Goal: Task Accomplishment & Management: Complete application form

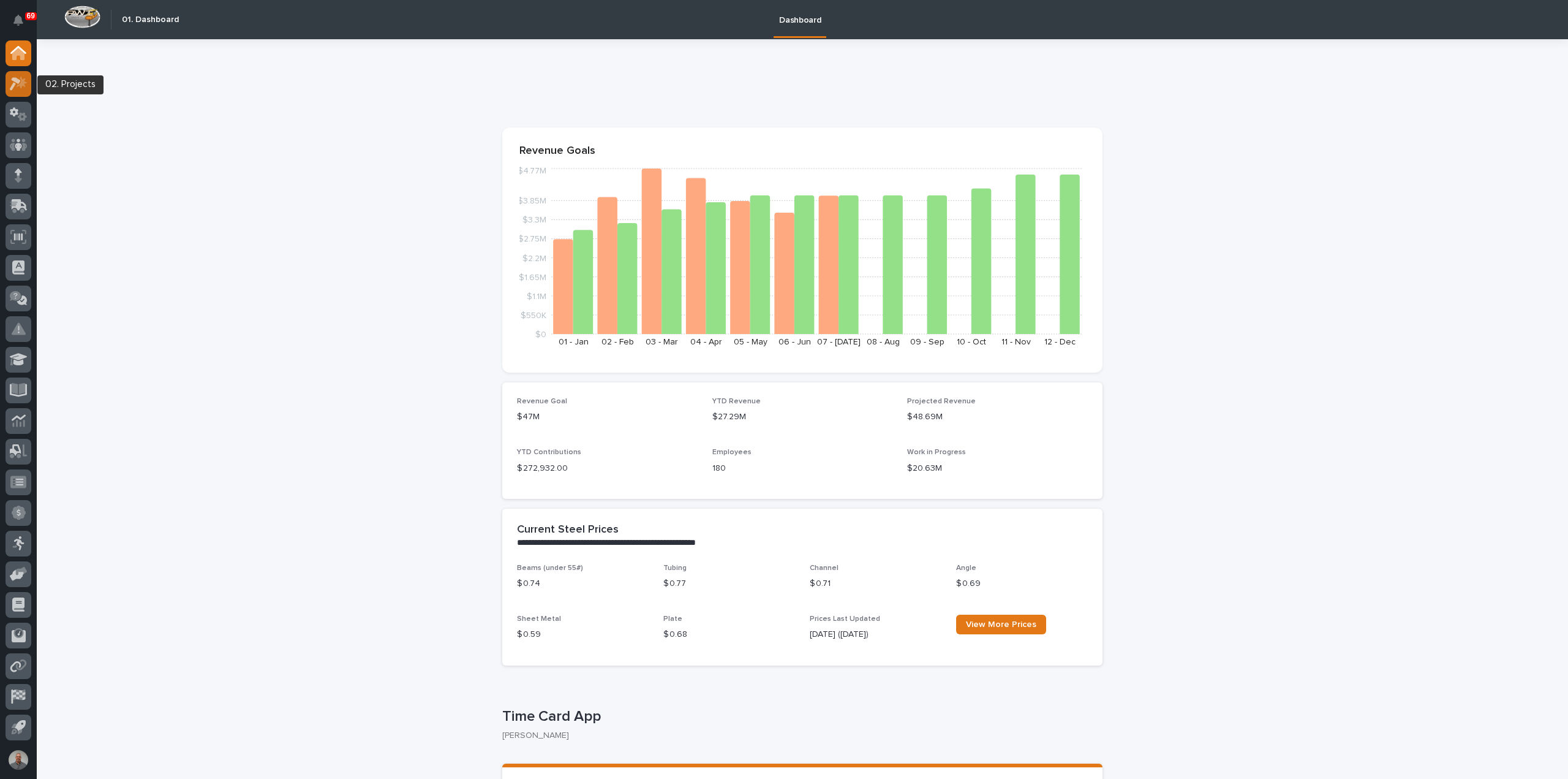
click at [13, 87] on icon at bounding box center [16, 84] width 11 height 14
click at [21, 78] on icon at bounding box center [22, 82] width 11 height 12
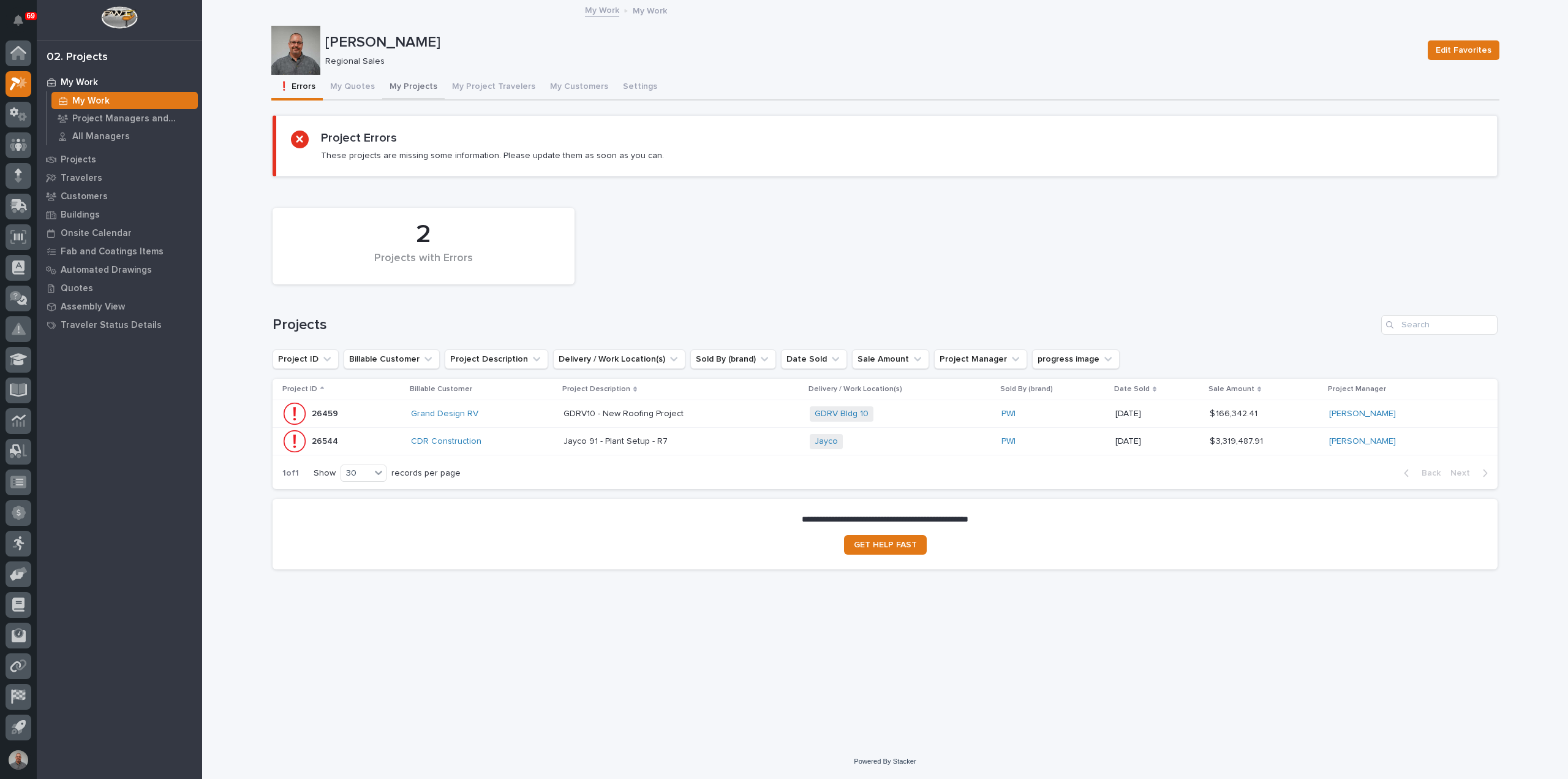
click at [407, 84] on button "My Projects" at bounding box center [413, 87] width 62 height 26
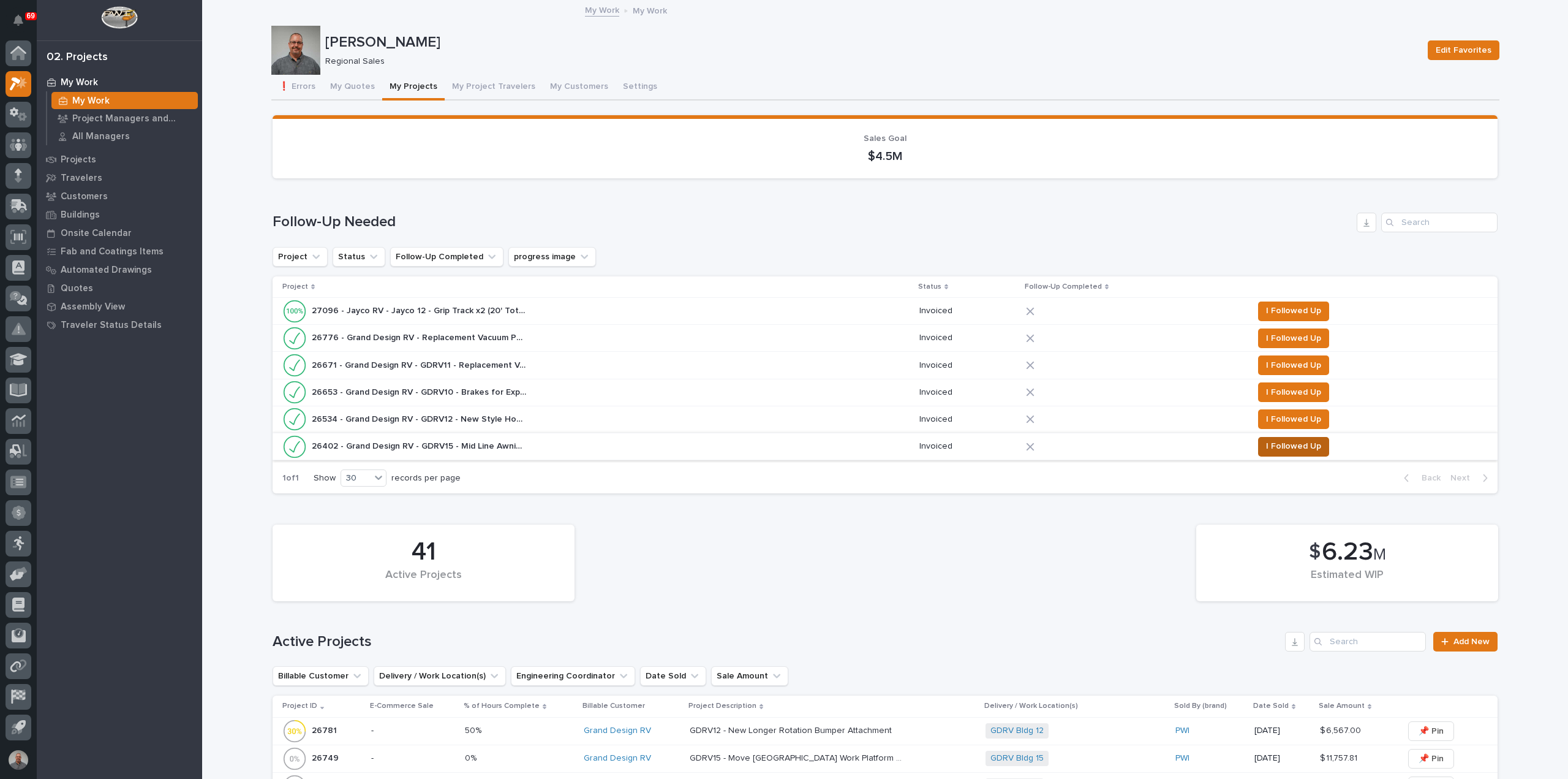
click at [1268, 442] on span "I Followed Up" at bounding box center [1293, 446] width 55 height 15
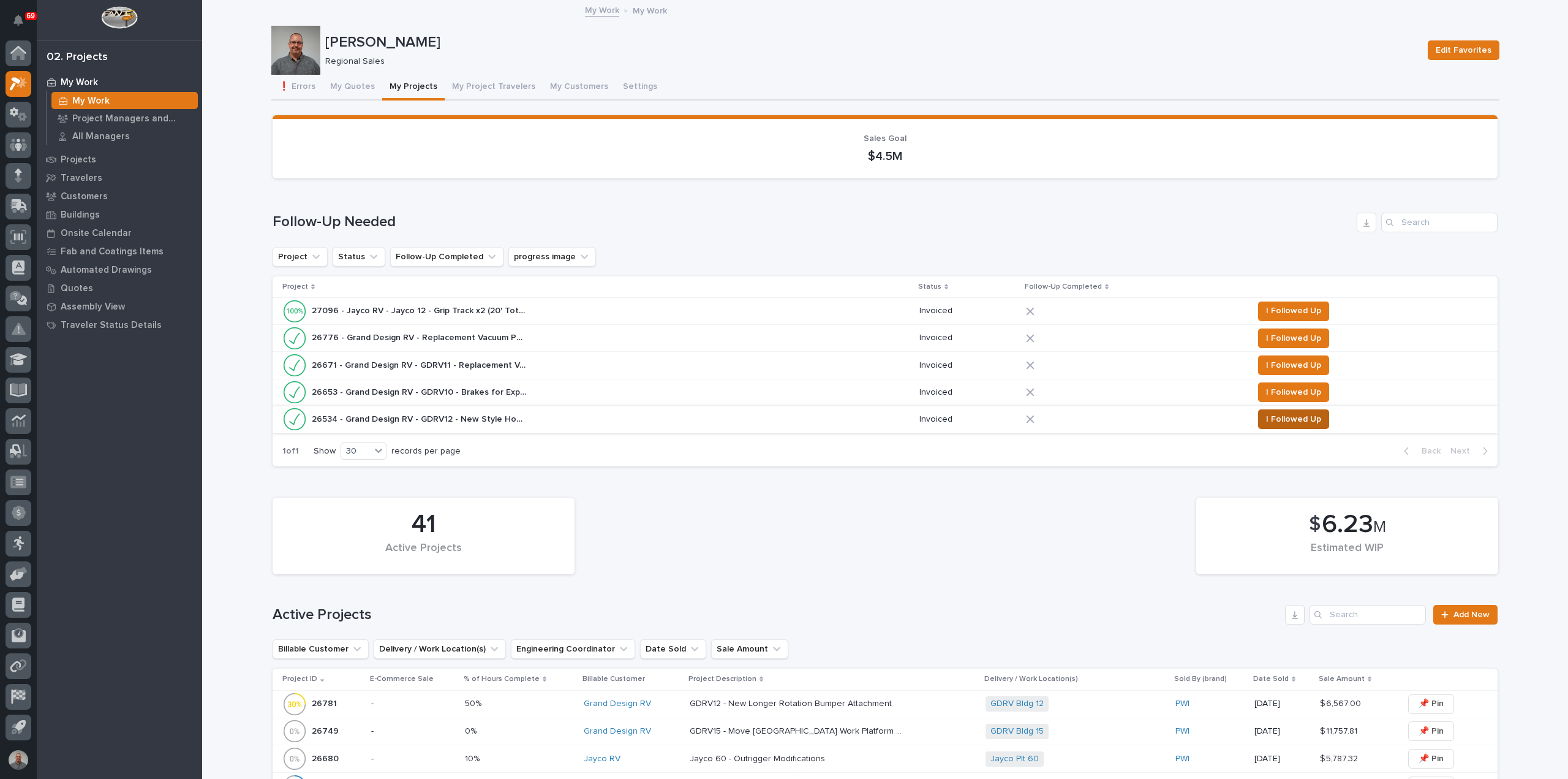
click at [1275, 415] on span "I Followed Up" at bounding box center [1293, 419] width 55 height 15
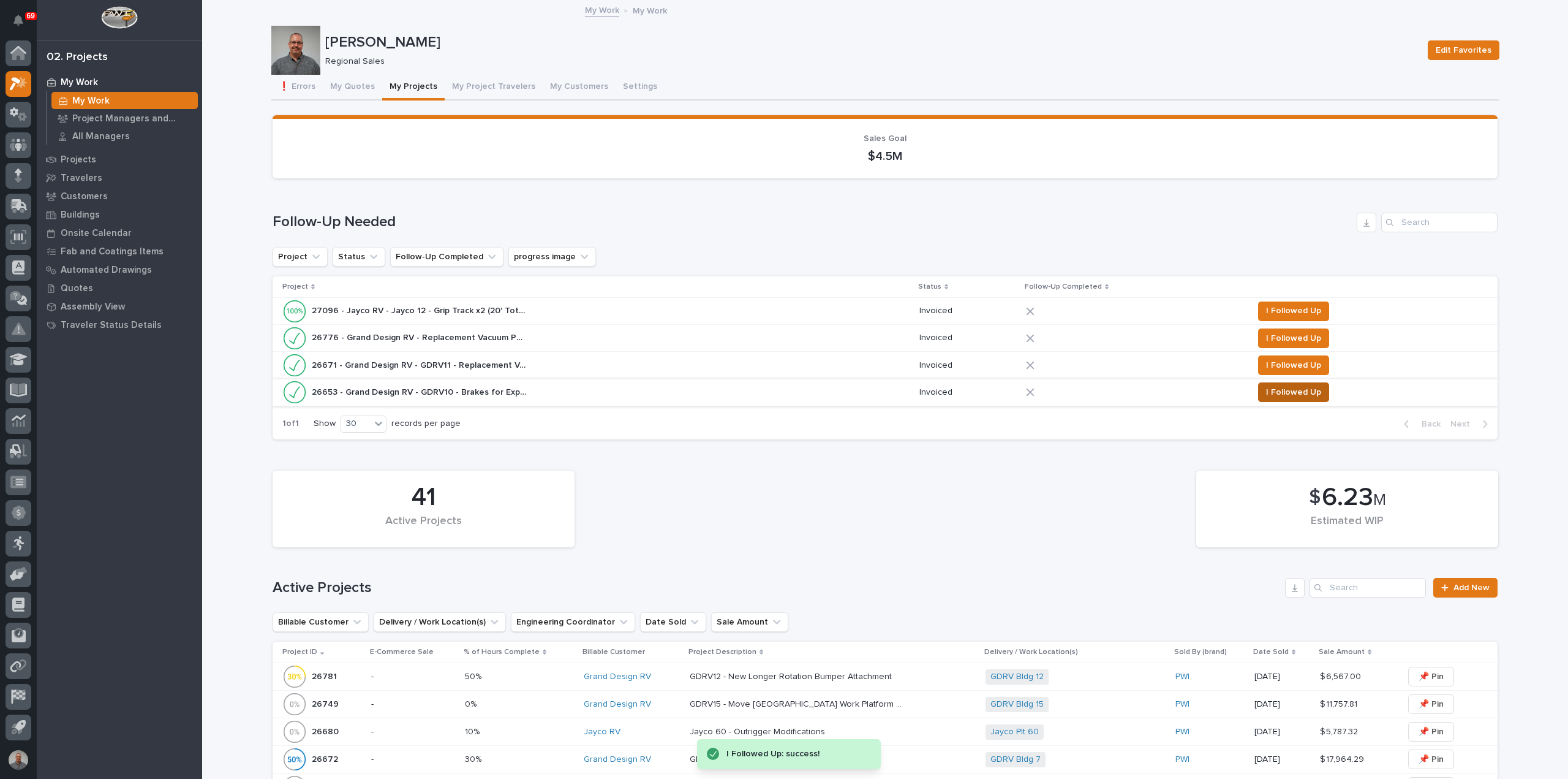
click at [1280, 391] on span "I Followed Up" at bounding box center [1293, 392] width 55 height 15
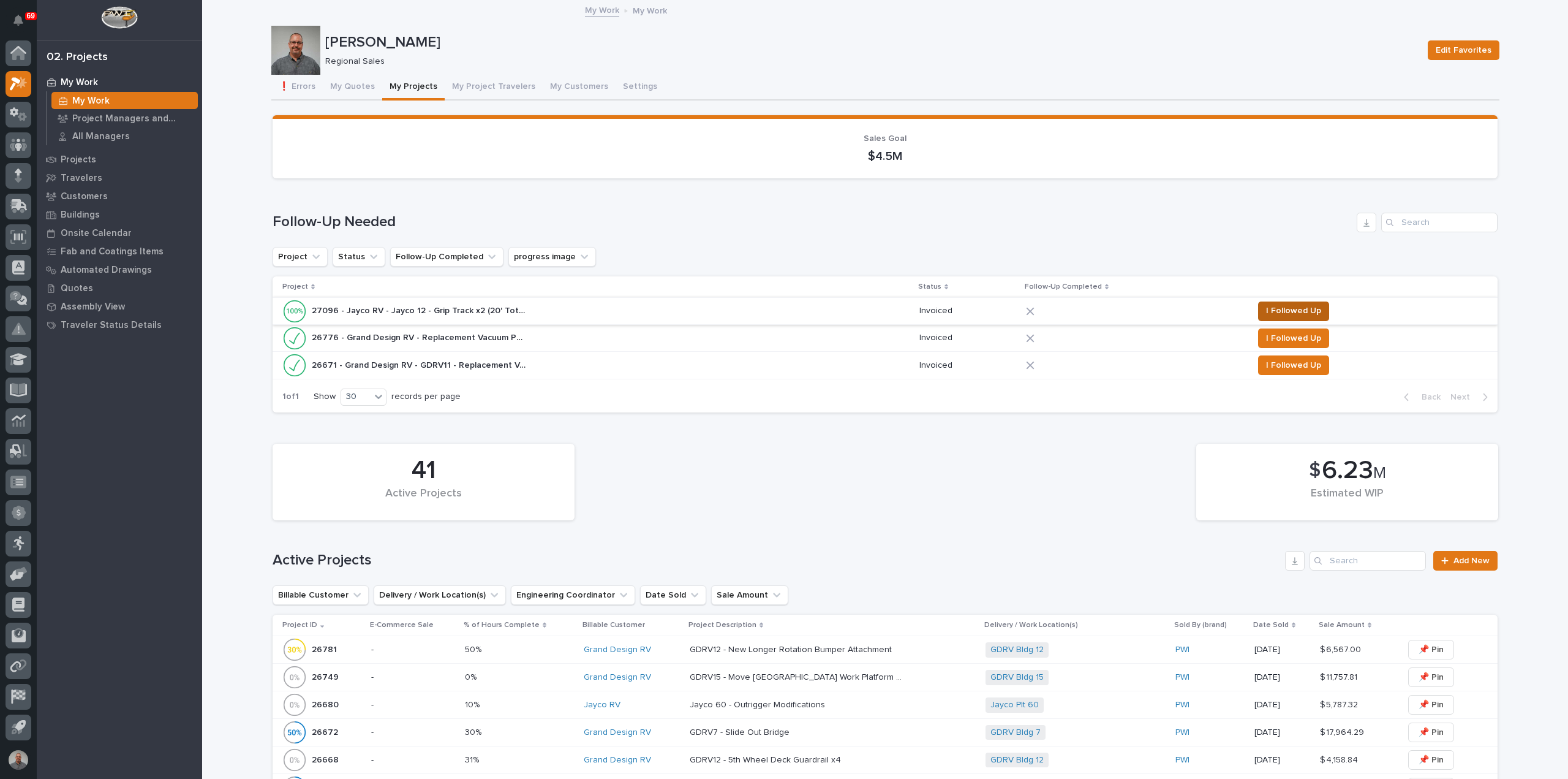
click at [1288, 309] on span "I Followed Up" at bounding box center [1293, 311] width 55 height 15
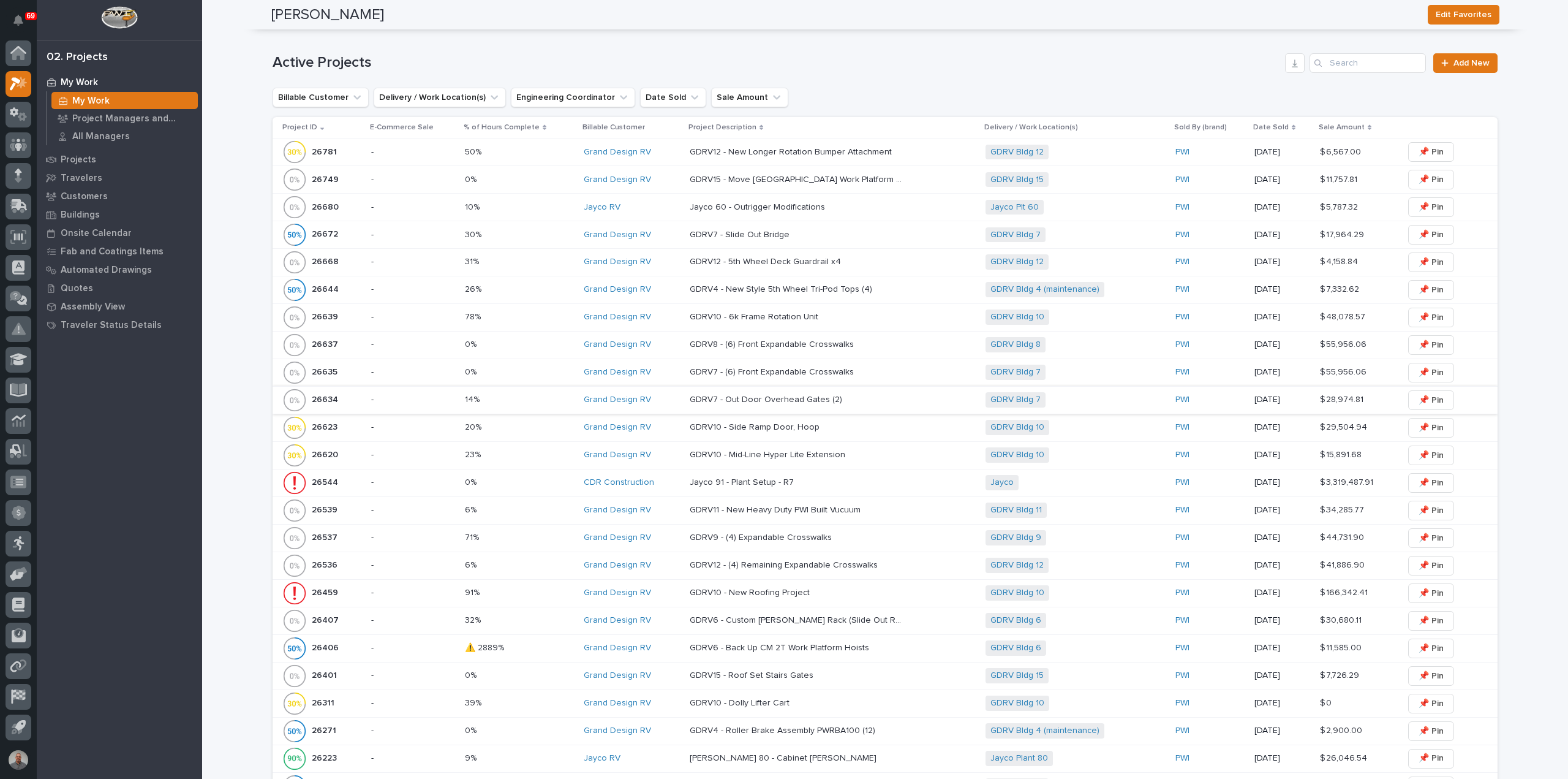
scroll to position [490, 0]
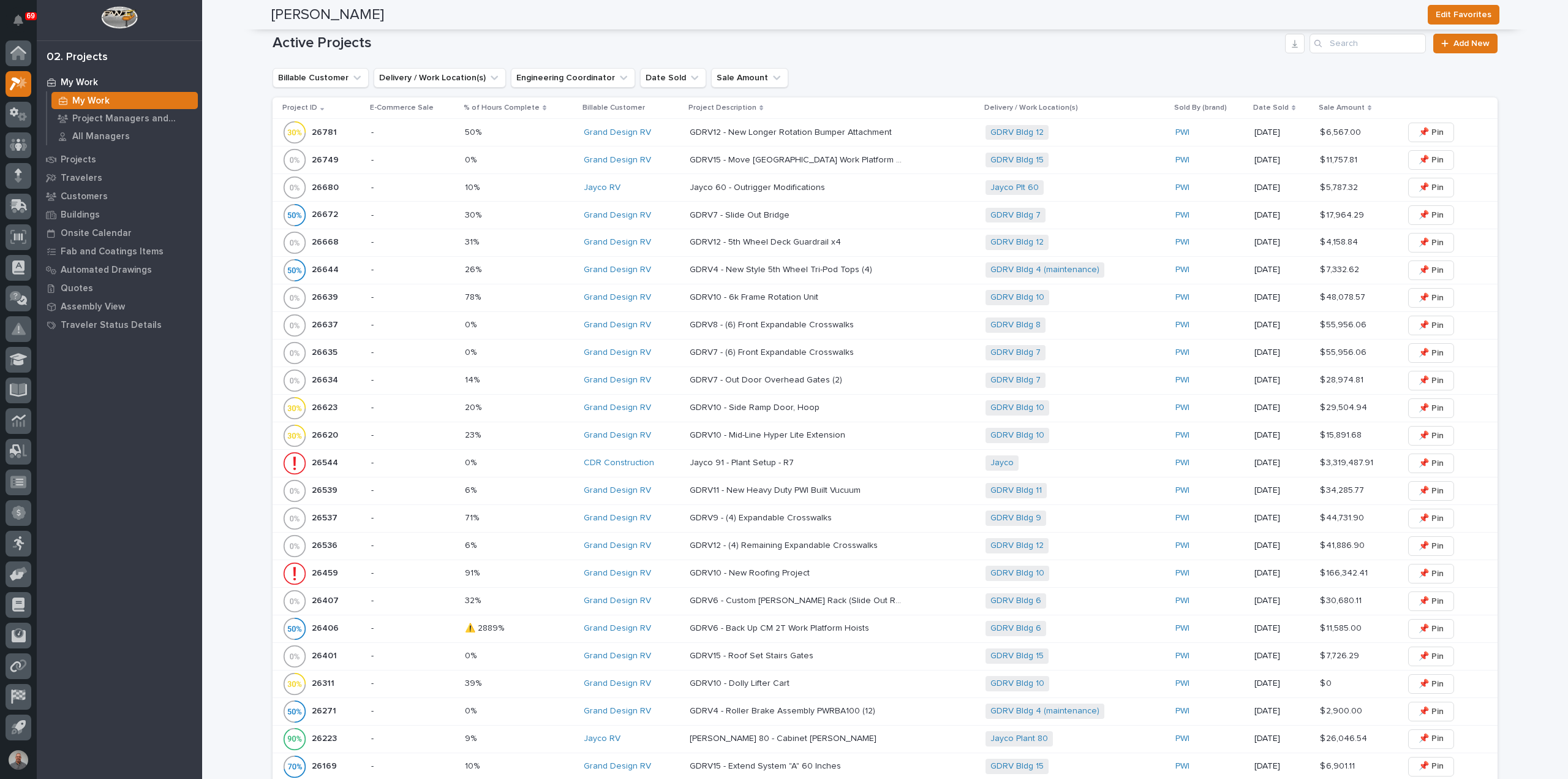
click at [723, 433] on p "GDRV10 - Mid-Line Hyper Lite Extension" at bounding box center [769, 434] width 158 height 13
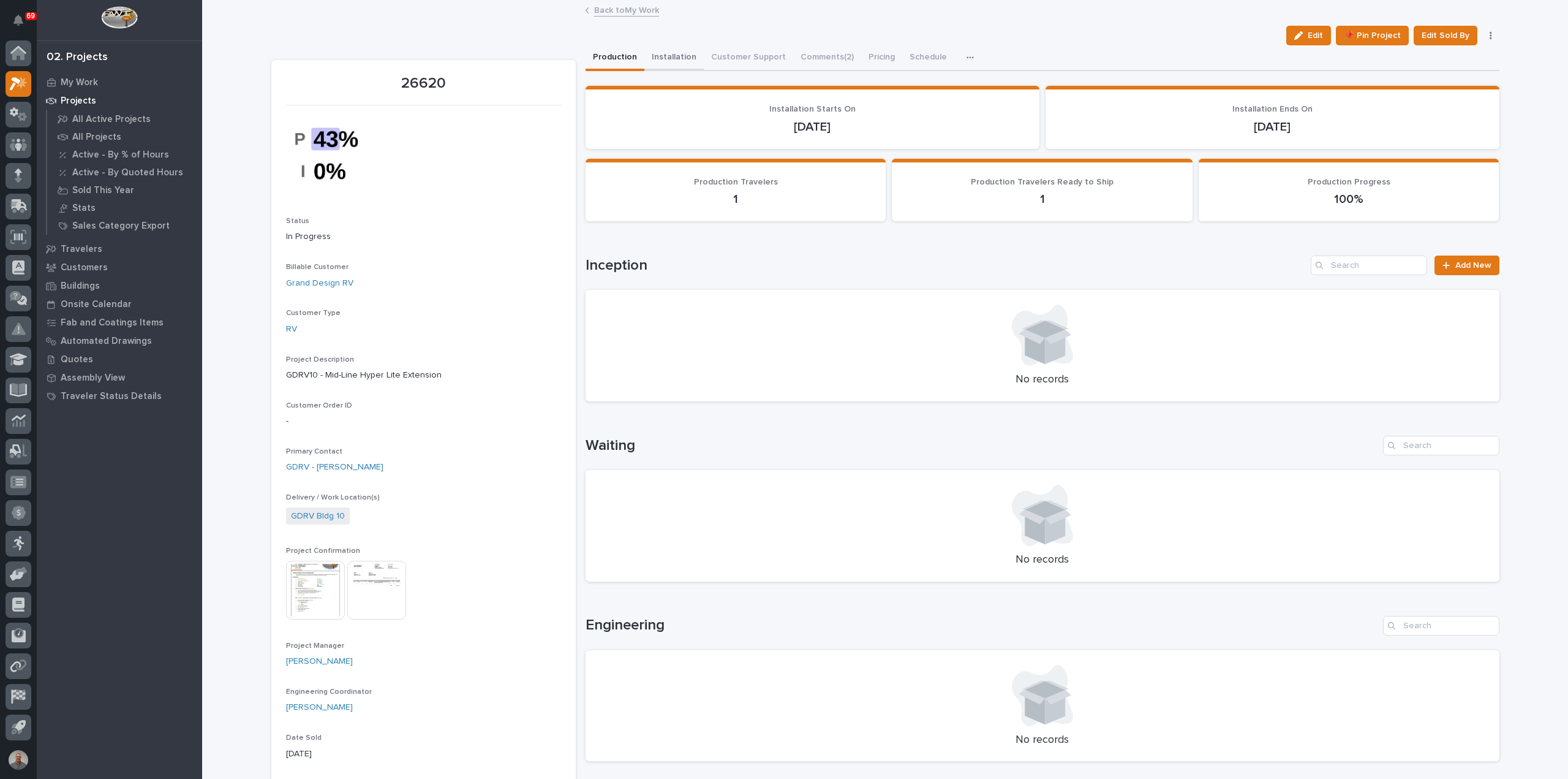
click at [663, 54] on button "Installation" at bounding box center [673, 58] width 59 height 26
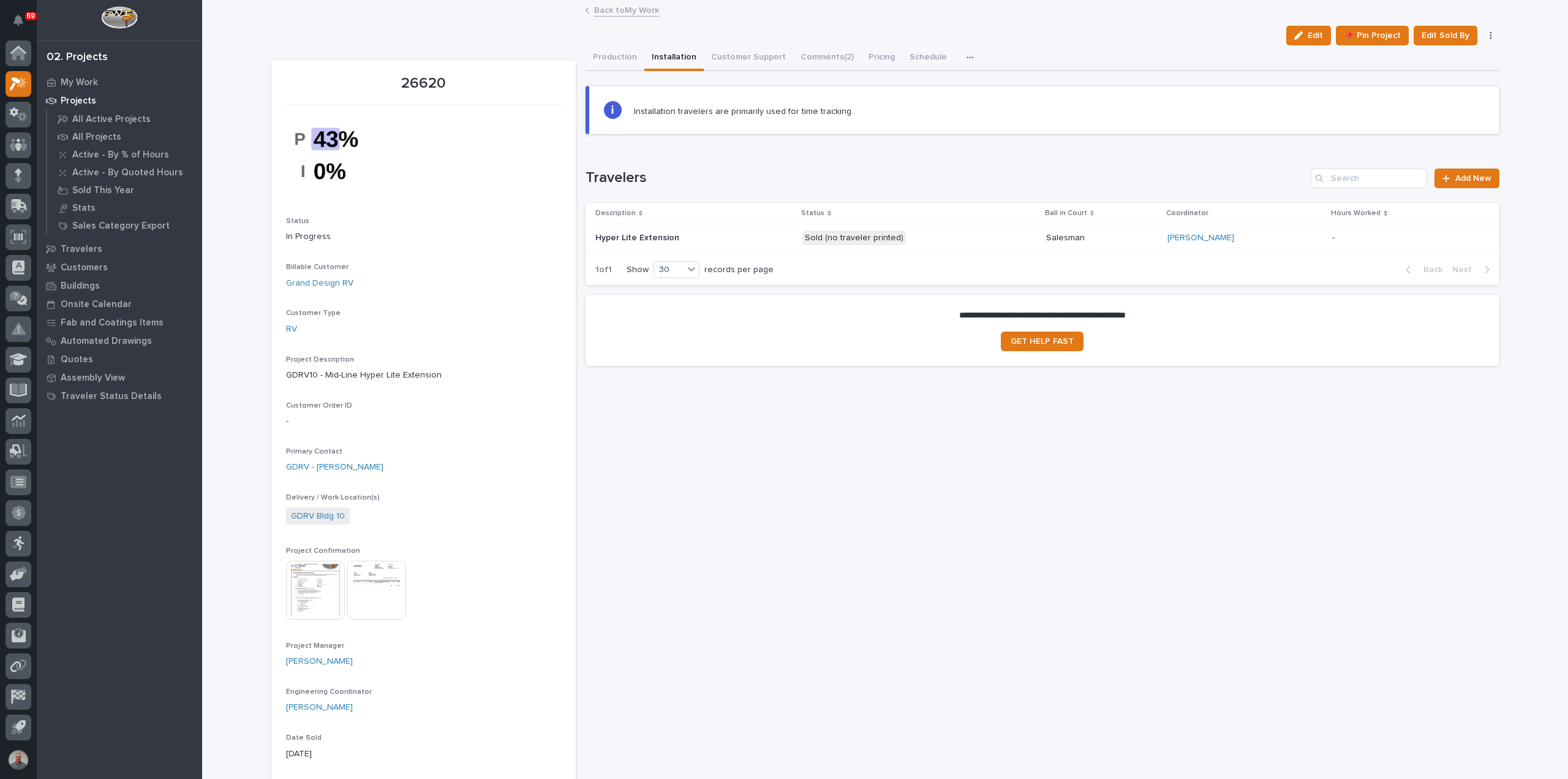
click at [987, 236] on p "Sold (no traveler printed)" at bounding box center [910, 238] width 214 height 16
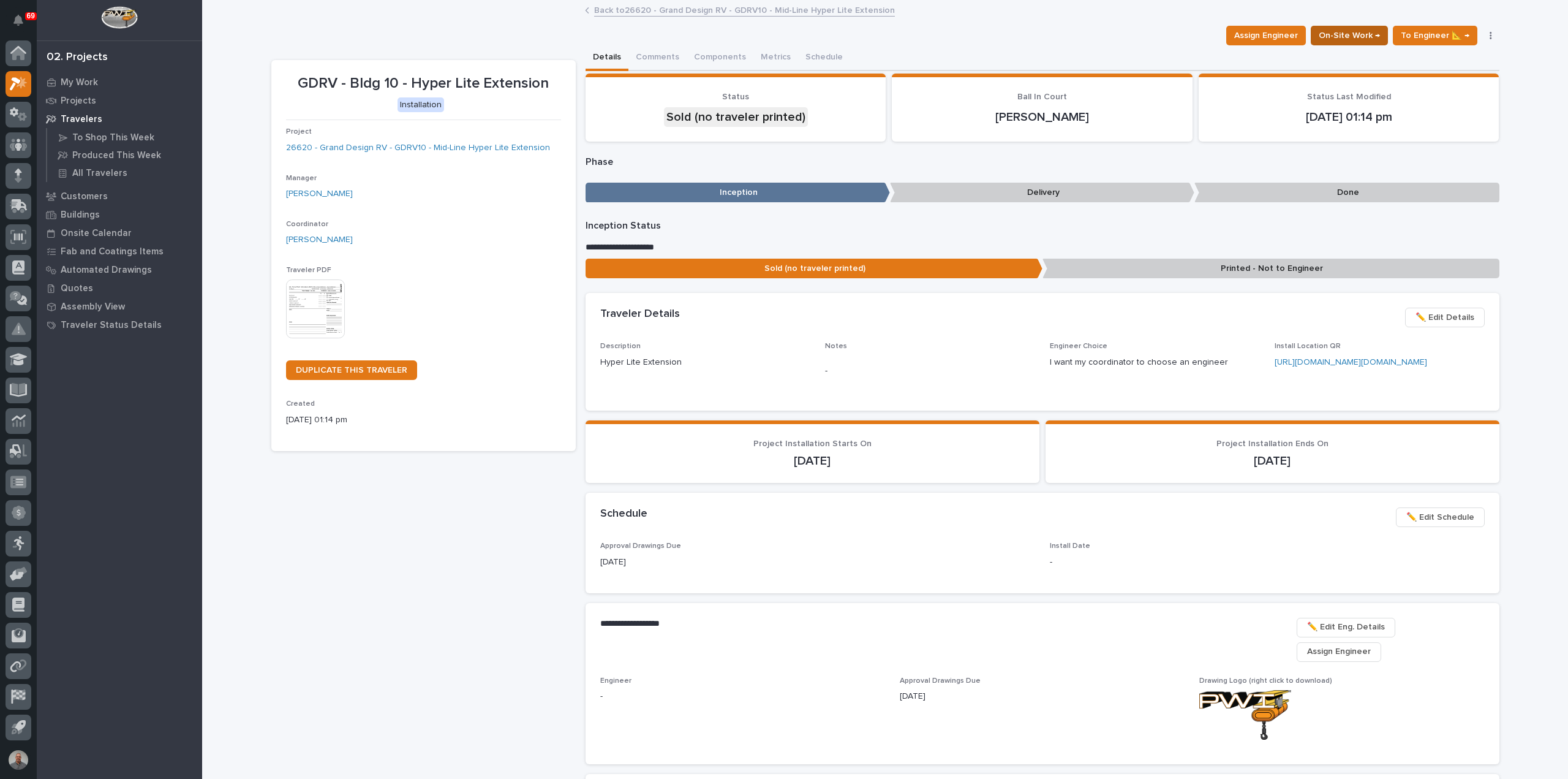
click at [1350, 37] on span "On-Site Work →" at bounding box center [1349, 36] width 61 height 15
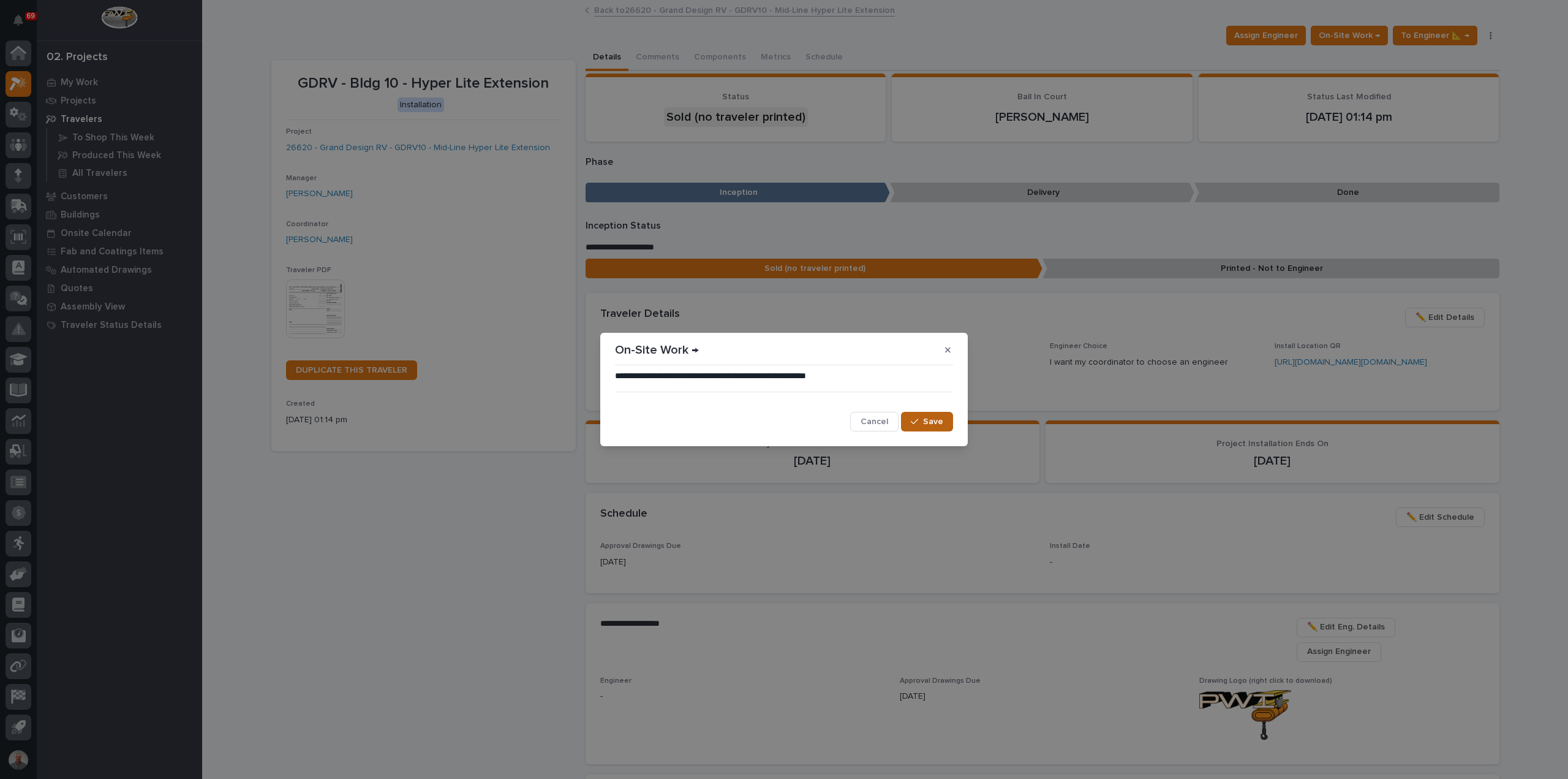
click at [926, 417] on span "Save" at bounding box center [933, 422] width 20 height 11
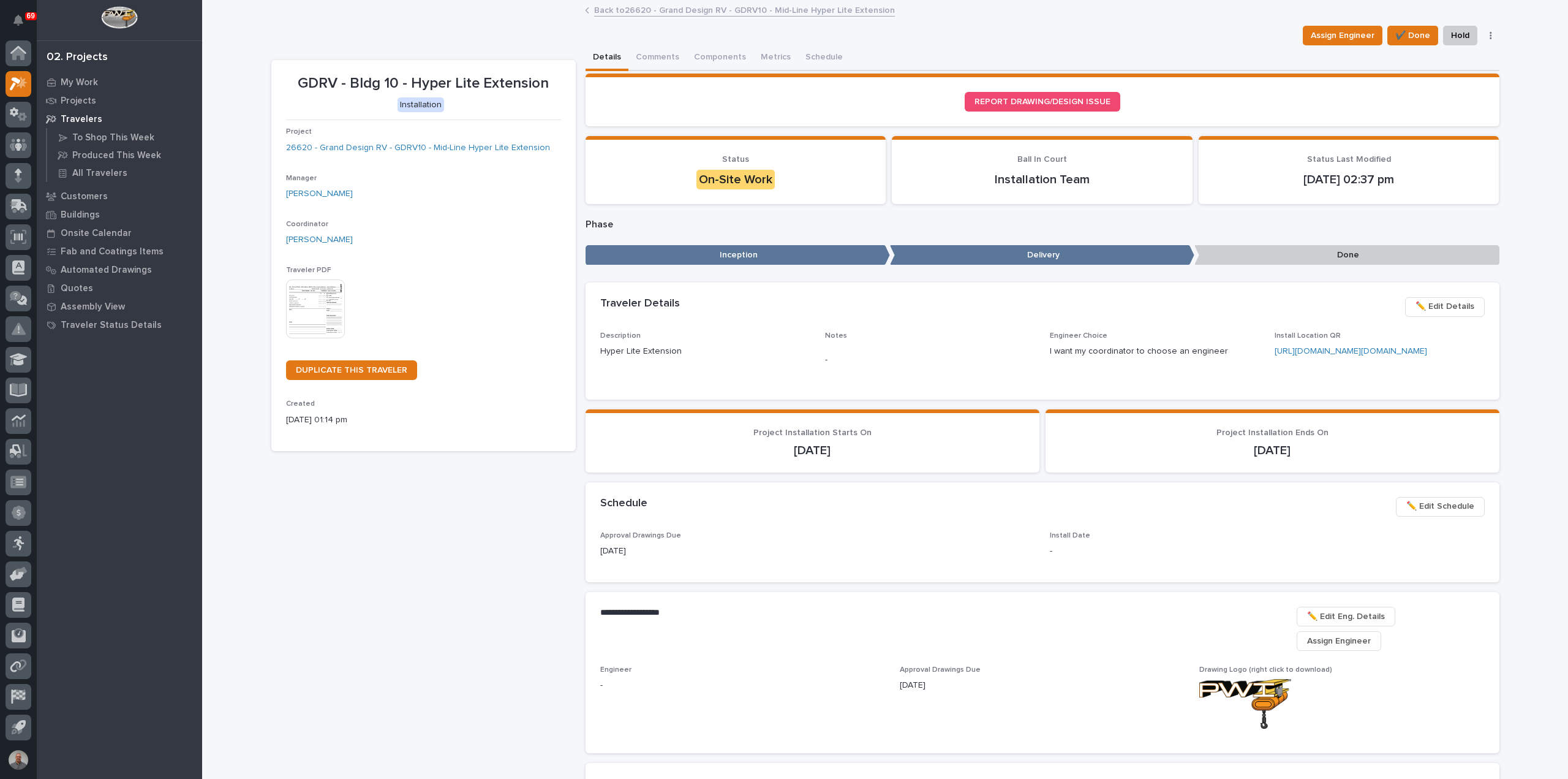
click at [1487, 34] on button "button" at bounding box center [1491, 36] width 17 height 9
click at [598, 51] on button "Details" at bounding box center [607, 58] width 43 height 26
click at [617, 6] on link "Back to 26620 - Grand Design RV - GDRV10 - Mid-Line Hyper Lite Extension" at bounding box center [744, 9] width 301 height 14
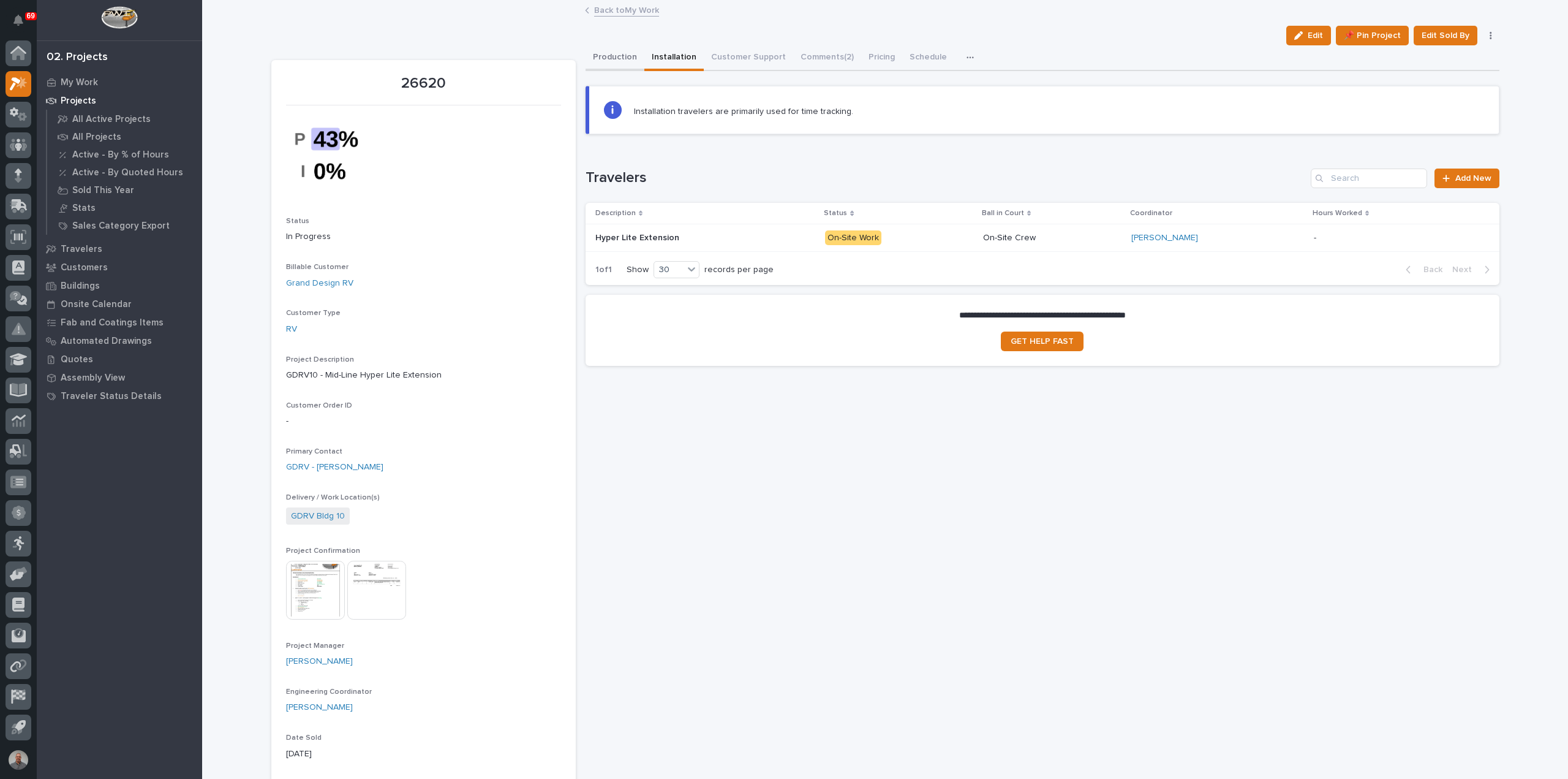
click at [600, 55] on button "Production" at bounding box center [615, 58] width 59 height 26
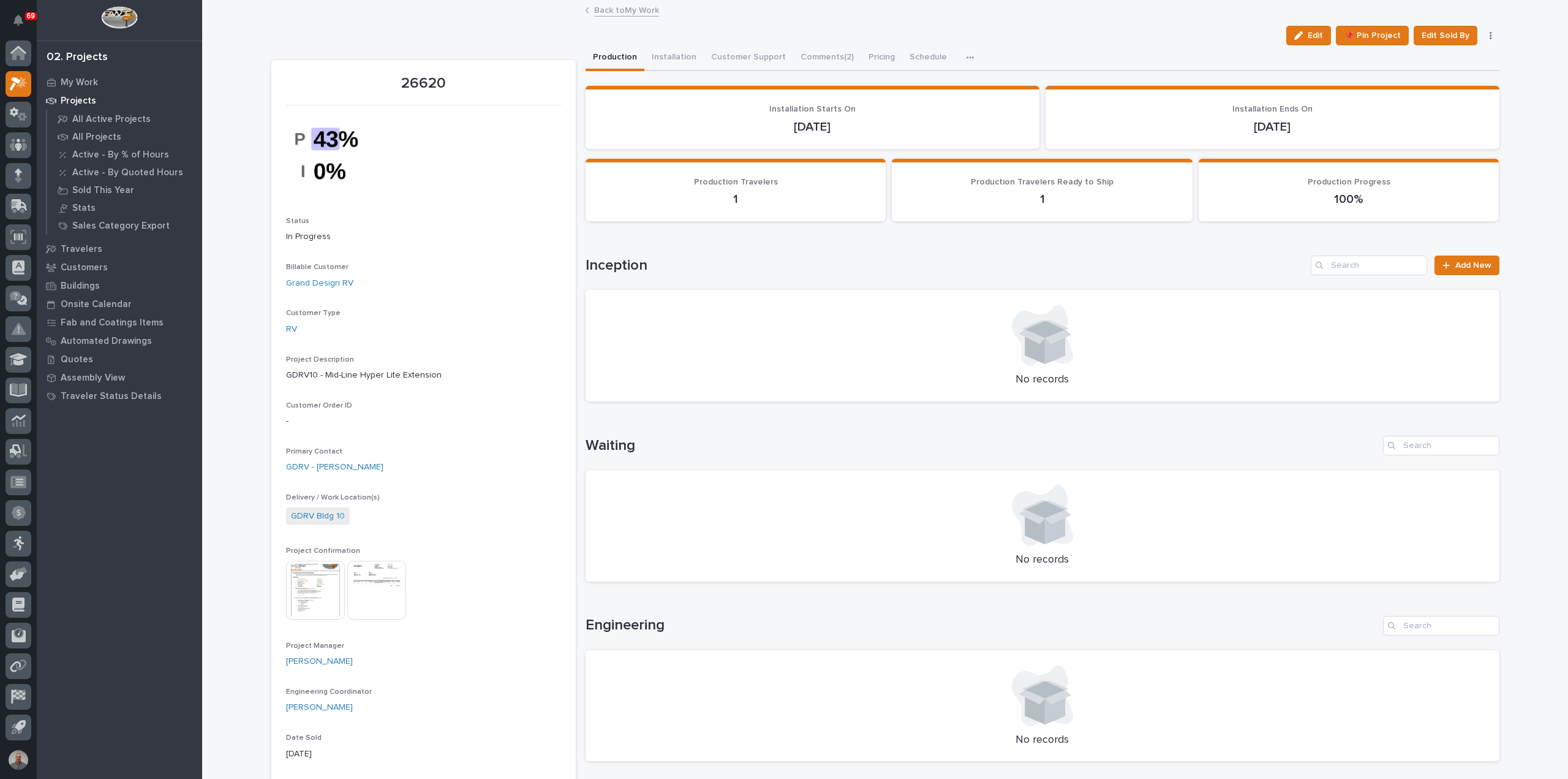
click at [966, 54] on icon "button" at bounding box center [970, 58] width 7 height 9
click at [896, 92] on span "Hours" at bounding box center [905, 91] width 24 height 11
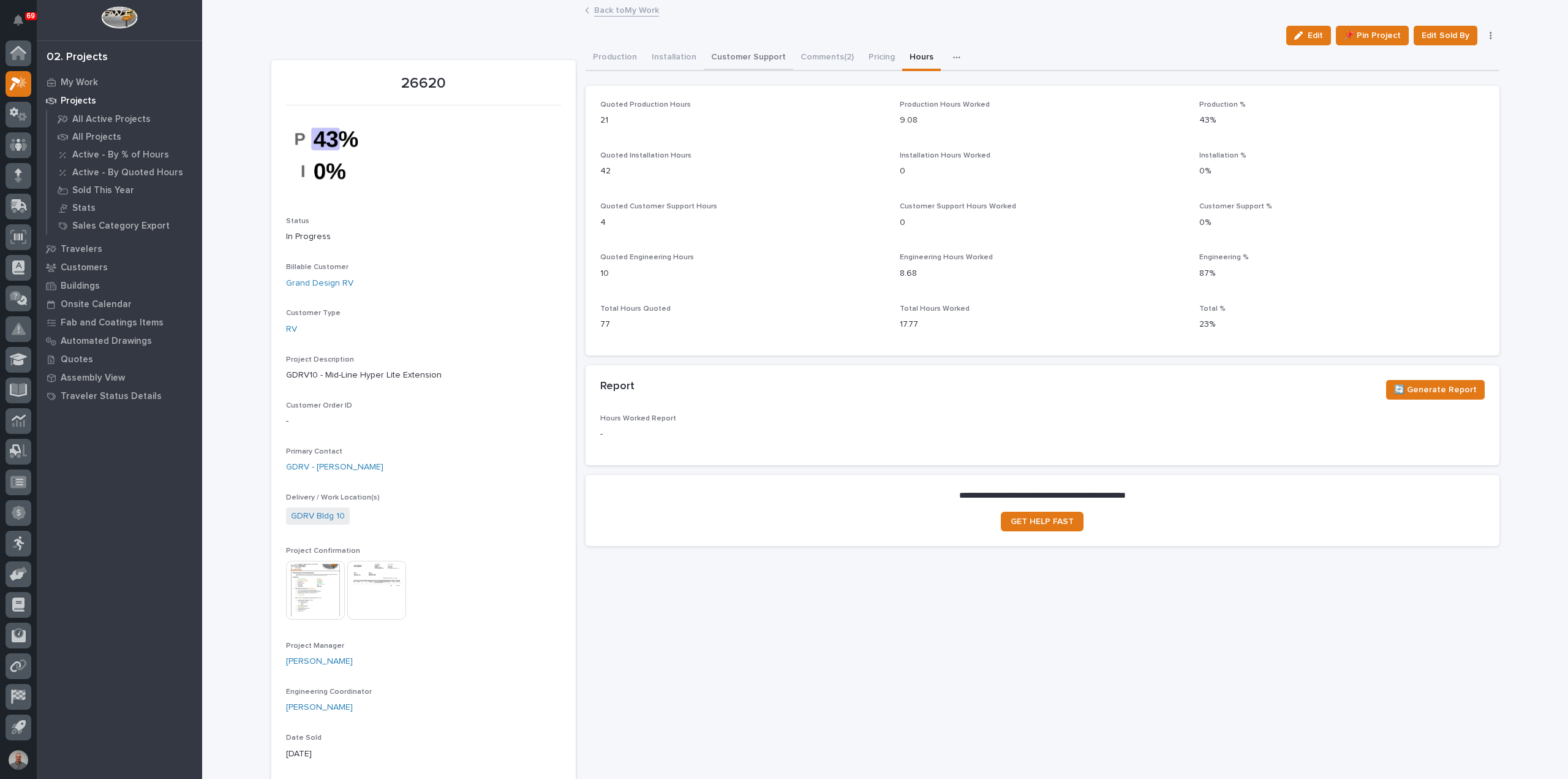
click at [731, 53] on button "Customer Support" at bounding box center [749, 58] width 90 height 26
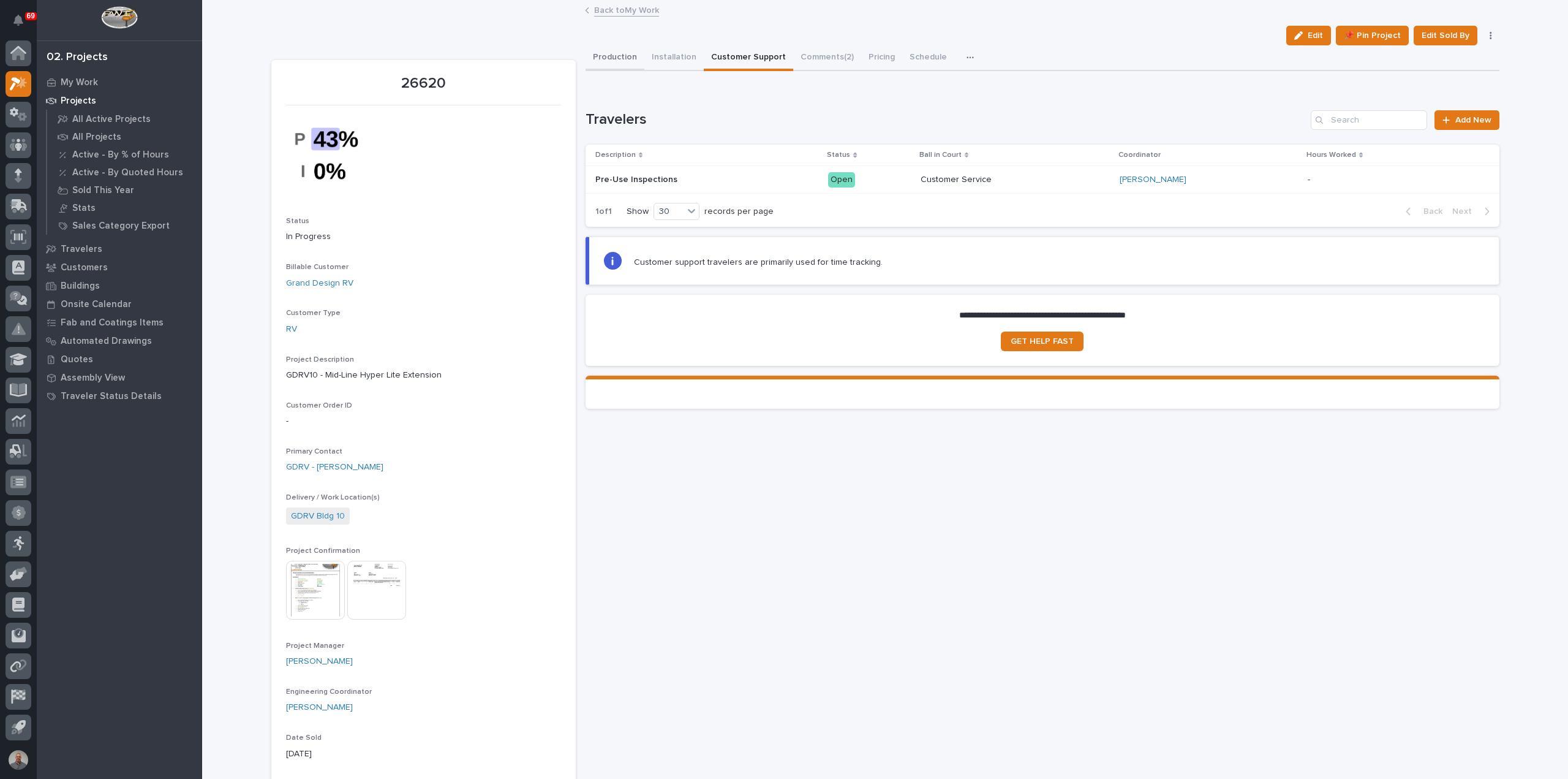
click at [606, 55] on button "Production" at bounding box center [615, 58] width 59 height 26
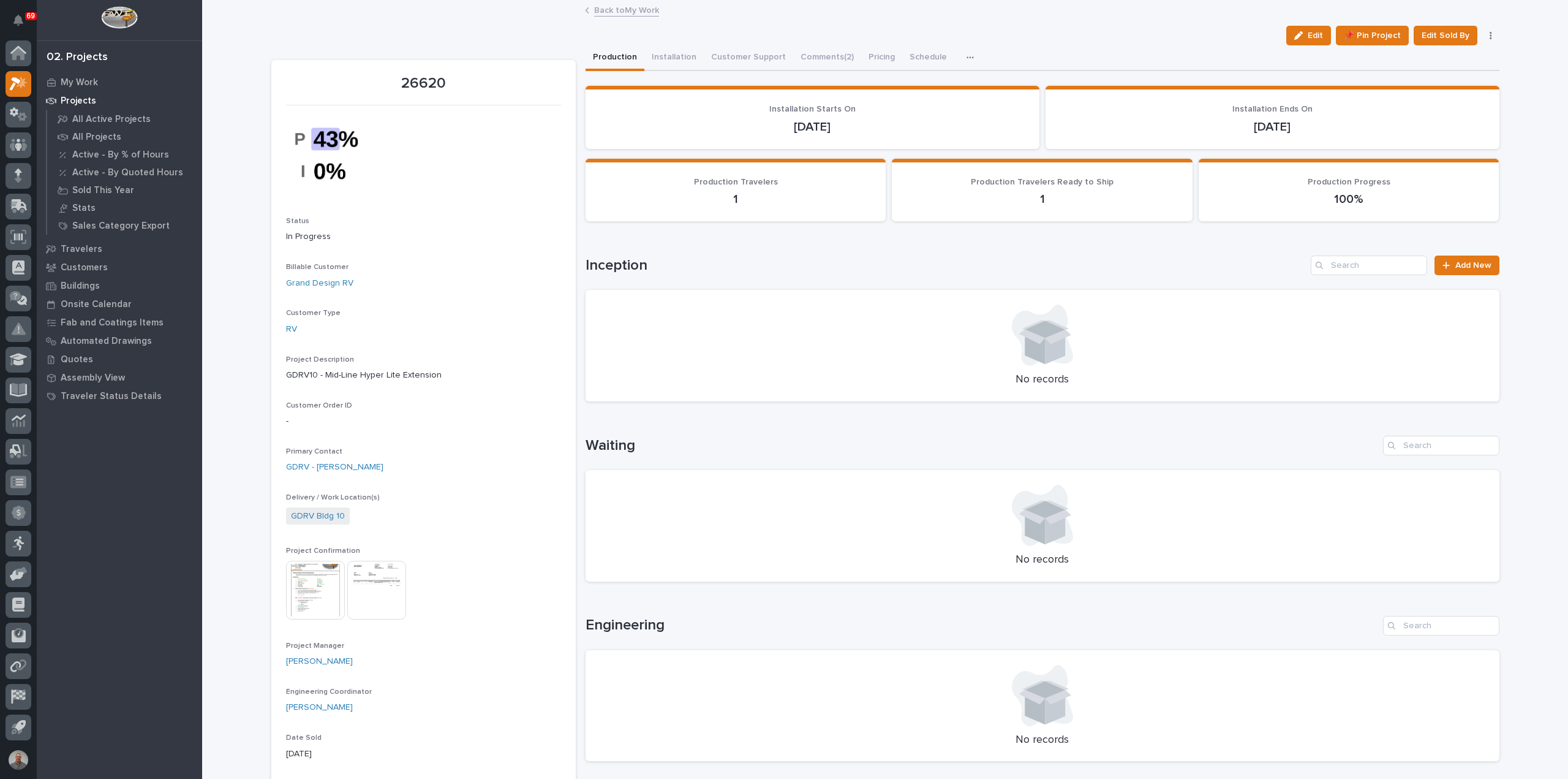
click at [966, 55] on icon "button" at bounding box center [970, 58] width 7 height 9
click at [898, 87] on span "Hours" at bounding box center [905, 91] width 24 height 11
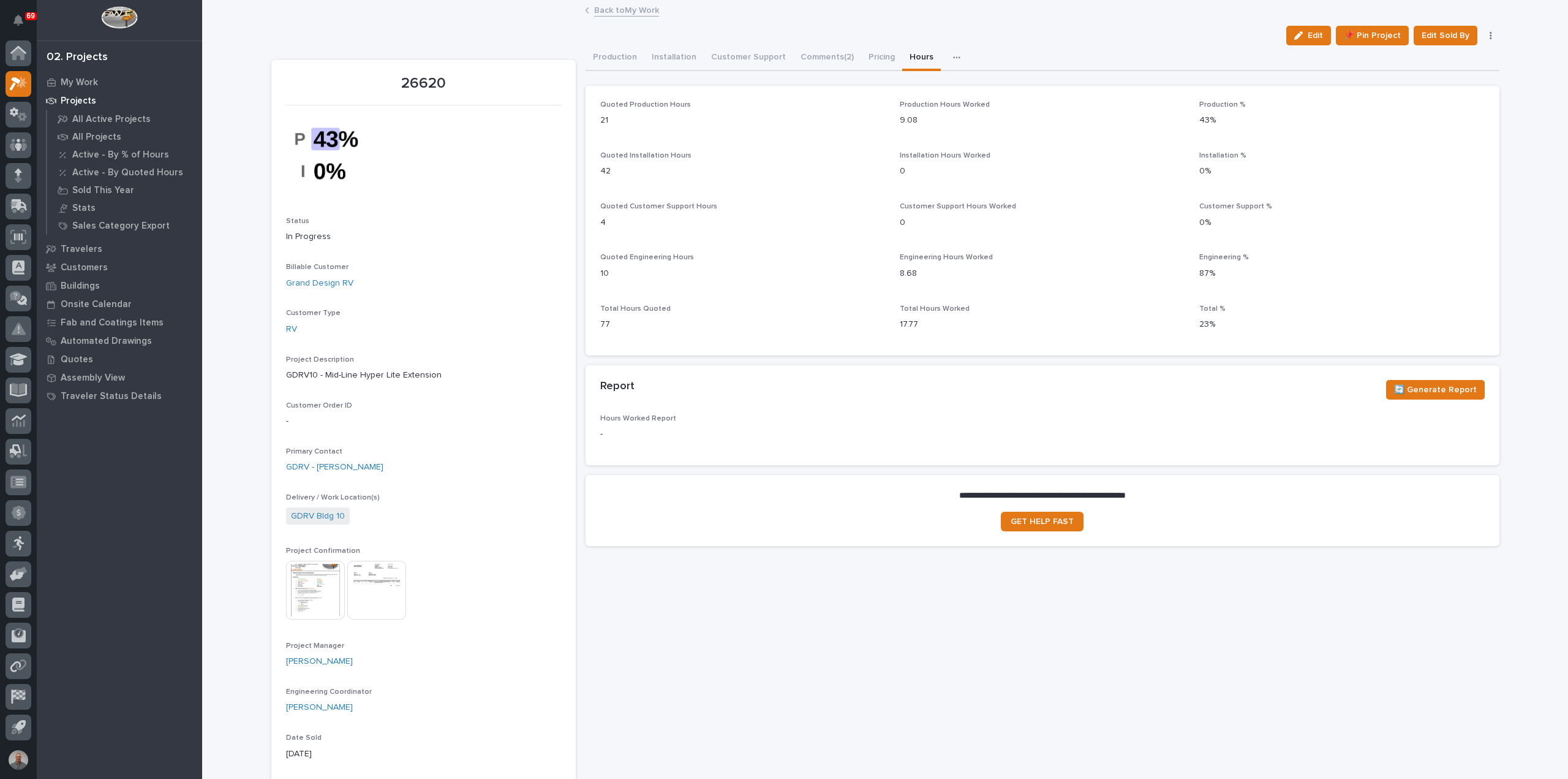
click at [600, 9] on link "Back to My Work" at bounding box center [627, 9] width 65 height 14
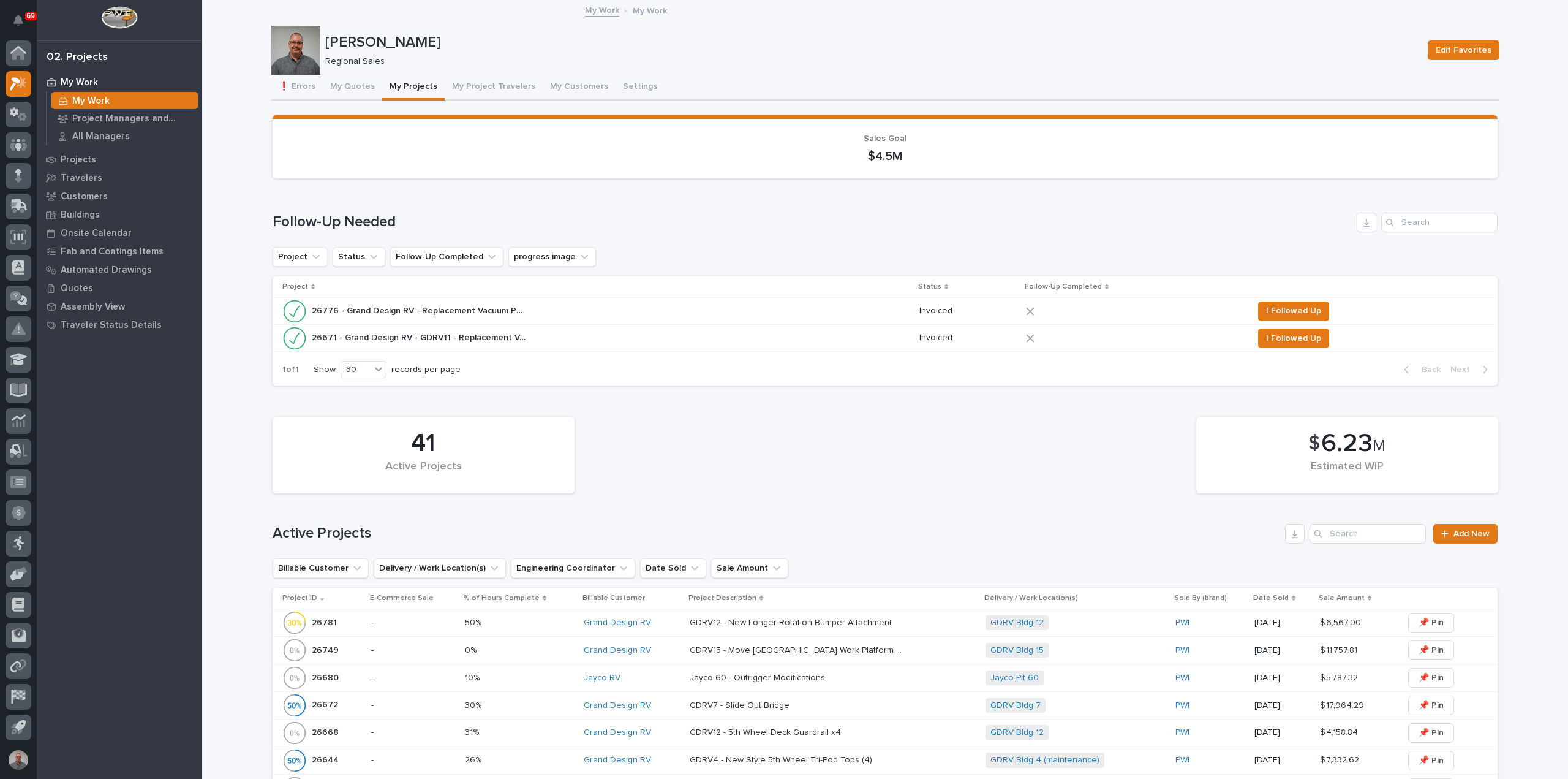
click at [400, 85] on button "My Projects" at bounding box center [413, 87] width 62 height 26
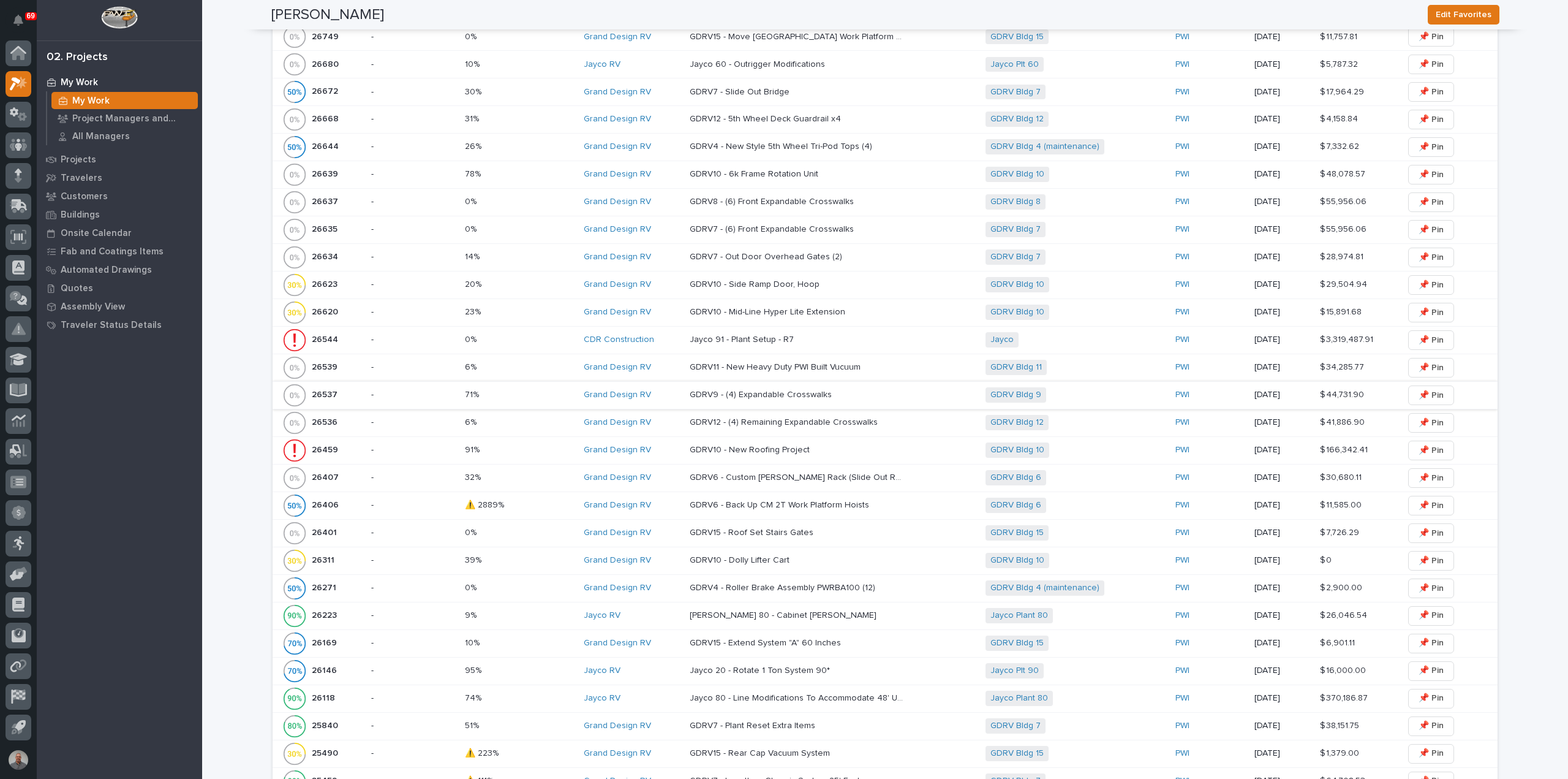
scroll to position [735, 0]
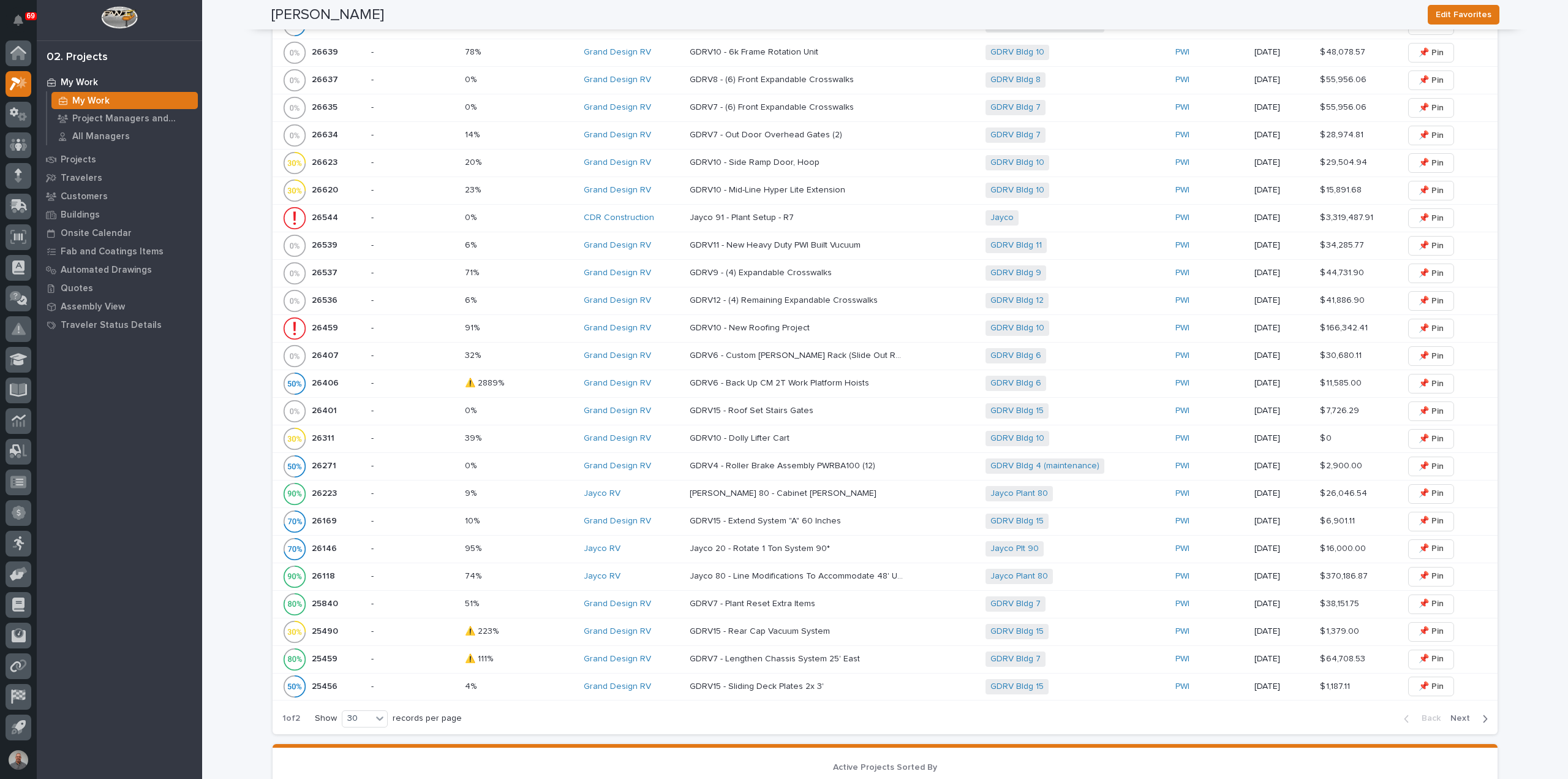
click at [345, 406] on div "26401 26401" at bounding box center [321, 411] width 79 height 24
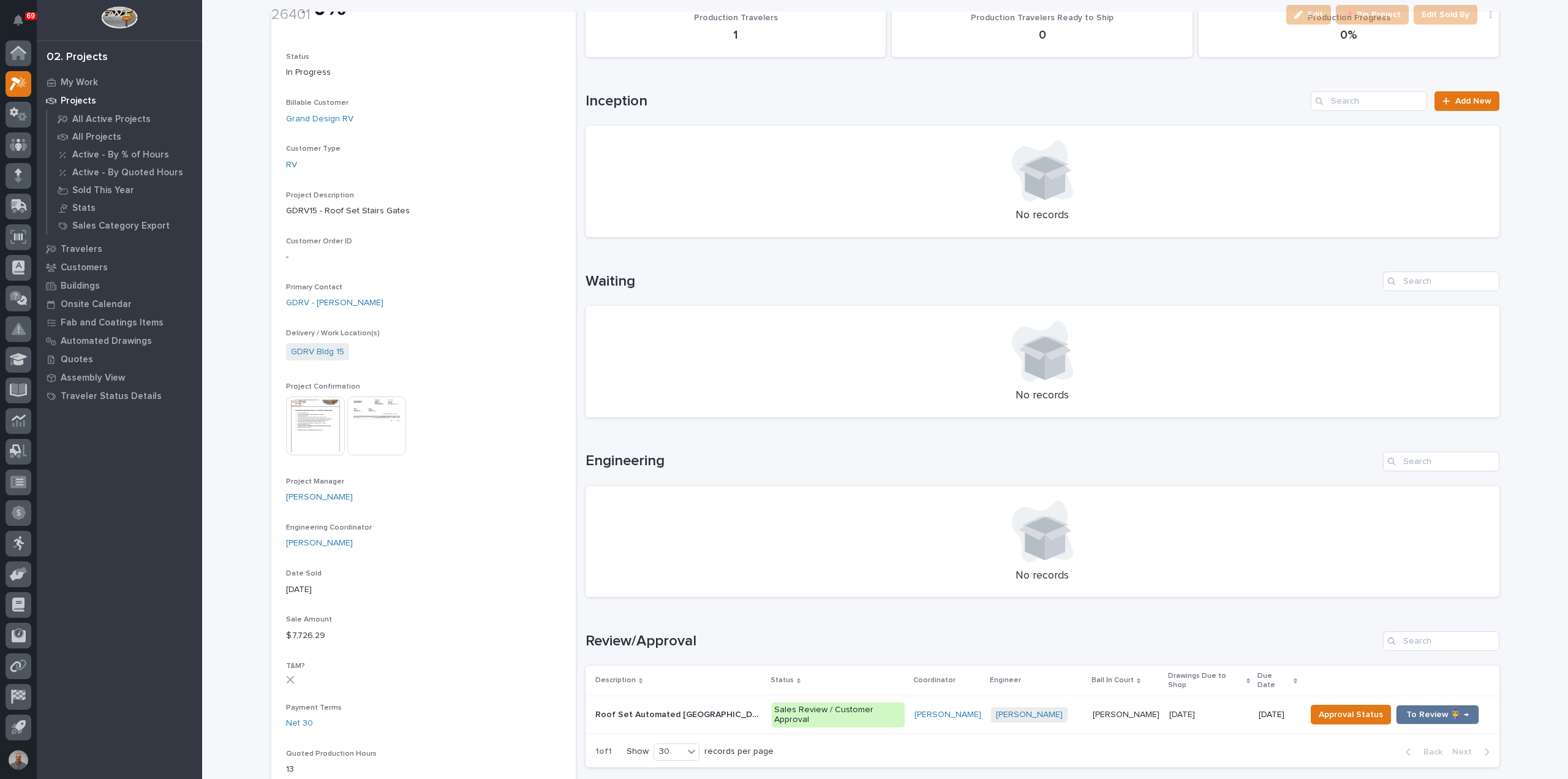
scroll to position [368, 0]
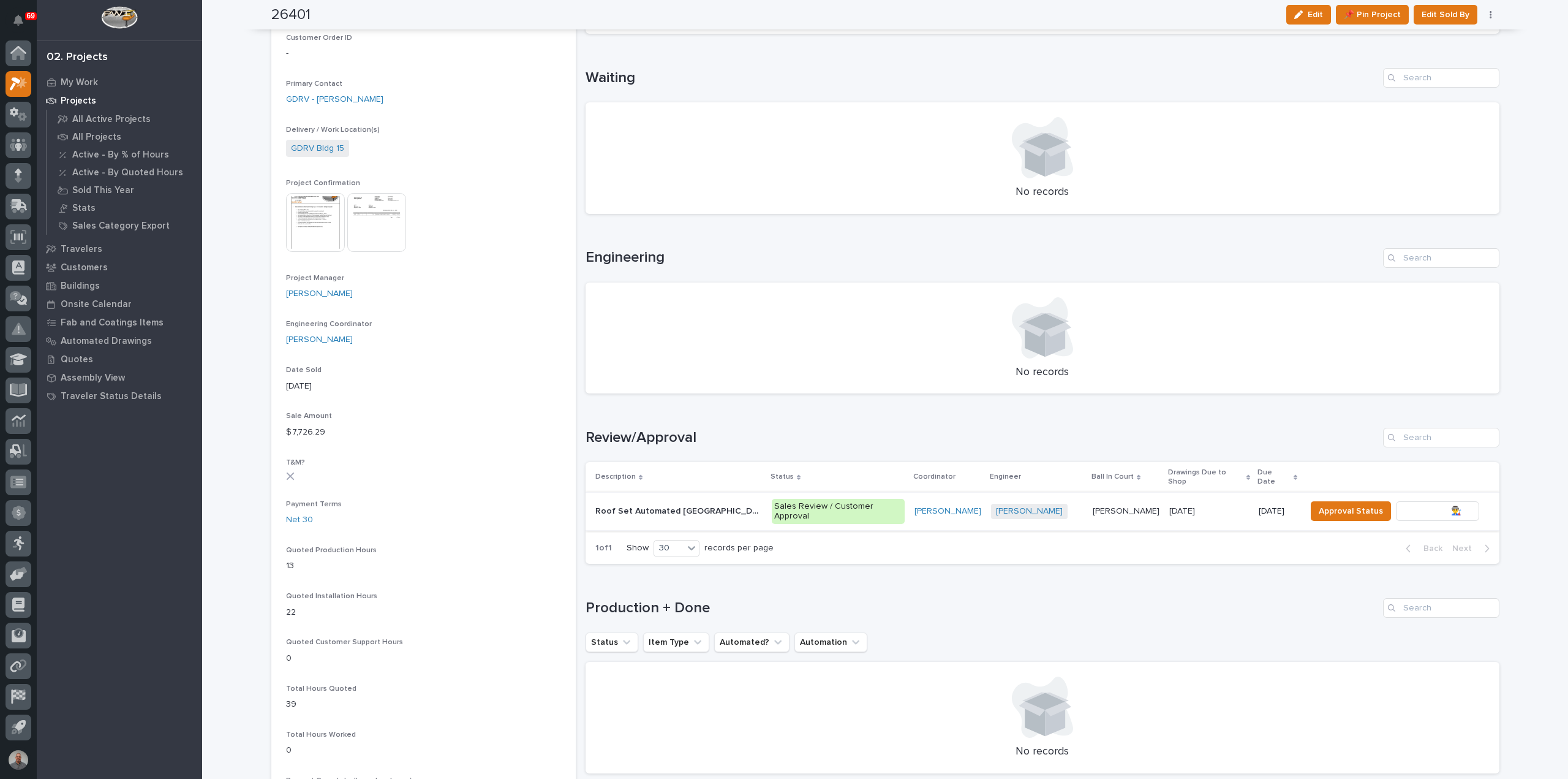
click at [1422, 504] on span "To Review 👨‍🏭 →" at bounding box center [1437, 511] width 62 height 15
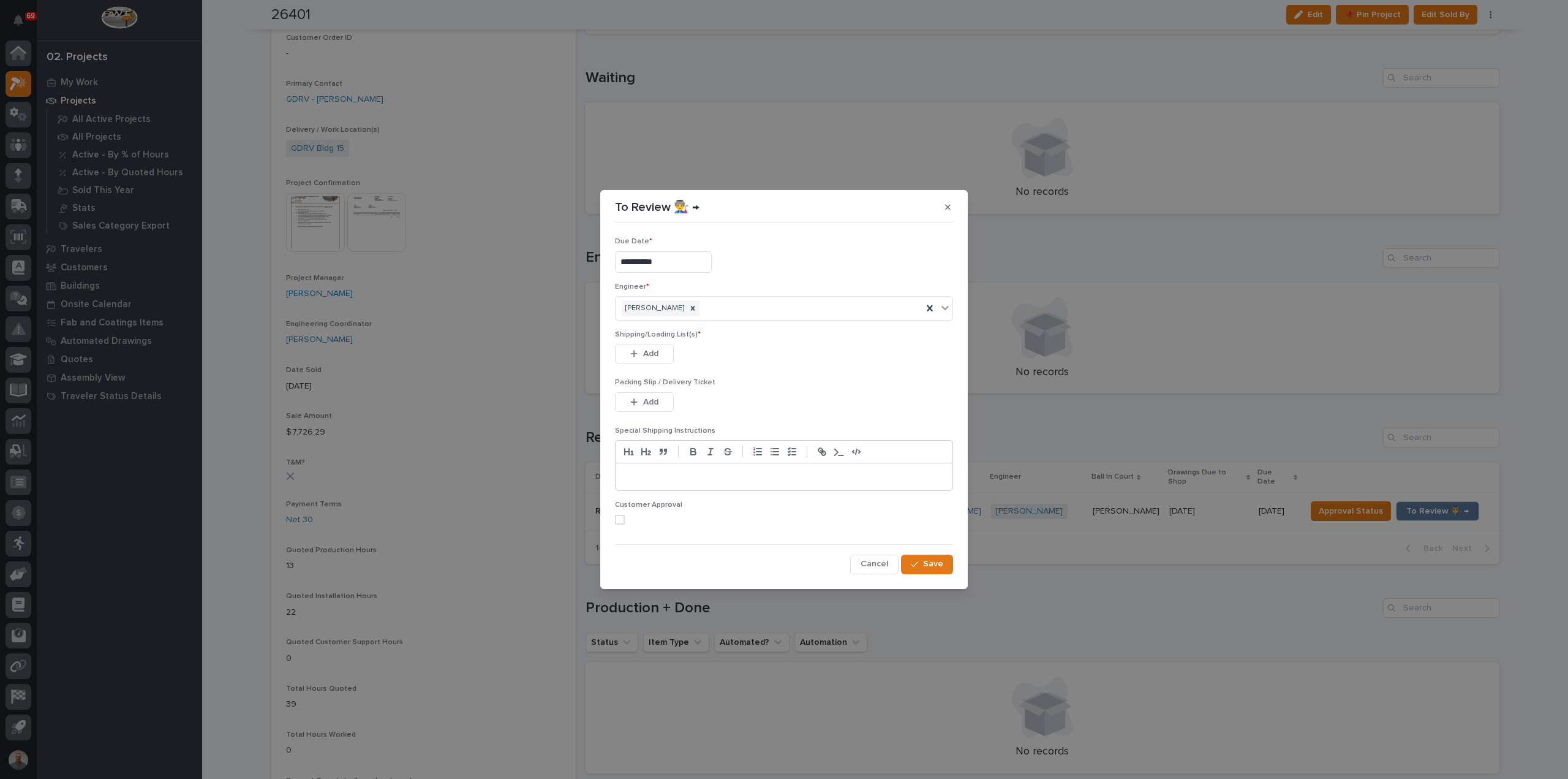
click at [621, 518] on span at bounding box center [620, 520] width 10 height 10
click at [655, 351] on span "Add" at bounding box center [650, 353] width 16 height 11
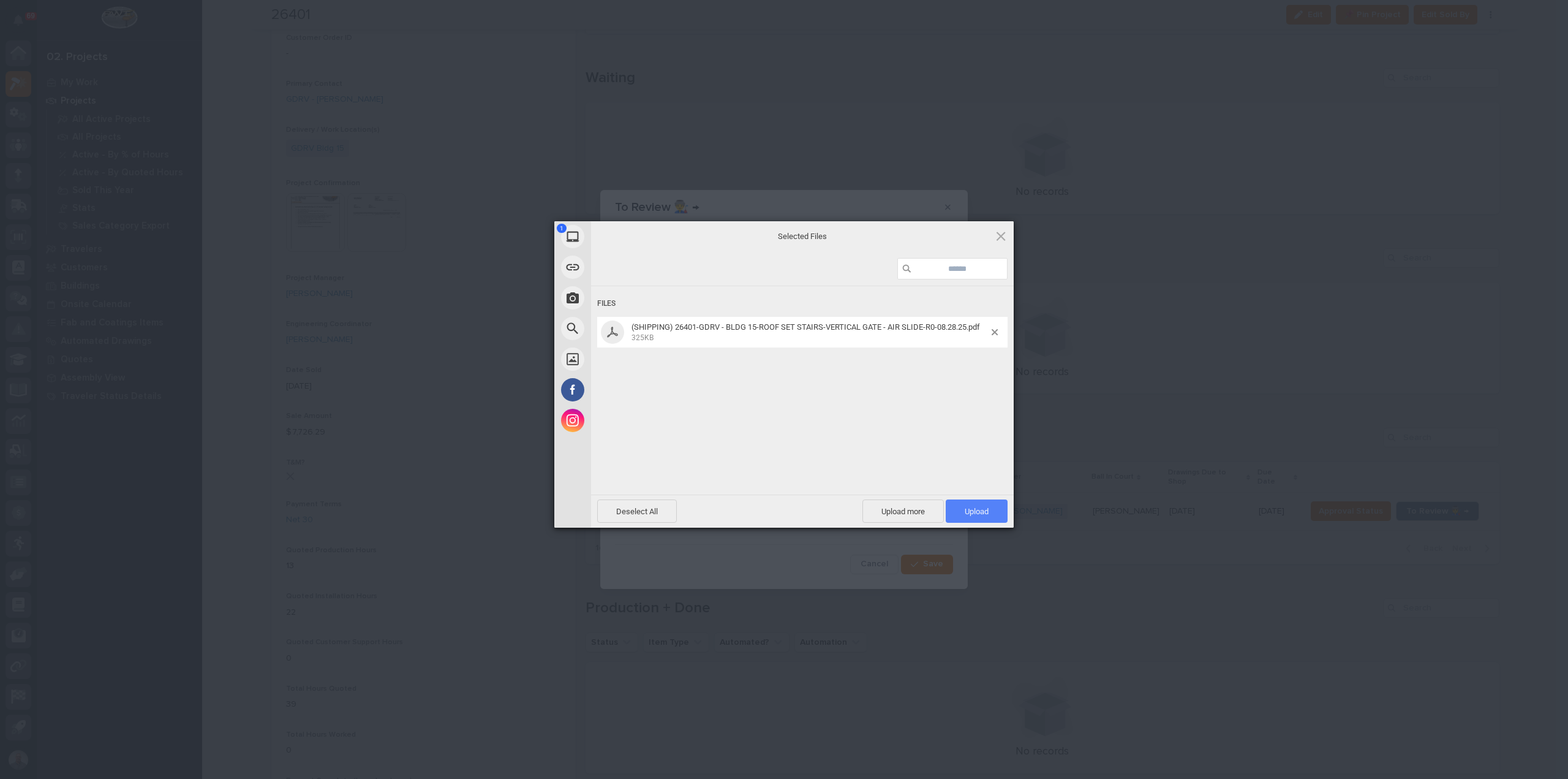
click at [996, 514] on span "Upload 1" at bounding box center [976, 510] width 62 height 23
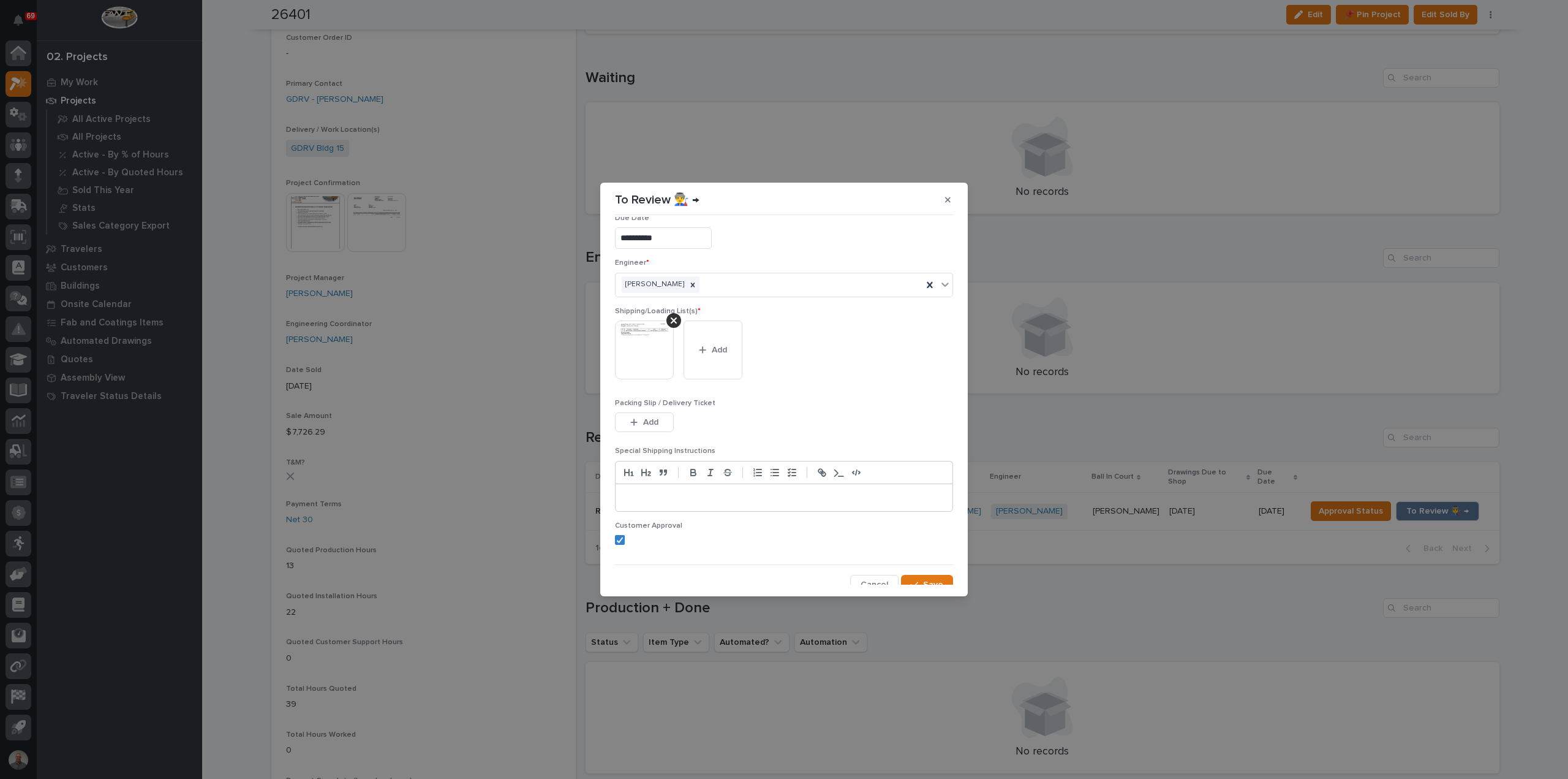
scroll to position [24, 0]
click at [936, 574] on span "Save" at bounding box center [933, 576] width 20 height 11
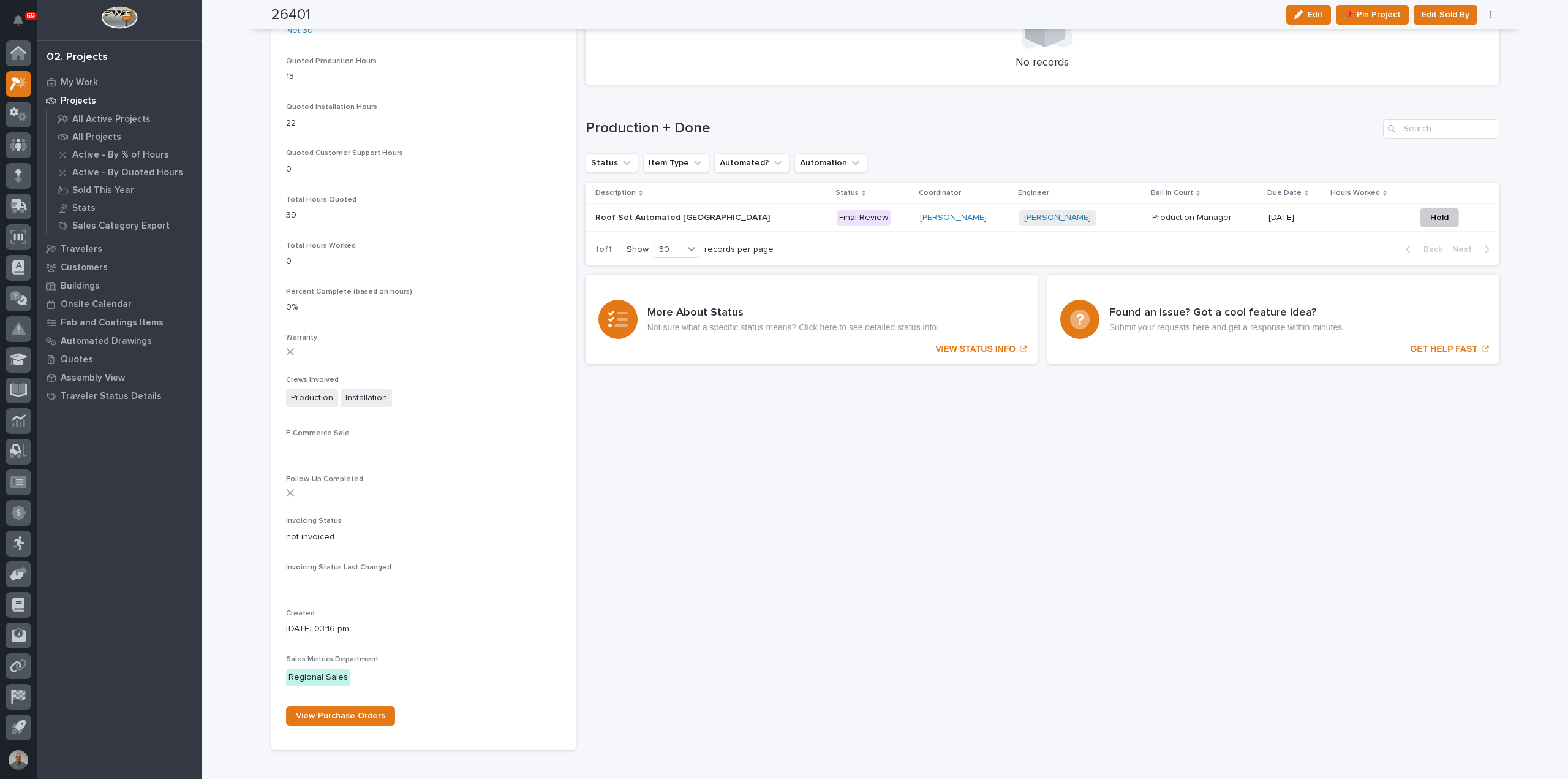
scroll to position [858, 0]
click at [75, 80] on p "My Work" at bounding box center [79, 83] width 37 height 11
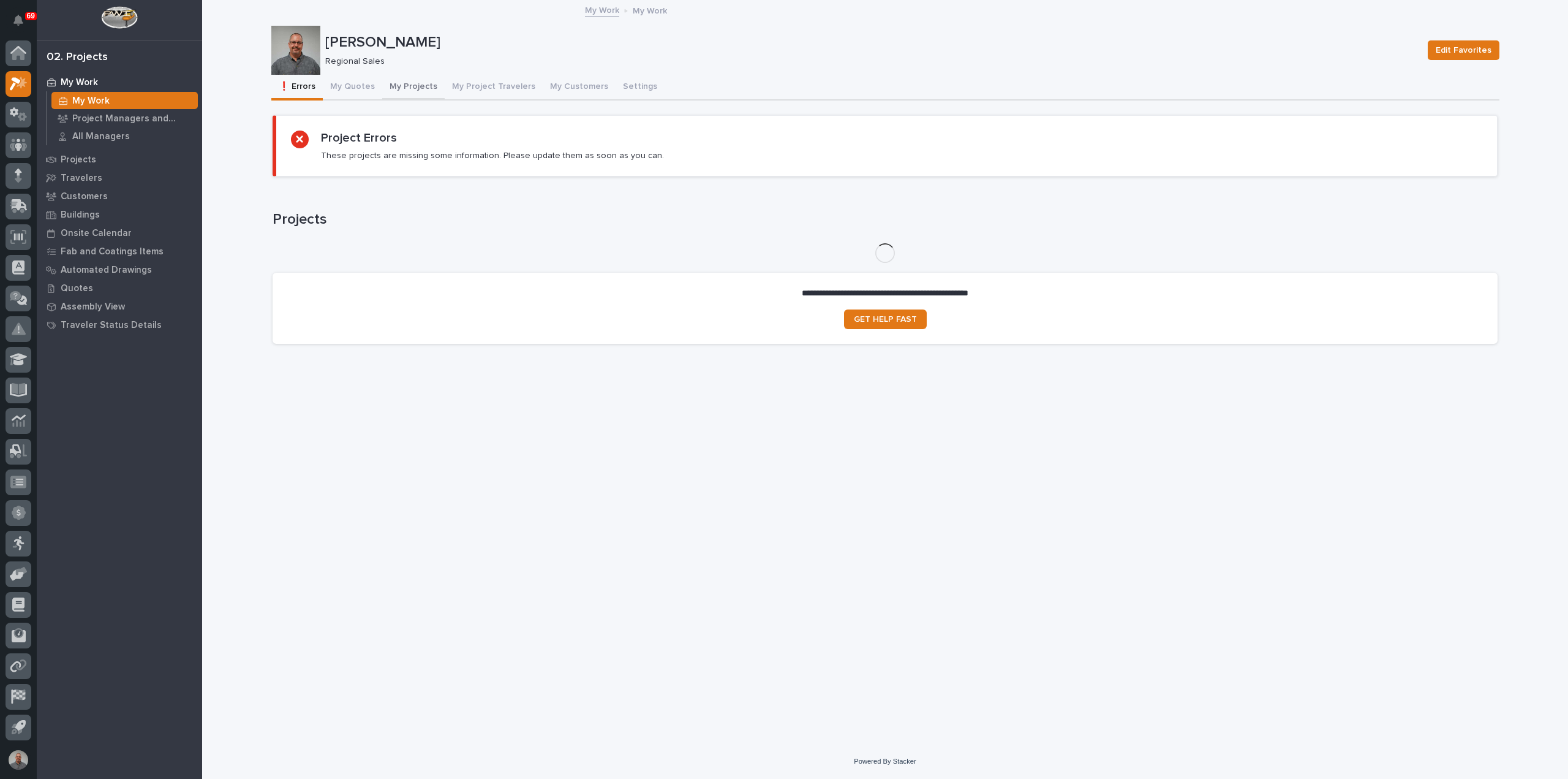
click at [414, 84] on button "My Projects" at bounding box center [413, 87] width 62 height 26
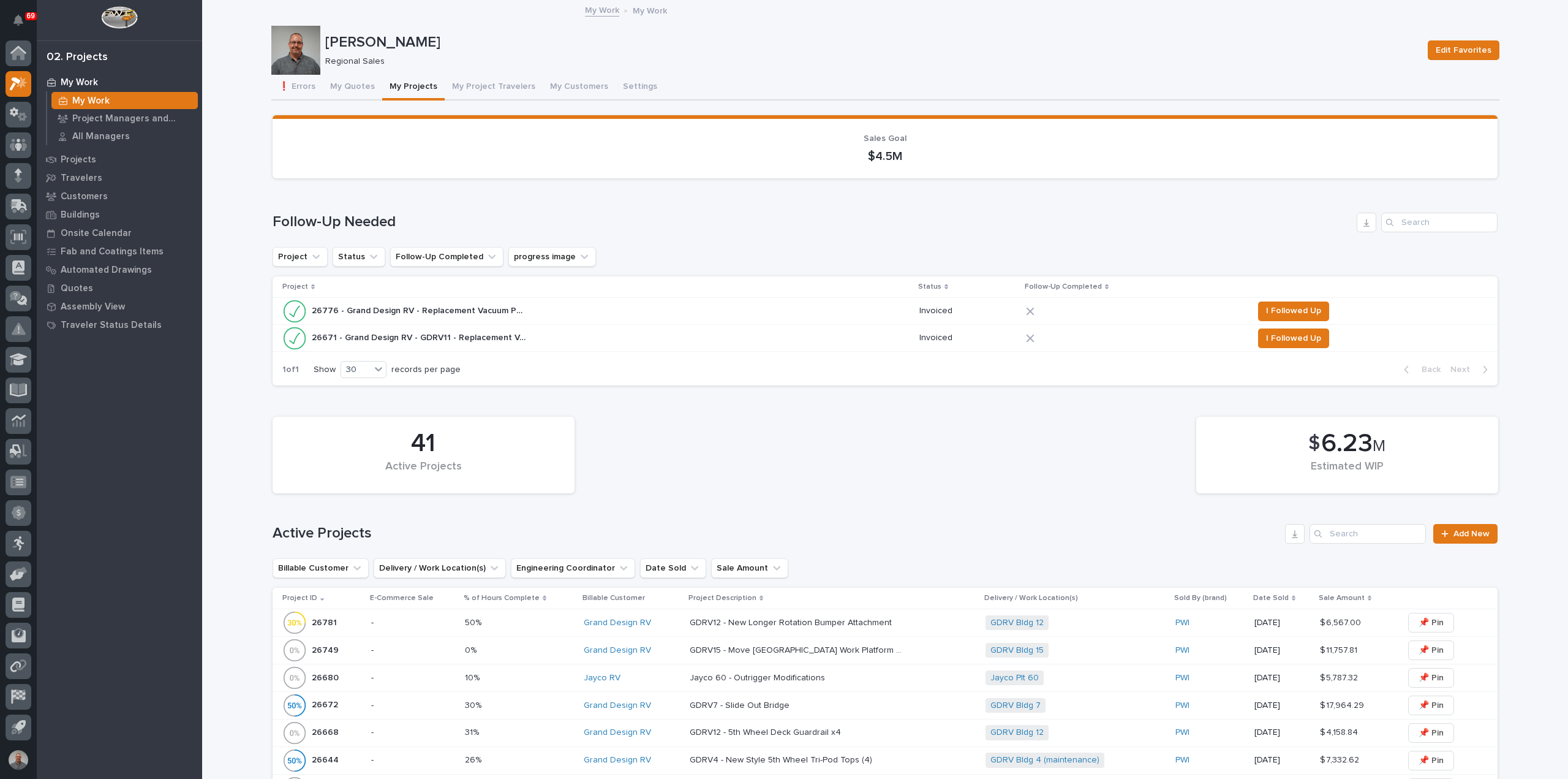
scroll to position [429, 0]
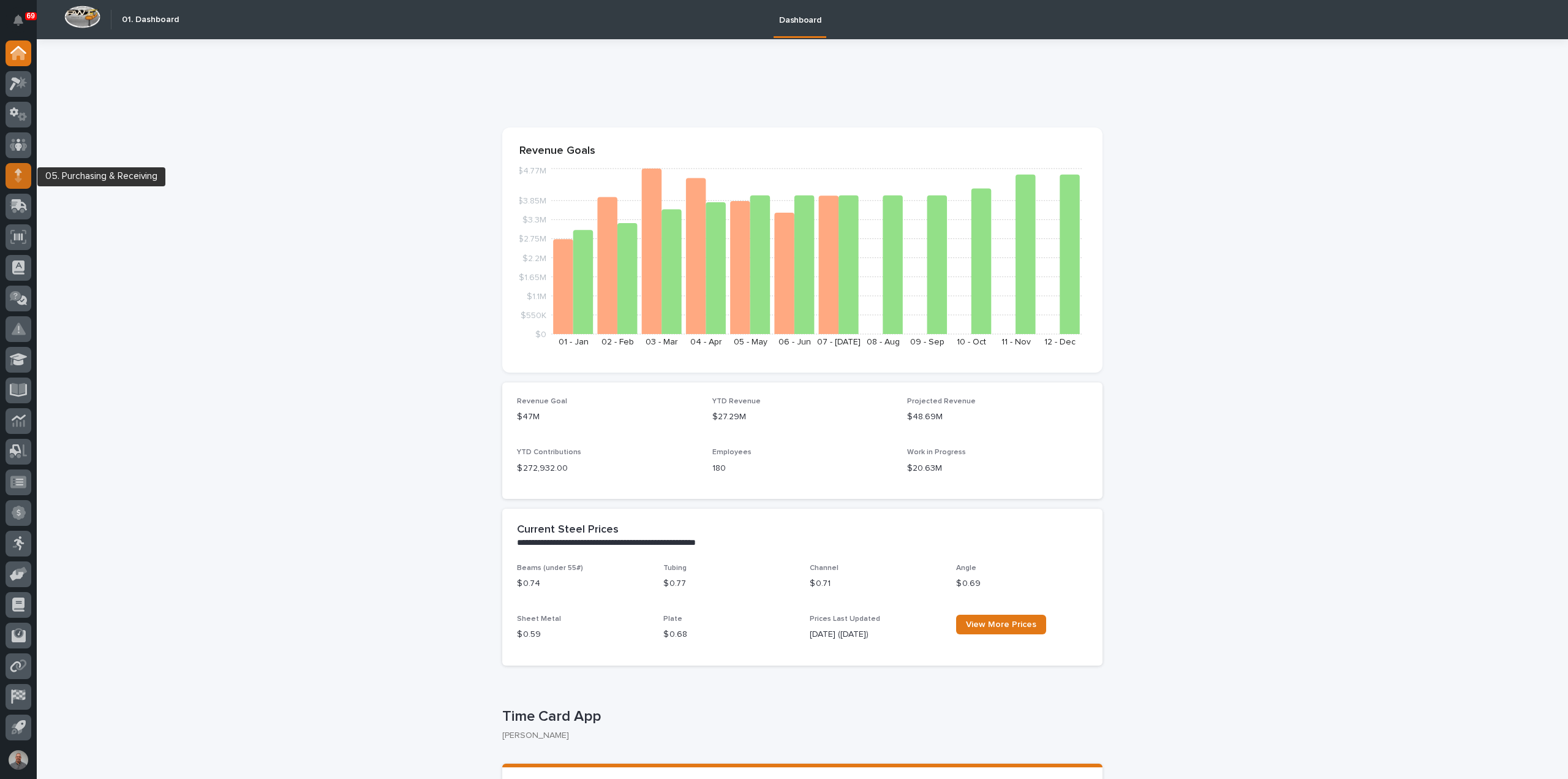
click at [16, 179] on icon at bounding box center [19, 175] width 7 height 14
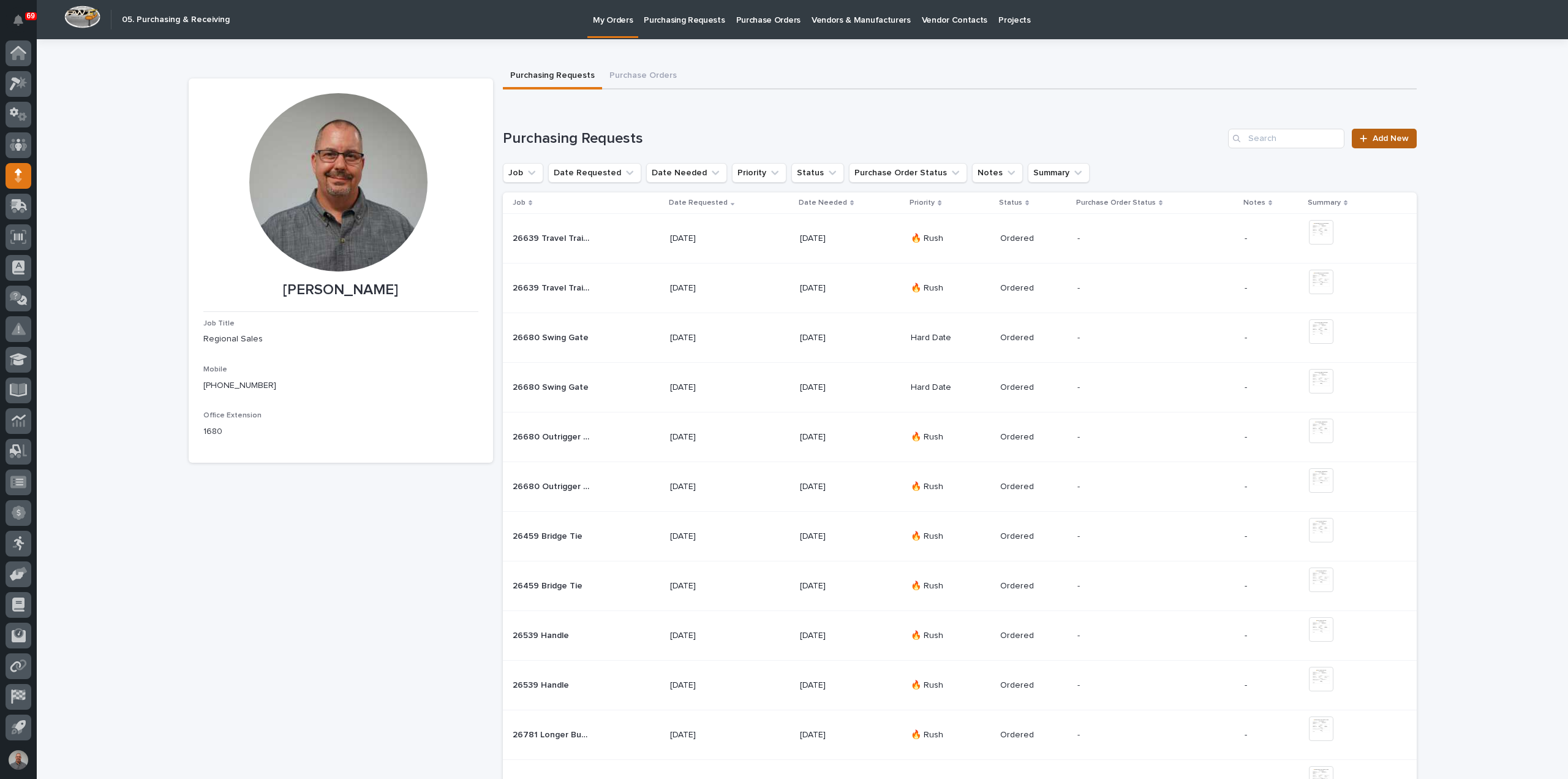
click at [1367, 143] on link "Add New" at bounding box center [1384, 138] width 64 height 19
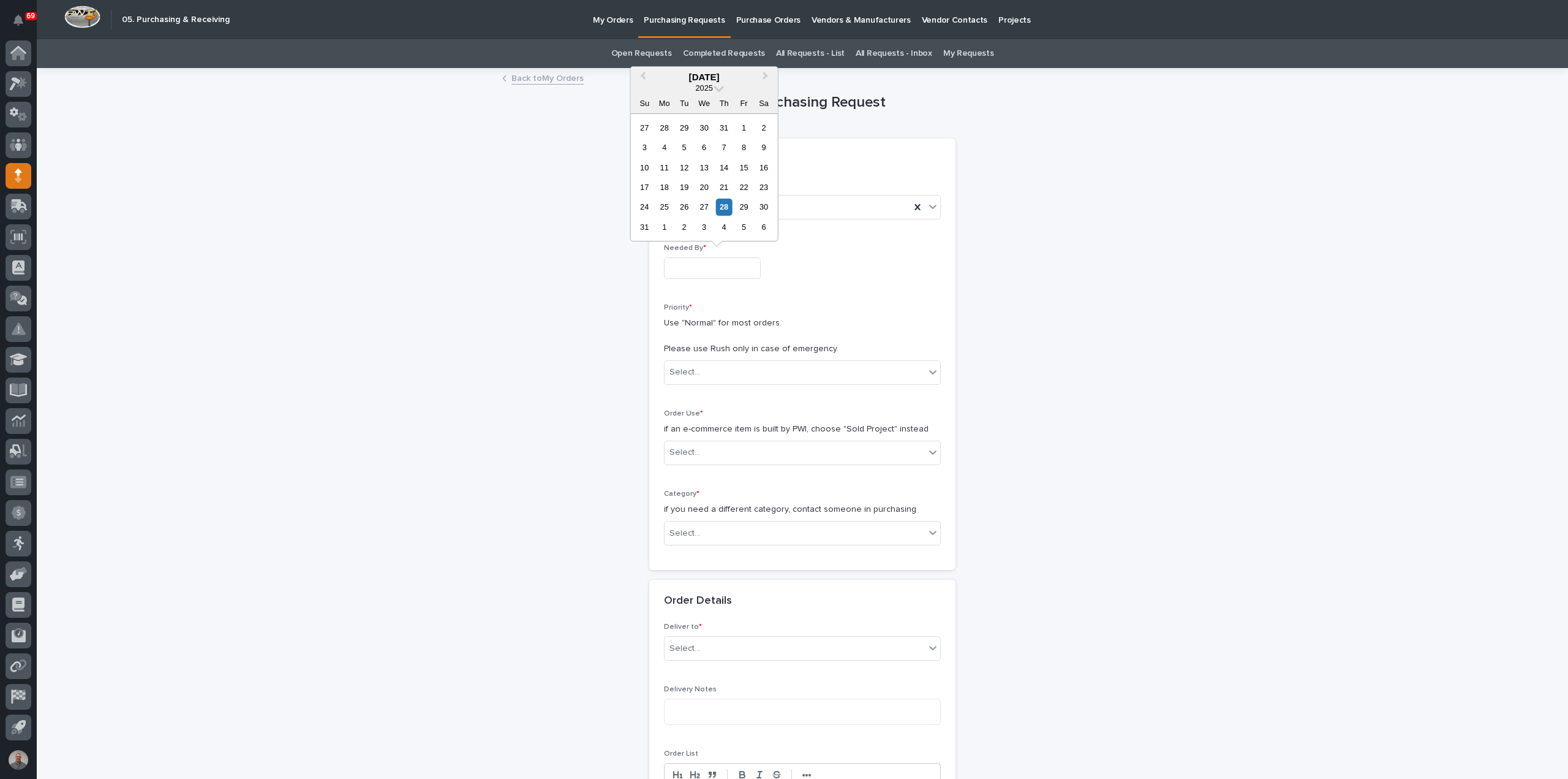
click at [715, 270] on input "text" at bounding box center [712, 268] width 97 height 21
click at [682, 228] on div "2" at bounding box center [684, 227] width 17 height 17
type input "**********"
click at [744, 367] on div "Select..." at bounding box center [795, 372] width 260 height 20
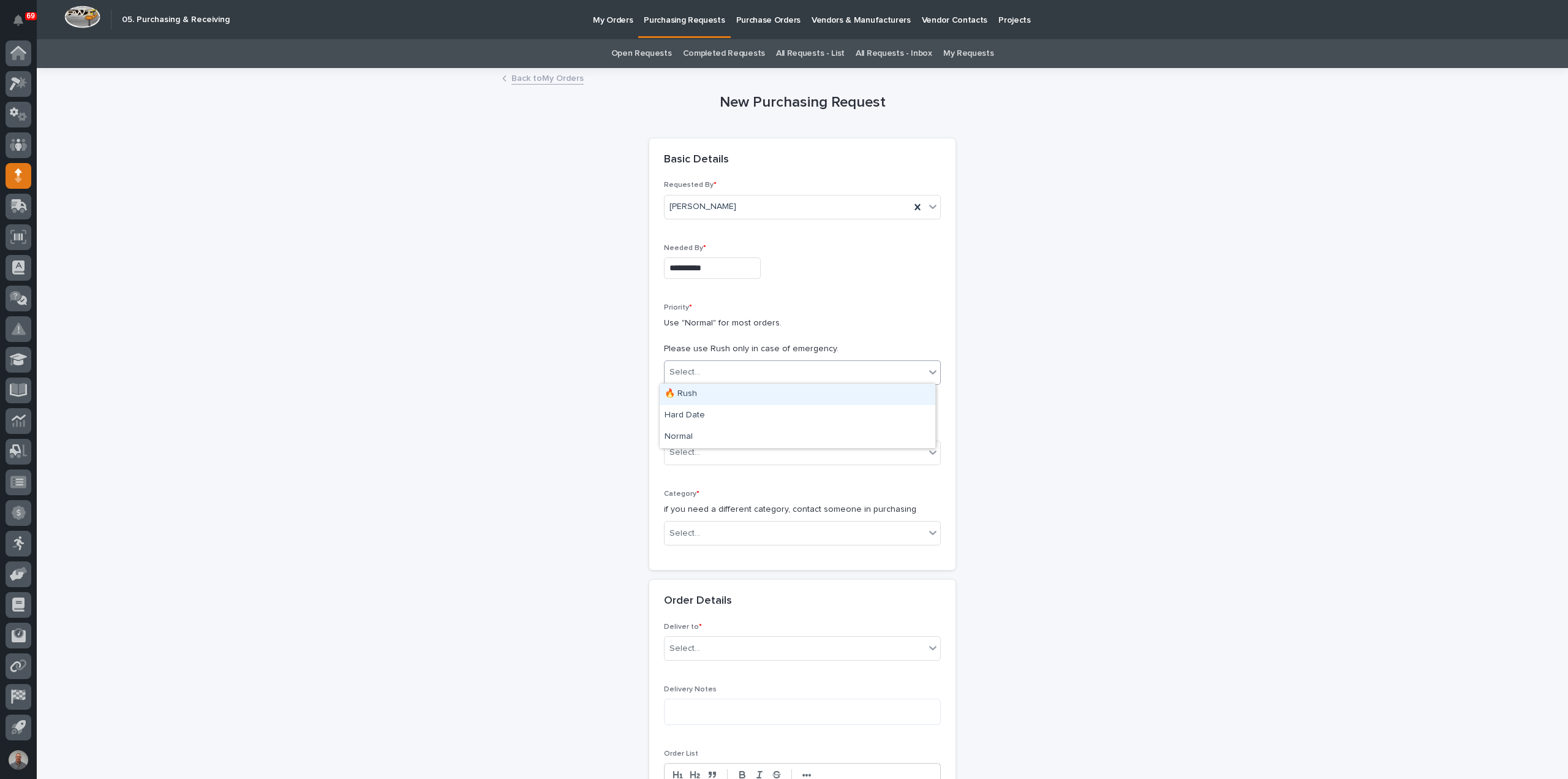
click at [757, 395] on div "🔥 Rush" at bounding box center [797, 394] width 275 height 21
click at [743, 446] on div "Select..." at bounding box center [795, 452] width 260 height 20
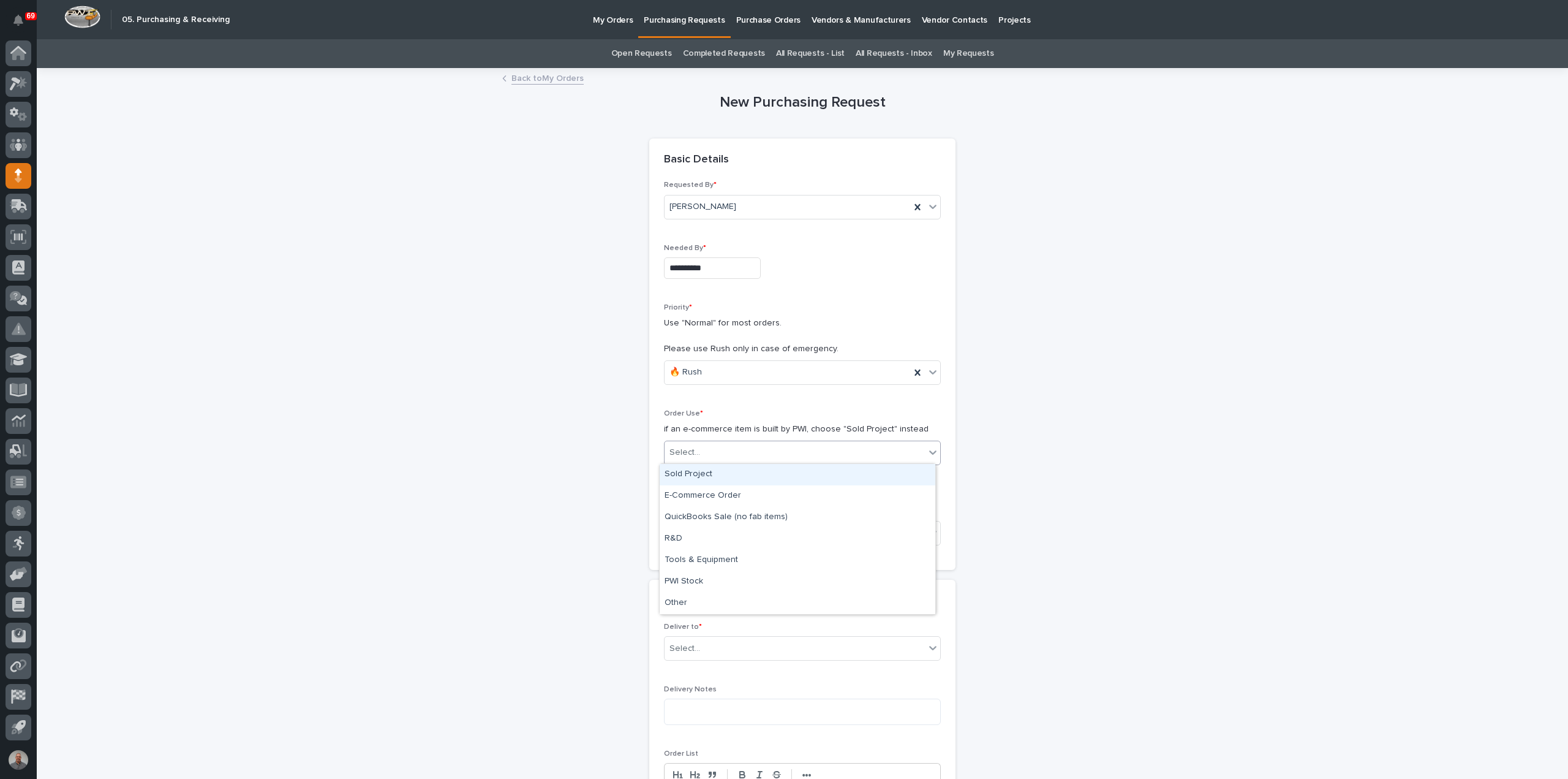
click at [730, 477] on div "Sold Project" at bounding box center [797, 474] width 275 height 21
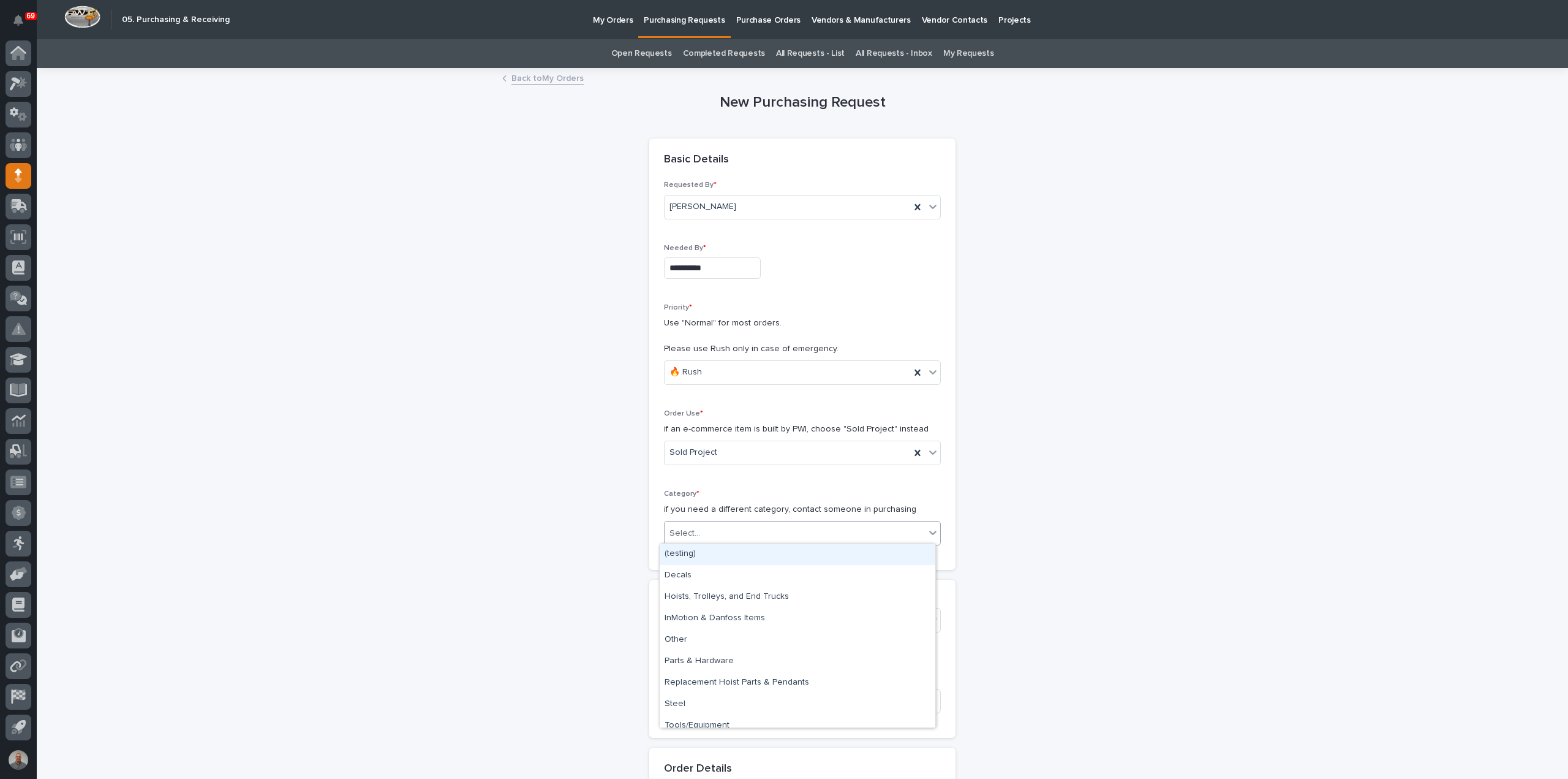
click at [735, 534] on div "Select..." at bounding box center [795, 533] width 260 height 20
click at [703, 710] on div "Steel" at bounding box center [797, 704] width 275 height 21
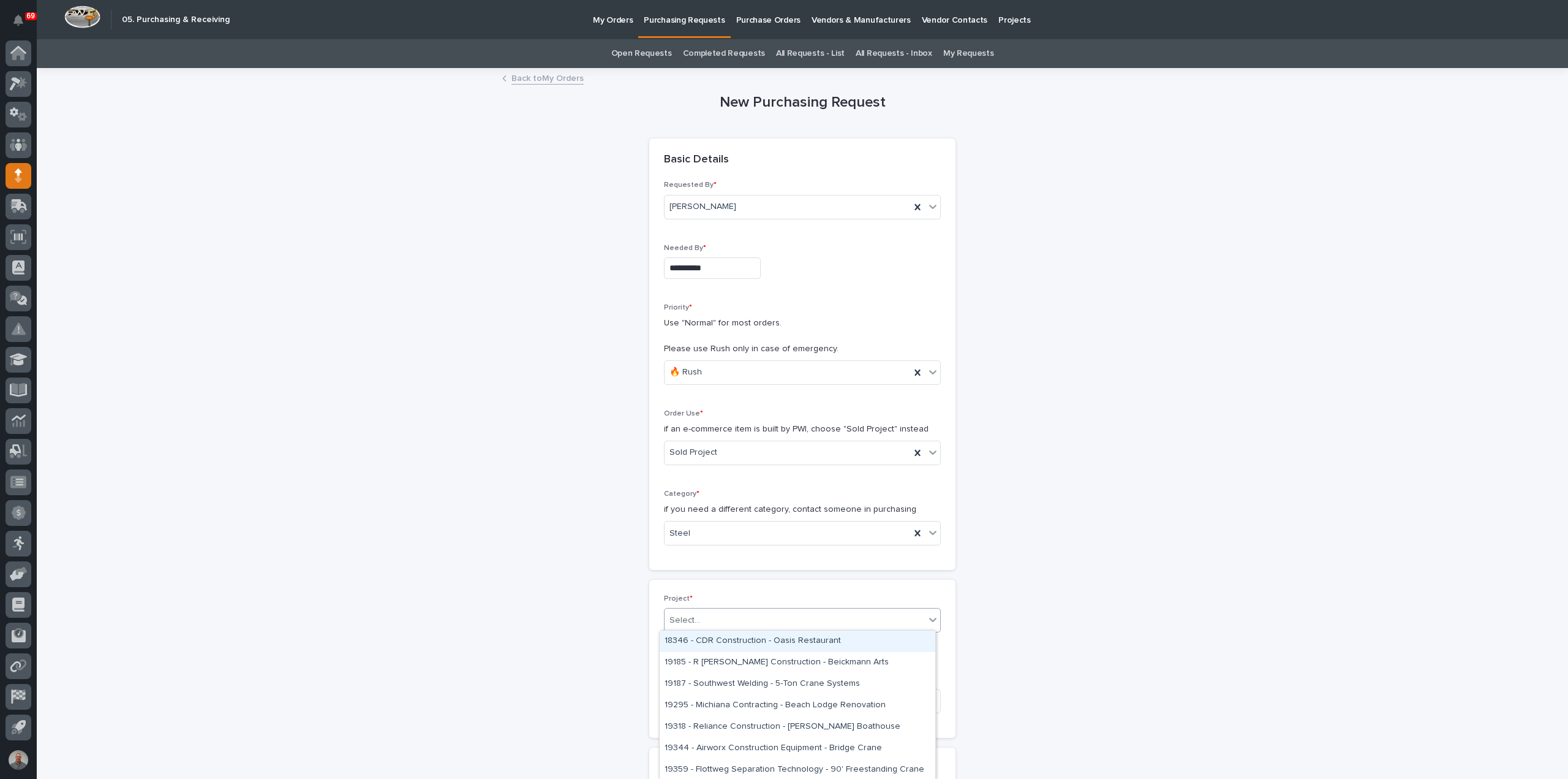
click at [734, 618] on div "Select..." at bounding box center [795, 620] width 260 height 20
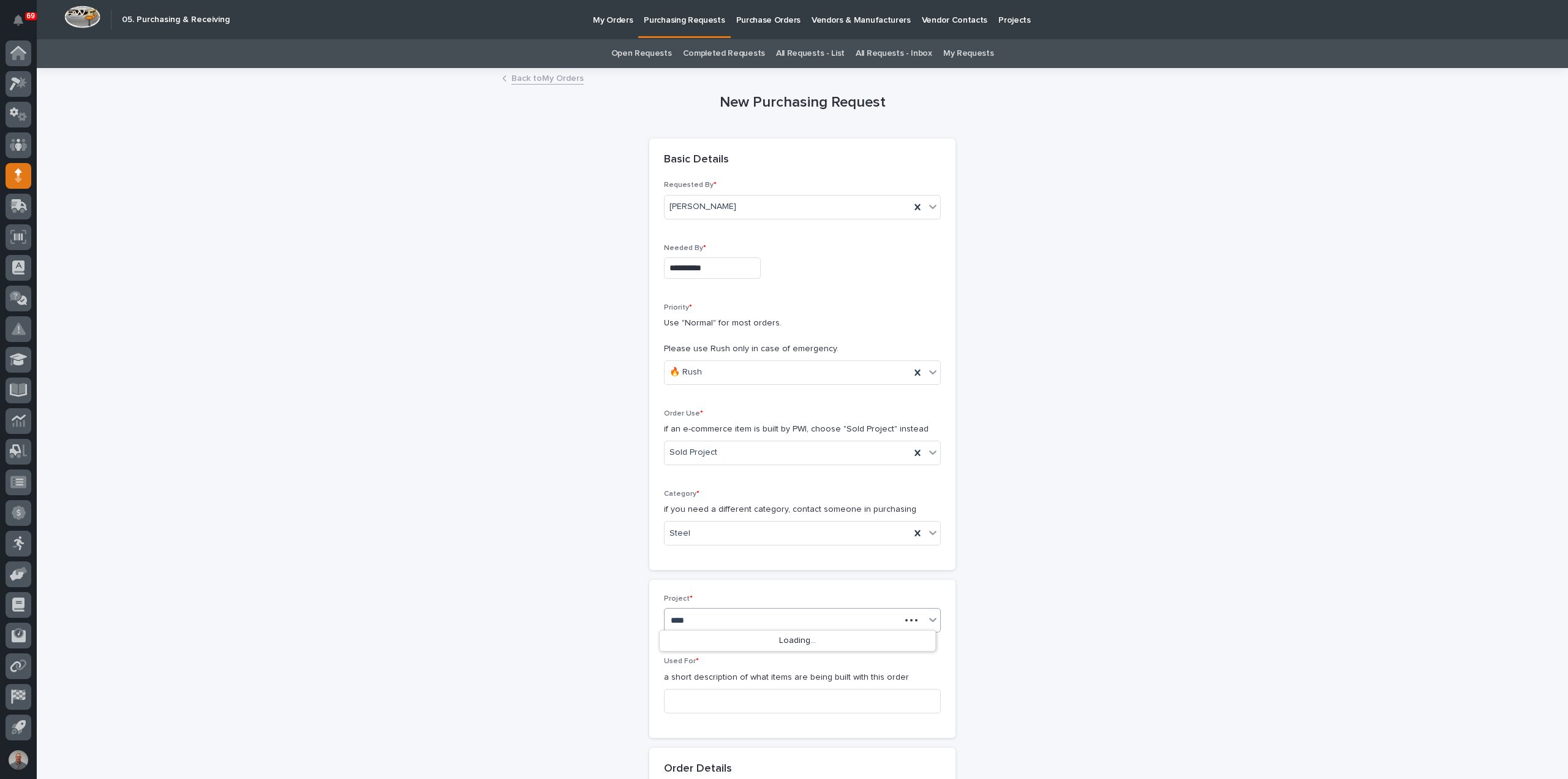
type input "*****"
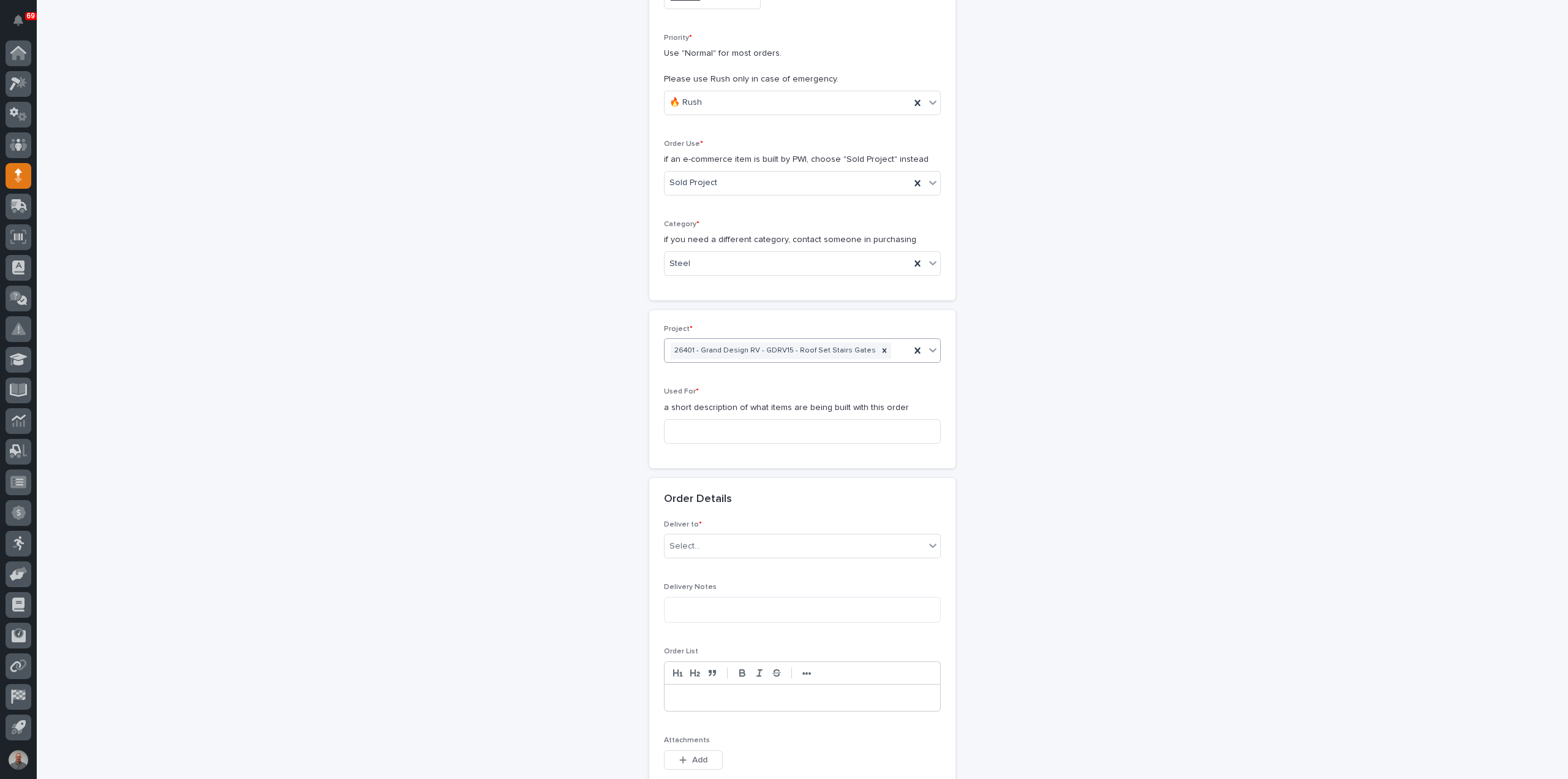
scroll to position [307, 0]
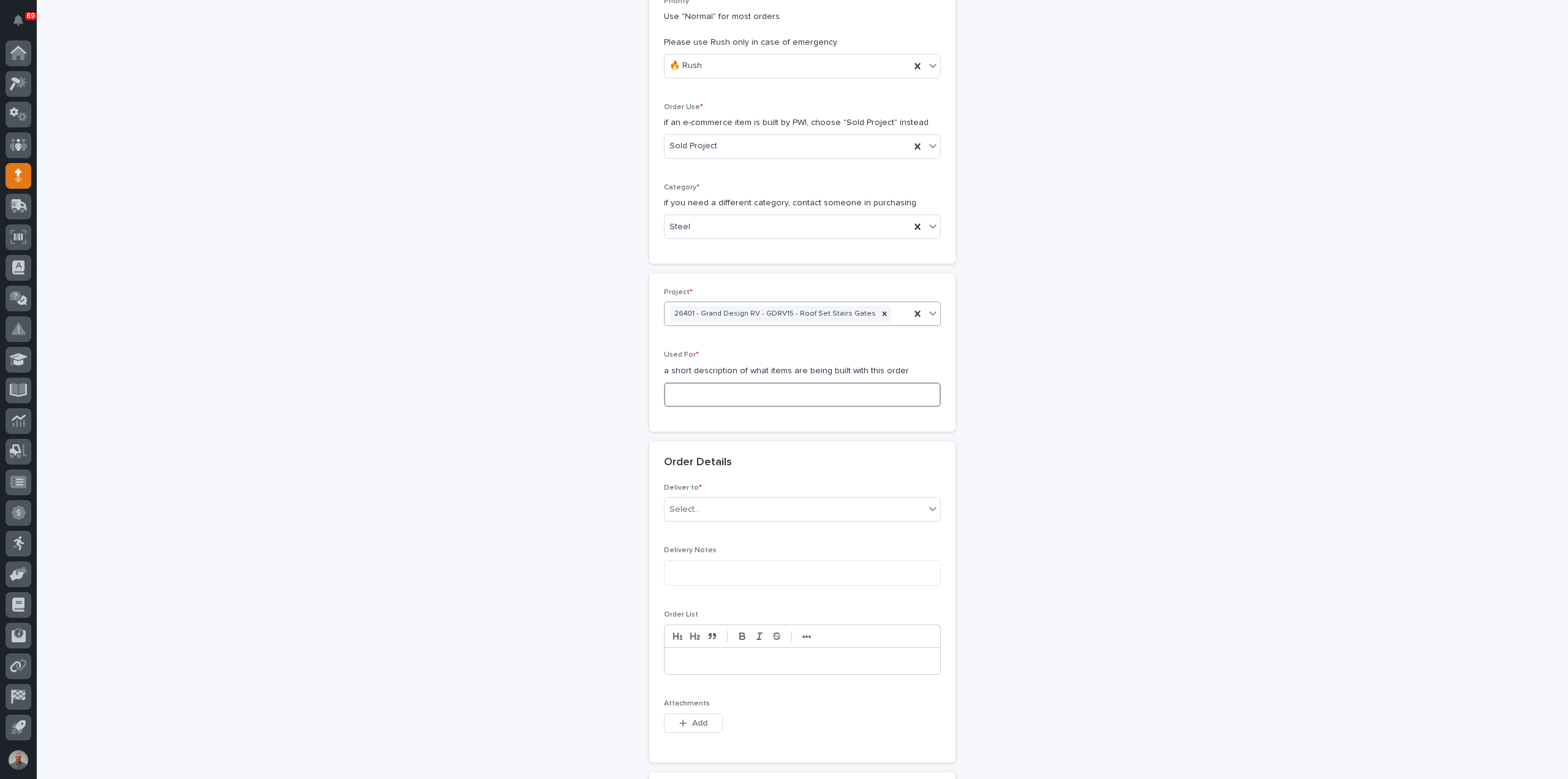
click at [753, 388] on input at bounding box center [802, 394] width 277 height 24
drag, startPoint x: 772, startPoint y: 391, endPoint x: 629, endPoint y: 400, distance: 143.3
click at [629, 400] on div "**********" at bounding box center [802, 472] width 1228 height 1417
type input "Roof Set Automated Gate"
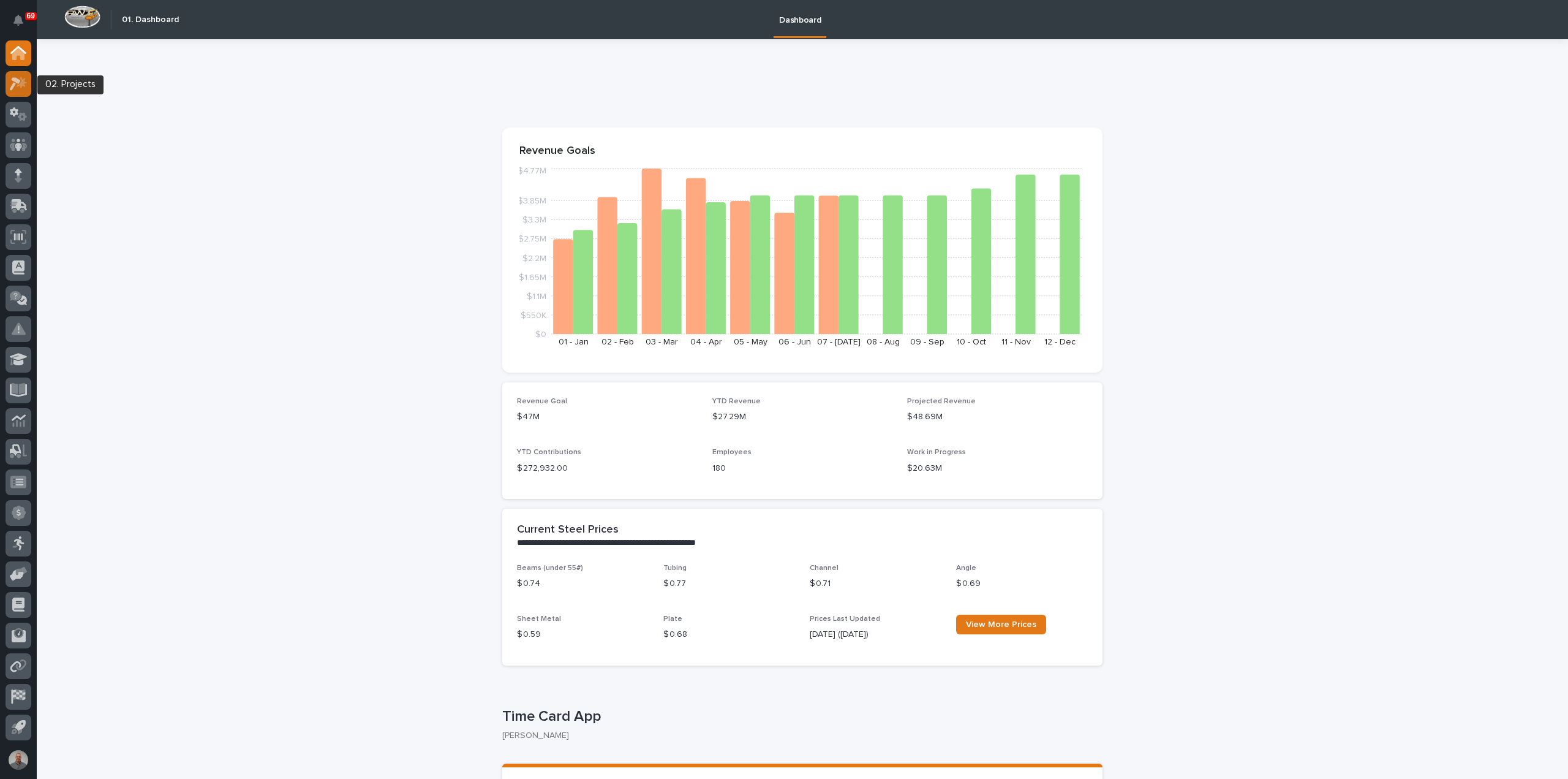
click at [17, 82] on icon at bounding box center [16, 84] width 11 height 14
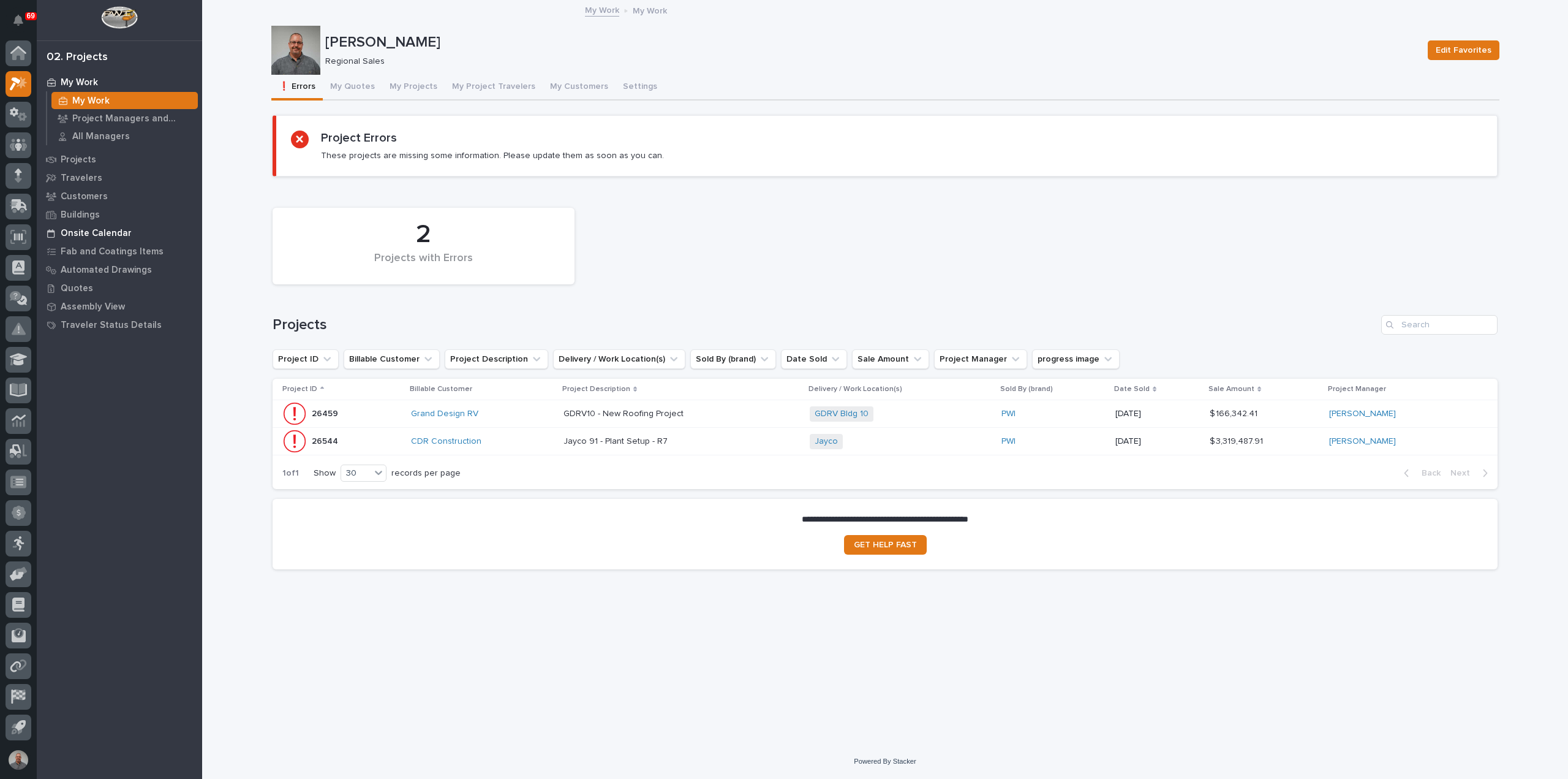
click at [99, 232] on p "Onsite Calendar" at bounding box center [96, 234] width 71 height 11
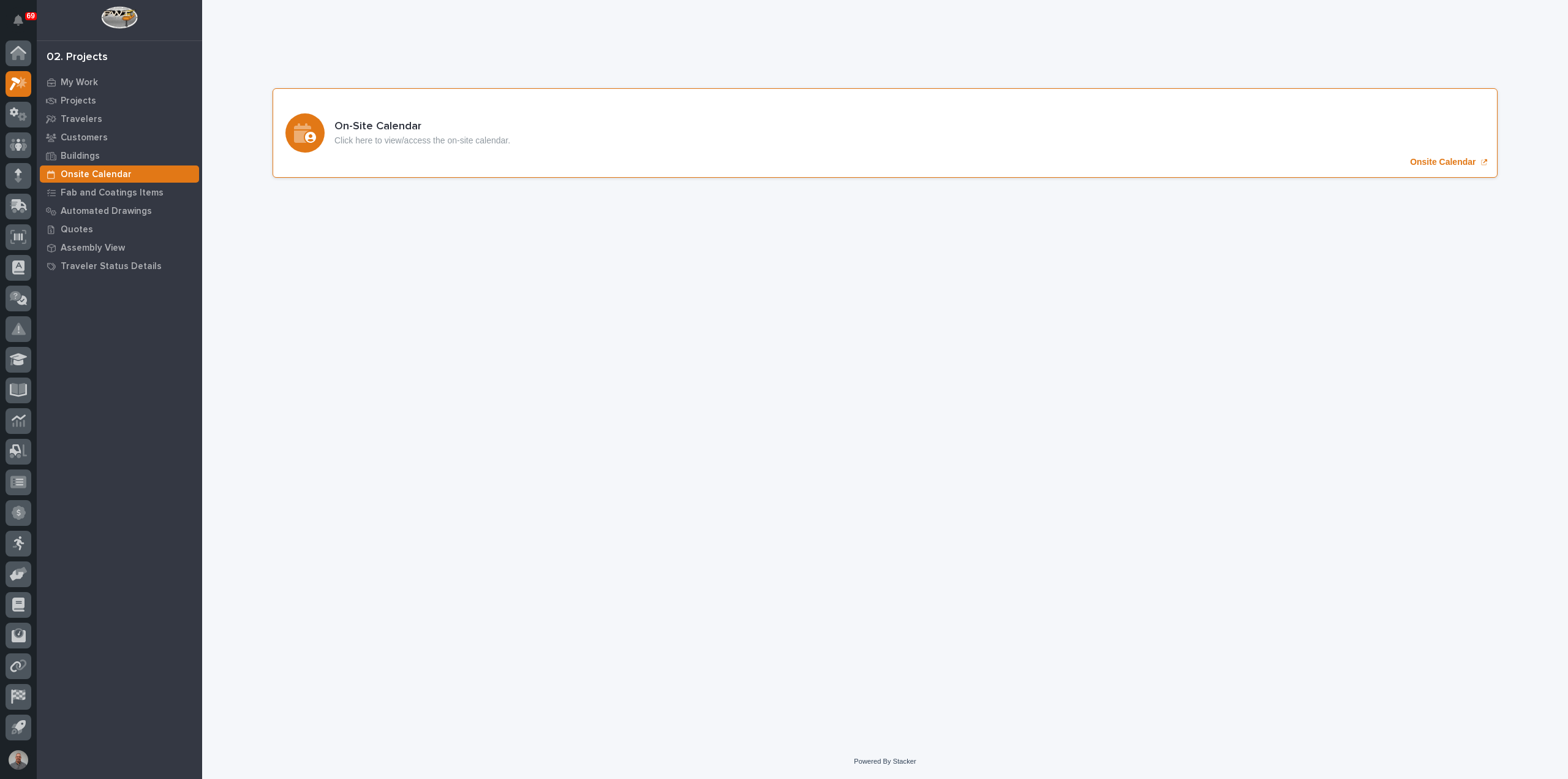
click at [1431, 161] on p "Onsite Calendar" at bounding box center [1442, 162] width 65 height 11
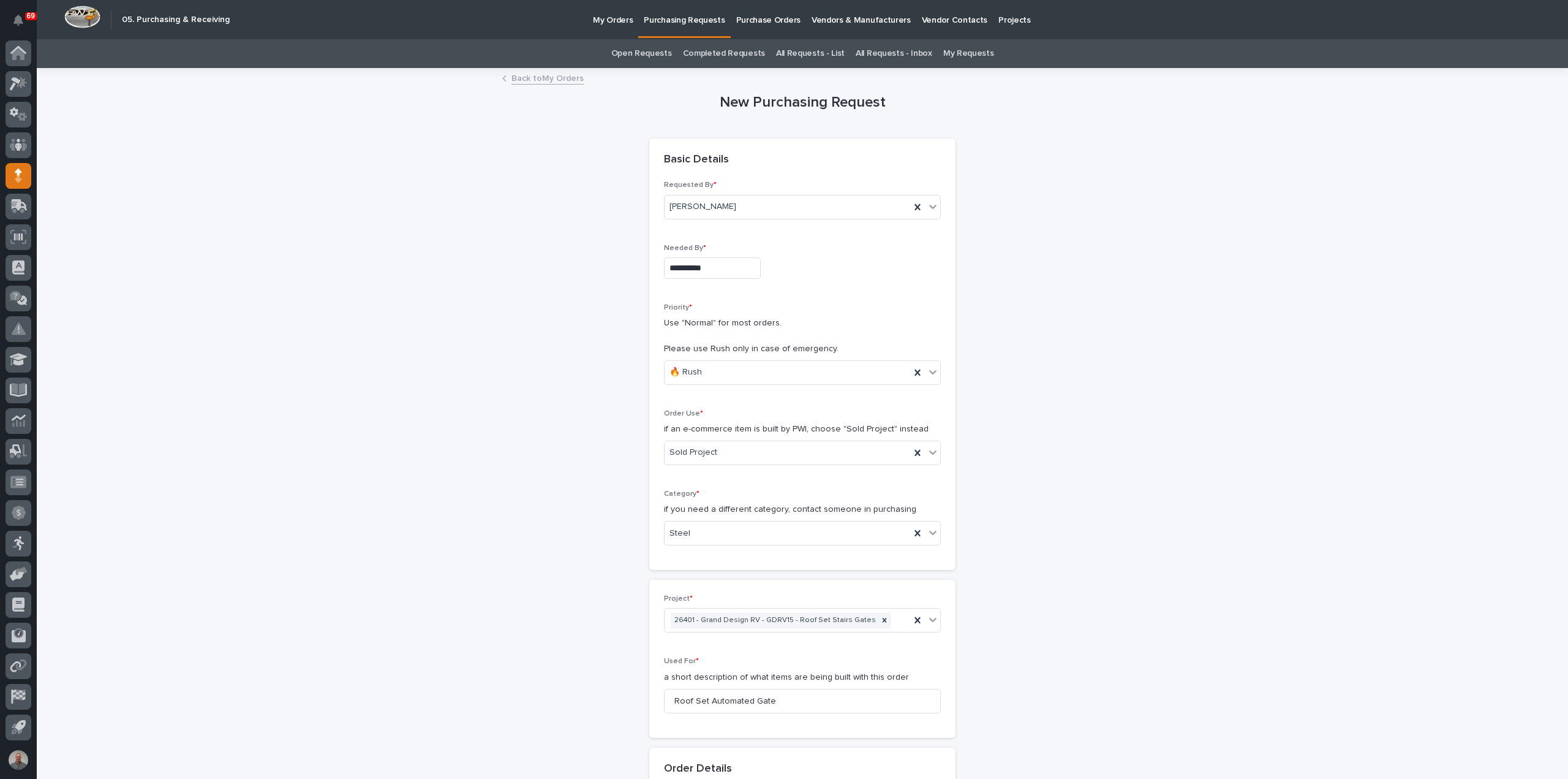
scroll to position [307, 0]
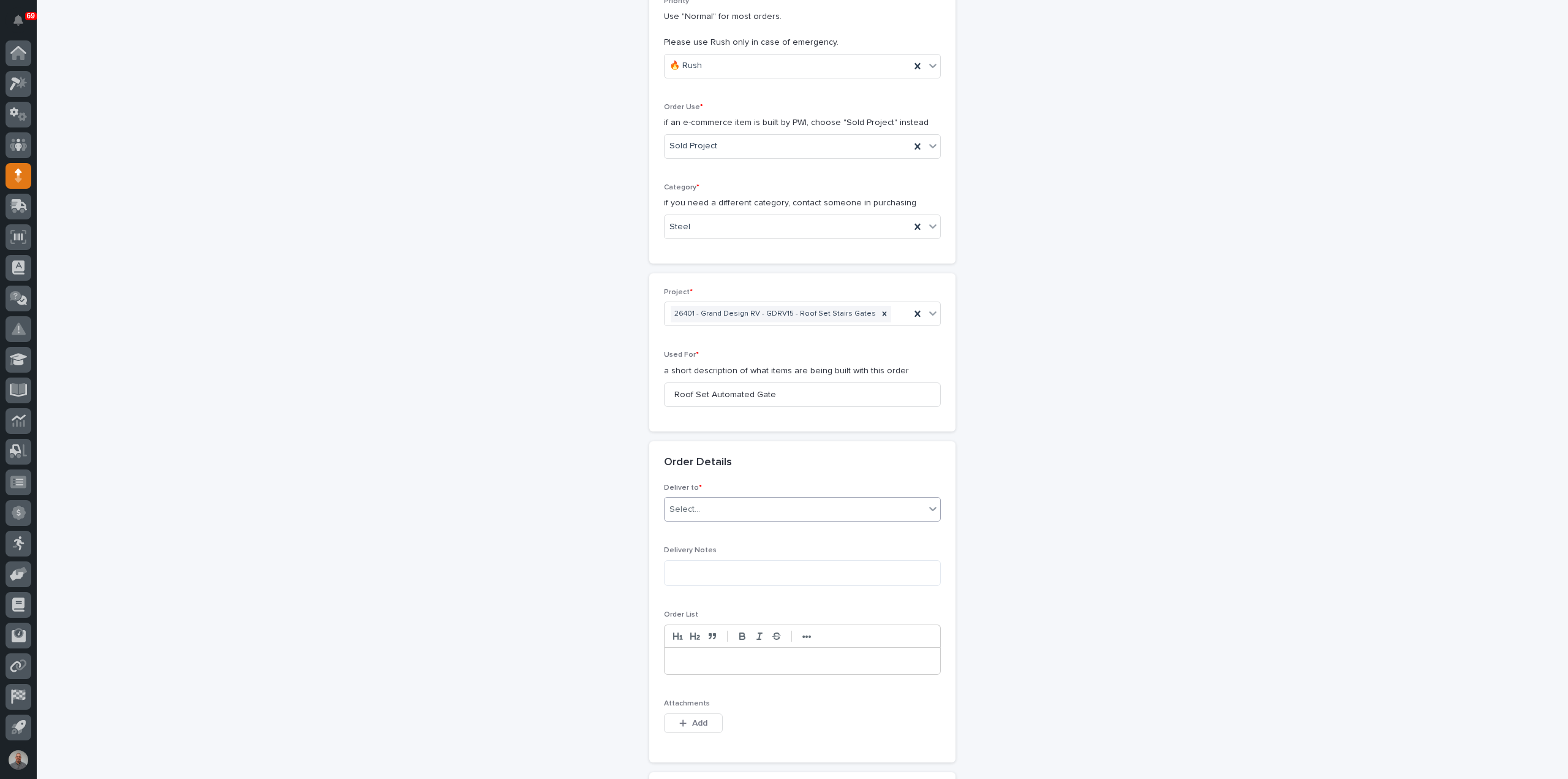
click at [700, 502] on div "Select..." at bounding box center [795, 509] width 260 height 20
click at [703, 530] on div "PWI" at bounding box center [797, 530] width 275 height 21
drag, startPoint x: 771, startPoint y: 391, endPoint x: 616, endPoint y: 395, distance: 155.1
click at [616, 395] on div "**********" at bounding box center [802, 472] width 1228 height 1417
click at [702, 719] on span "Add" at bounding box center [700, 723] width 16 height 11
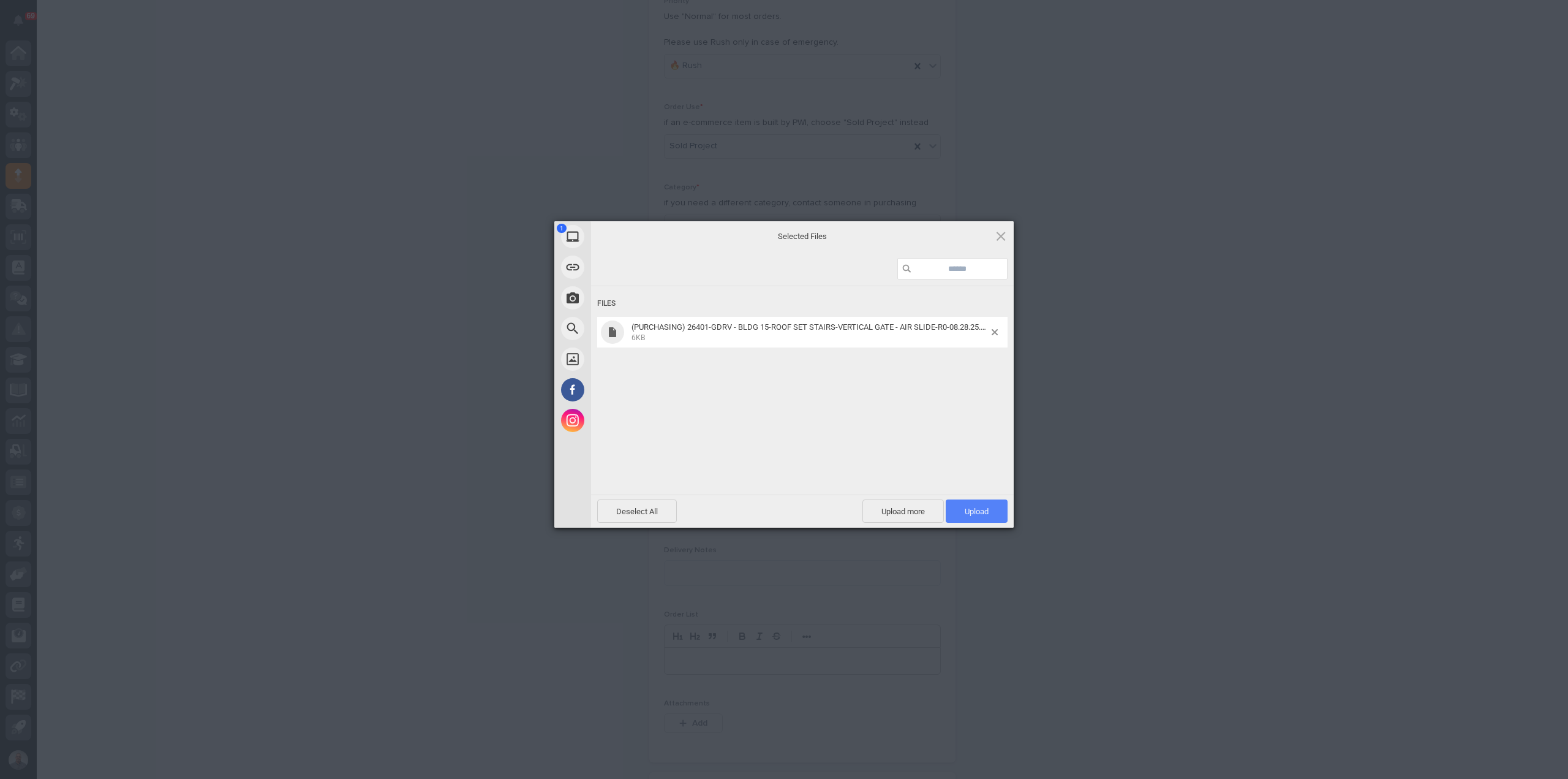
click at [959, 512] on span "Upload 1" at bounding box center [976, 510] width 62 height 23
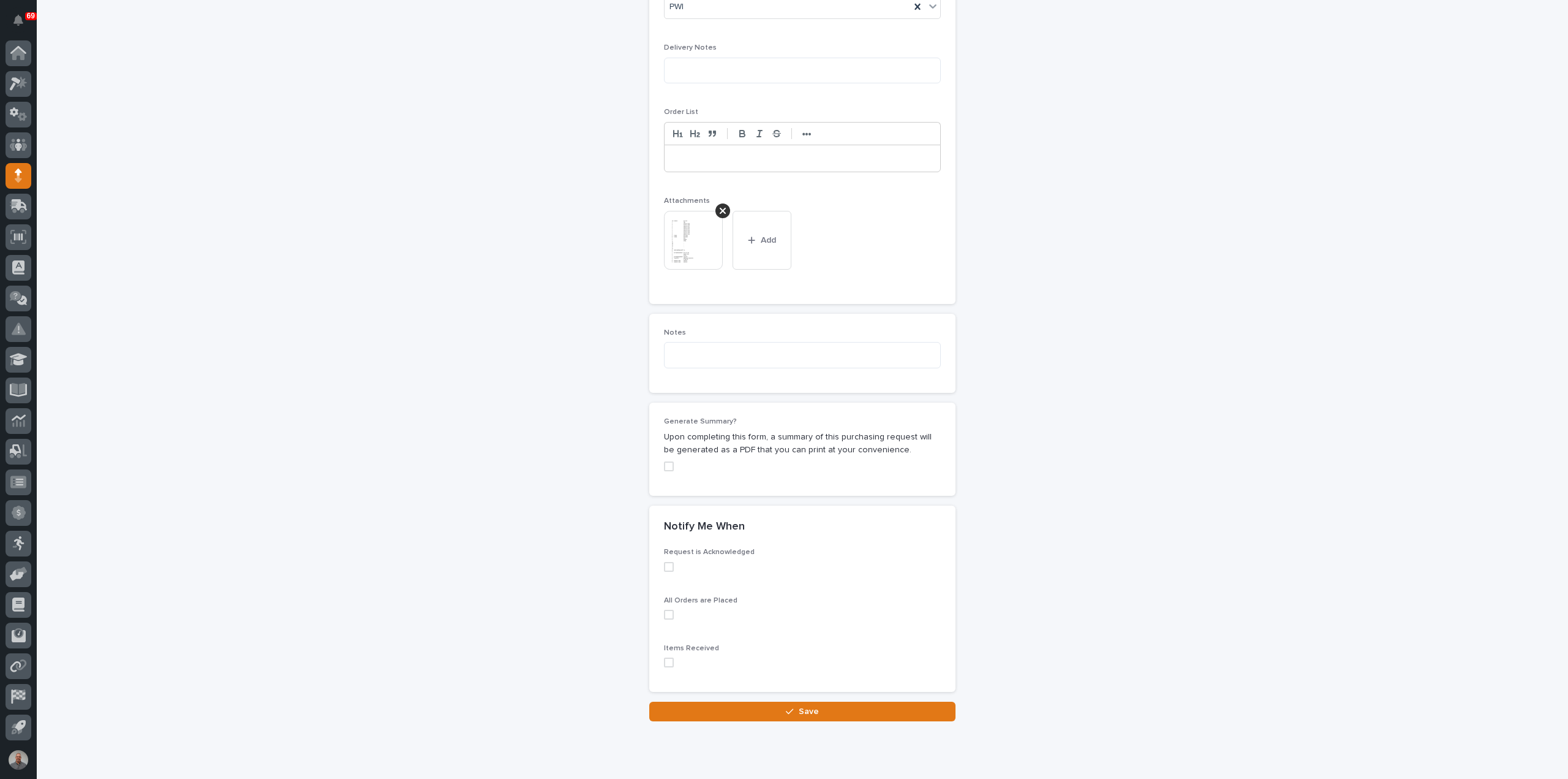
scroll to position [843, 0]
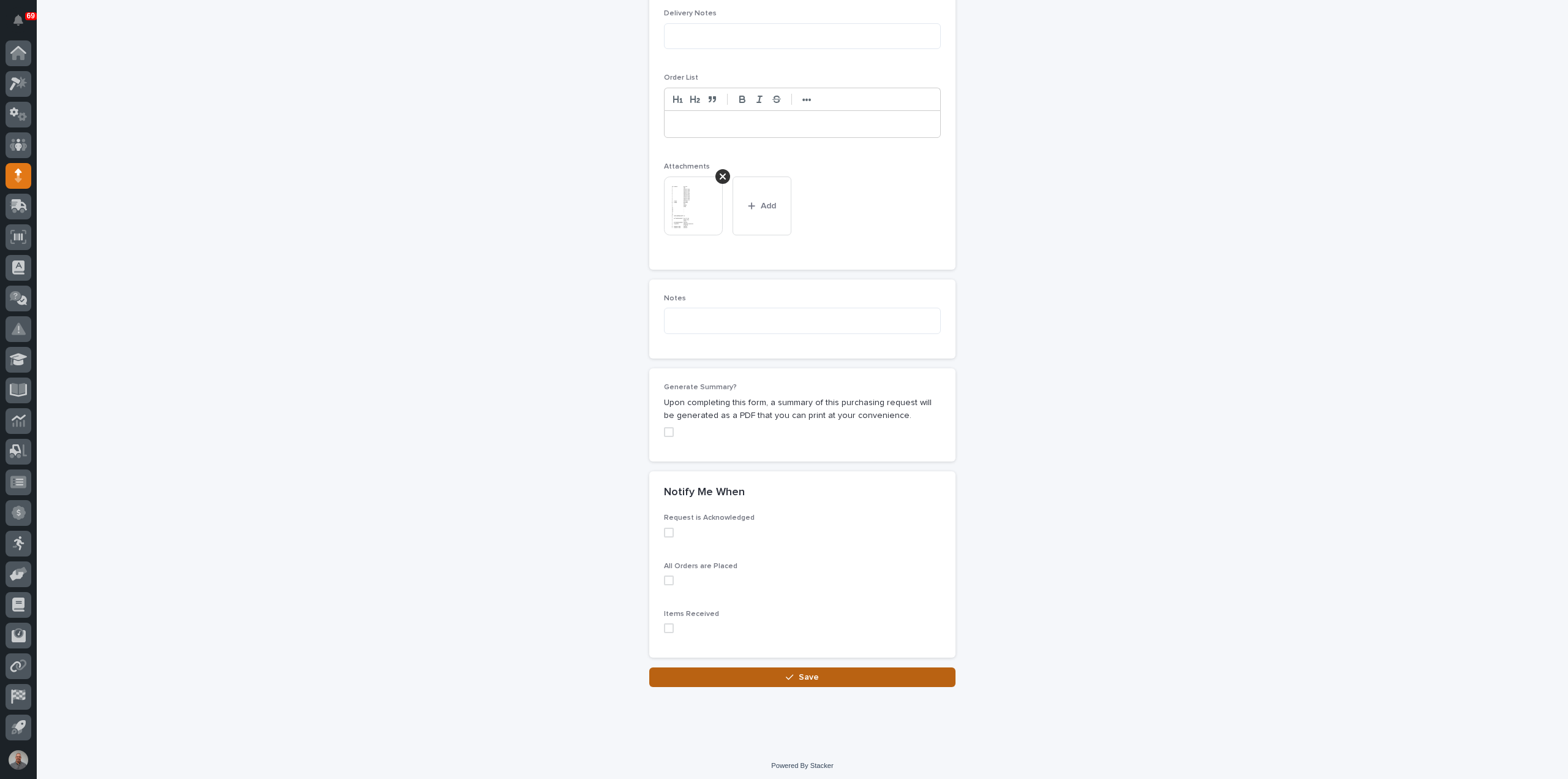
click at [761, 678] on button "Save" at bounding box center [802, 677] width 306 height 19
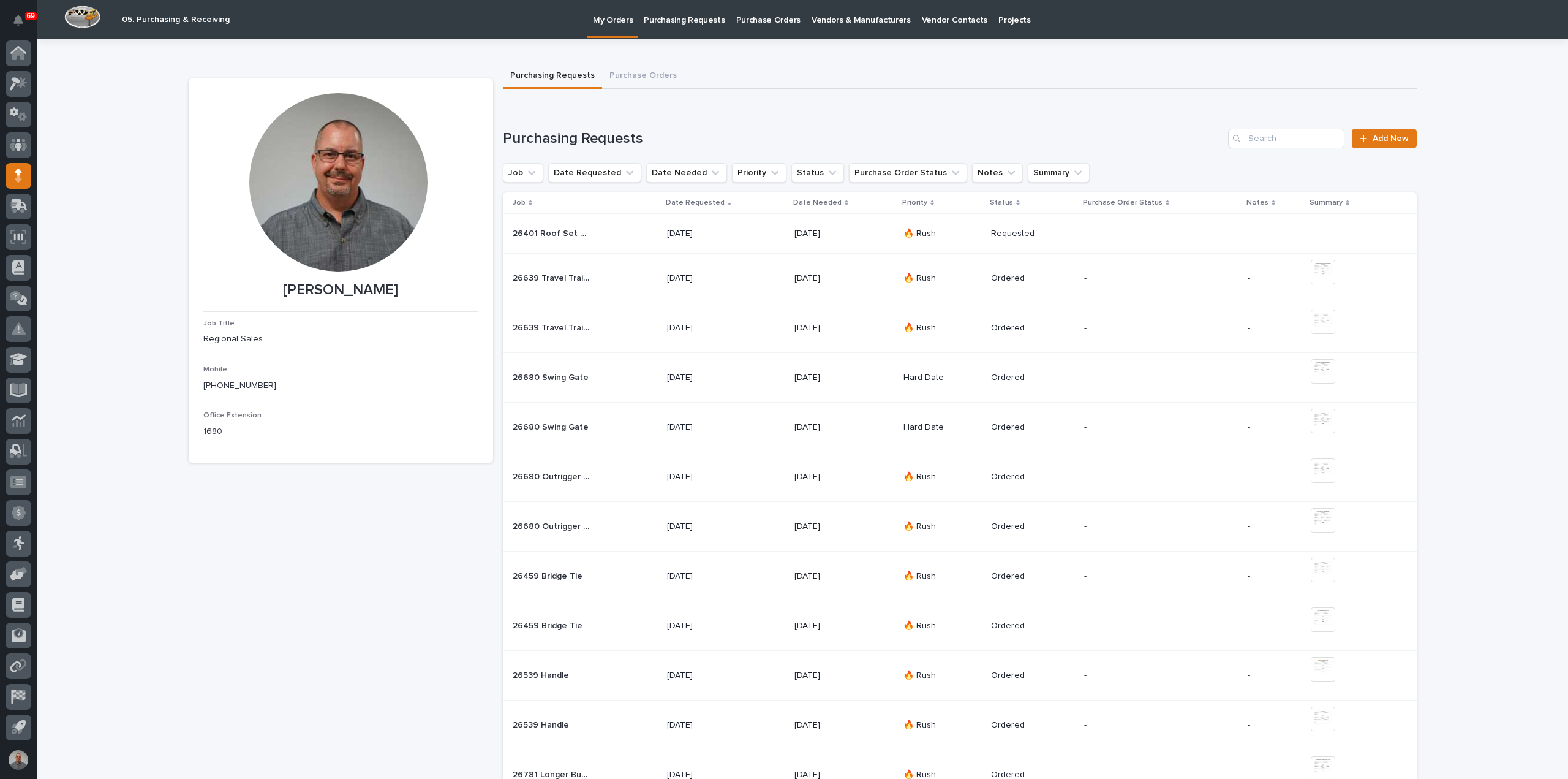
click at [694, 229] on p "[DATE]" at bounding box center [705, 234] width 77 height 11
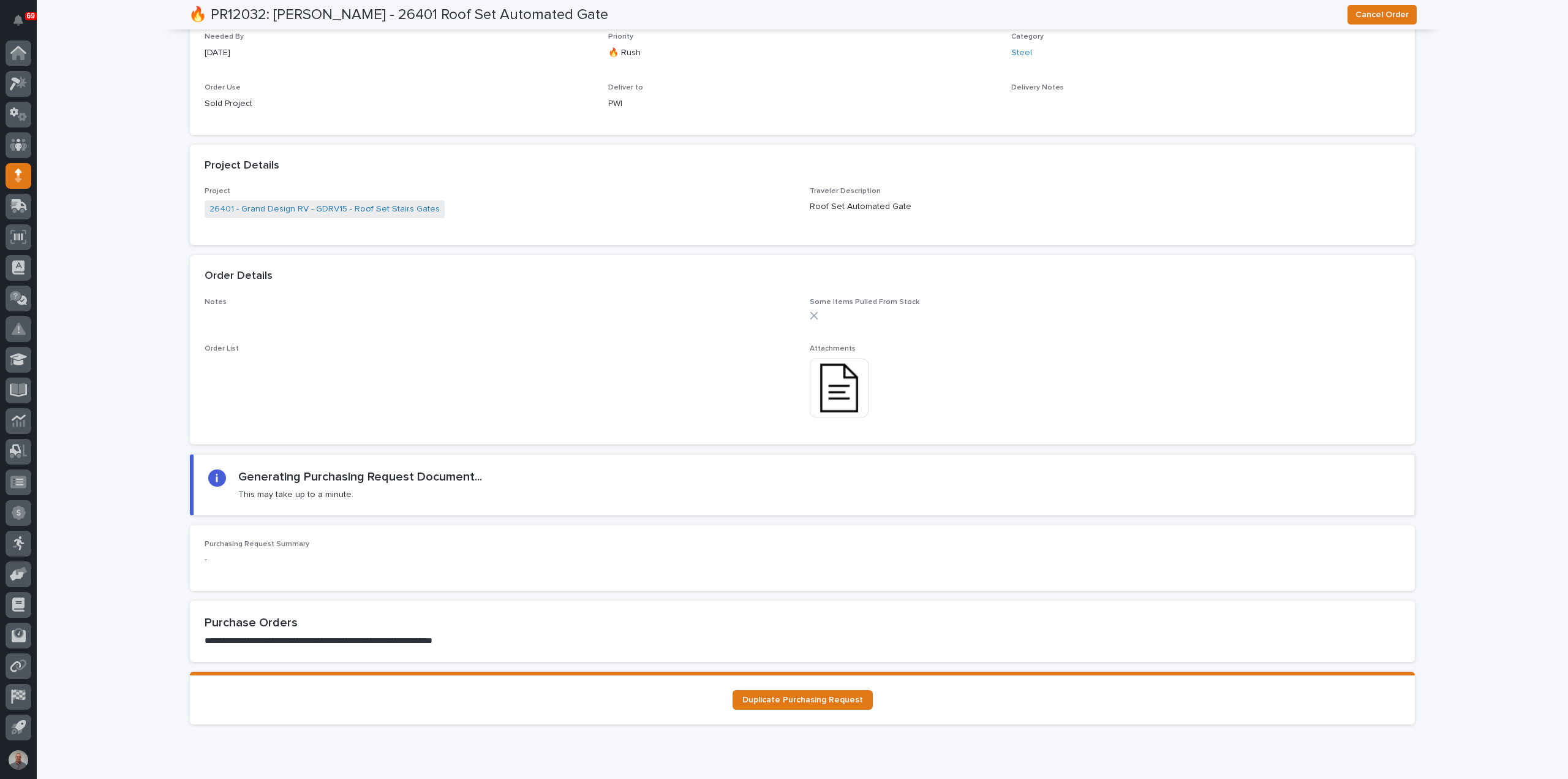
scroll to position [795, 0]
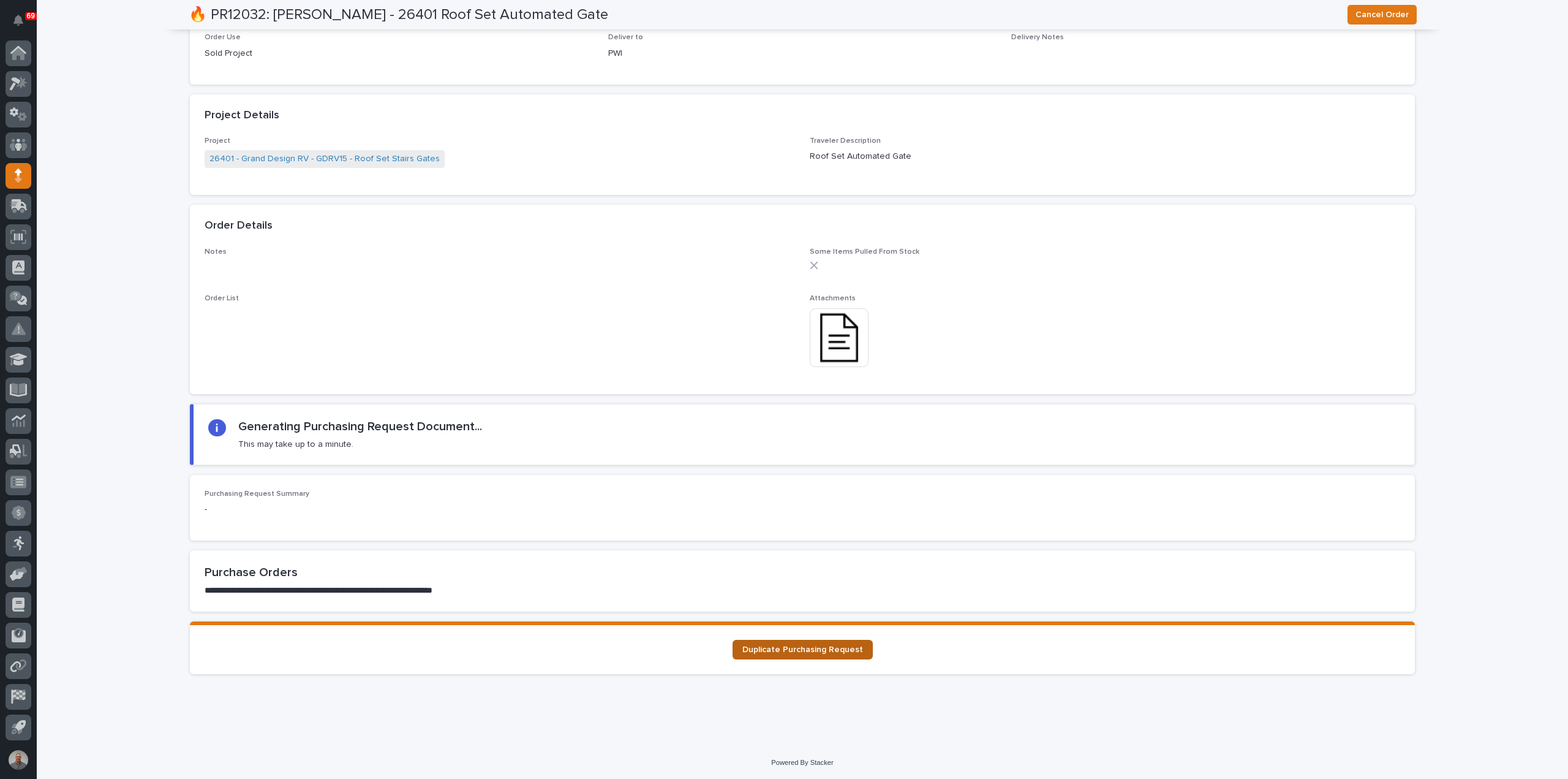
click at [820, 652] on span "Duplicate Purchasing Request" at bounding box center [803, 649] width 121 height 9
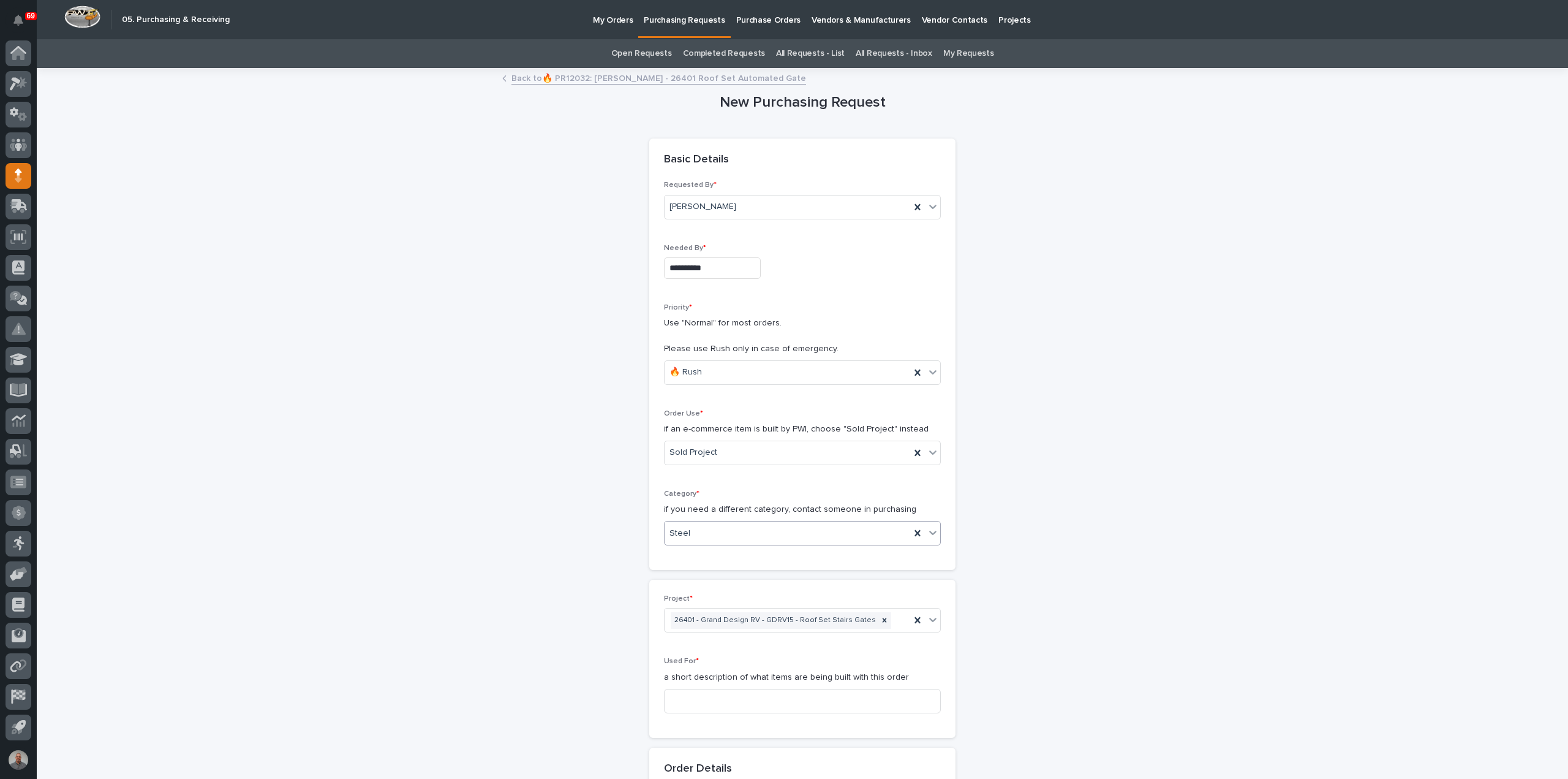
click at [729, 535] on div "Steel" at bounding box center [787, 533] width 245 height 20
click at [726, 661] on div "Parts & Hardware" at bounding box center [797, 661] width 275 height 21
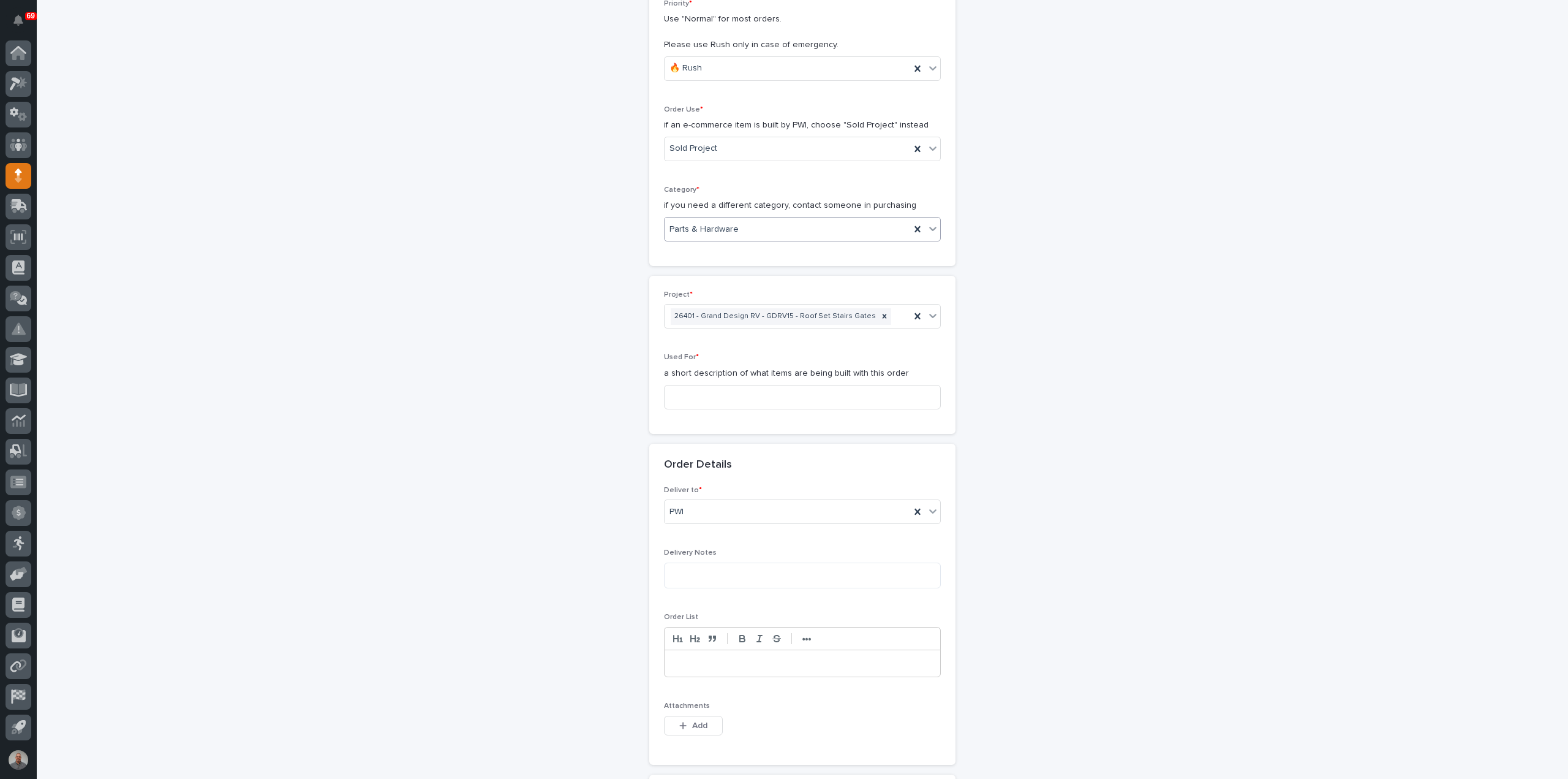
scroll to position [307, 0]
click at [734, 388] on input at bounding box center [802, 394] width 277 height 24
paste input "Roof Set Automated Gate"
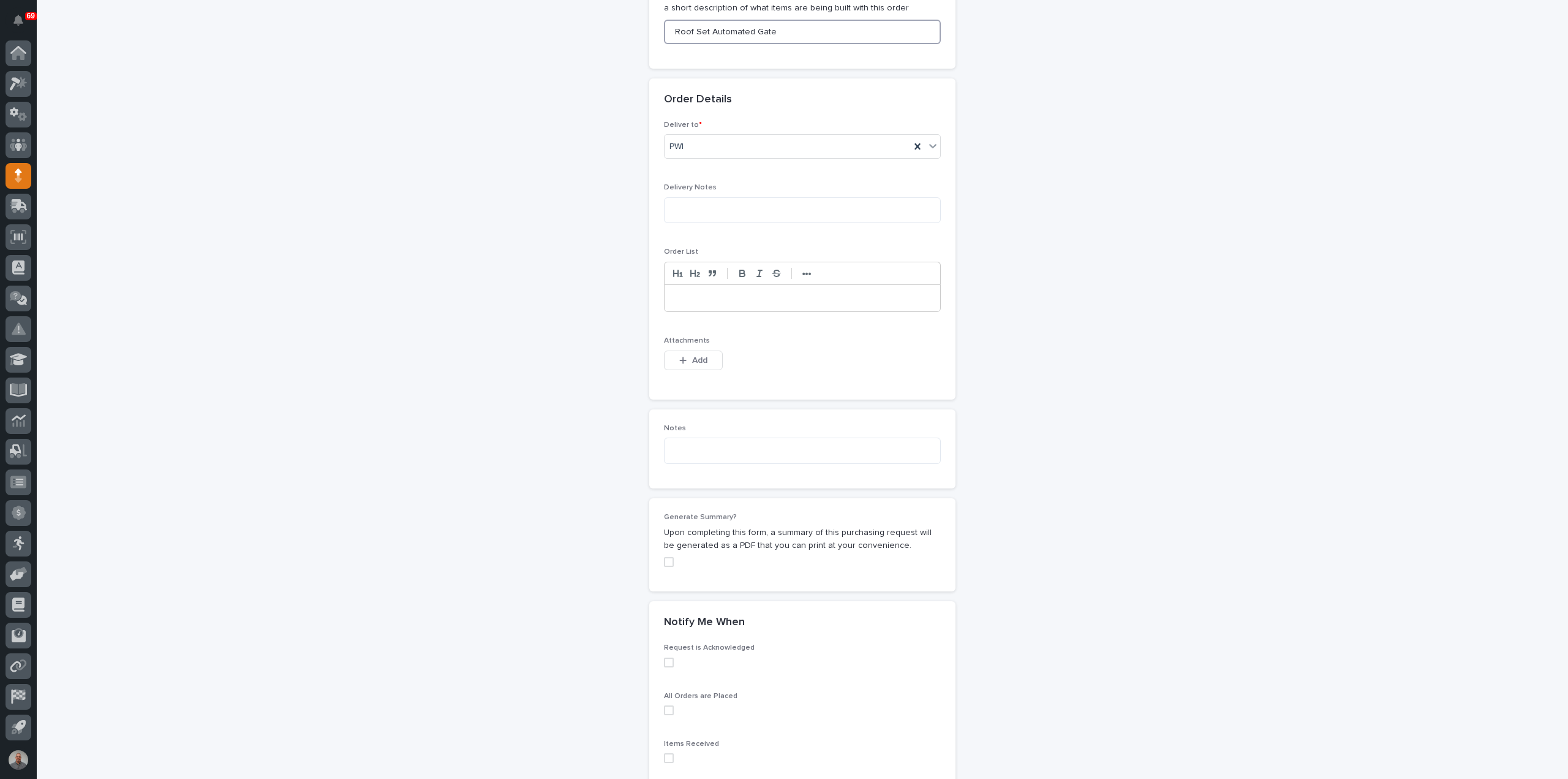
scroll to position [674, 0]
type input "Roof Set Automated Gate"
click at [695, 350] on span "Add" at bounding box center [700, 355] width 16 height 11
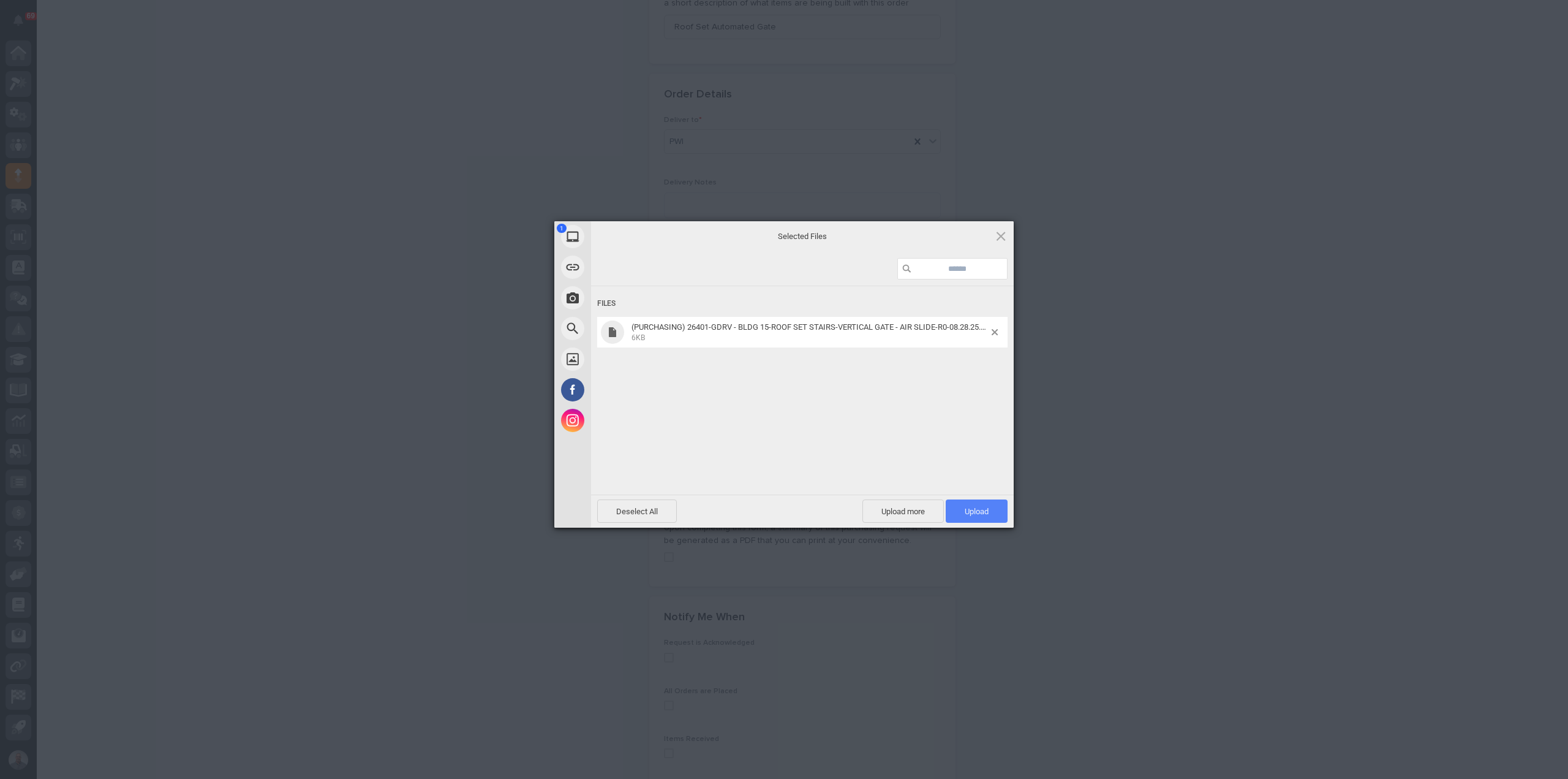
click at [984, 510] on span "Upload 1" at bounding box center [976, 511] width 24 height 9
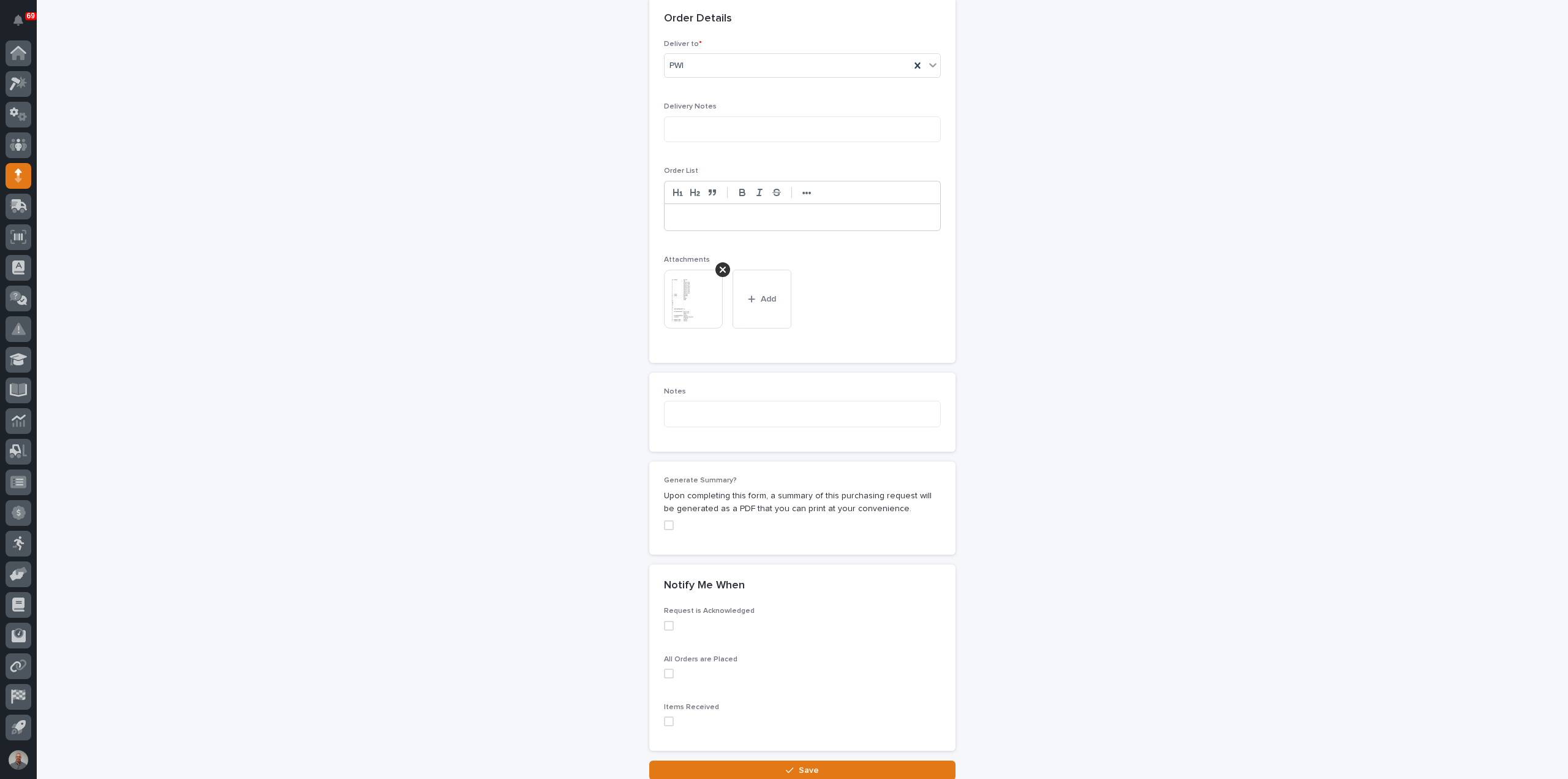
scroll to position [843, 0]
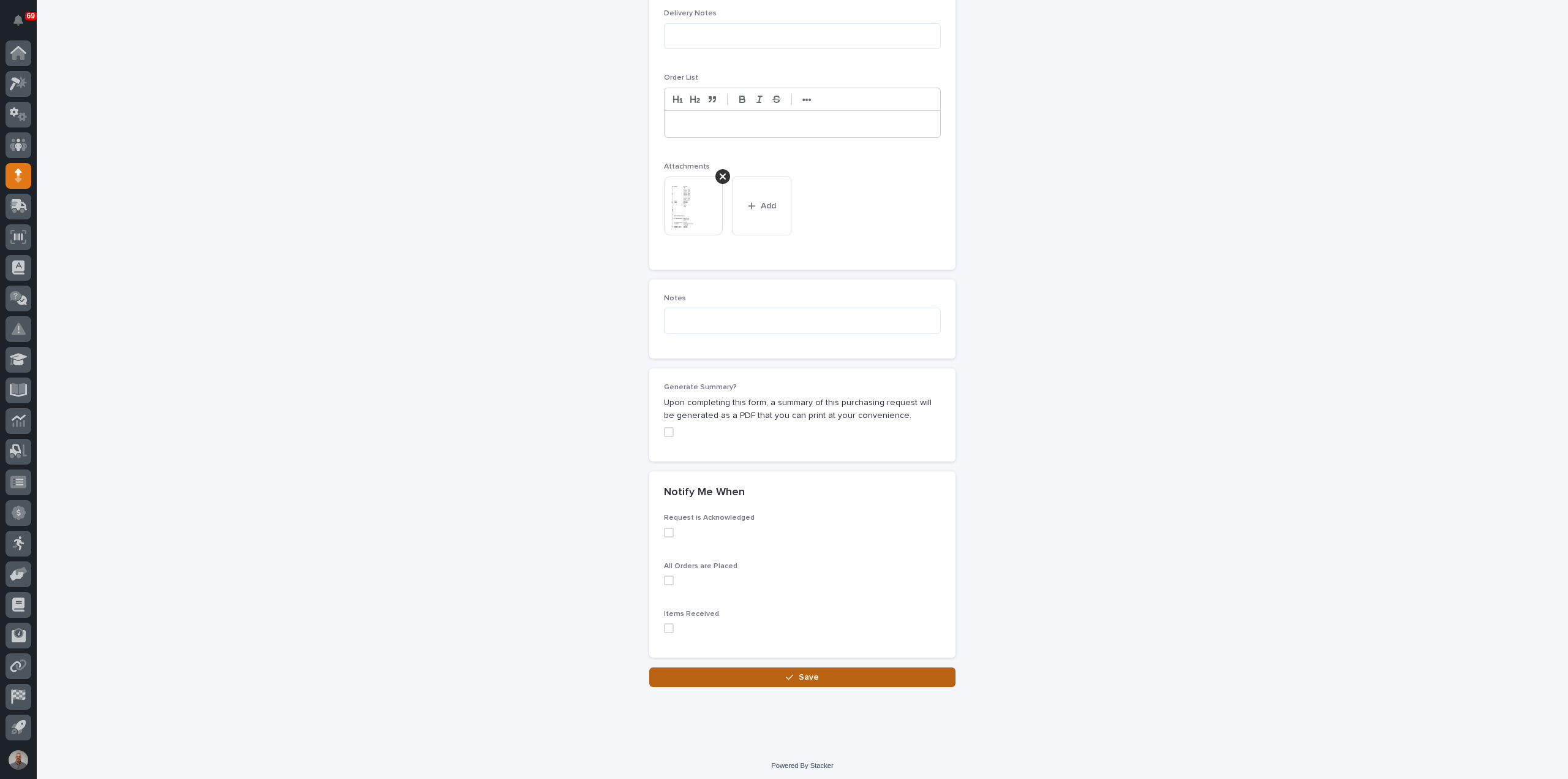
click at [813, 671] on span "Save" at bounding box center [809, 677] width 20 height 11
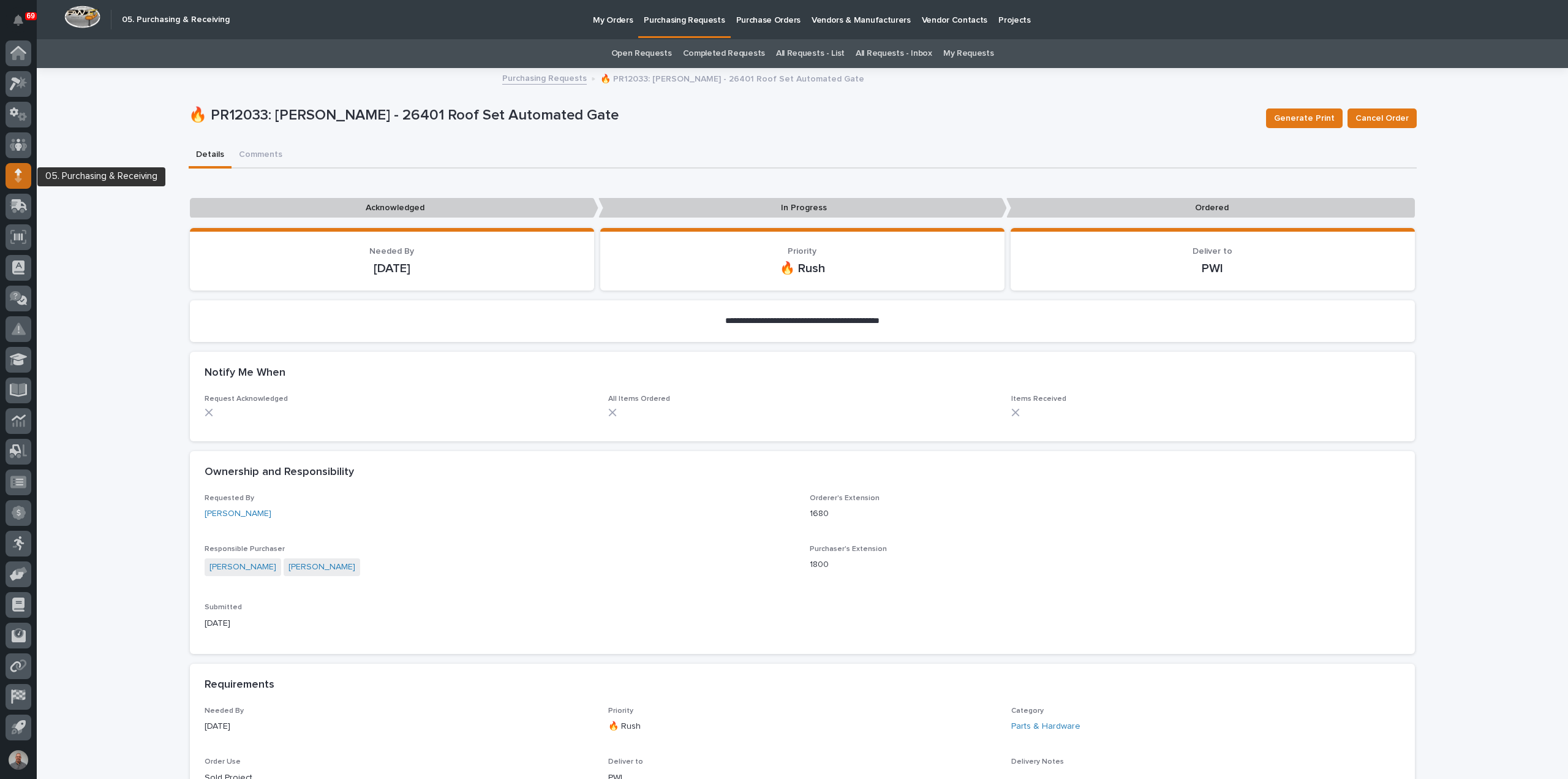
click at [24, 175] on div at bounding box center [18, 176] width 26 height 26
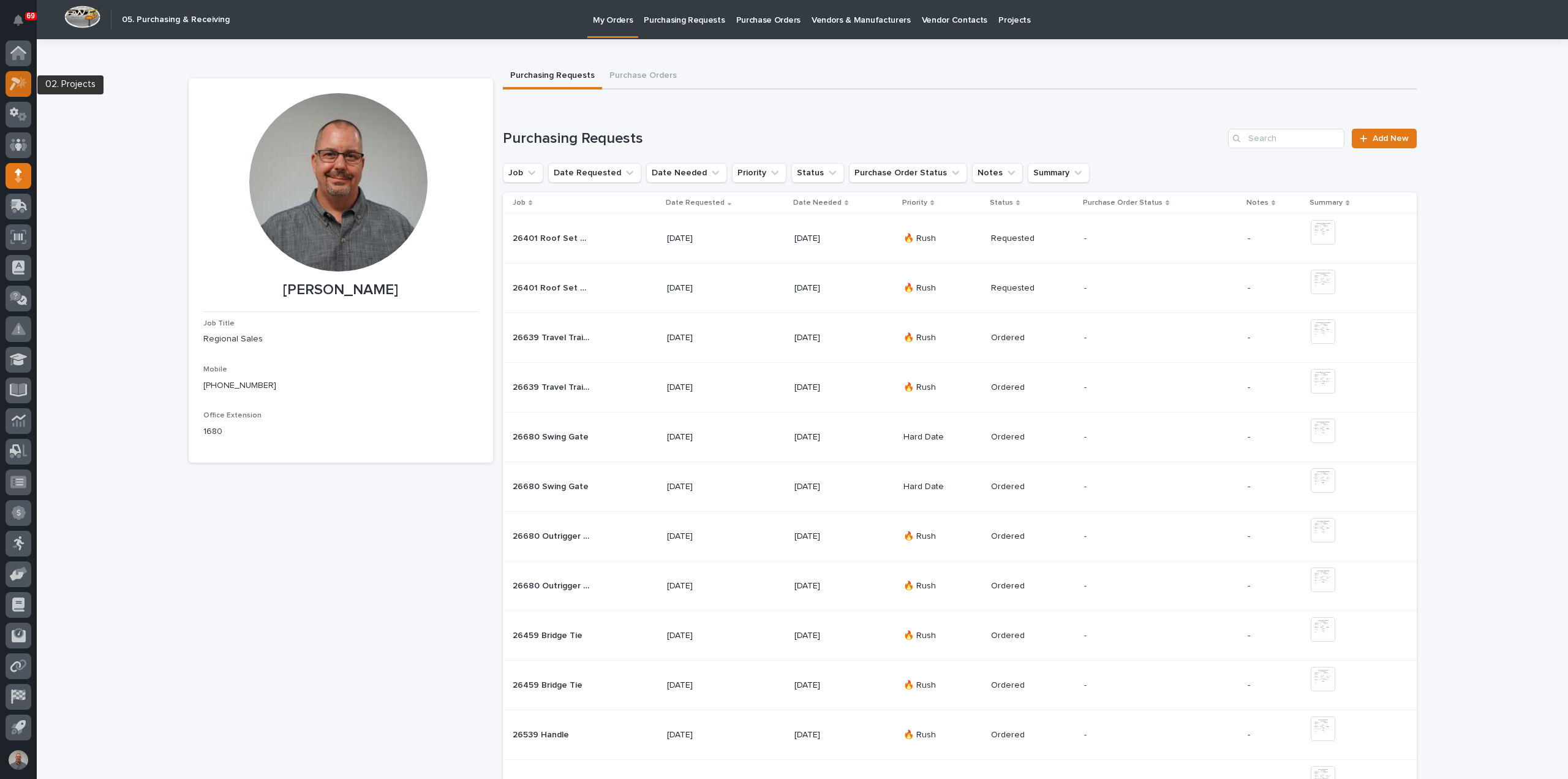
click at [19, 82] on icon at bounding box center [16, 84] width 11 height 14
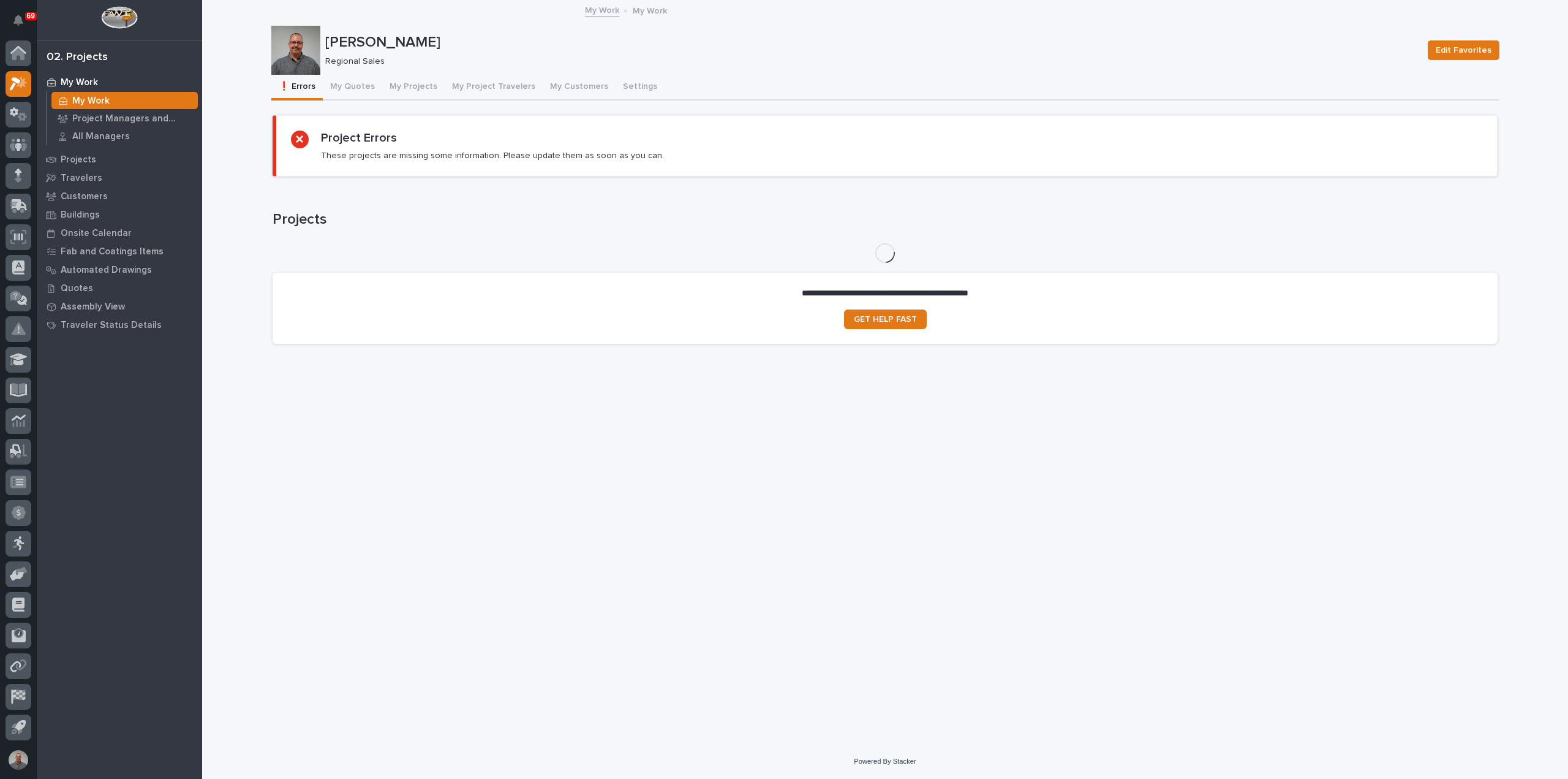
click at [75, 81] on p "My Work" at bounding box center [79, 83] width 37 height 11
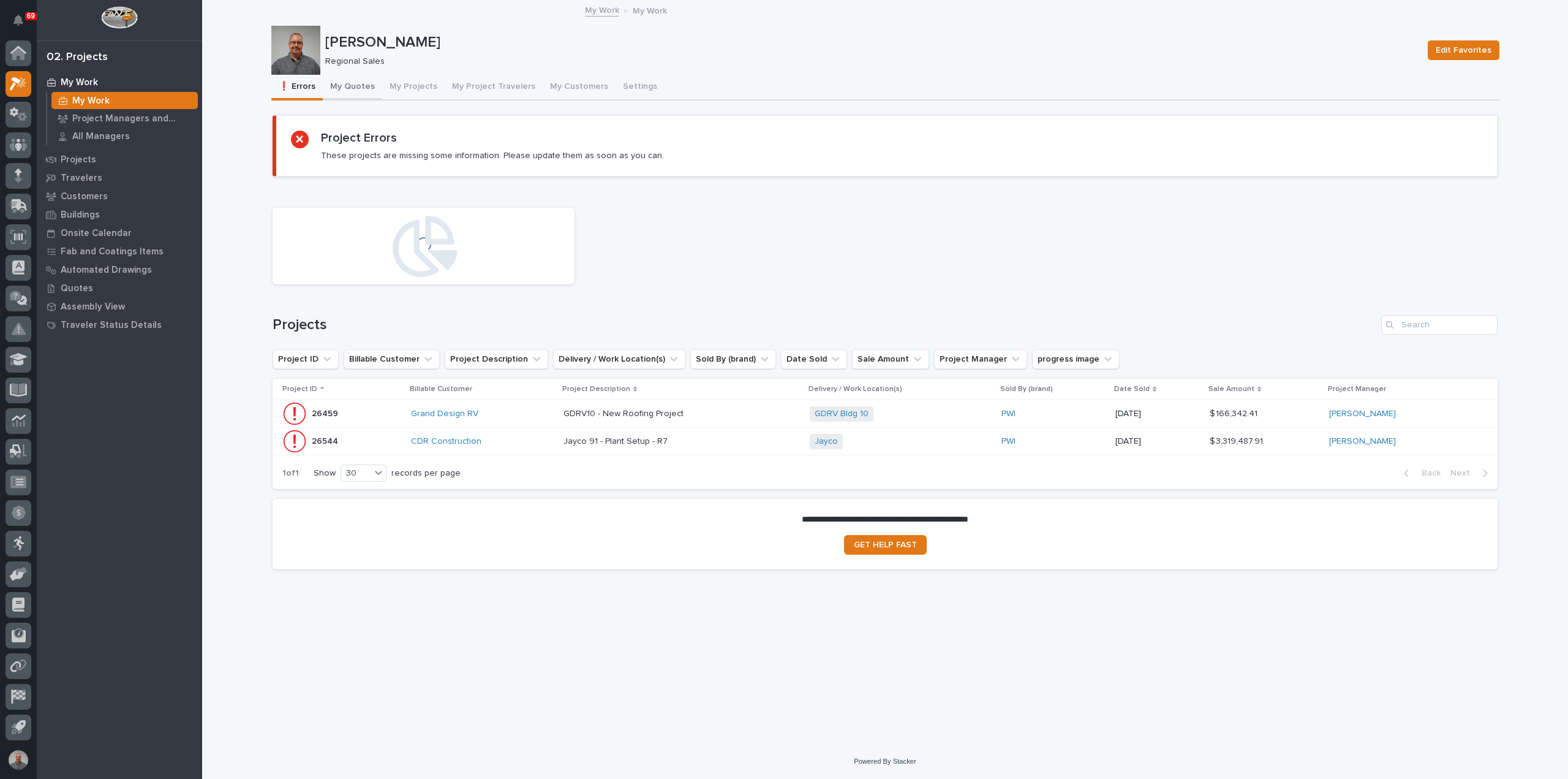
click at [359, 83] on button "My Quotes" at bounding box center [352, 87] width 59 height 26
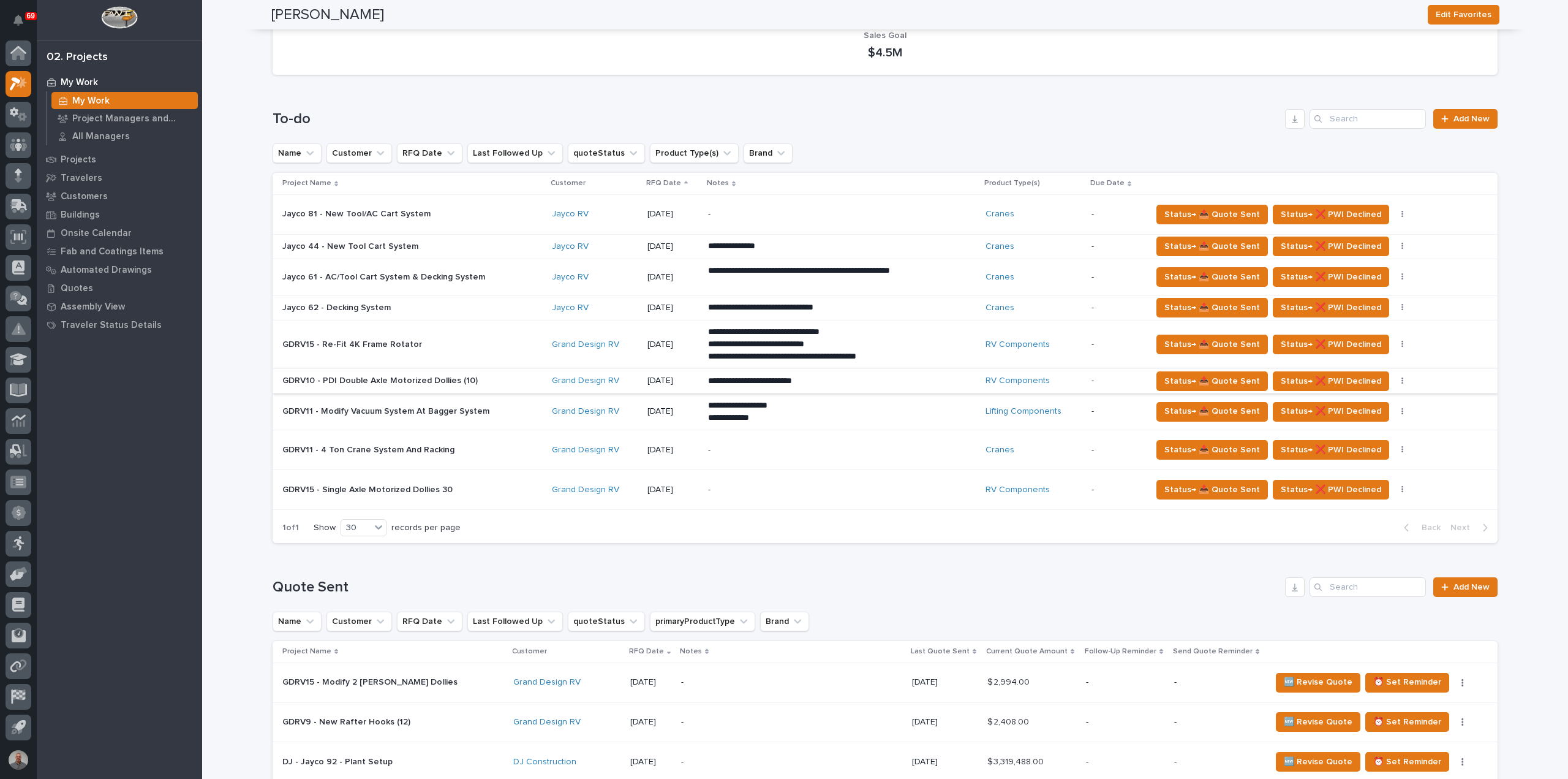
scroll to position [123, 0]
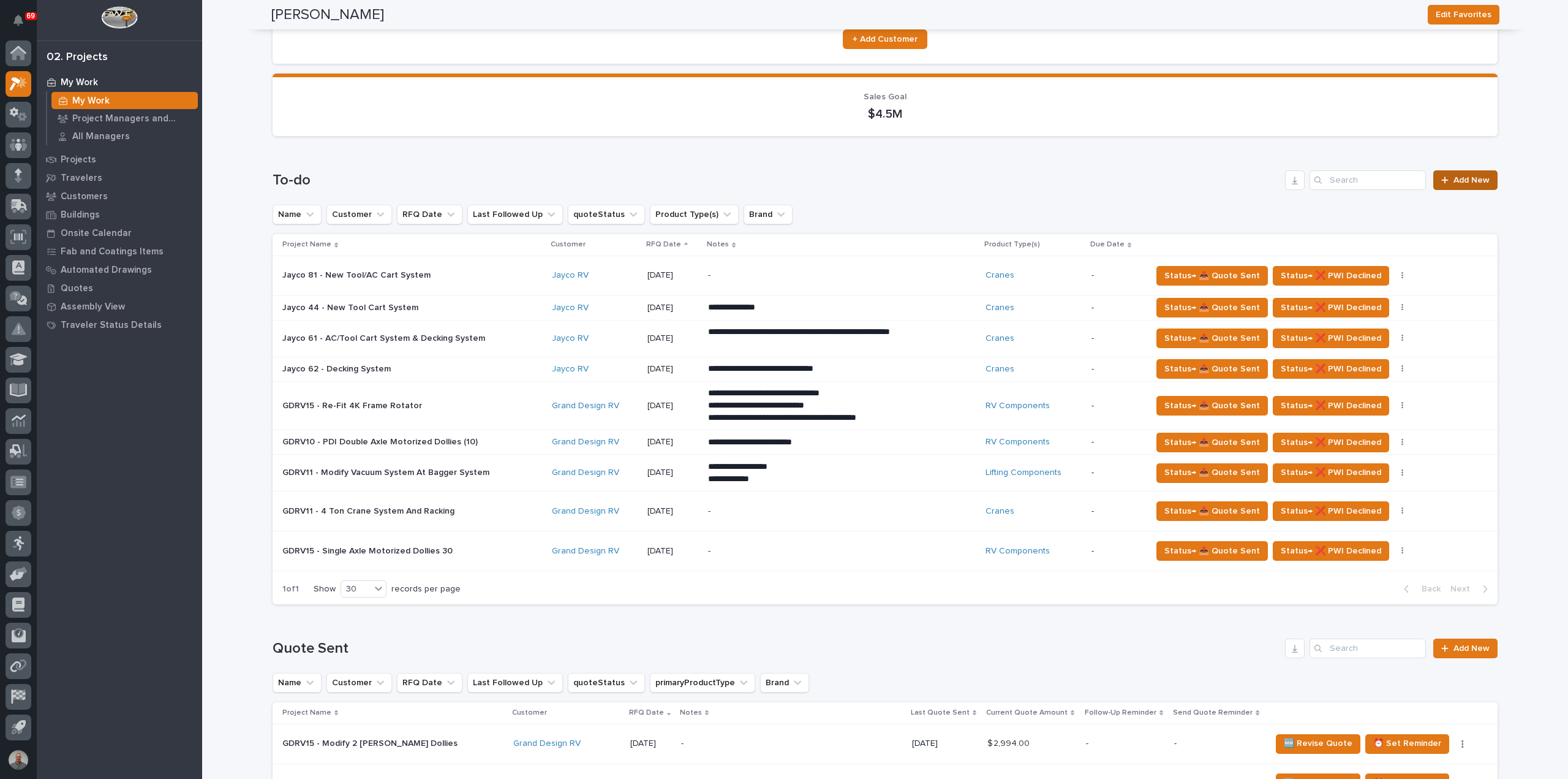
click at [1459, 179] on span "Add New" at bounding box center [1471, 180] width 36 height 9
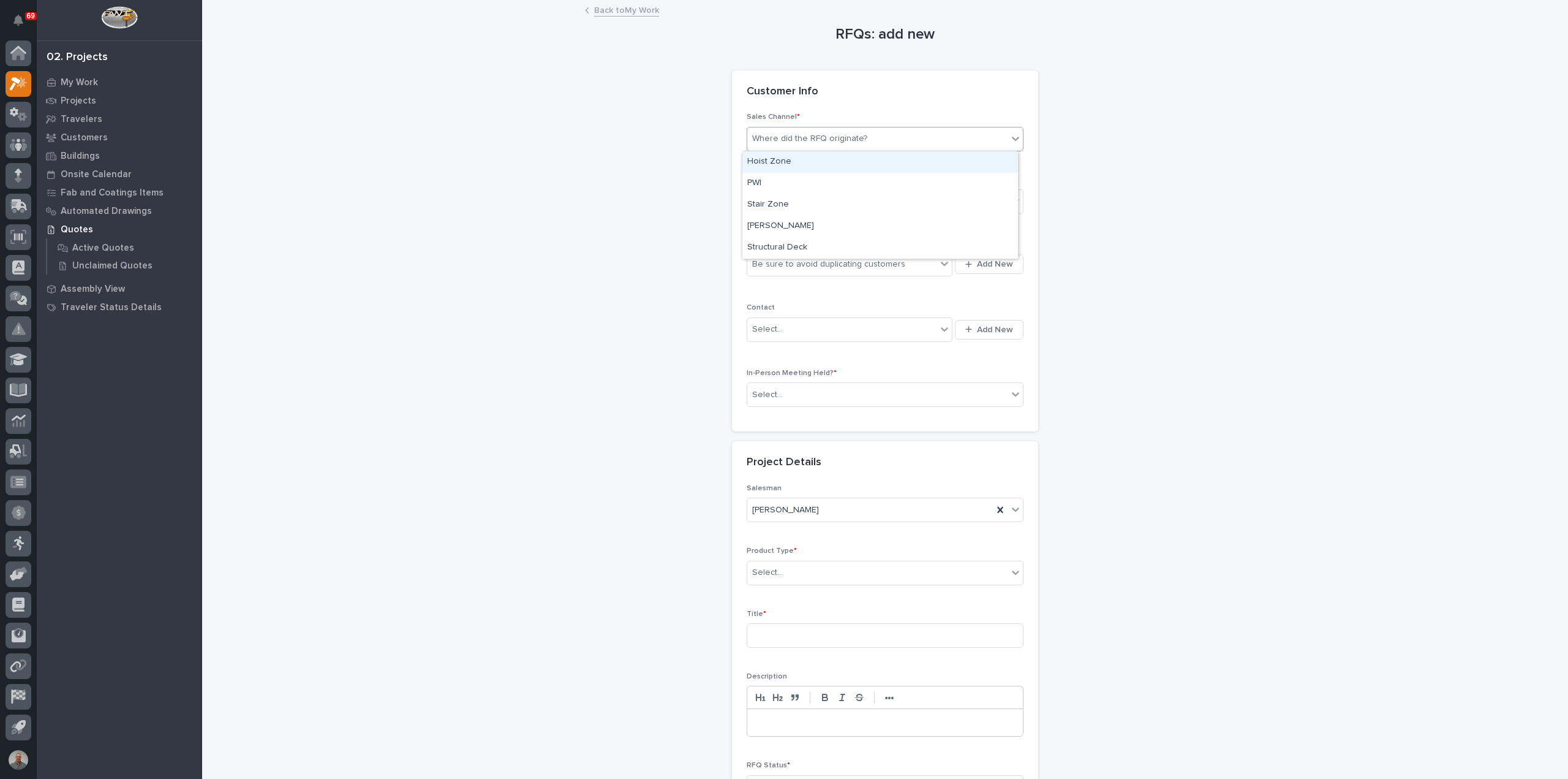
click at [823, 139] on div "Where did the RFQ originate?" at bounding box center [809, 138] width 115 height 13
click at [825, 178] on div "PWI" at bounding box center [880, 183] width 275 height 21
click at [824, 203] on div "Select..." at bounding box center [877, 202] width 260 height 20
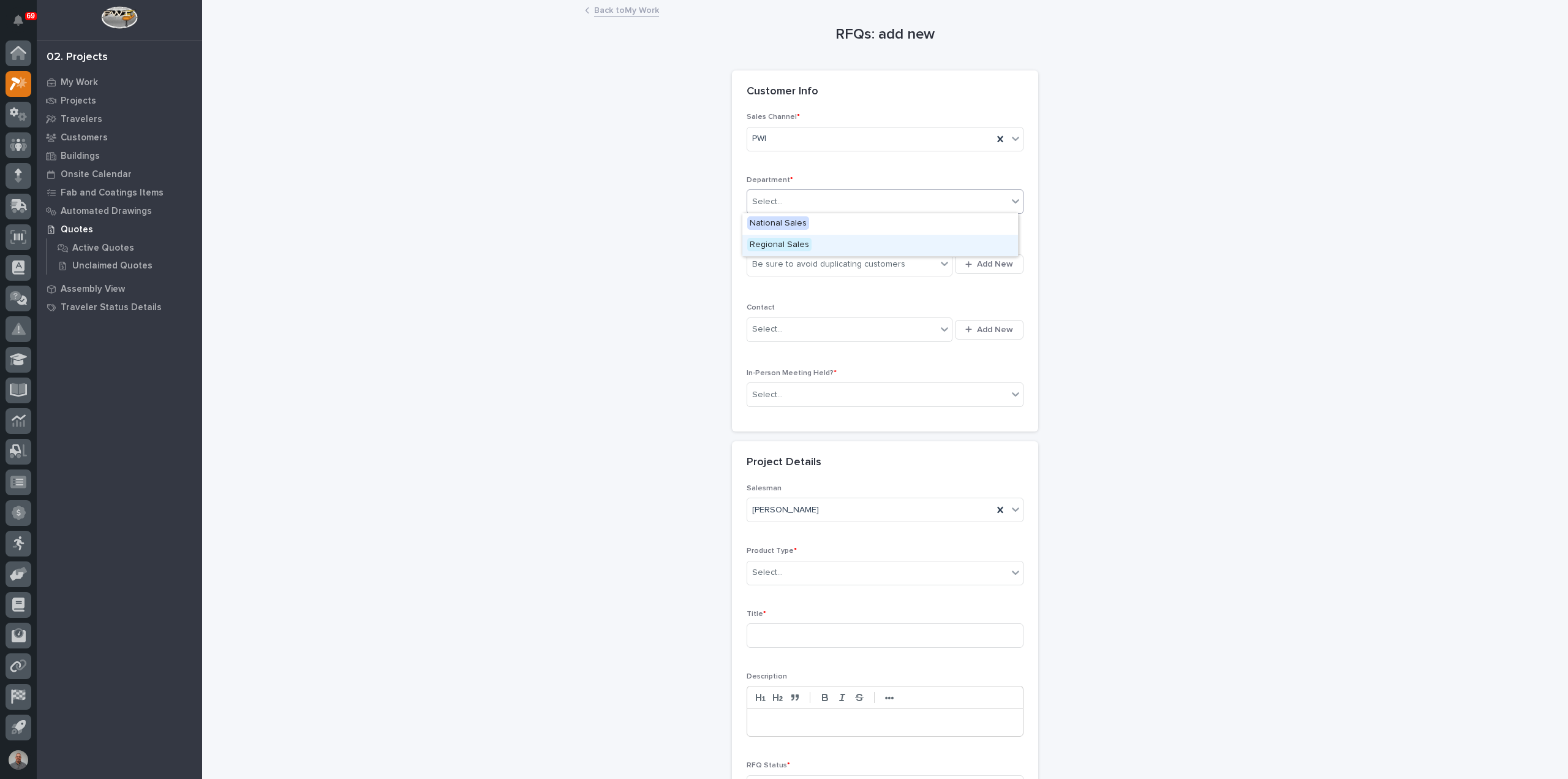
click at [822, 241] on div "Regional Sales" at bounding box center [880, 246] width 275 height 21
click at [847, 259] on div "Be sure to avoid duplicating customers" at bounding box center [829, 264] width 153 height 13
type input "*****"
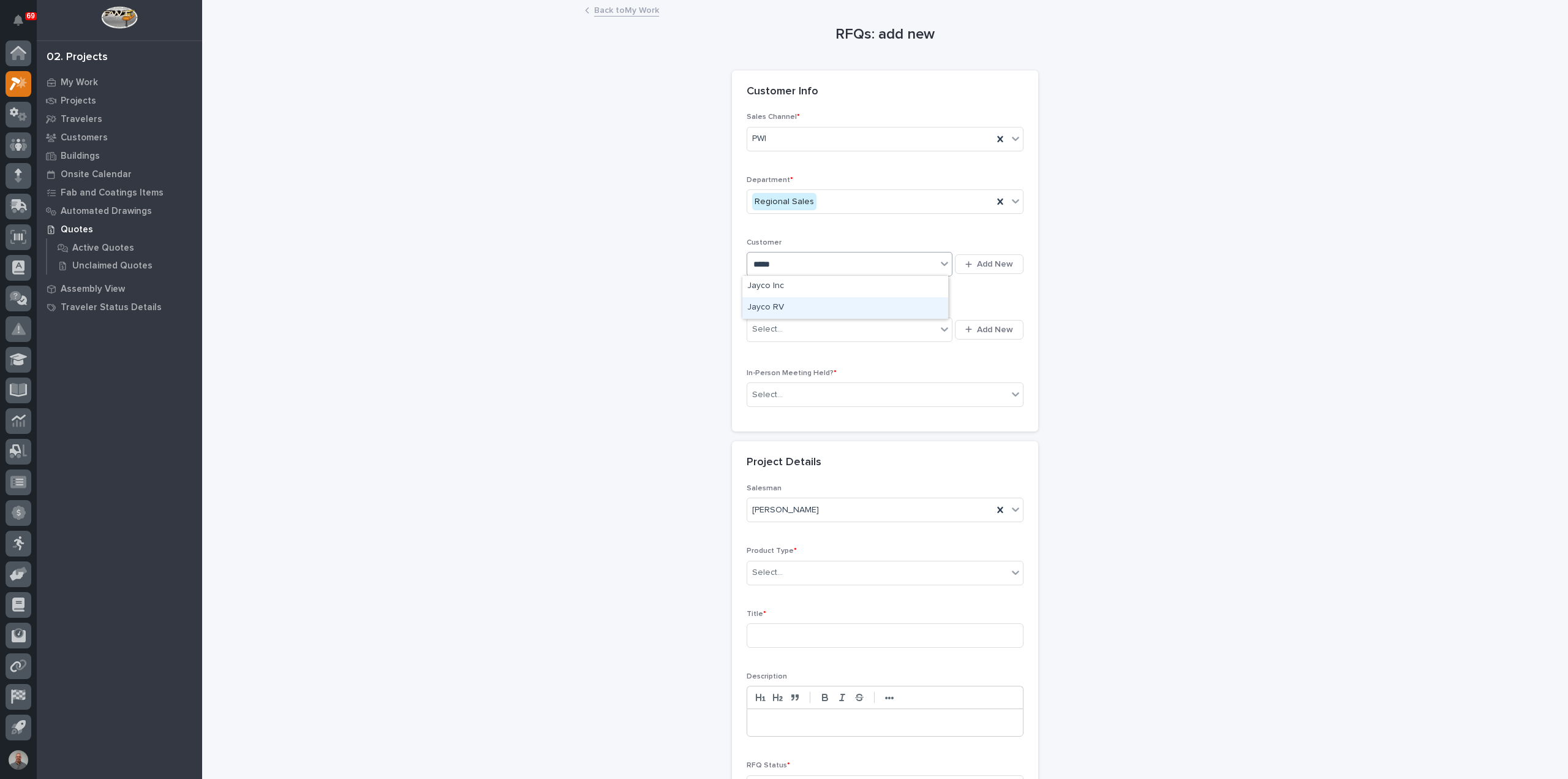
click at [775, 307] on div "Jayco RV" at bounding box center [845, 308] width 206 height 21
click at [780, 327] on div "Select..." at bounding box center [842, 329] width 189 height 20
type input "*******"
click at [777, 348] on div "[PERSON_NAME]" at bounding box center [845, 351] width 206 height 21
click at [801, 390] on div "Select..." at bounding box center [877, 394] width 260 height 20
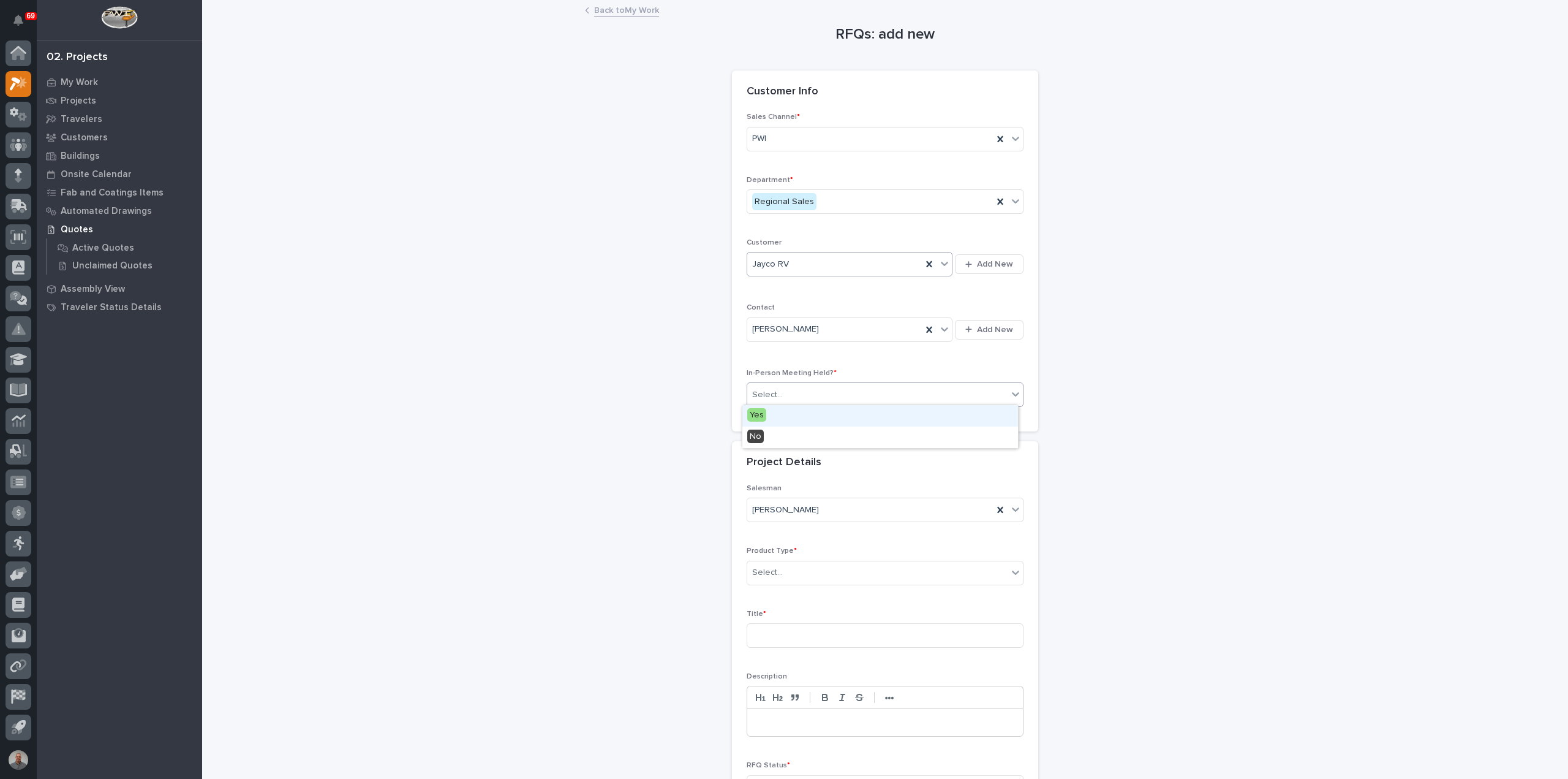
click at [794, 415] on div "Yes" at bounding box center [880, 416] width 275 height 21
click at [807, 567] on div "Select..." at bounding box center [877, 572] width 260 height 20
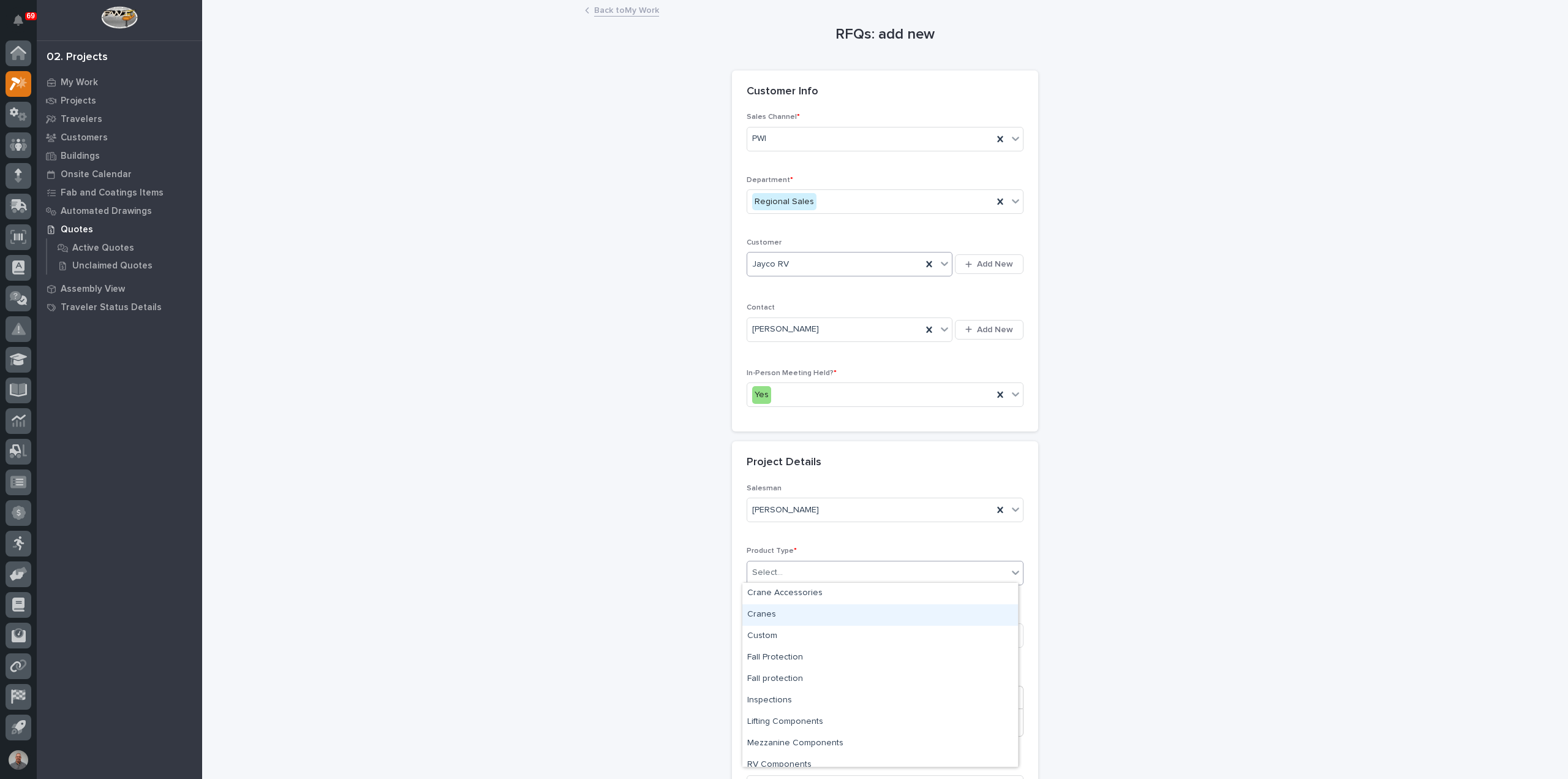
click at [794, 621] on div "Cranes" at bounding box center [880, 614] width 275 height 21
click at [798, 636] on input at bounding box center [885, 635] width 277 height 24
click at [753, 634] on input "Modify System At Cabinet Chute" at bounding box center [885, 635] width 277 height 24
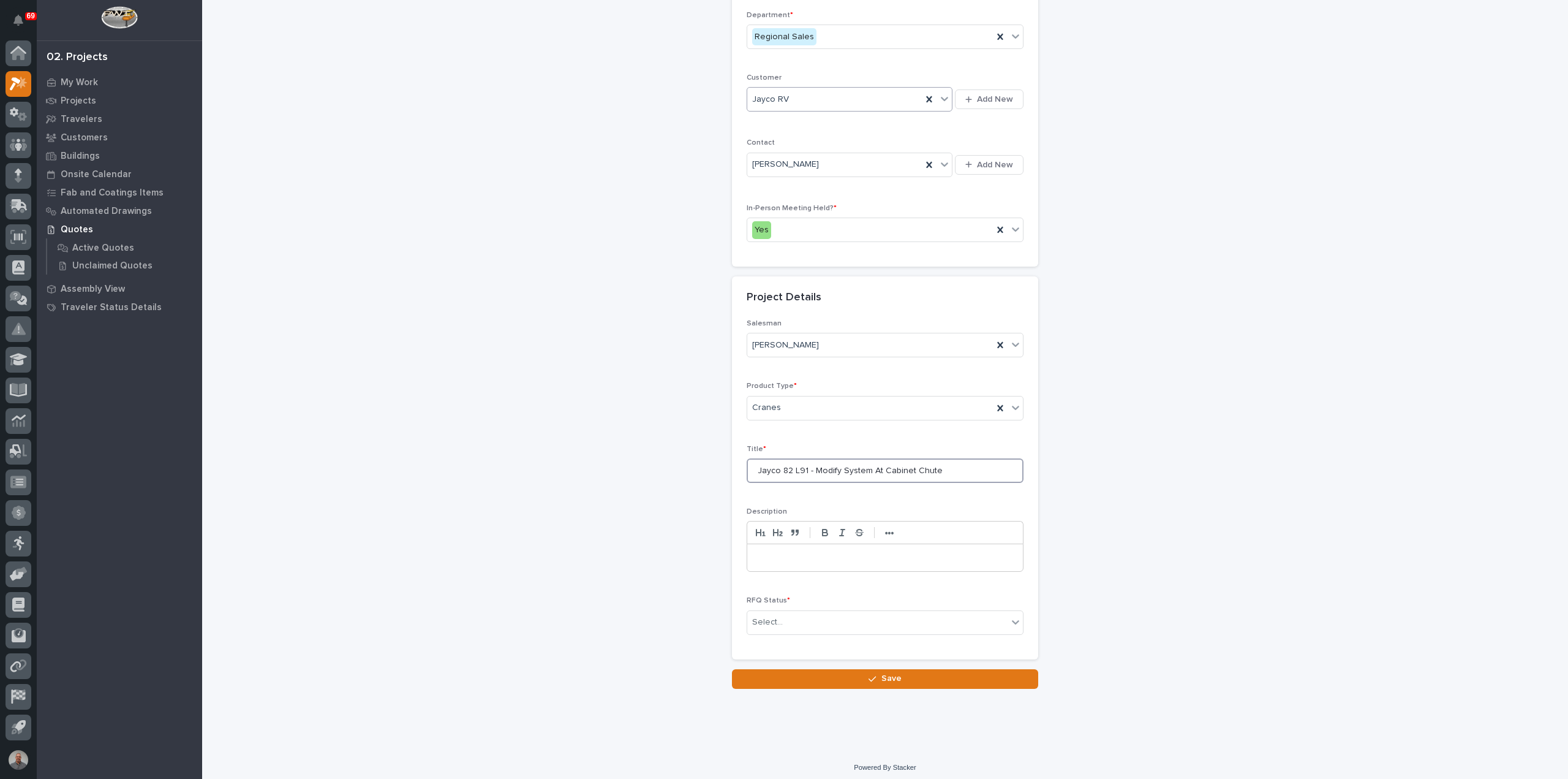
scroll to position [166, 0]
type input "Jayco 82 L91 - Modify System At Cabinet Chute"
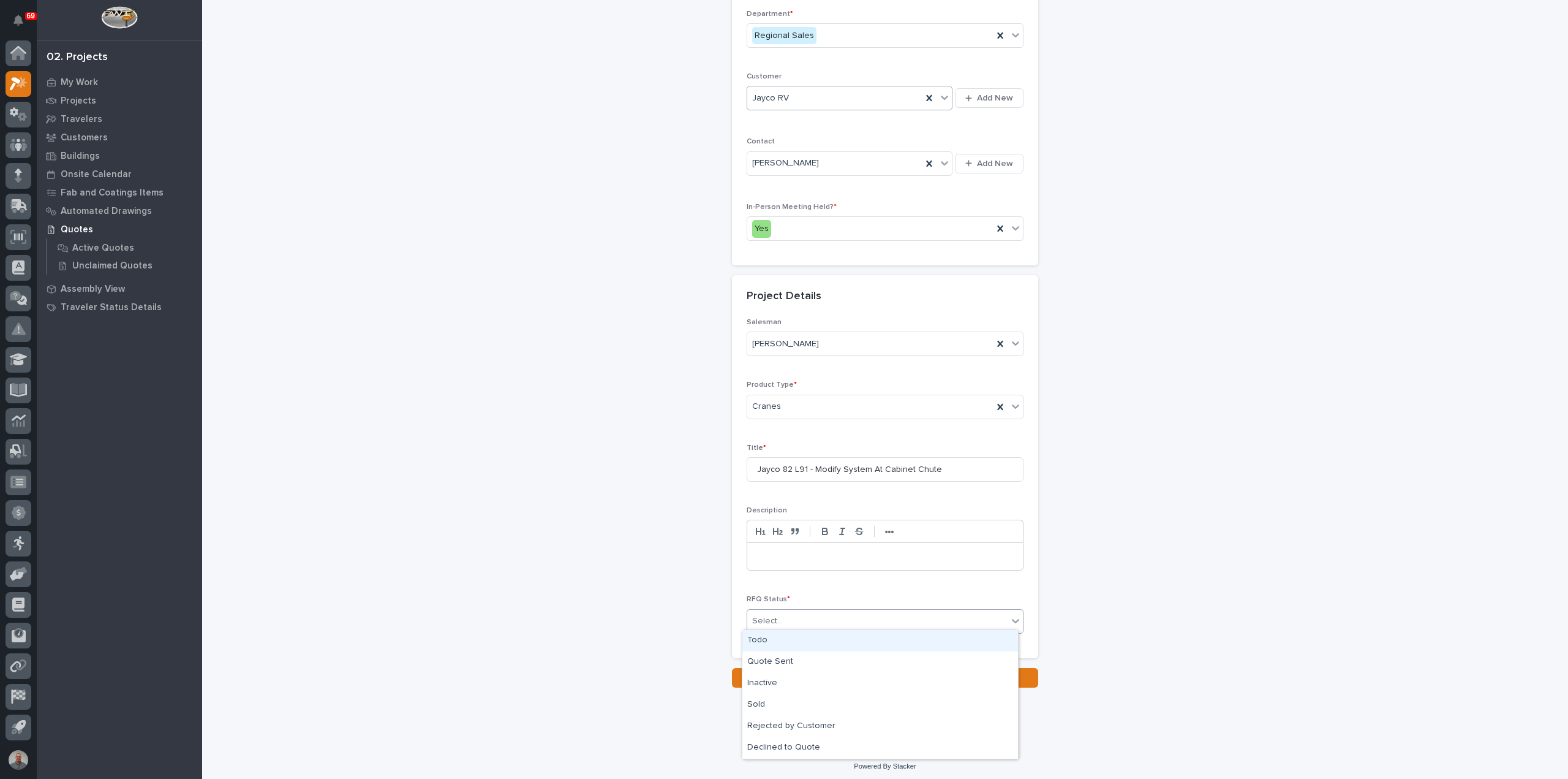
click at [822, 619] on div "Select..." at bounding box center [877, 621] width 260 height 20
click at [813, 641] on div "Todo" at bounding box center [880, 641] width 275 height 21
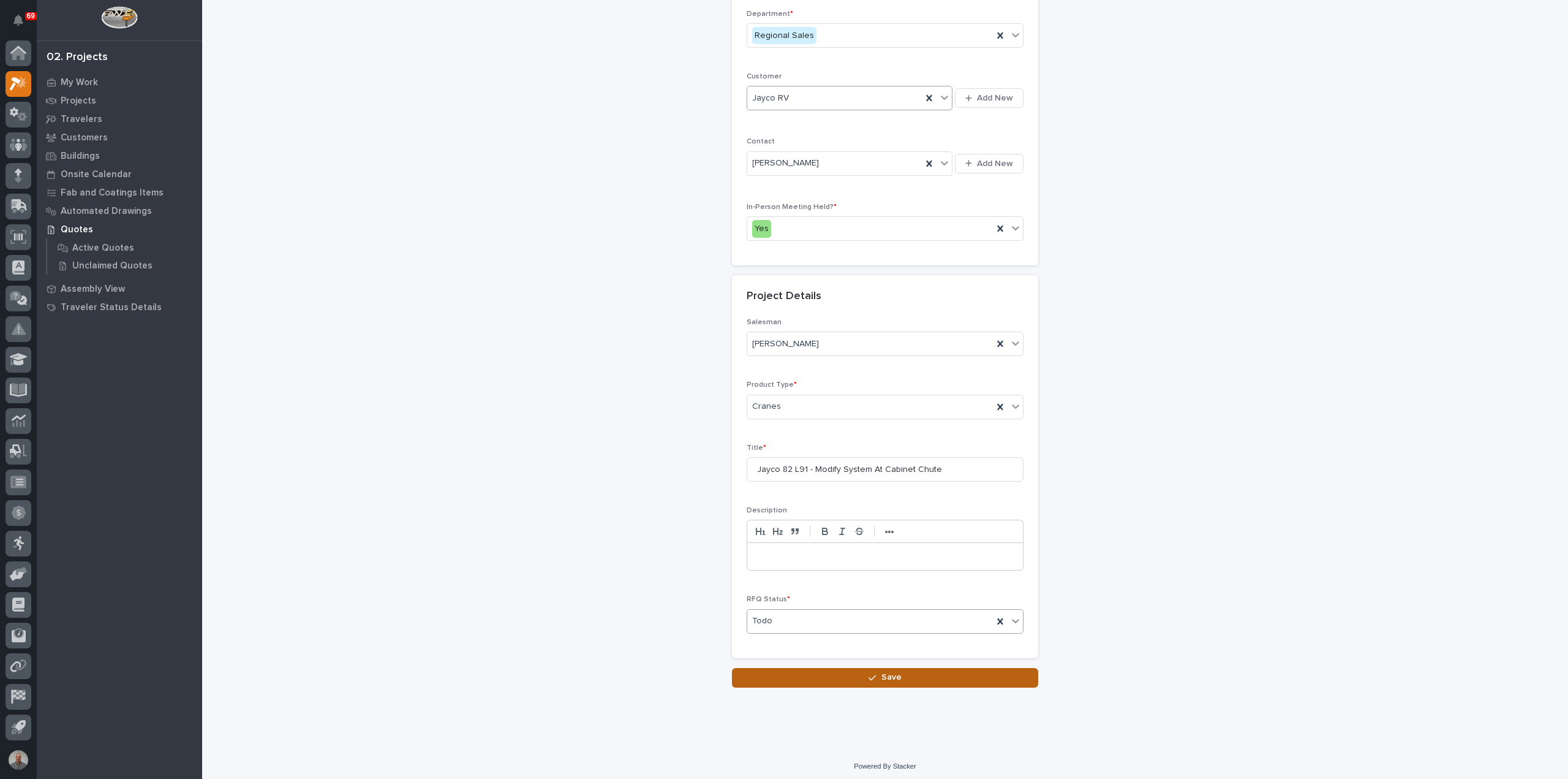
click at [872, 673] on div "button" at bounding box center [875, 677] width 12 height 9
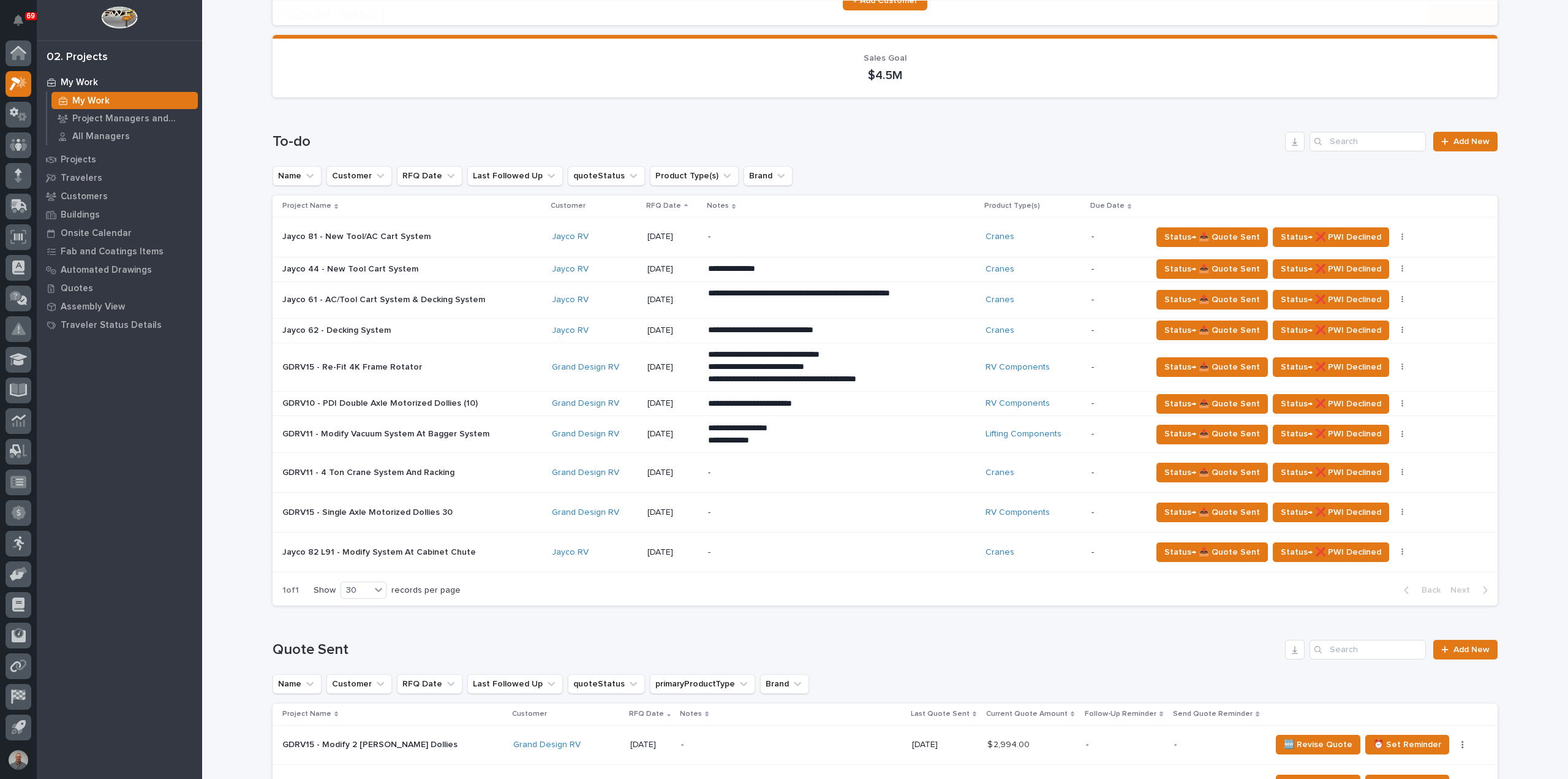
scroll to position [184, 0]
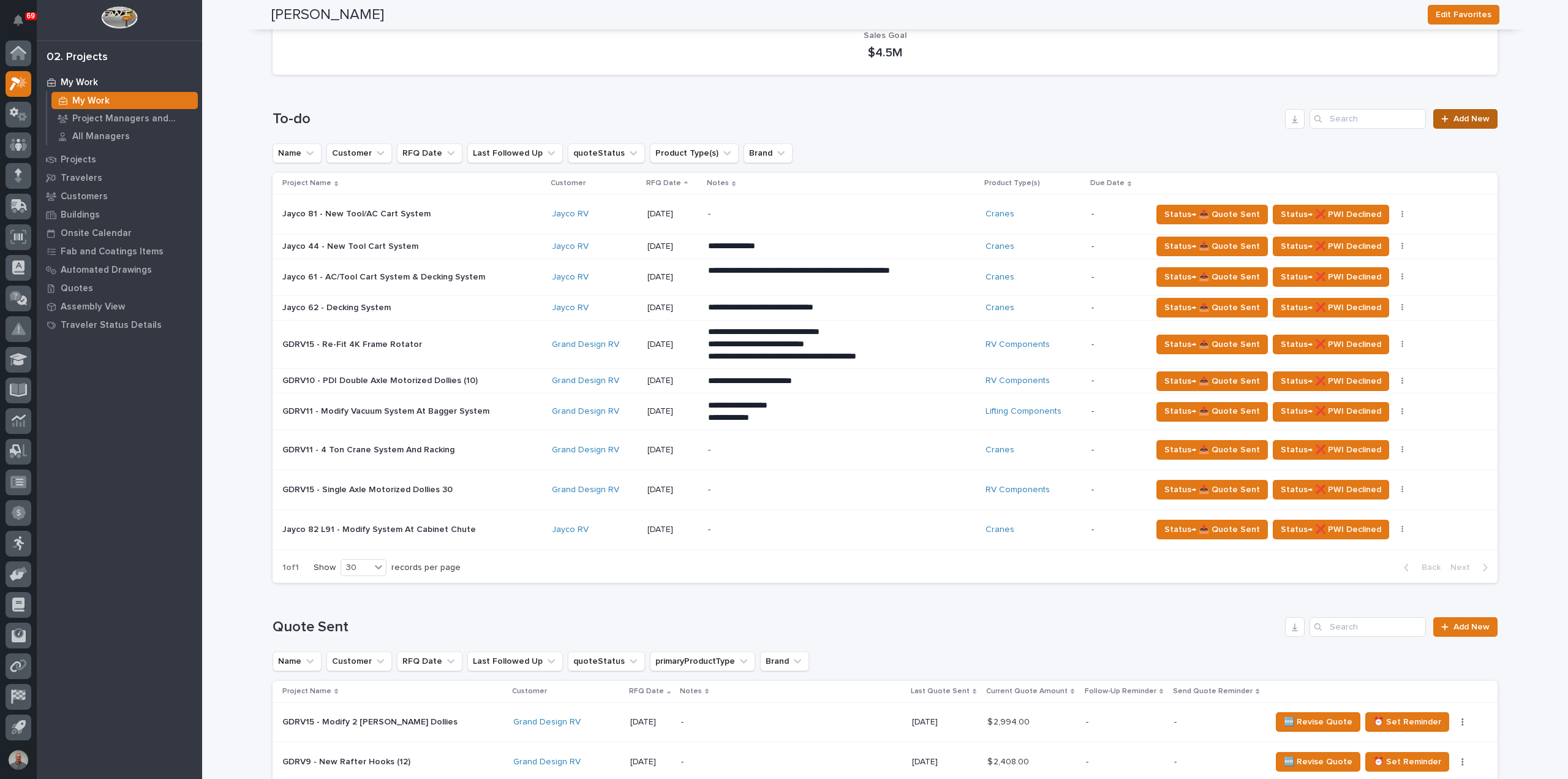
click at [1468, 118] on span "Add New" at bounding box center [1471, 119] width 36 height 9
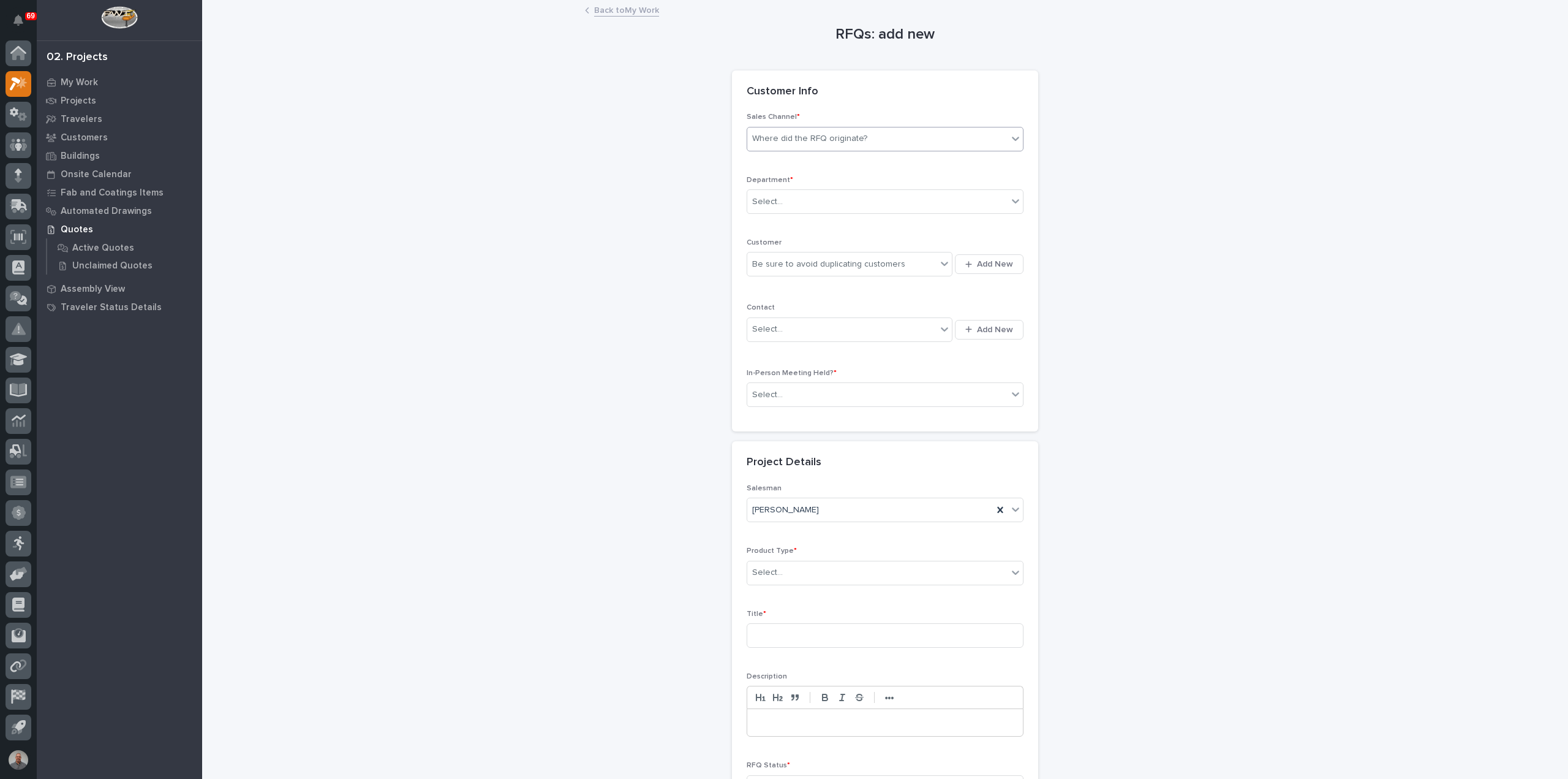
click at [850, 135] on div "Where did the RFQ originate?" at bounding box center [809, 138] width 115 height 13
click at [825, 181] on div "PWI" at bounding box center [880, 183] width 275 height 21
click at [811, 196] on div "Select..." at bounding box center [877, 202] width 260 height 20
click at [809, 244] on div "Regional Sales" at bounding box center [880, 246] width 275 height 21
click at [817, 266] on div "Be sure to avoid duplicating customers" at bounding box center [829, 264] width 153 height 13
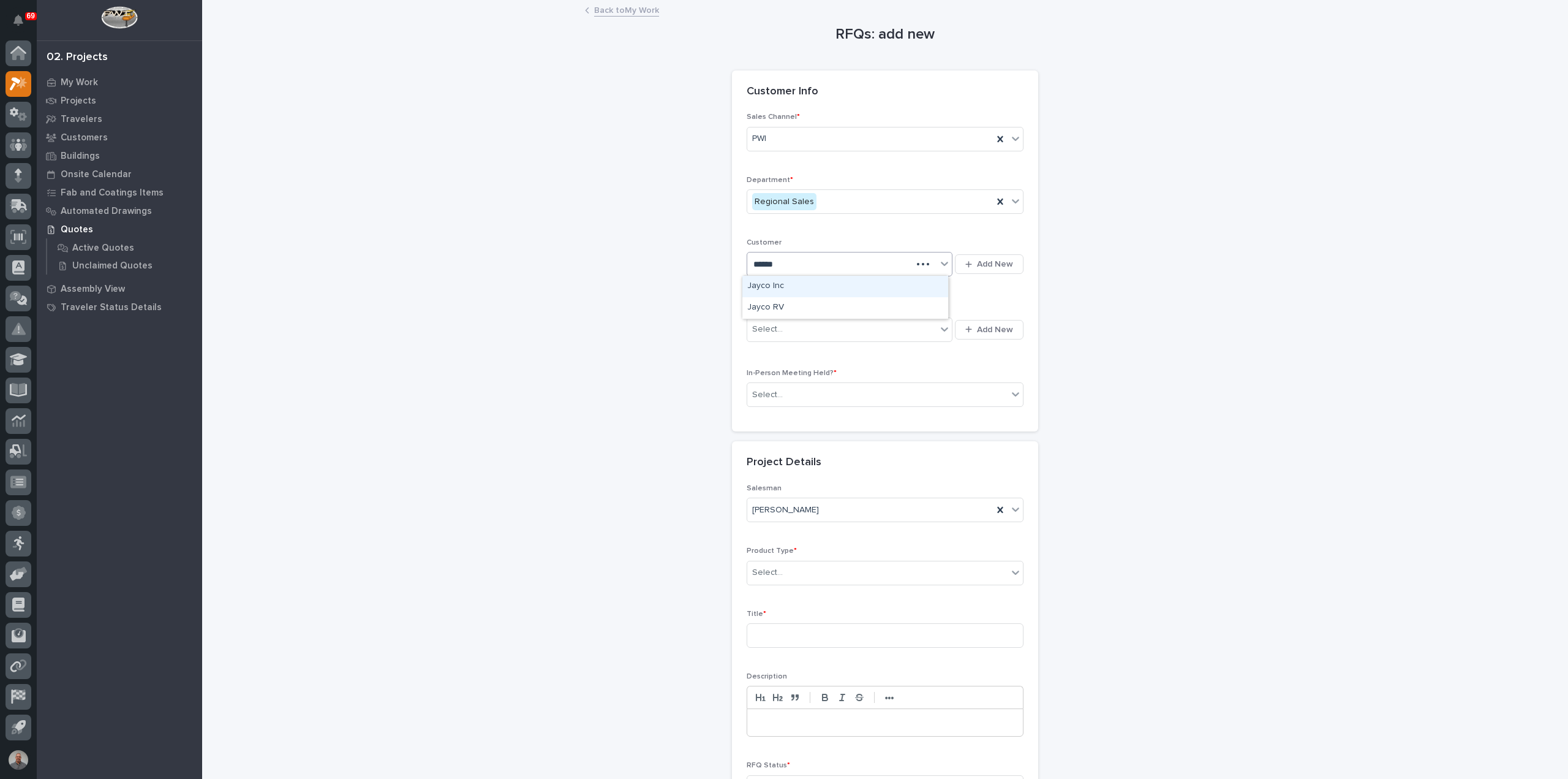
type input "*******"
click at [795, 285] on div "Jayco RV" at bounding box center [845, 286] width 206 height 21
click at [805, 331] on div "Select..." at bounding box center [842, 329] width 189 height 20
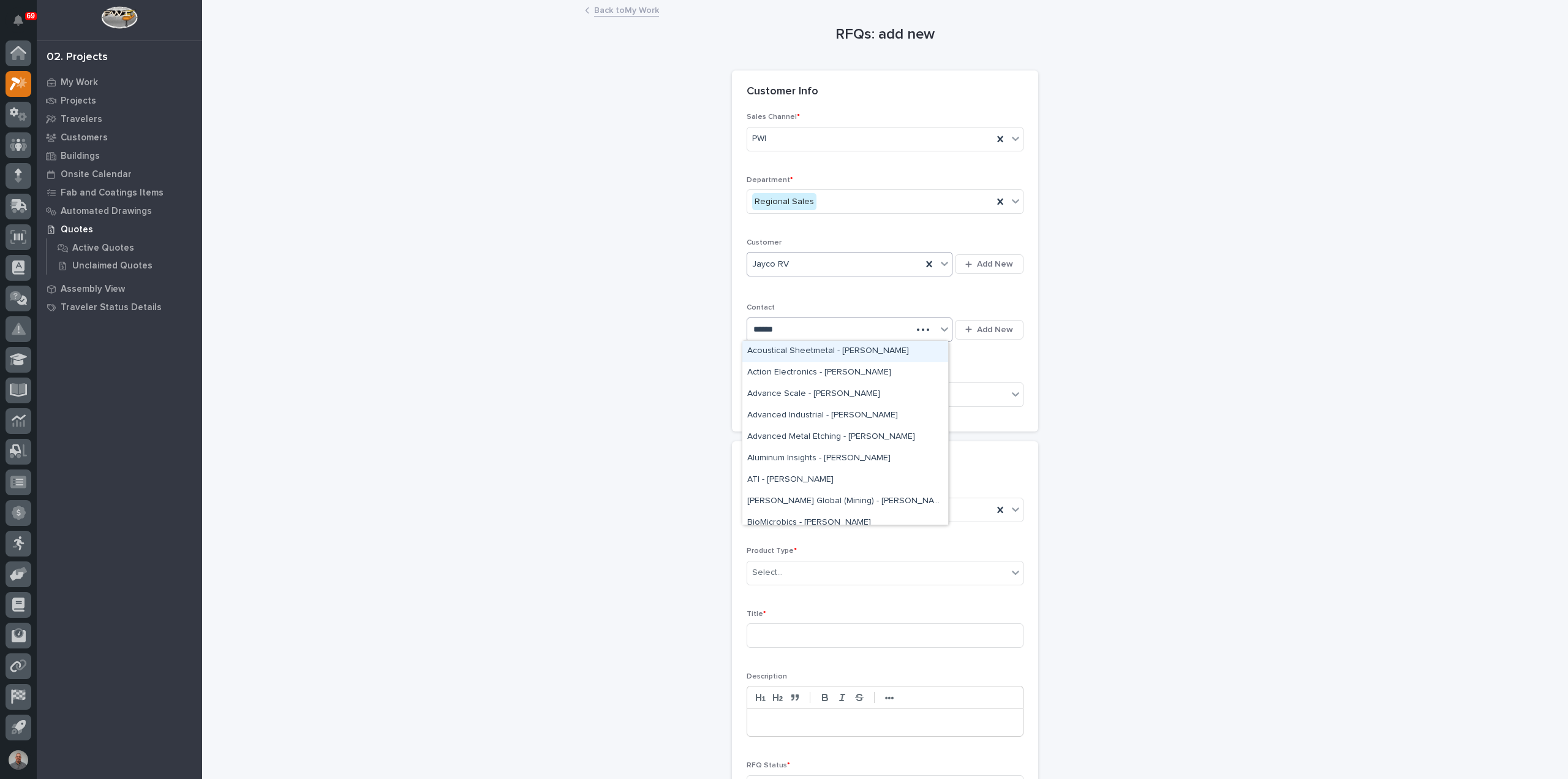
type input "*******"
click at [798, 370] on div "[PERSON_NAME]" at bounding box center [845, 373] width 206 height 21
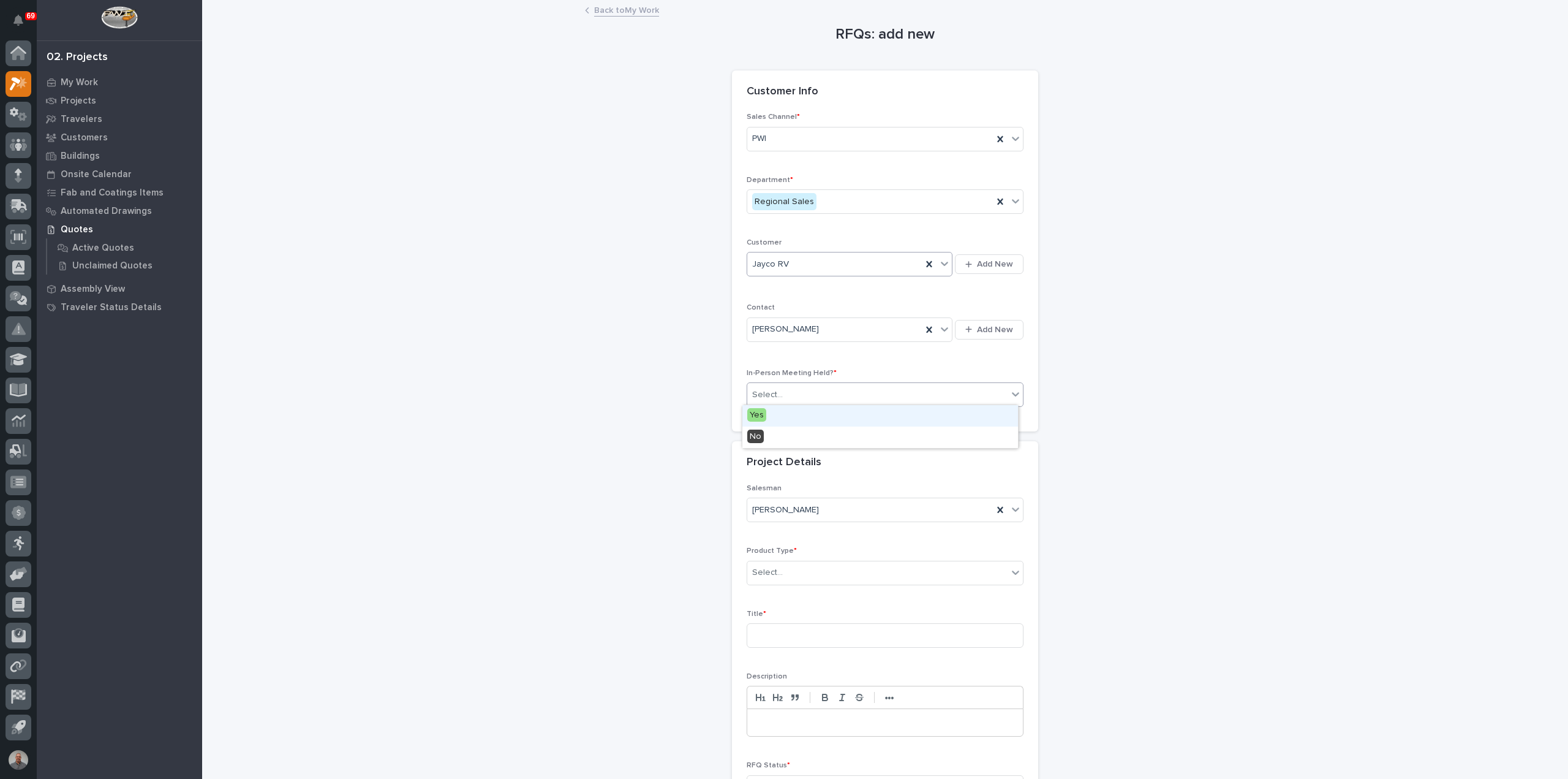
click at [801, 395] on div "Select..." at bounding box center [877, 394] width 260 height 20
click at [789, 412] on div "Yes" at bounding box center [880, 416] width 275 height 21
click at [794, 571] on div "Select..." at bounding box center [877, 572] width 260 height 20
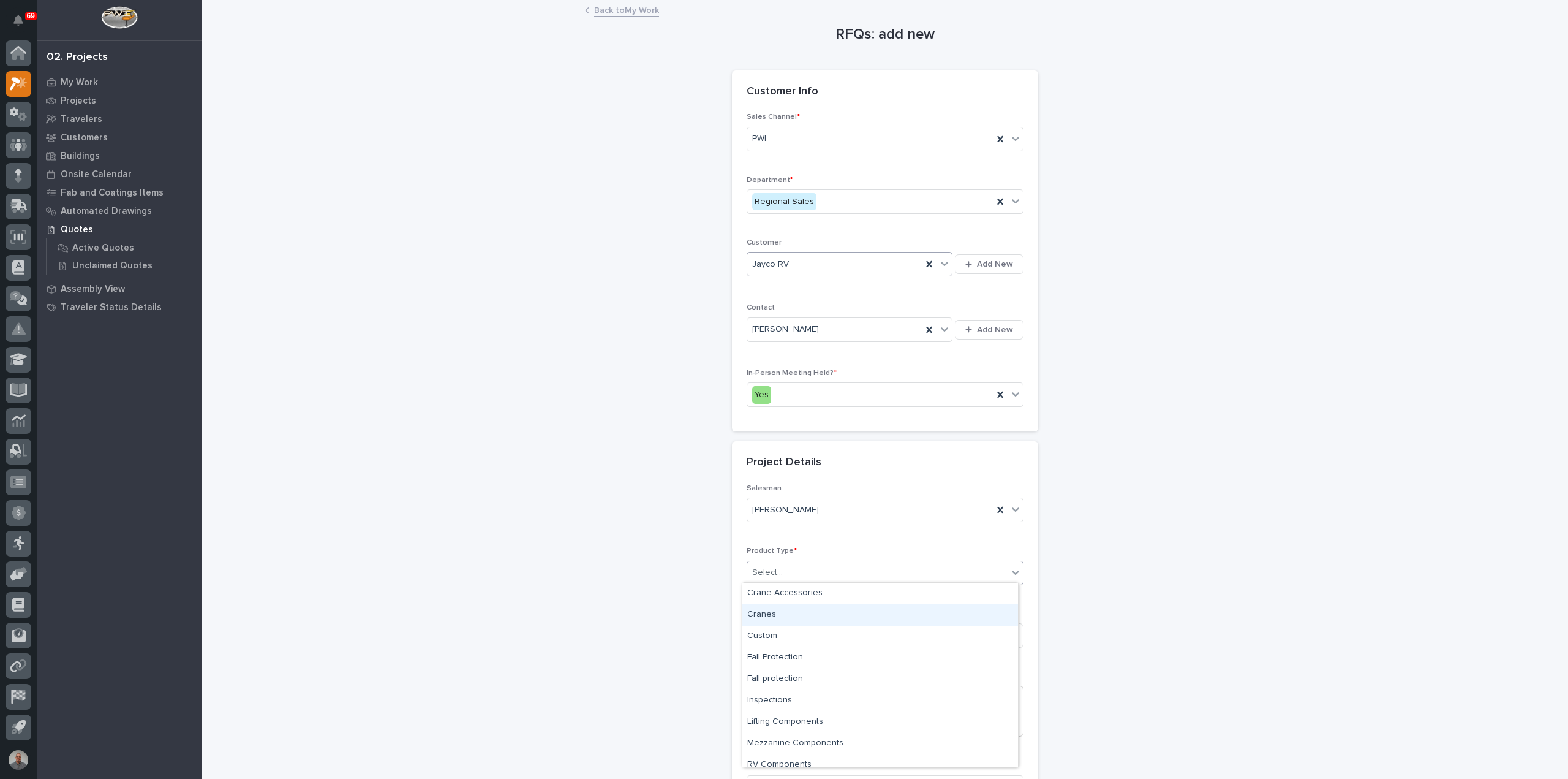
click at [795, 618] on div "Cranes" at bounding box center [880, 614] width 275 height 21
click at [791, 628] on input at bounding box center [885, 635] width 277 height 24
type input "Jayco 90 - [GEOGRAPHIC_DATA] 19 & 20"
click at [824, 712] on div at bounding box center [885, 722] width 275 height 27
drag, startPoint x: 924, startPoint y: 633, endPoint x: 796, endPoint y: 631, distance: 128.0
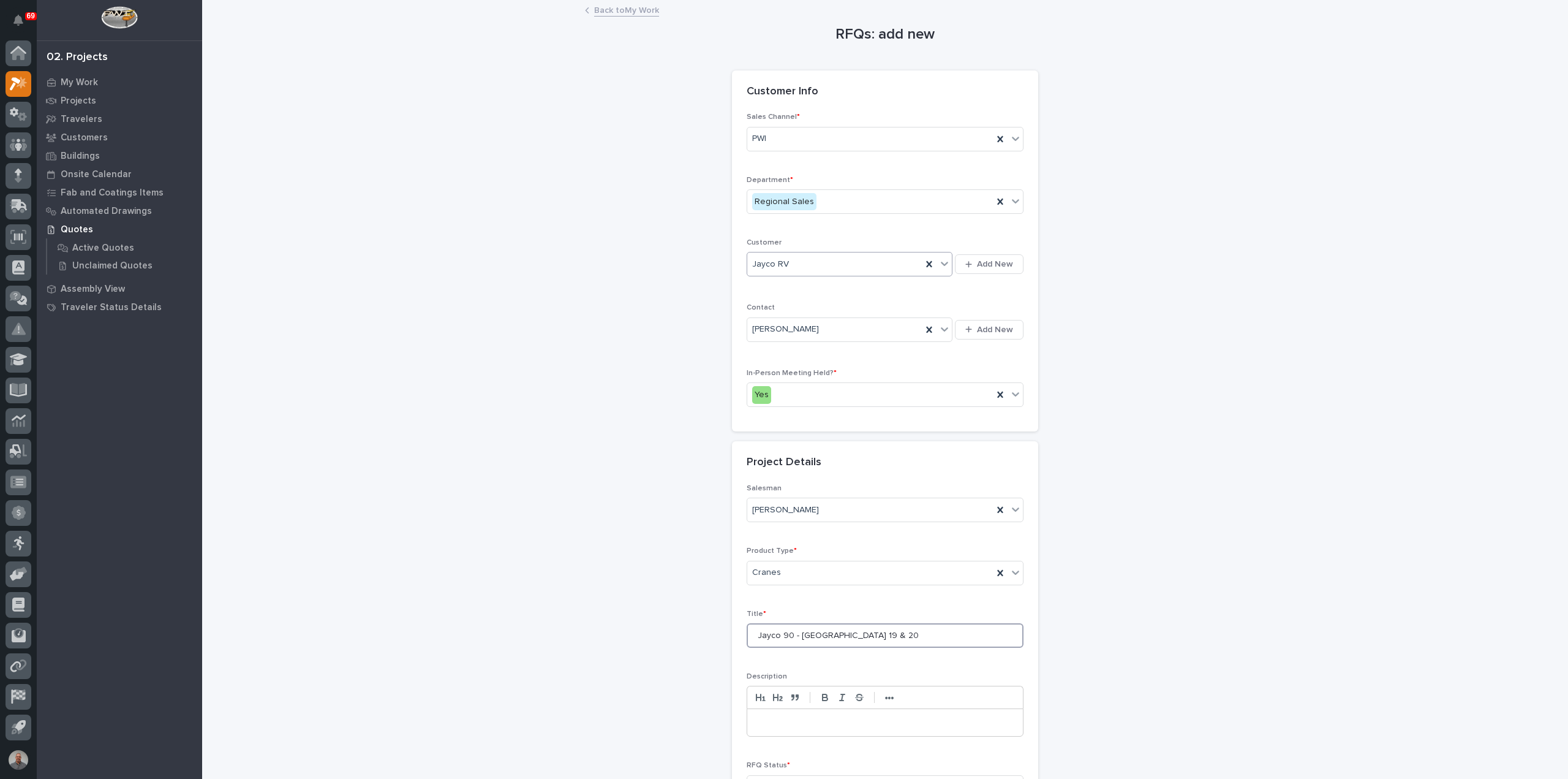
click at [796, 631] on input "Jayco 90 - [GEOGRAPHIC_DATA] 19 & 20" at bounding box center [885, 635] width 277 height 24
click at [801, 710] on div at bounding box center [885, 722] width 275 height 27
click at [949, 733] on p "**********" at bounding box center [885, 735] width 258 height 12
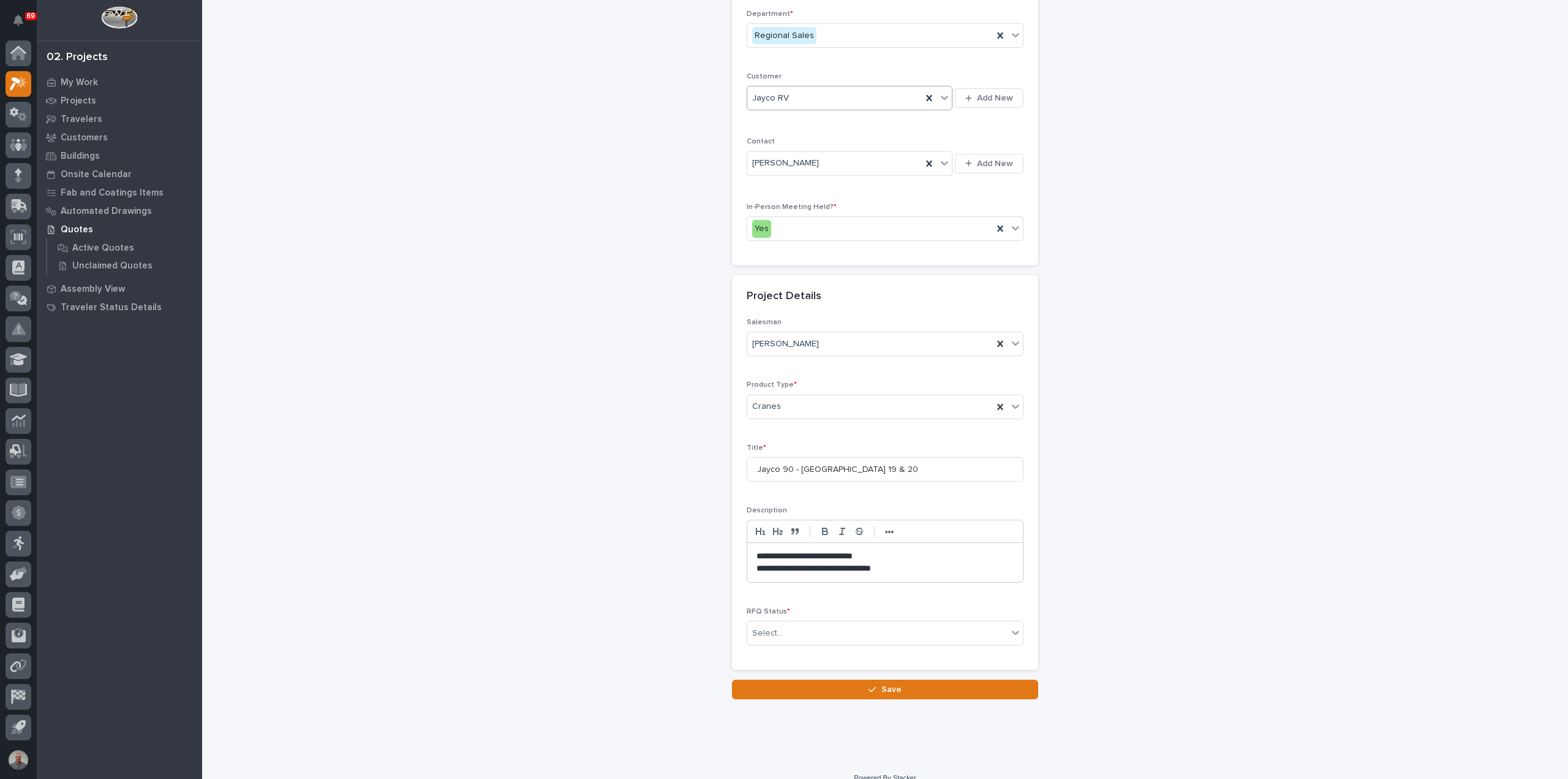
scroll to position [178, 0]
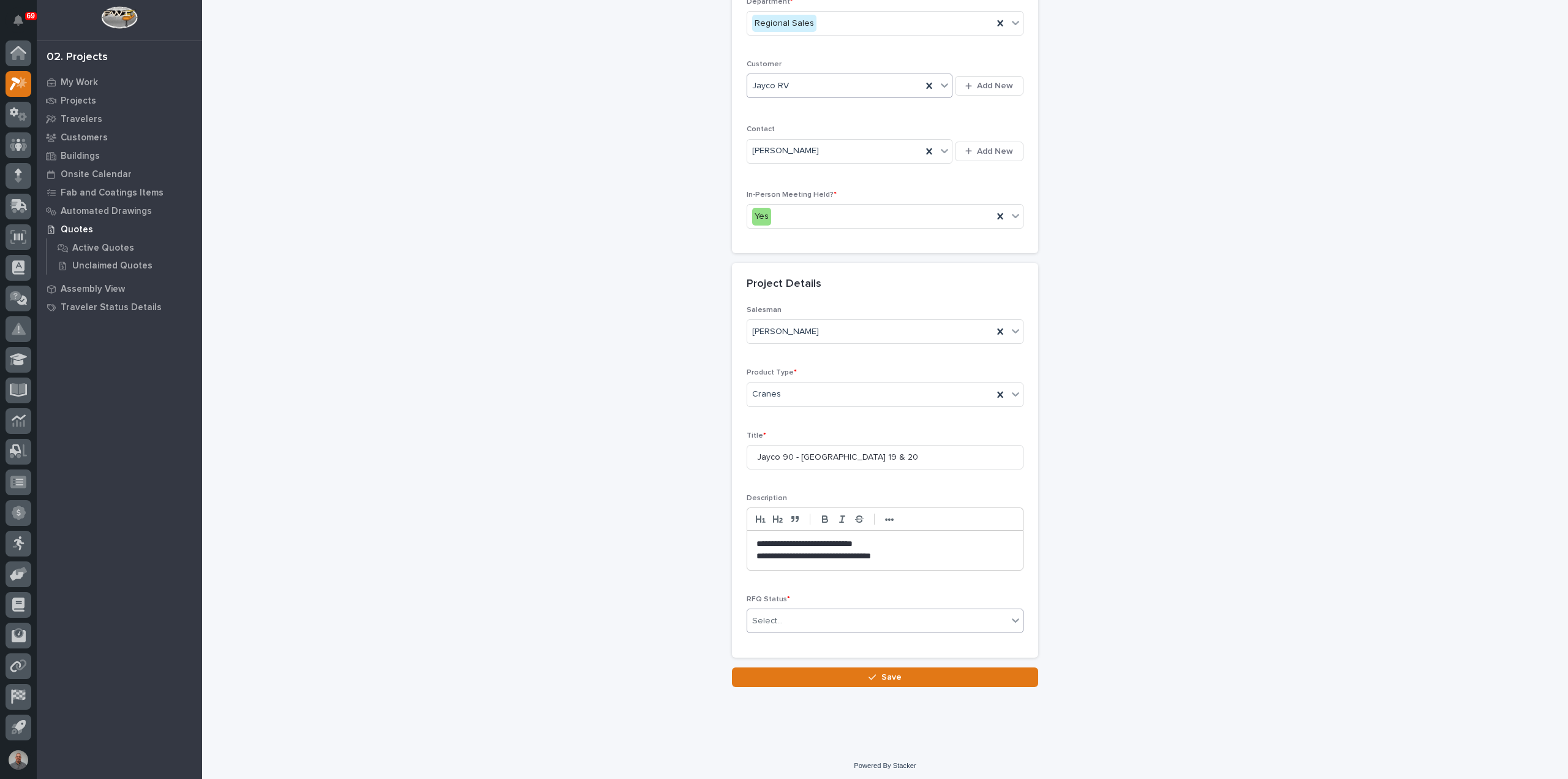
click at [802, 612] on div "Select..." at bounding box center [877, 621] width 260 height 20
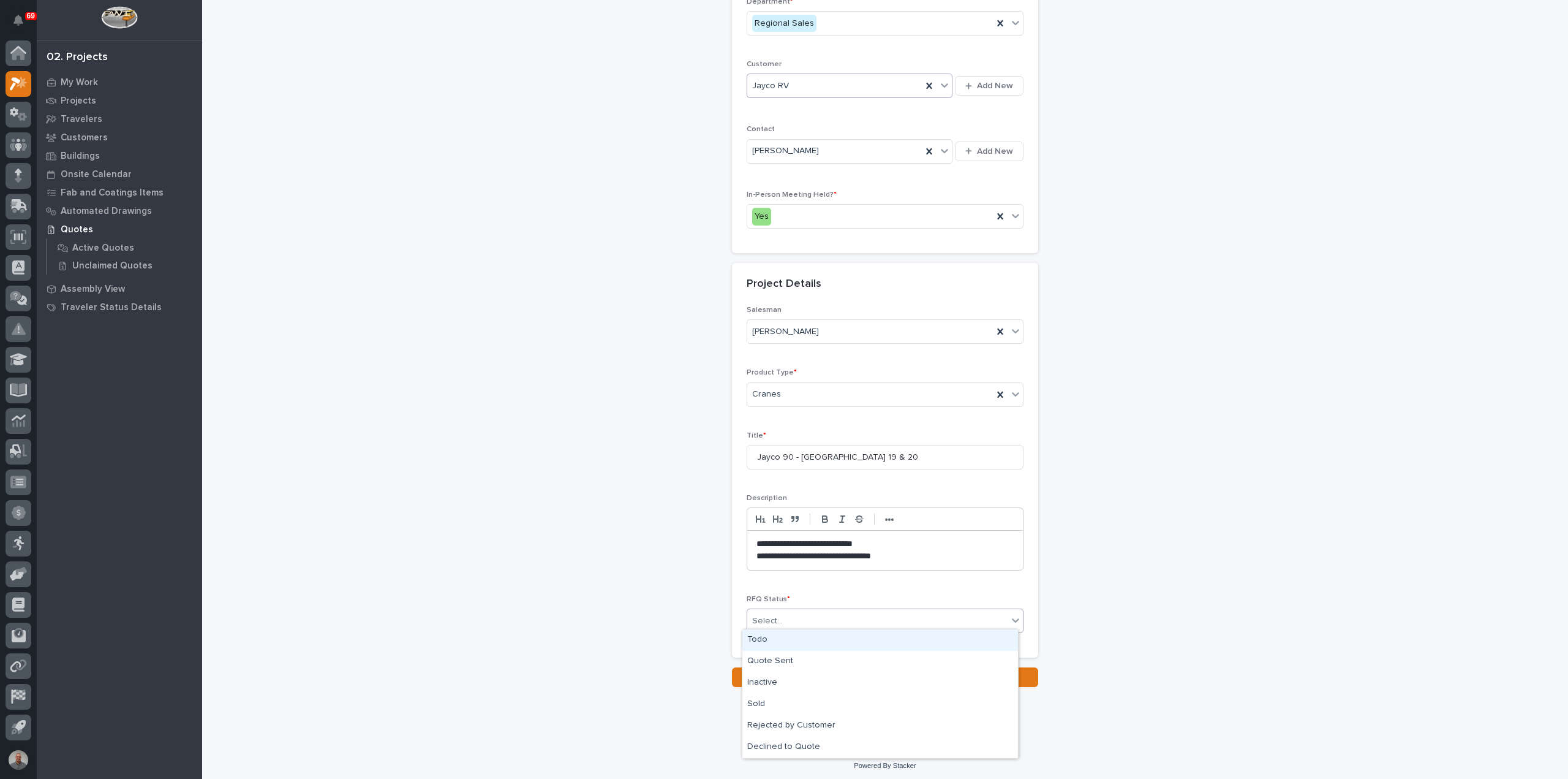
click at [780, 642] on div "Todo" at bounding box center [880, 640] width 275 height 21
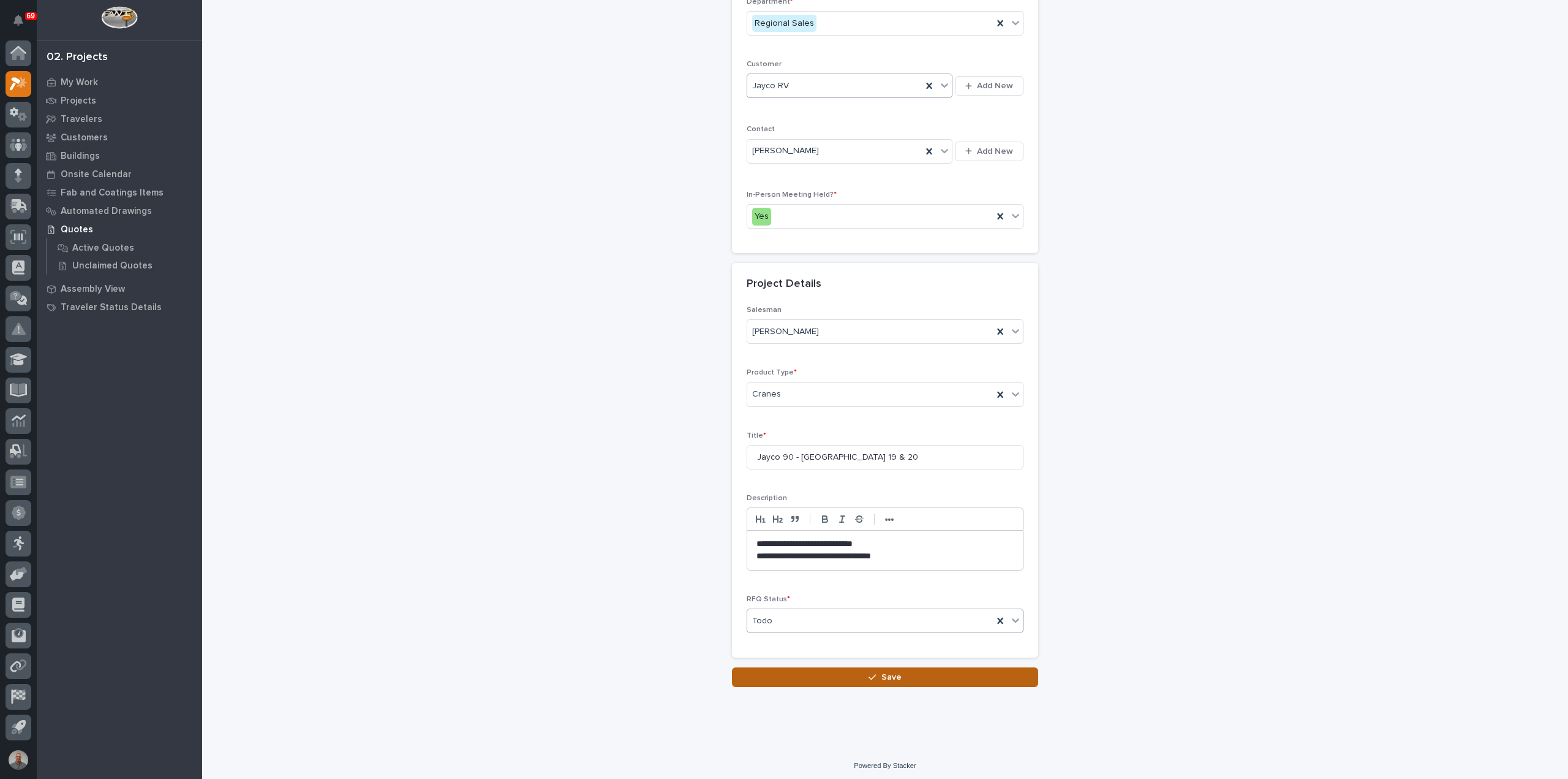
click at [827, 671] on button "Save" at bounding box center [885, 677] width 306 height 19
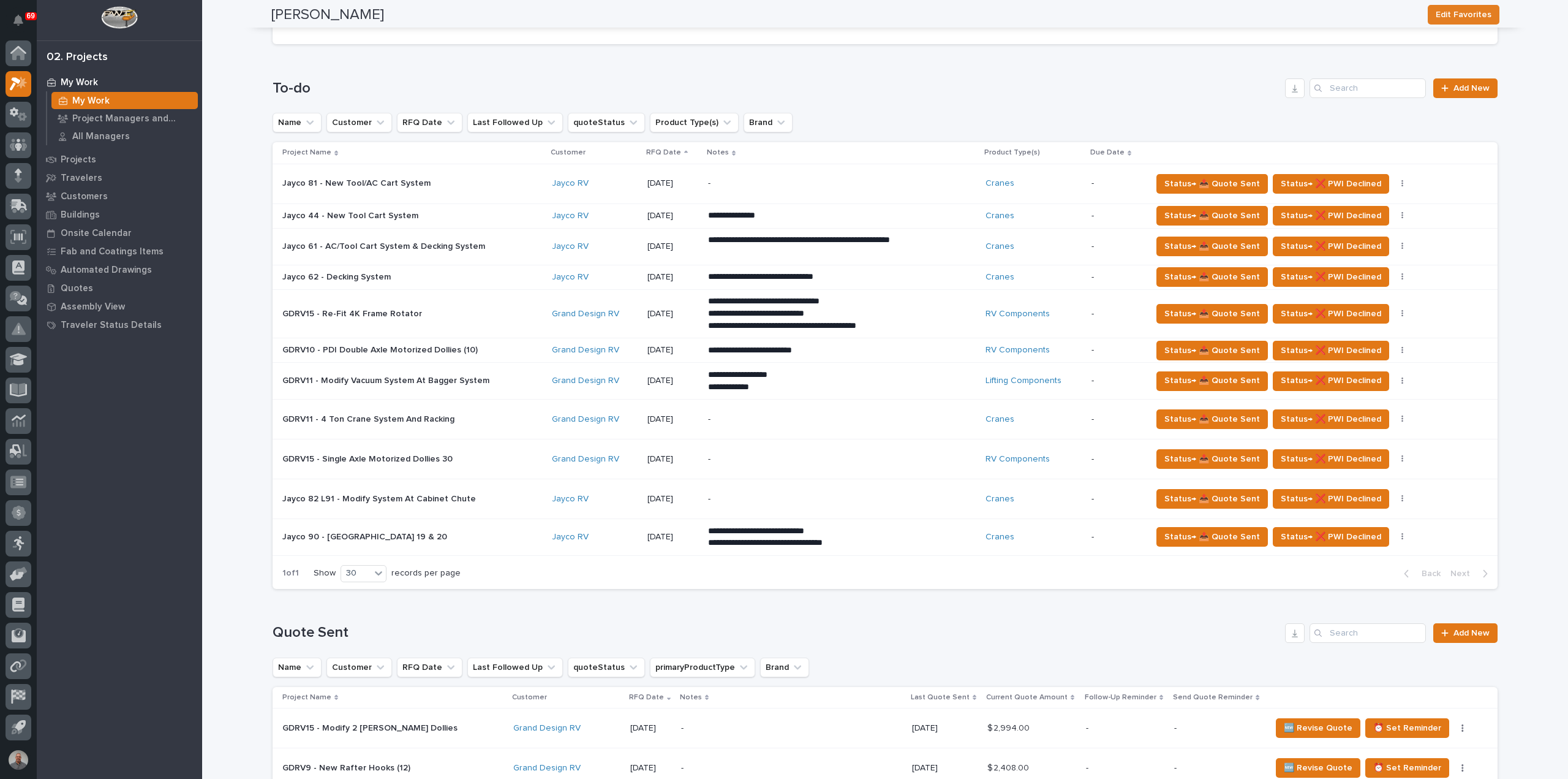
scroll to position [245, 0]
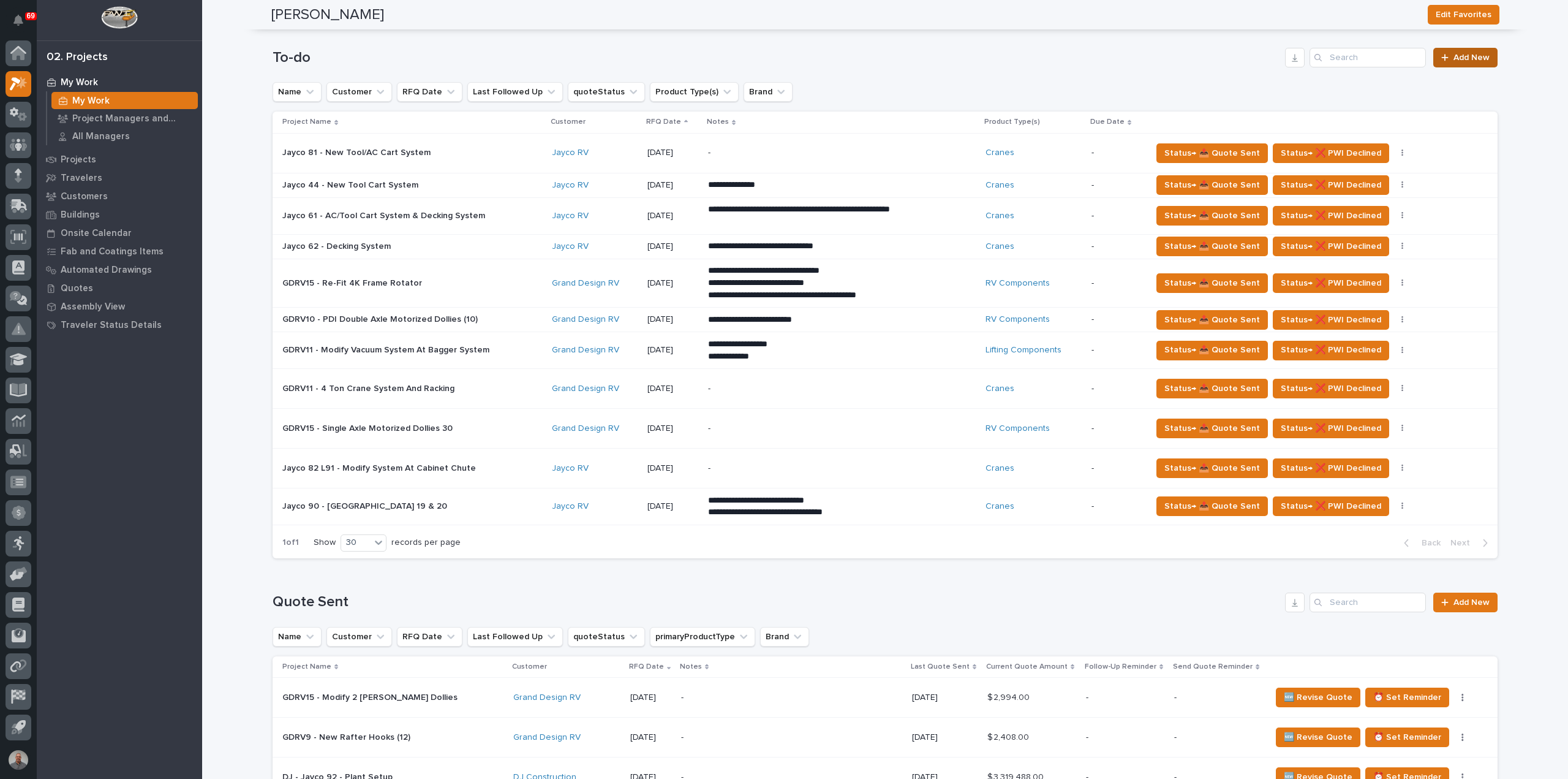
click at [1466, 57] on span "Add New" at bounding box center [1471, 58] width 36 height 9
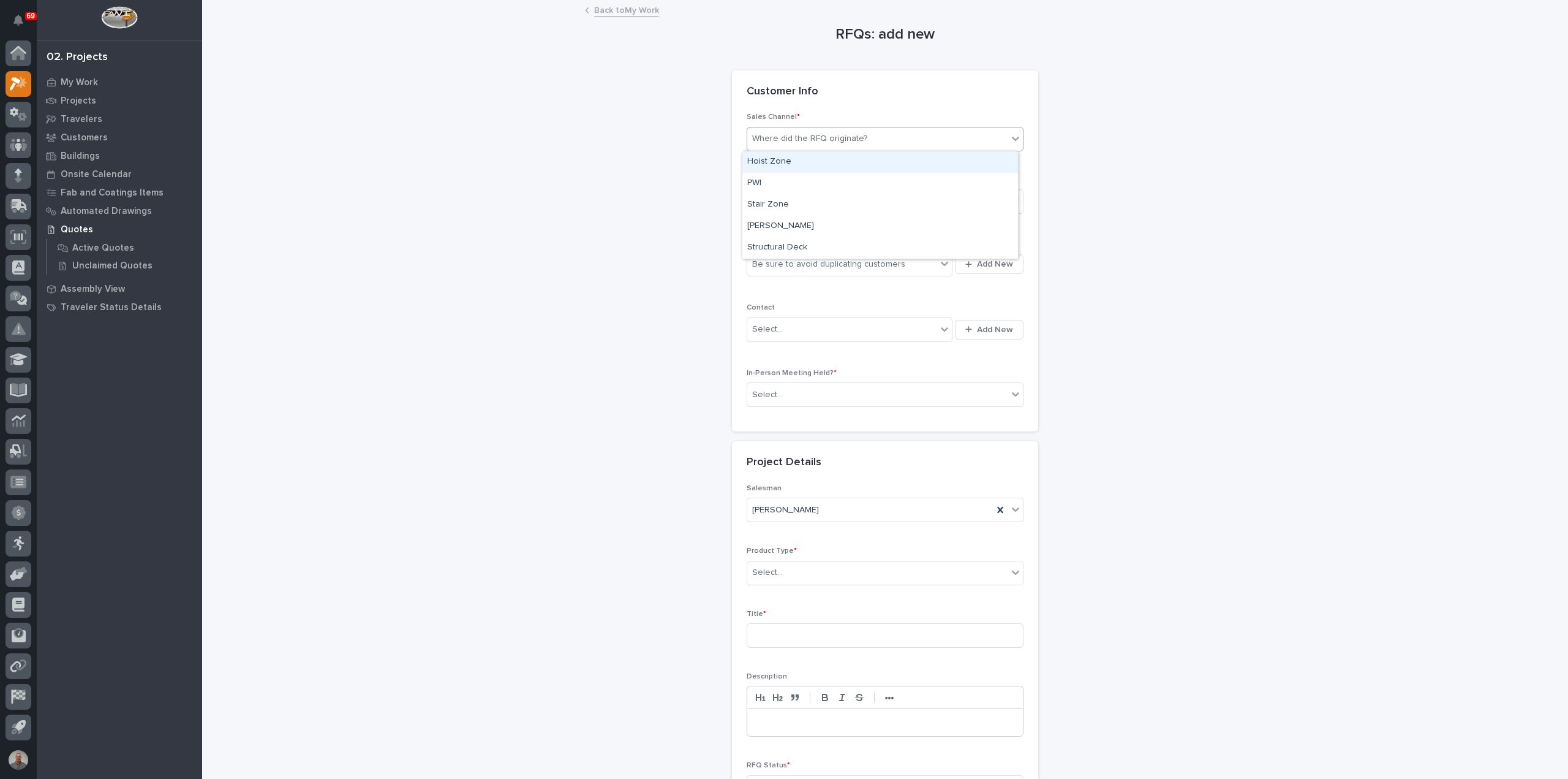
click at [874, 136] on div "Where did the RFQ originate?" at bounding box center [877, 138] width 260 height 20
click at [840, 183] on div "PWI" at bounding box center [880, 183] width 275 height 21
click at [834, 198] on div "Select..." at bounding box center [877, 202] width 260 height 20
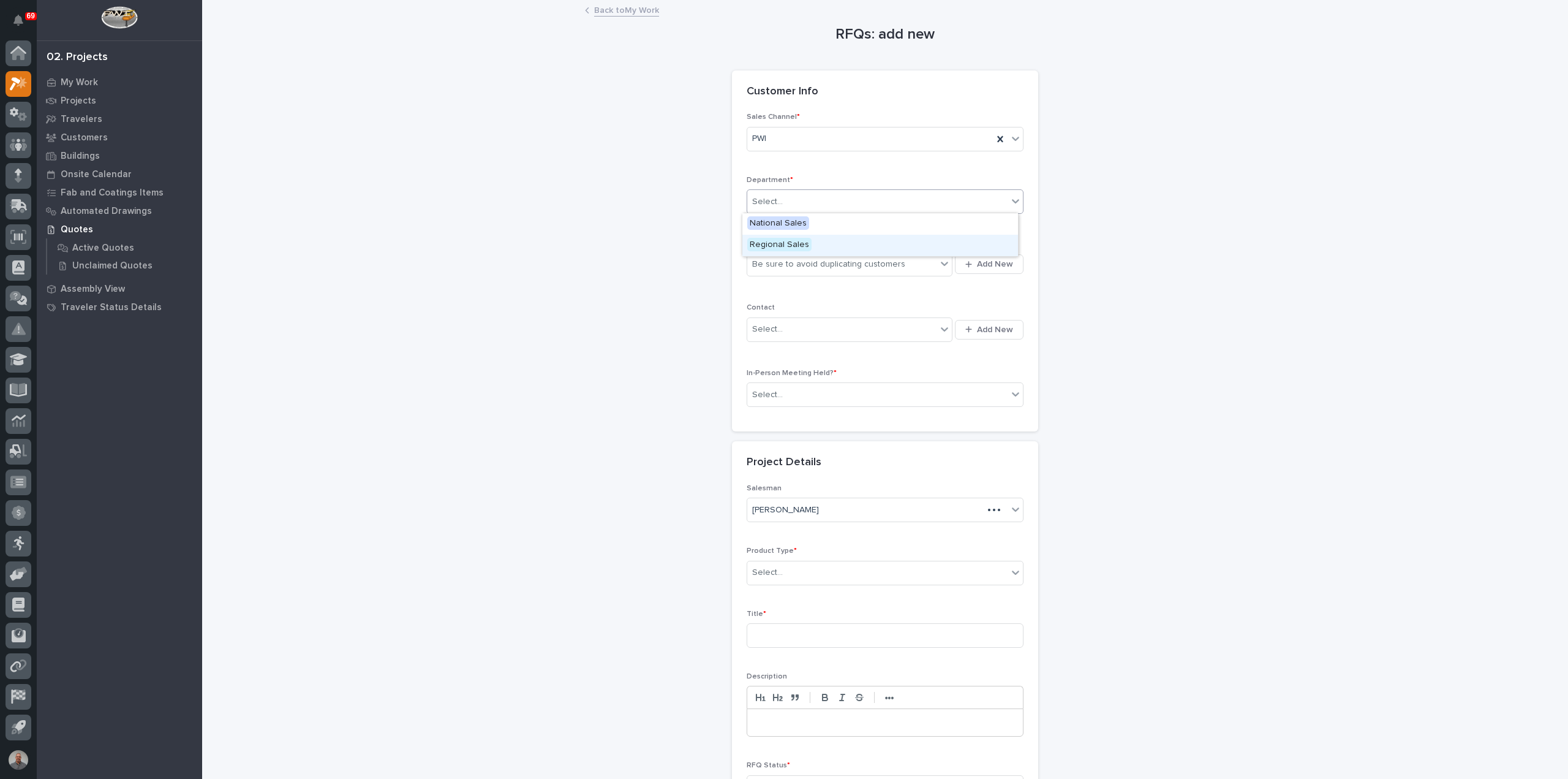
click at [829, 247] on div "Regional Sales" at bounding box center [880, 246] width 275 height 21
click at [832, 260] on div "Be sure to avoid duplicating customers" at bounding box center [829, 264] width 153 height 13
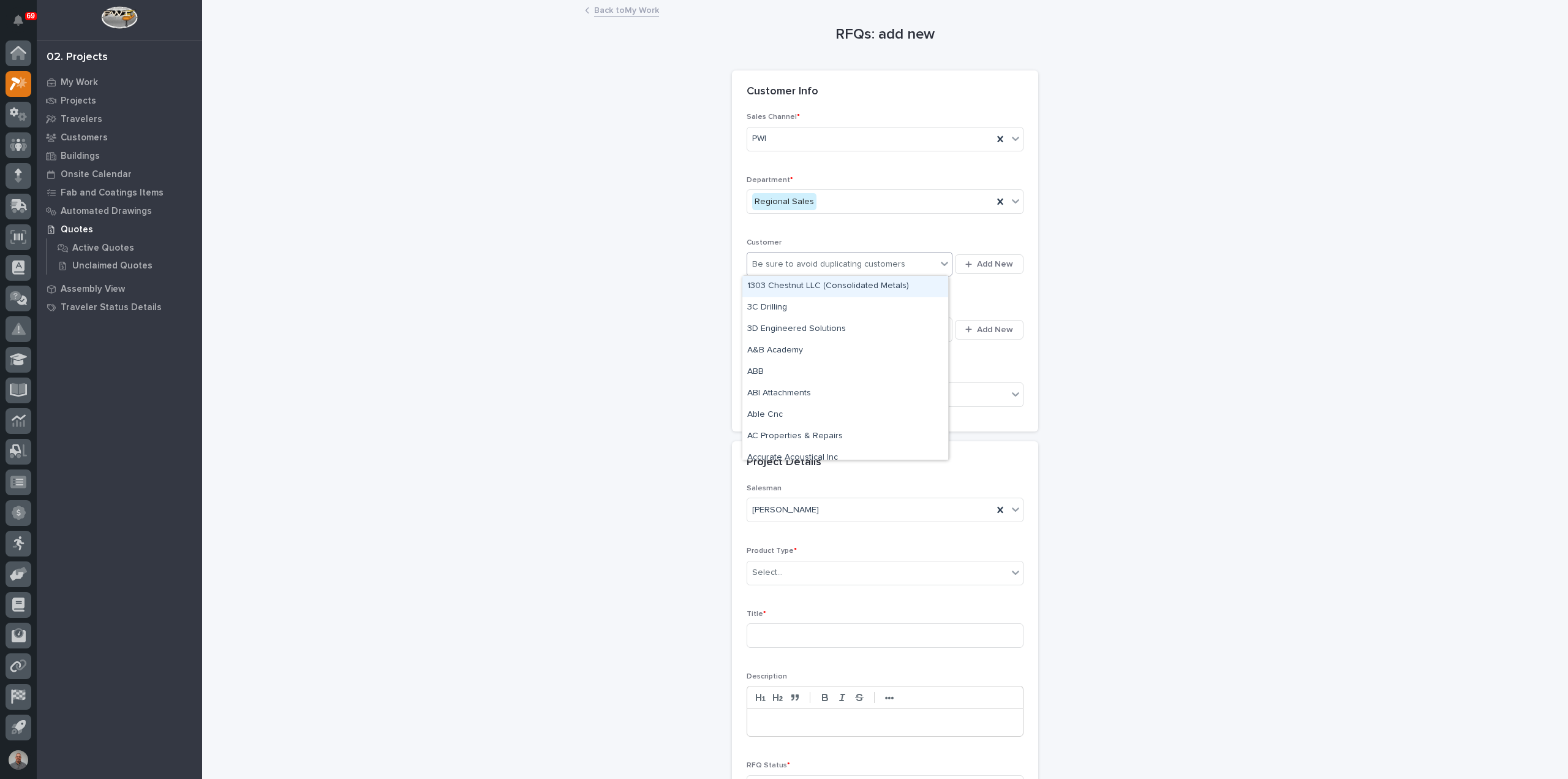
click at [843, 249] on div "option 1303 Chestnut LLC (Consolidated Metals) focused, 1 of 1000. 1000 results…" at bounding box center [885, 264] width 277 height 29
click at [850, 260] on div "Be sure to avoid duplicating customers" at bounding box center [829, 264] width 153 height 13
type input "*"
type input "**********"
drag, startPoint x: 913, startPoint y: 264, endPoint x: 861, endPoint y: 260, distance: 52.2
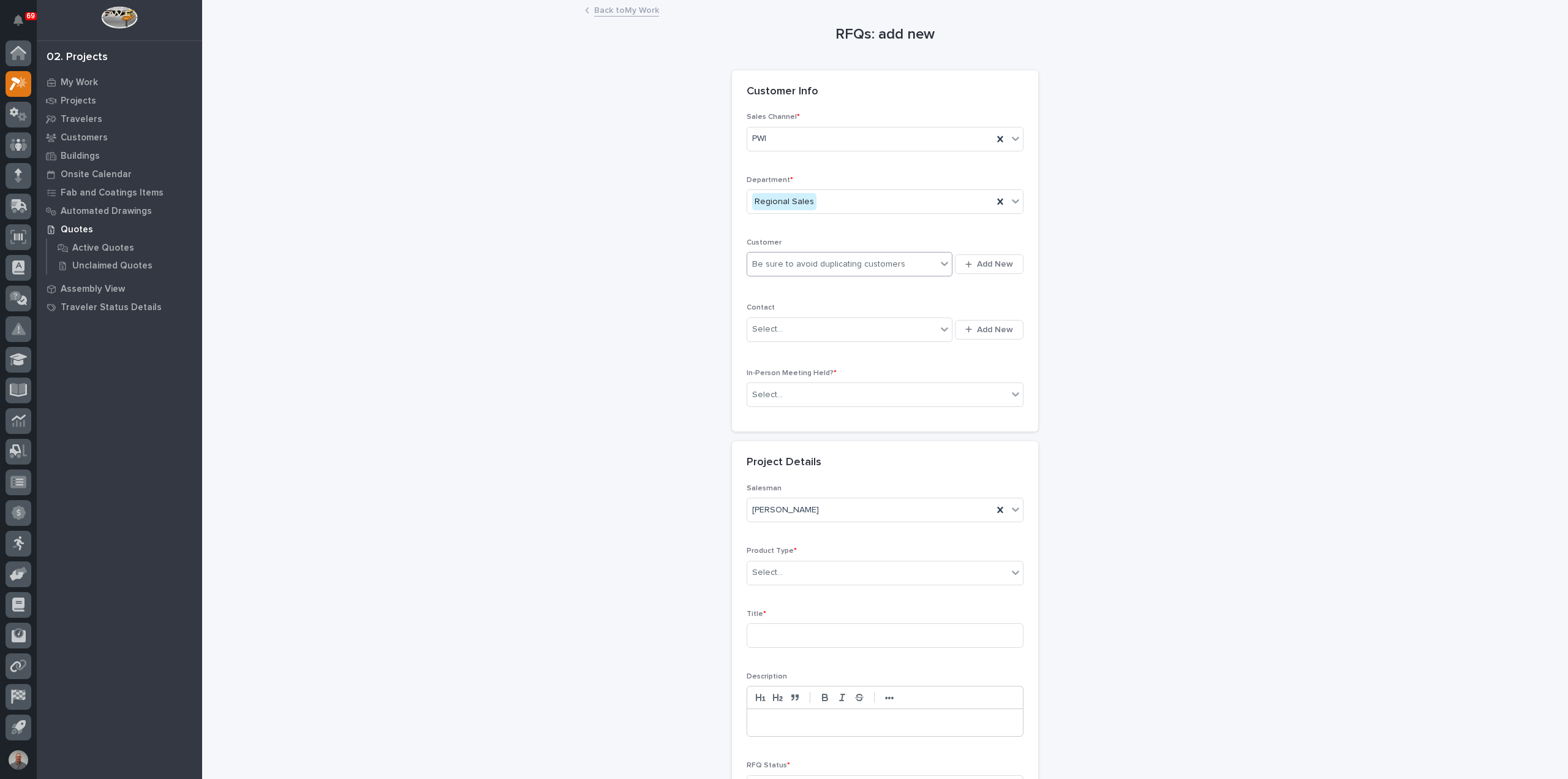
click at [861, 260] on div "Be sure to avoid duplicating customers" at bounding box center [842, 264] width 189 height 20
drag, startPoint x: 893, startPoint y: 263, endPoint x: 863, endPoint y: 262, distance: 30.0
click at [863, 263] on div "Be sure to avoid duplicating customers" at bounding box center [842, 264] width 189 height 20
click at [866, 260] on div "Be sure to avoid duplicating customers" at bounding box center [829, 264] width 153 height 13
click at [790, 261] on div "Be sure to avoid duplicating customers" at bounding box center [829, 264] width 153 height 13
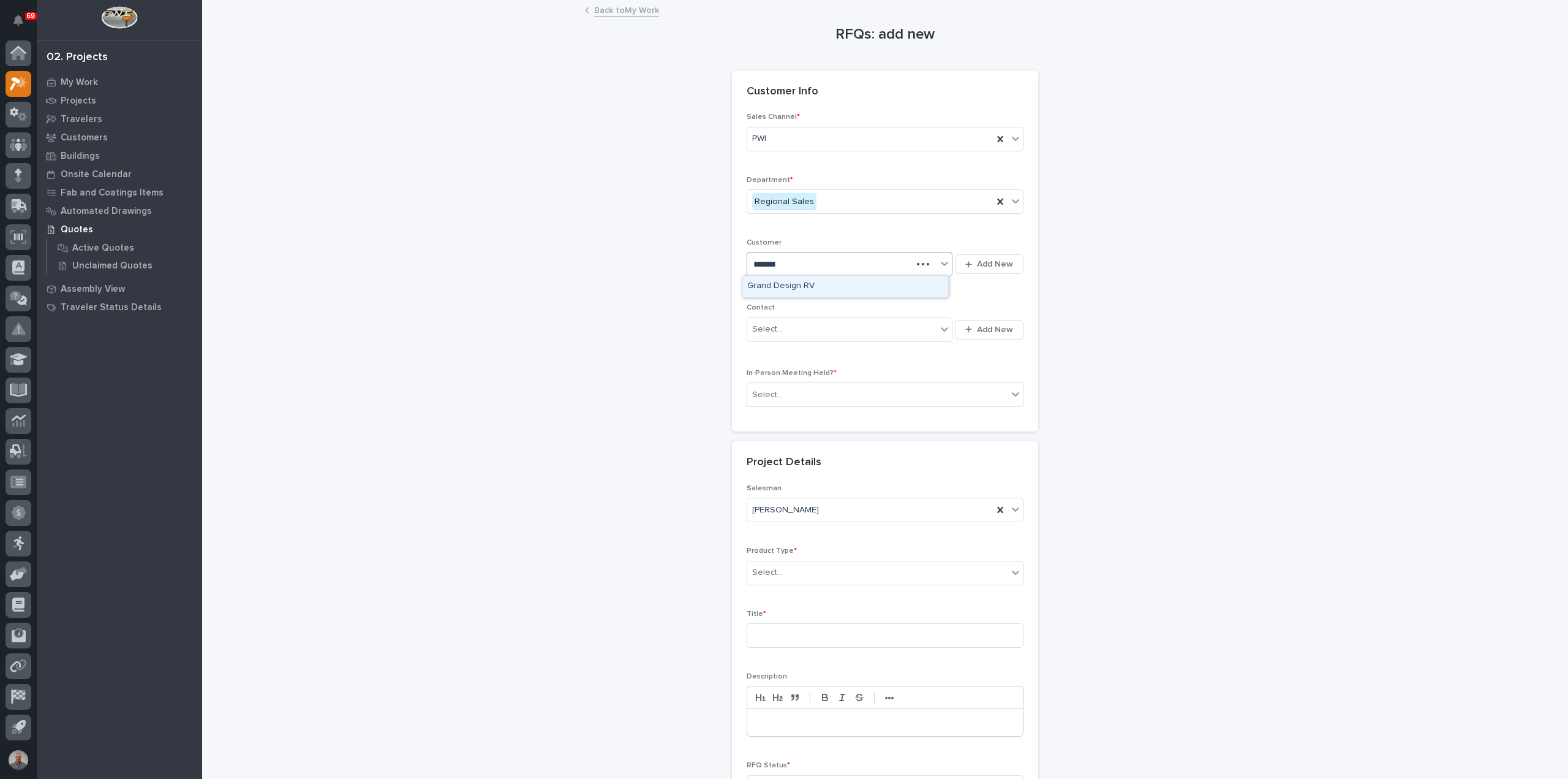
type input "********"
click at [799, 285] on div "Grand Design RV" at bounding box center [845, 286] width 206 height 21
click at [779, 325] on div "Select..." at bounding box center [842, 329] width 189 height 20
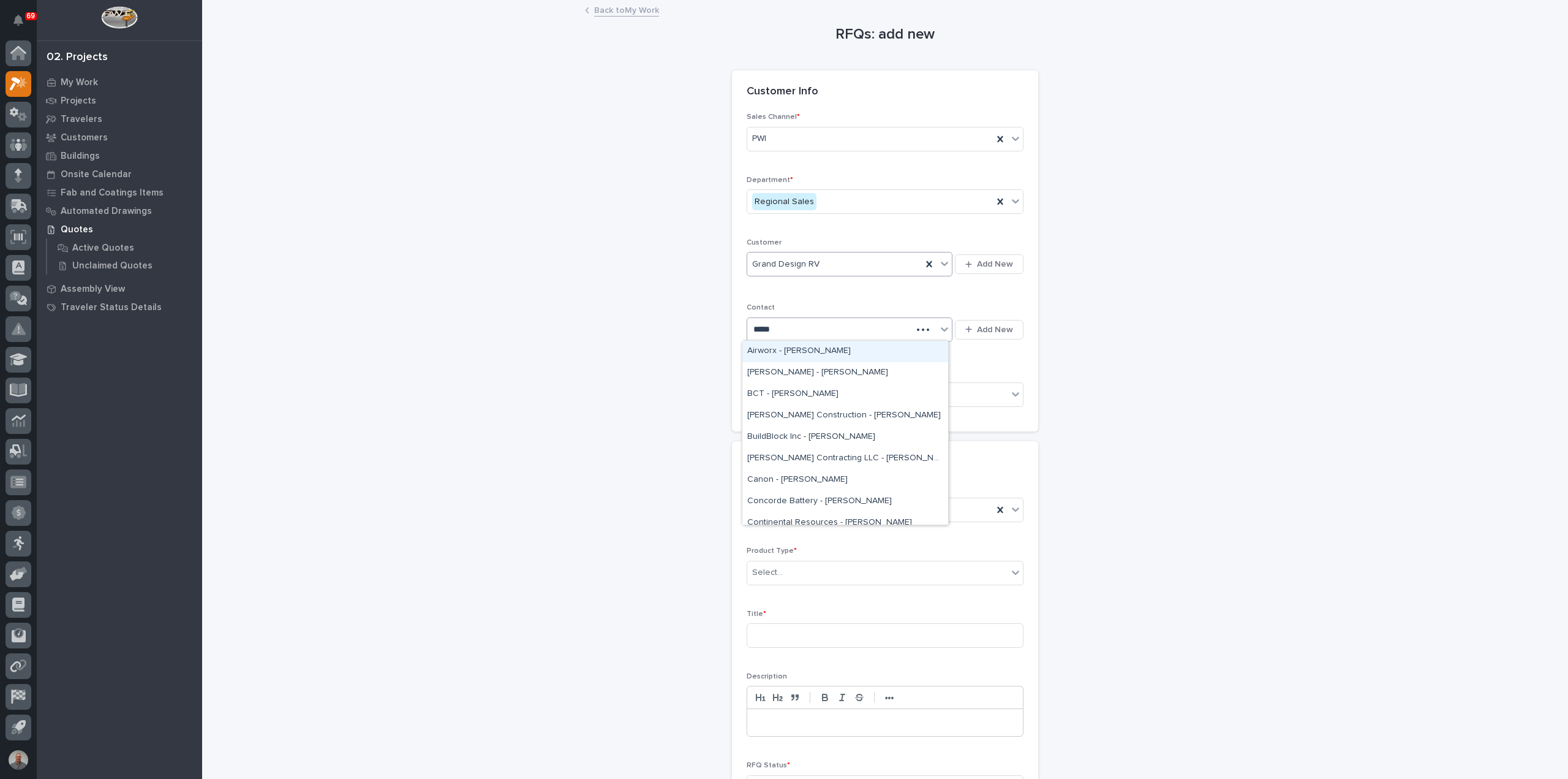
type input "******"
click at [824, 351] on div "GDRV - [PERSON_NAME]" at bounding box center [845, 351] width 206 height 21
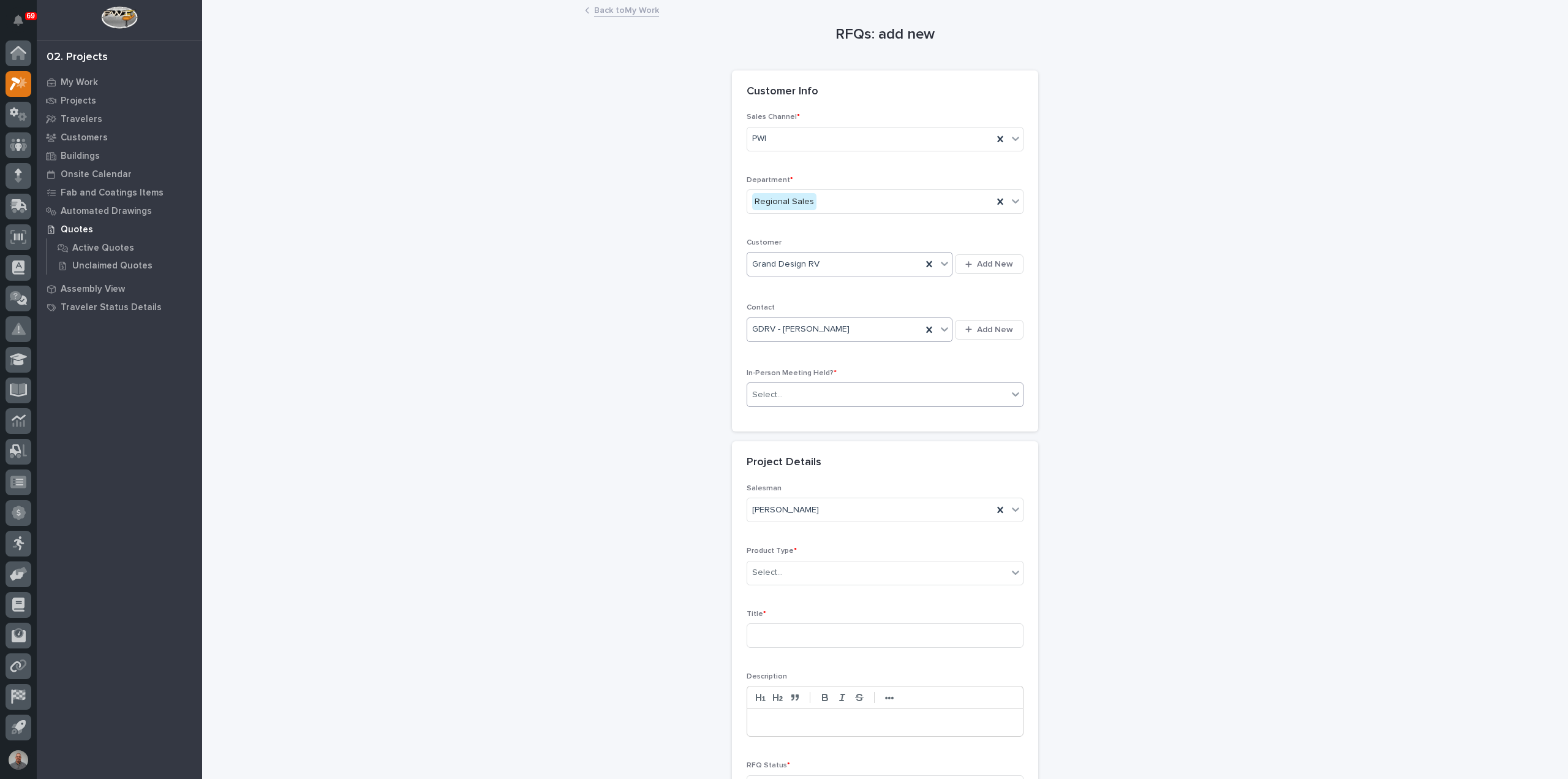
click at [822, 395] on div "Select..." at bounding box center [877, 394] width 260 height 20
click at [819, 413] on div "Yes" at bounding box center [880, 416] width 275 height 21
click at [809, 565] on div "Select..." at bounding box center [877, 572] width 260 height 20
click at [792, 735] on div "RV Components" at bounding box center [880, 734] width 275 height 21
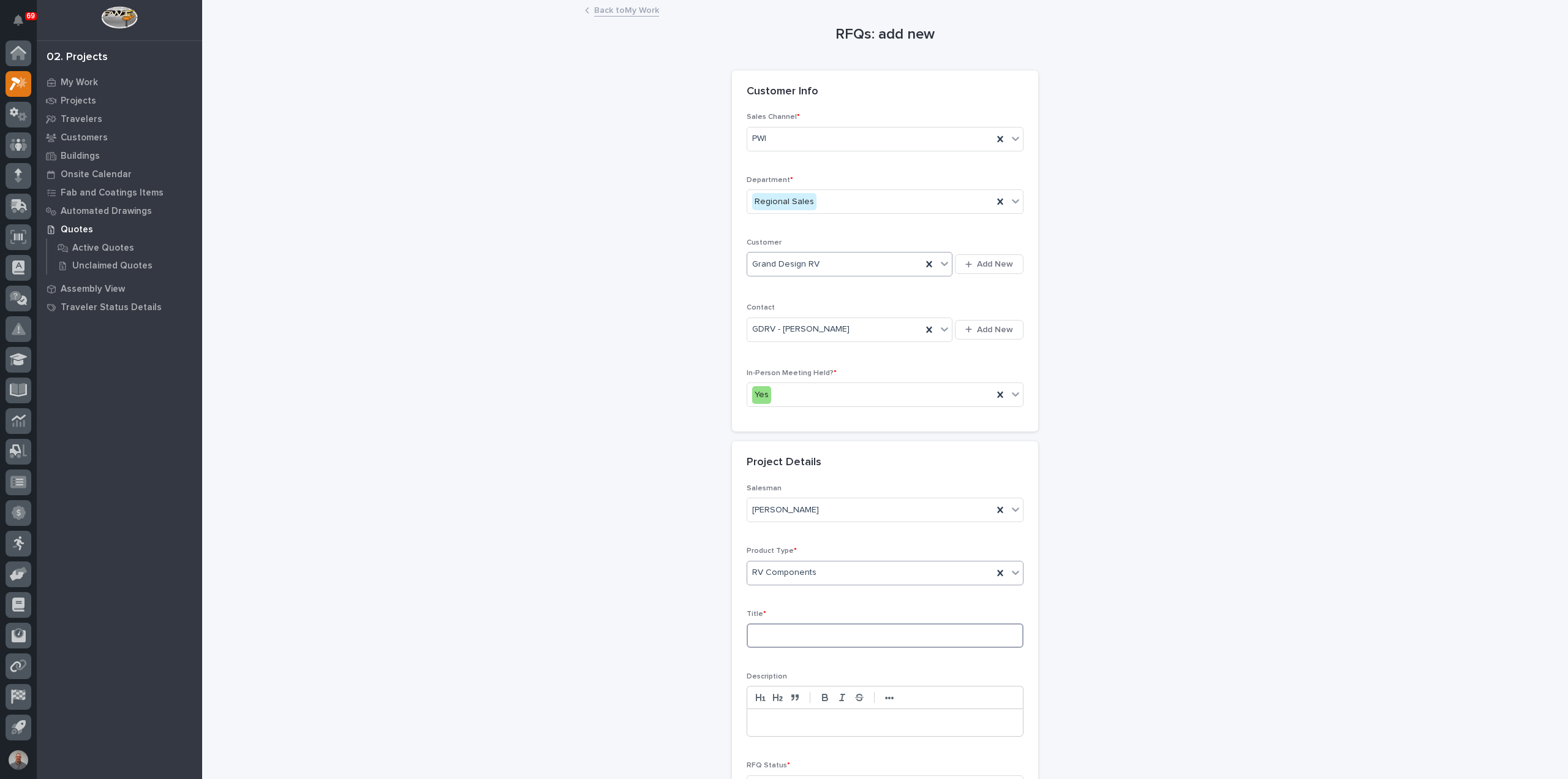
click at [778, 631] on input at bounding box center [885, 635] width 277 height 24
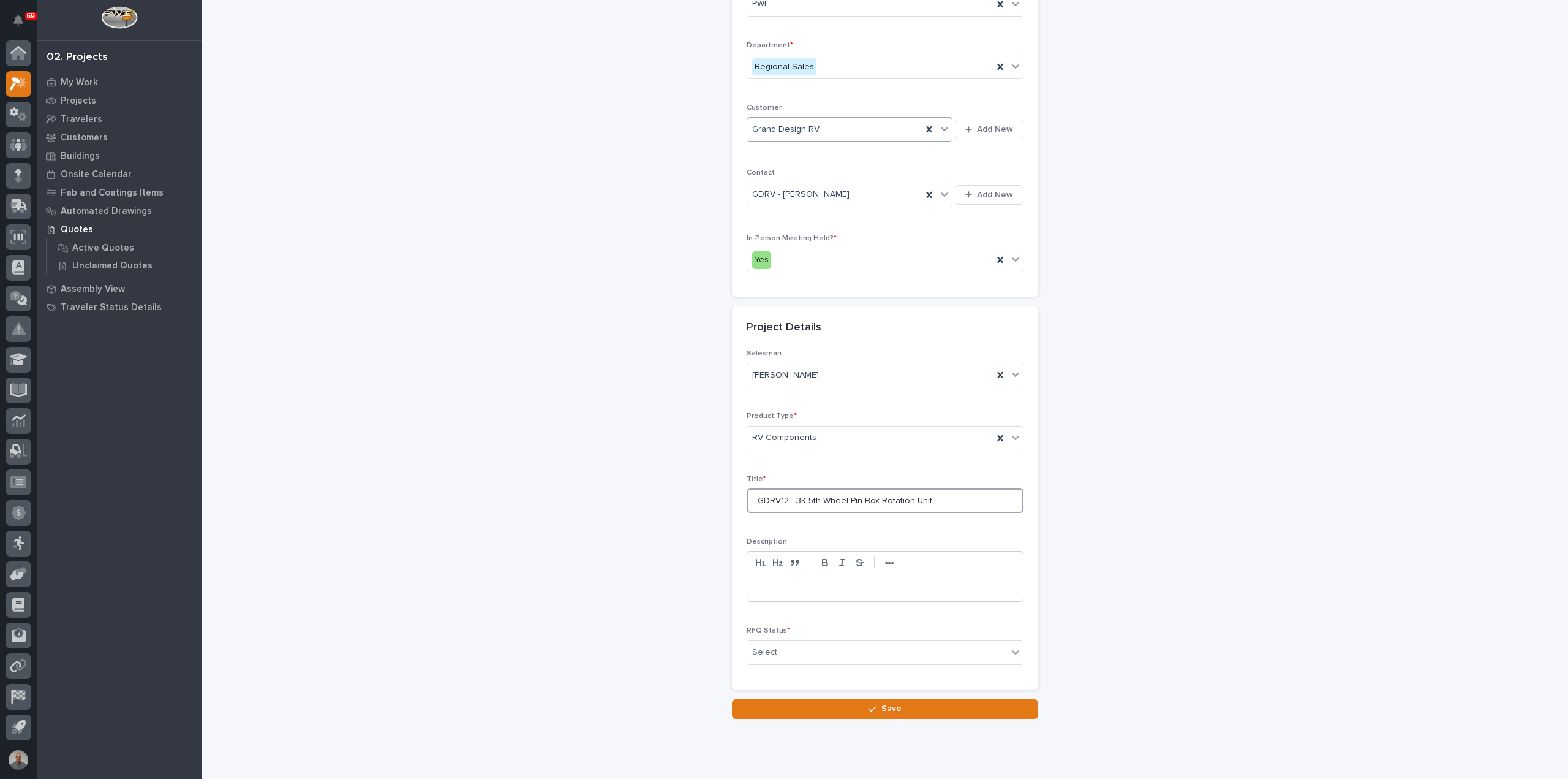
scroll to position [166, 0]
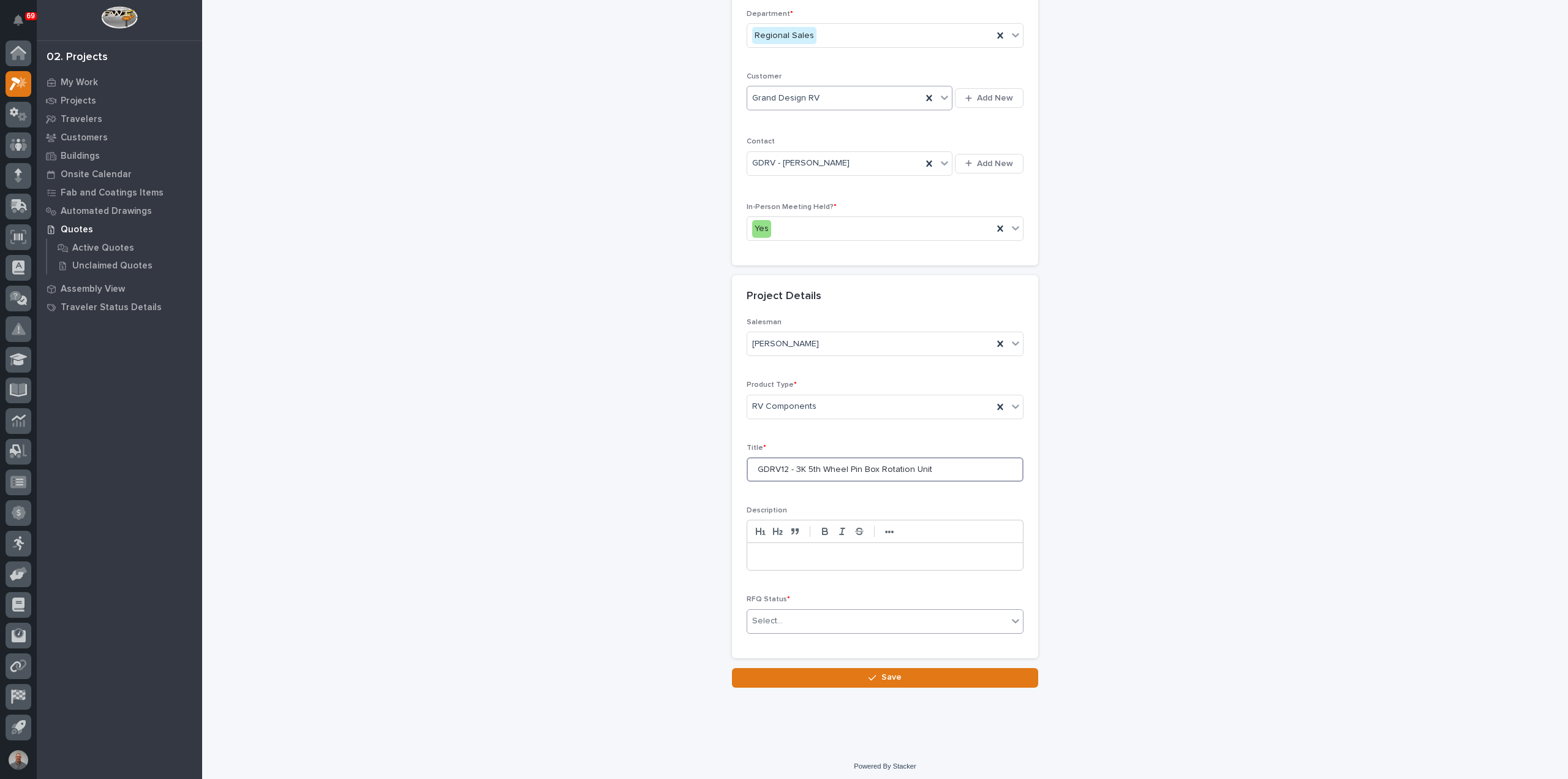
type input "GDRV12 - 3K 5th Wheel Pin Box Rotation Unit"
click at [797, 618] on div "Select..." at bounding box center [877, 621] width 260 height 20
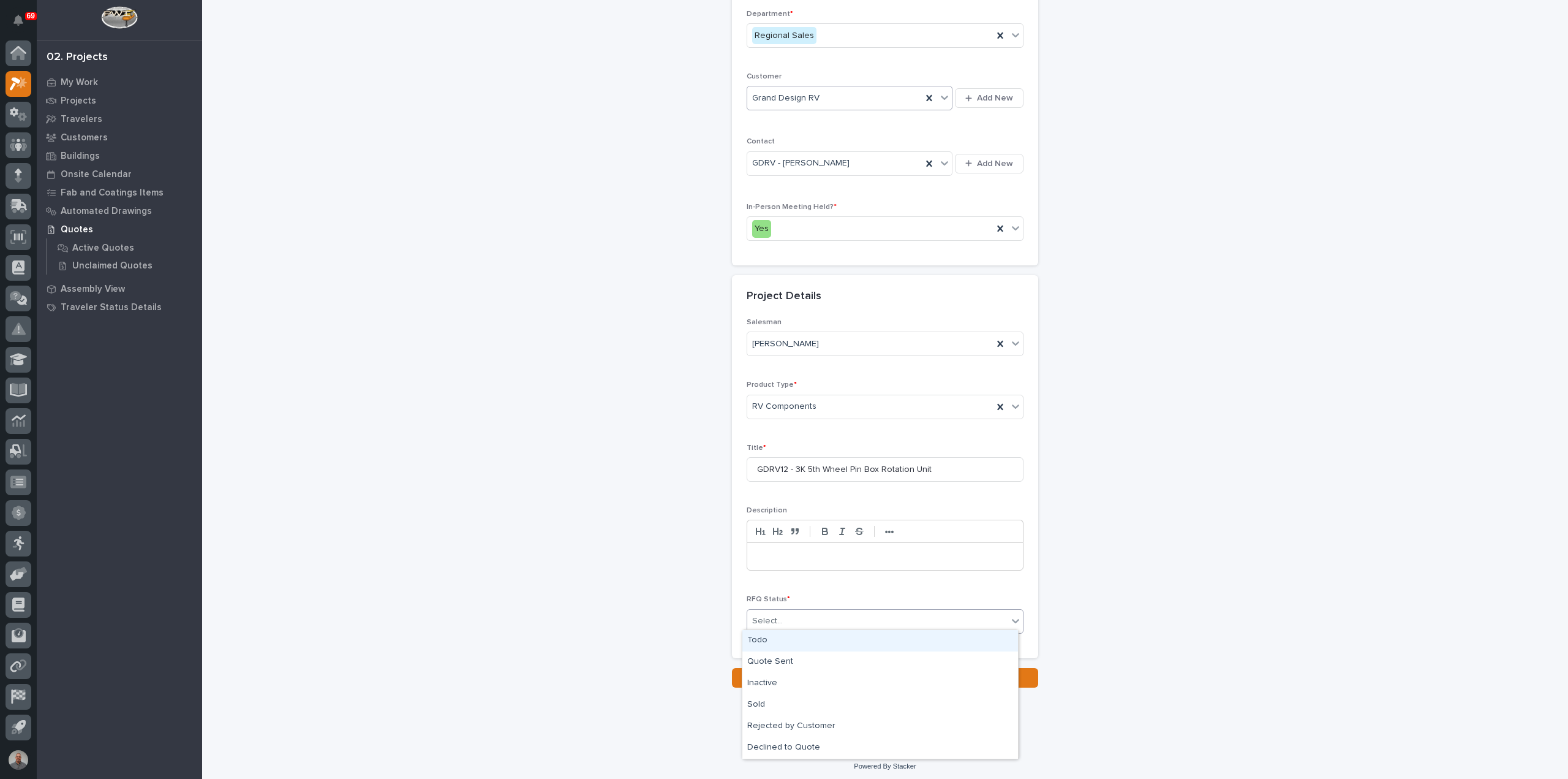
click at [796, 641] on div "Todo" at bounding box center [880, 641] width 275 height 21
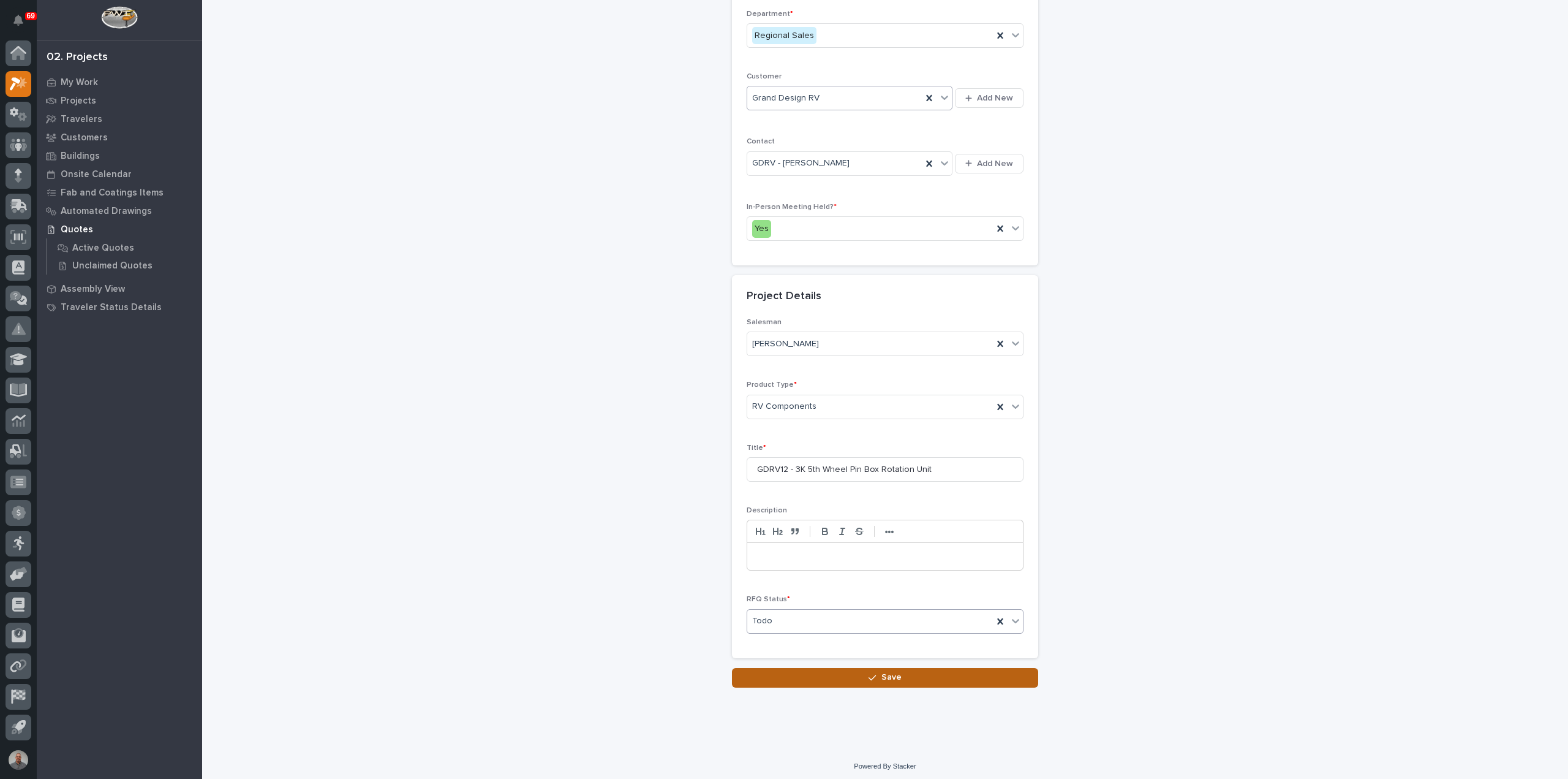
click at [820, 671] on button "Save" at bounding box center [885, 677] width 306 height 19
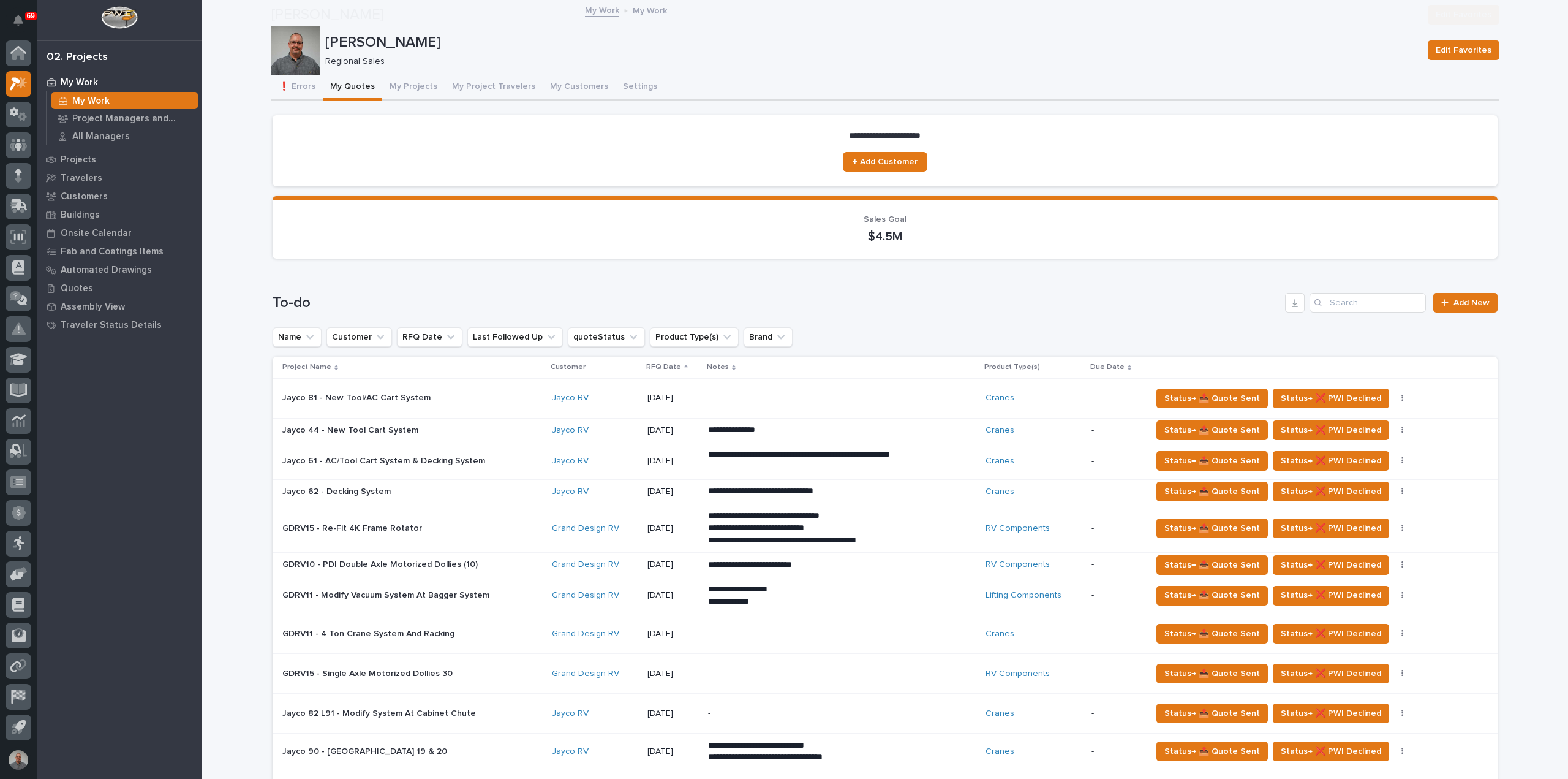
scroll to position [184, 0]
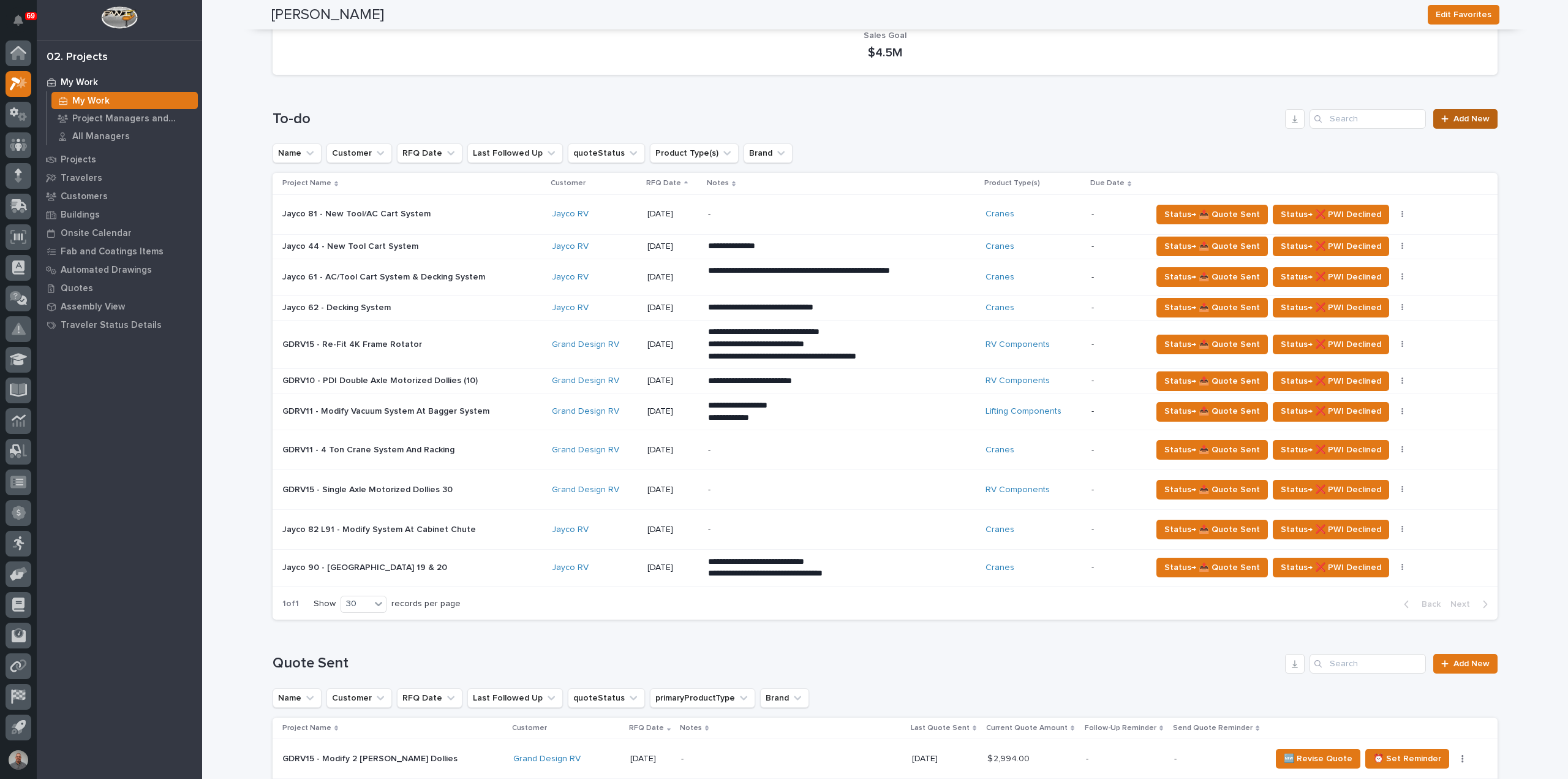
click at [1468, 117] on span "Add New" at bounding box center [1471, 119] width 36 height 9
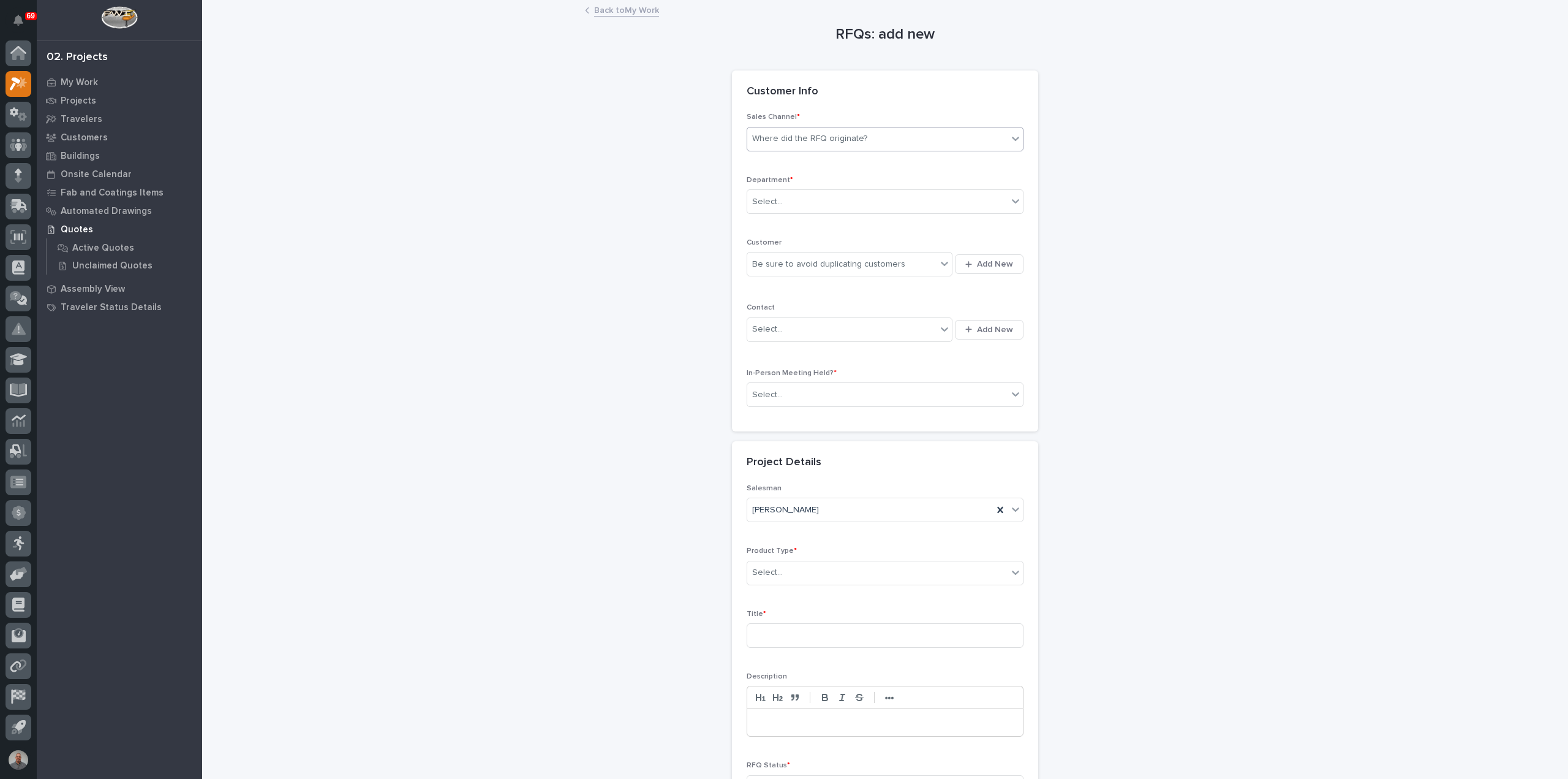
click at [853, 134] on div "Where did the RFQ originate?" at bounding box center [809, 138] width 115 height 13
click at [814, 183] on div "PWI" at bounding box center [880, 183] width 275 height 21
click at [807, 198] on div "Select..." at bounding box center [877, 202] width 260 height 20
click at [799, 246] on span "Regional Sales" at bounding box center [779, 244] width 64 height 14
click at [805, 264] on div "Be sure to avoid duplicating customers" at bounding box center [829, 264] width 153 height 13
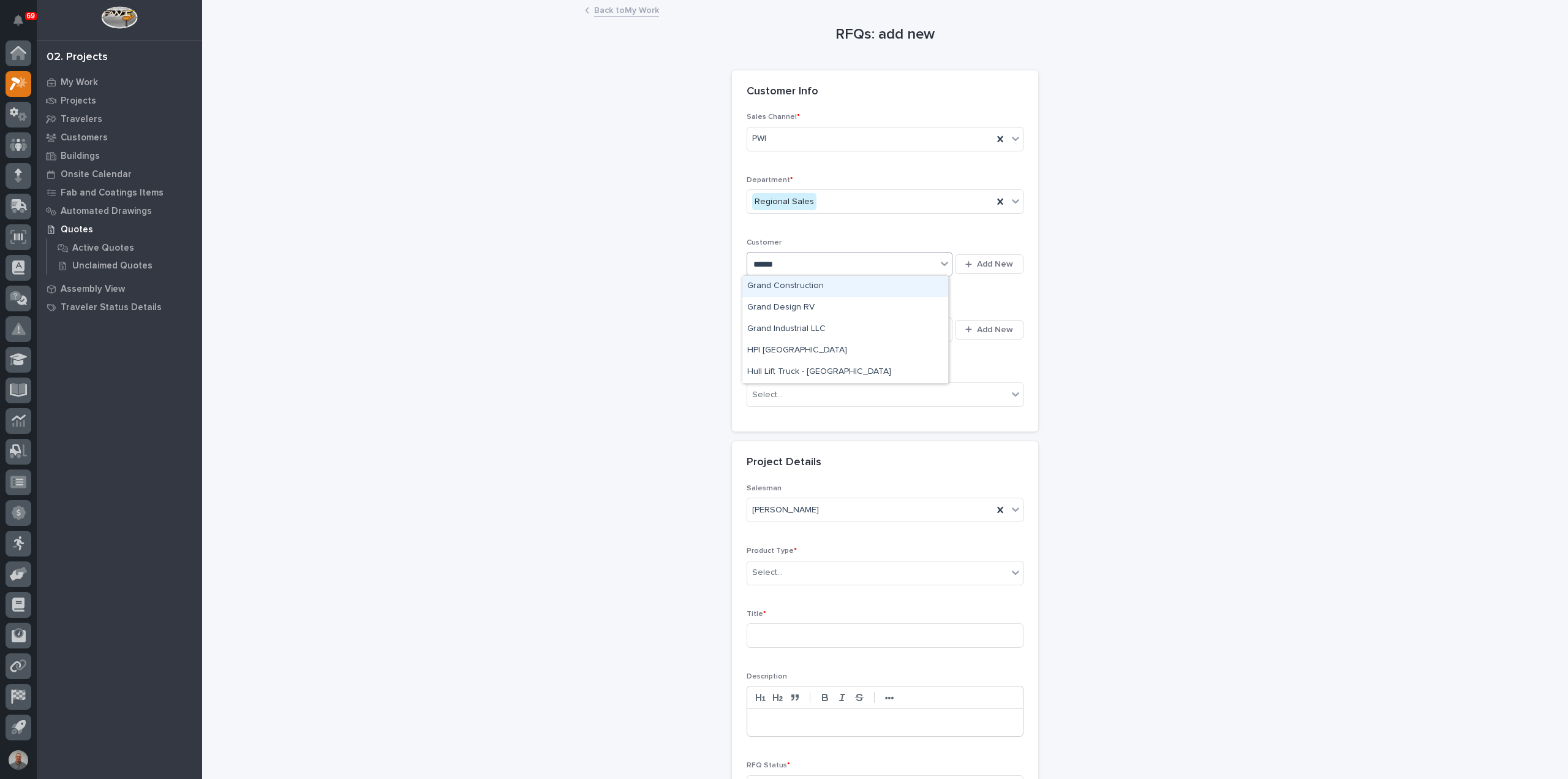
type input "*******"
click at [848, 291] on div "Grand Design RV" at bounding box center [845, 286] width 206 height 21
click at [817, 333] on div "Select..." at bounding box center [842, 329] width 189 height 20
type input "*******"
click at [829, 398] on div "Select..." at bounding box center [877, 394] width 260 height 20
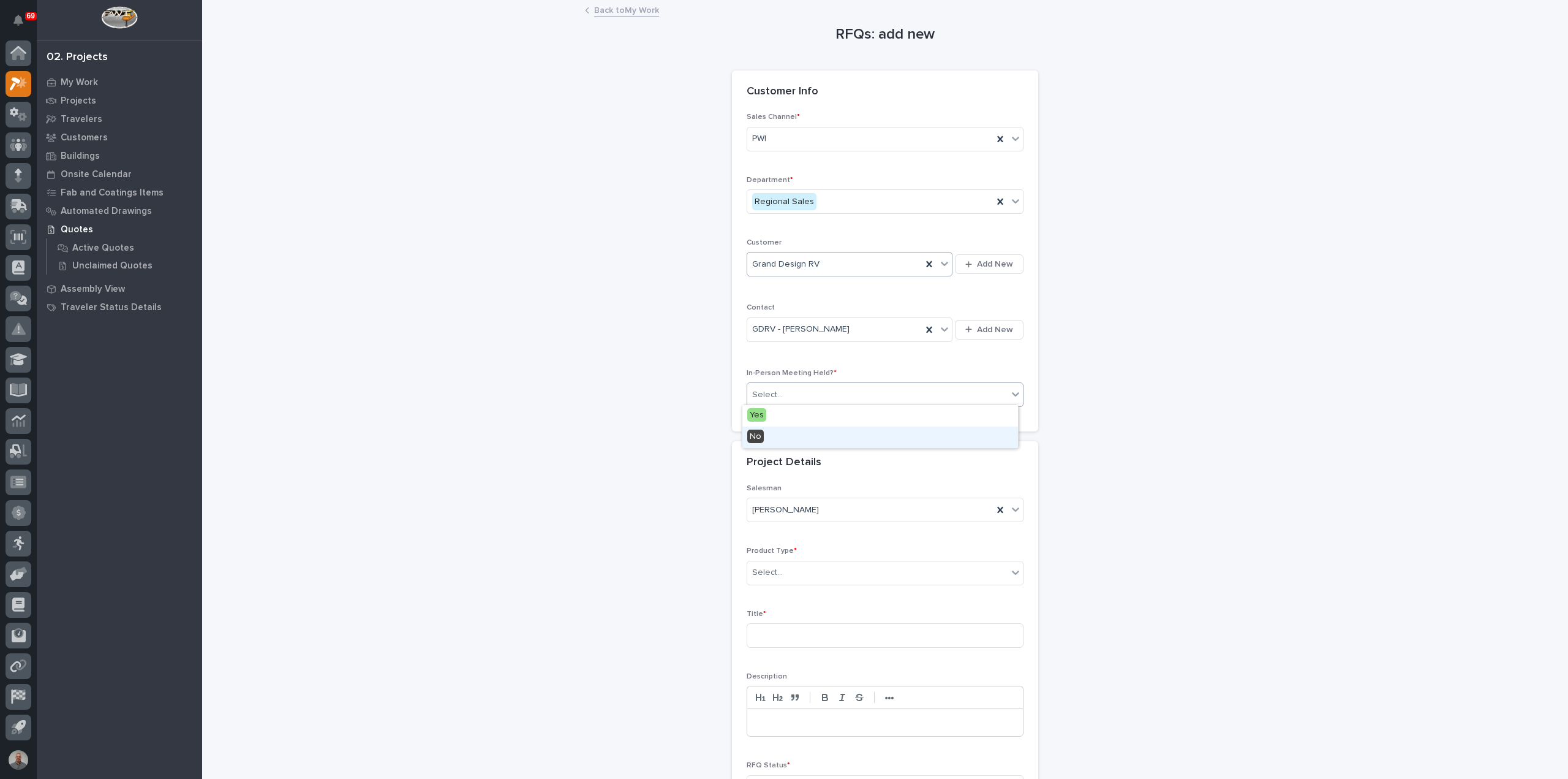
click at [824, 426] on div "No" at bounding box center [880, 437] width 275 height 21
click at [826, 400] on div "No" at bounding box center [870, 394] width 245 height 20
click at [824, 417] on div "Yes" at bounding box center [880, 416] width 275 height 21
click at [822, 566] on div "Select..." at bounding box center [877, 572] width 260 height 20
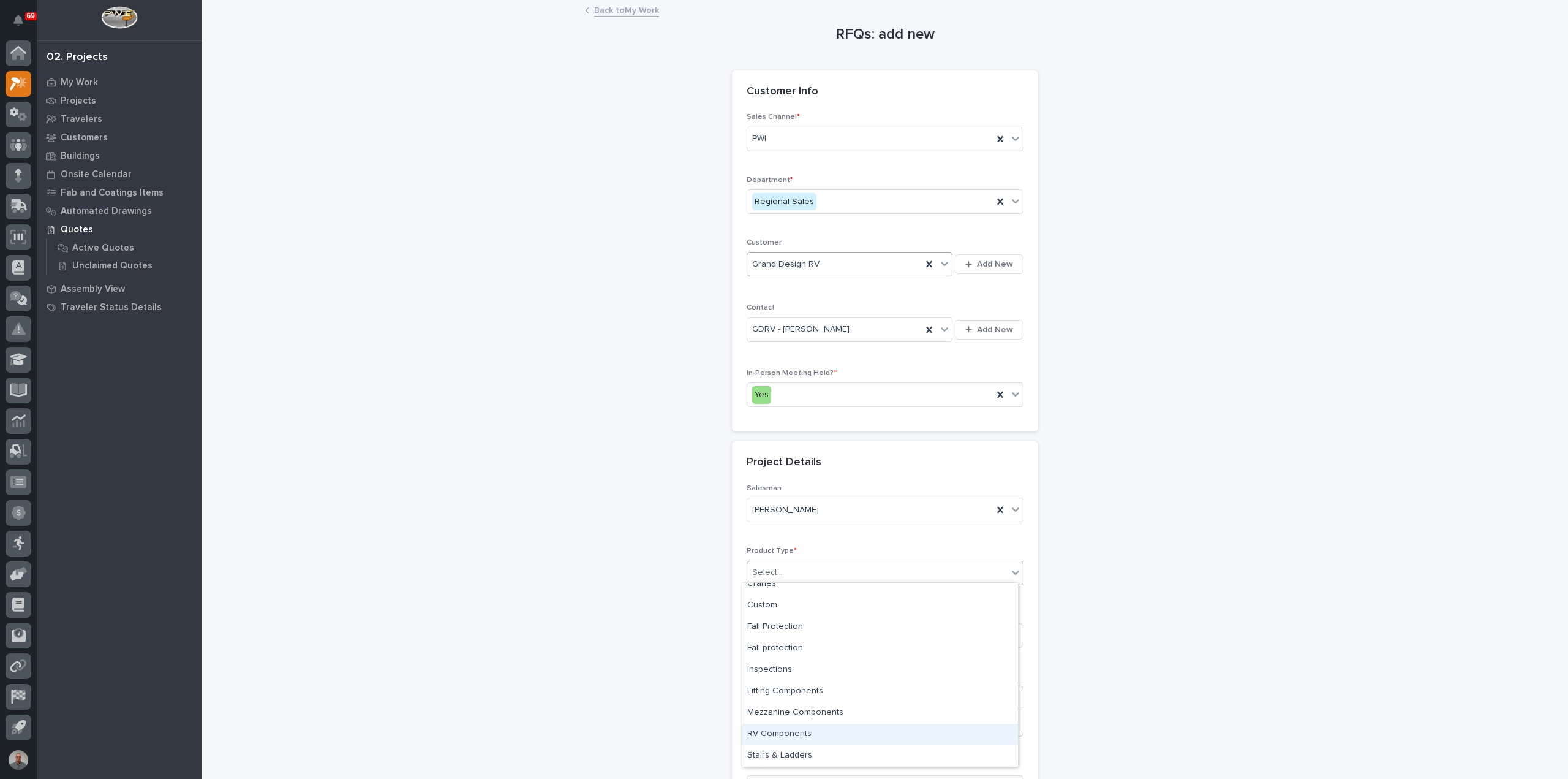
click at [800, 733] on div "RV Components" at bounding box center [880, 734] width 275 height 21
click at [769, 633] on input at bounding box center [885, 635] width 277 height 24
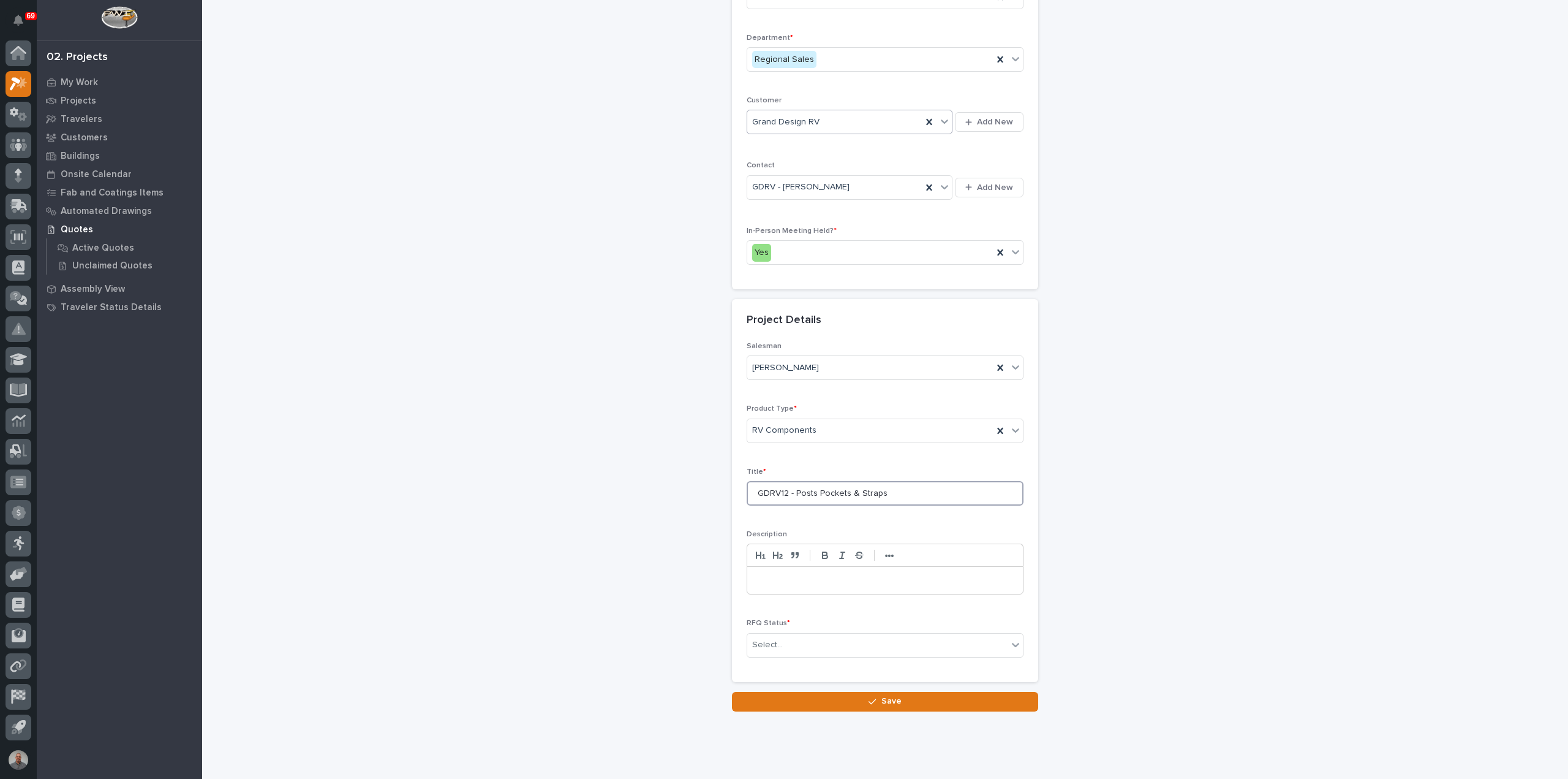
scroll to position [166, 0]
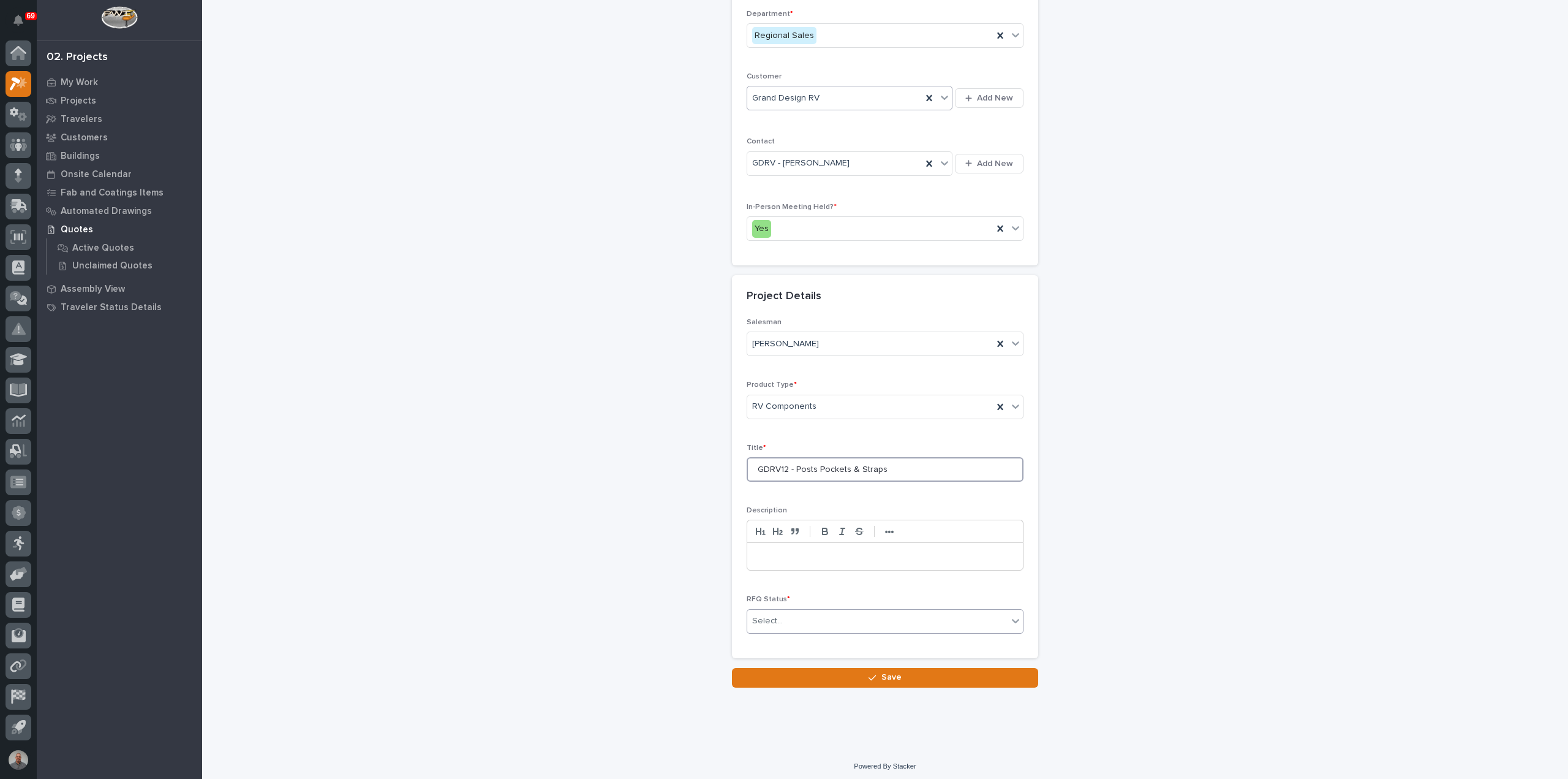
type input "GDRV12 - Posts Pockets & Straps"
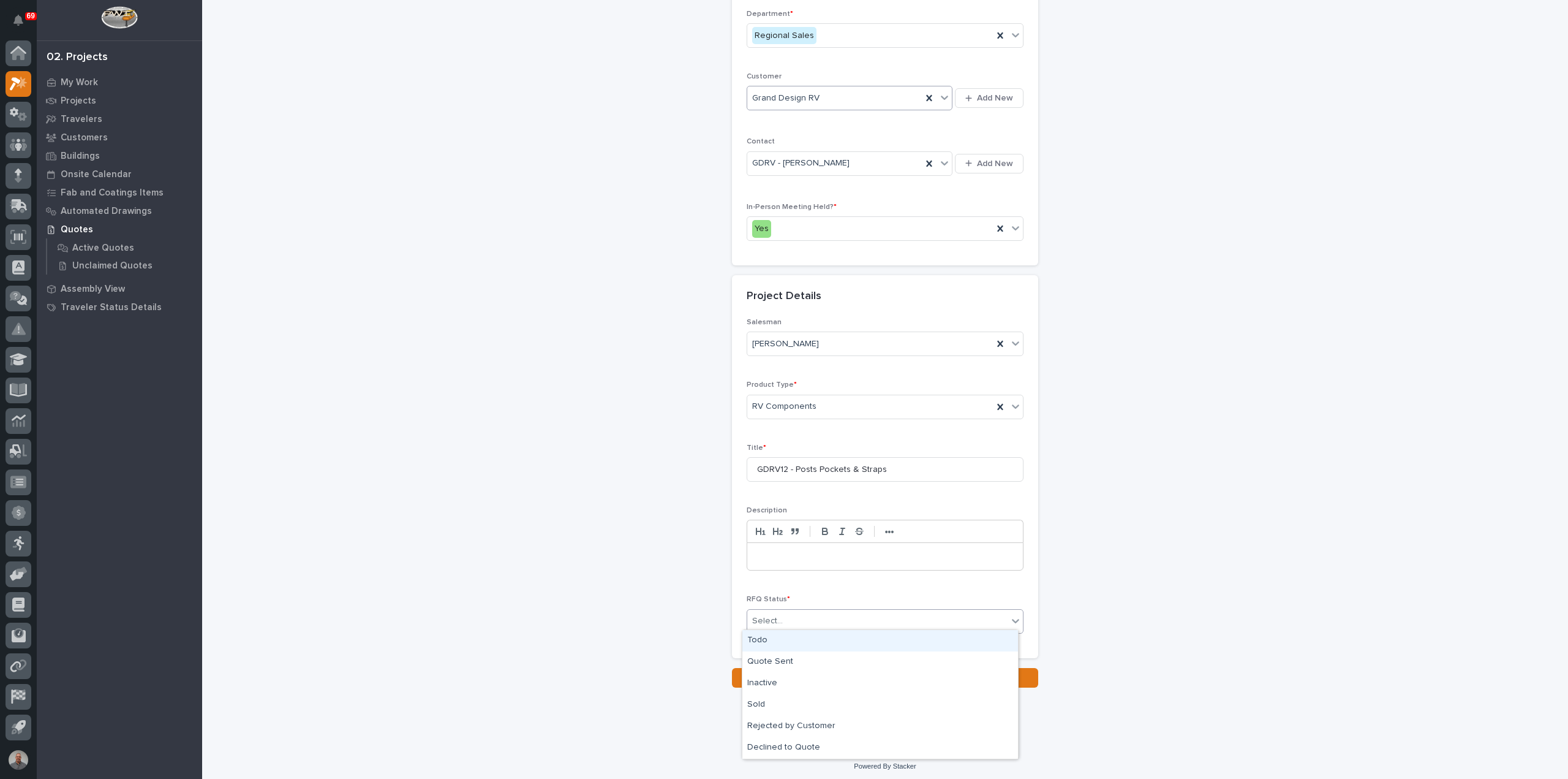
click at [815, 616] on div "Select..." at bounding box center [877, 621] width 260 height 20
click at [802, 646] on div "Todo" at bounding box center [880, 641] width 275 height 21
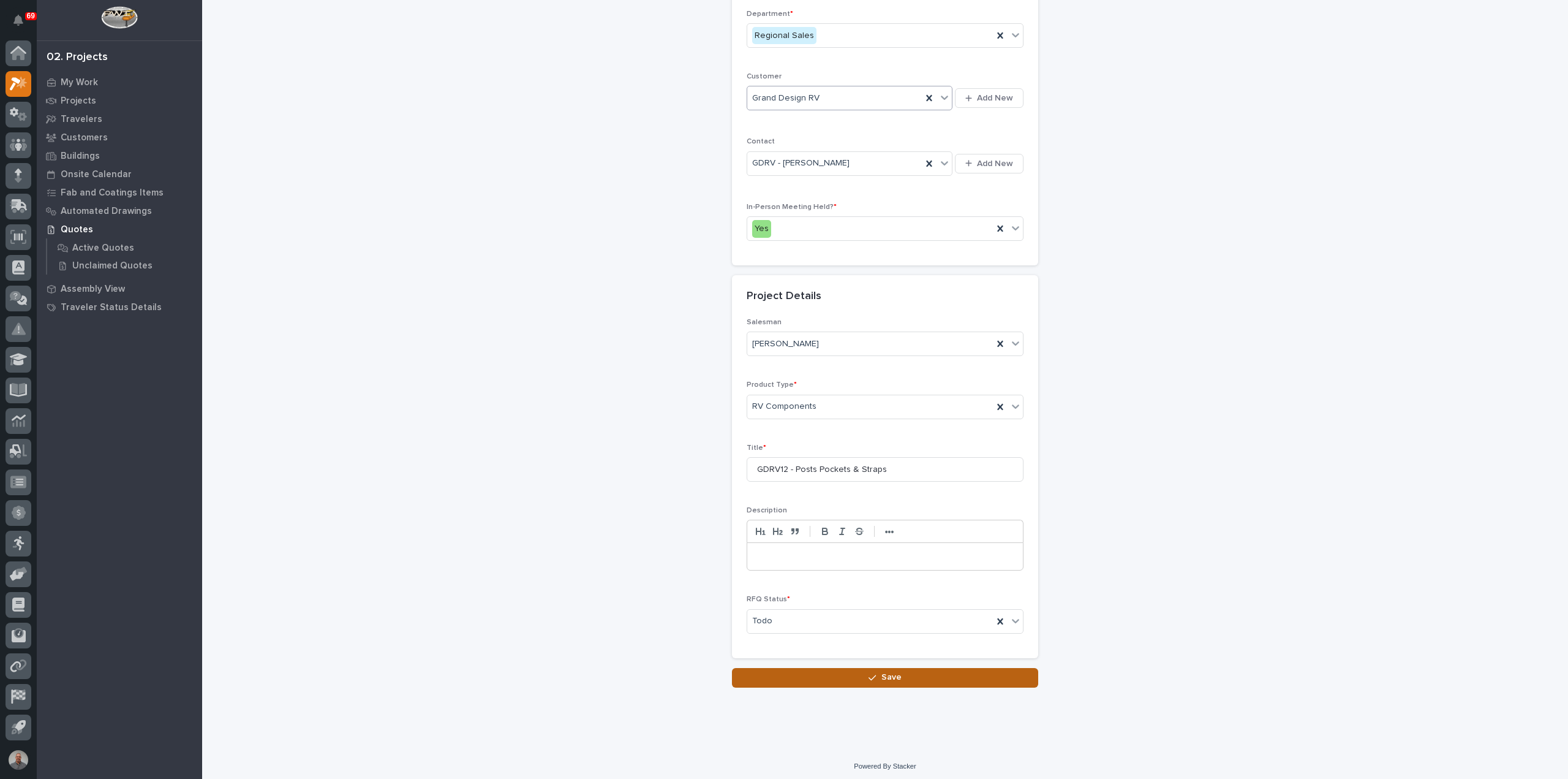
click at [888, 676] on span "Save" at bounding box center [891, 677] width 20 height 11
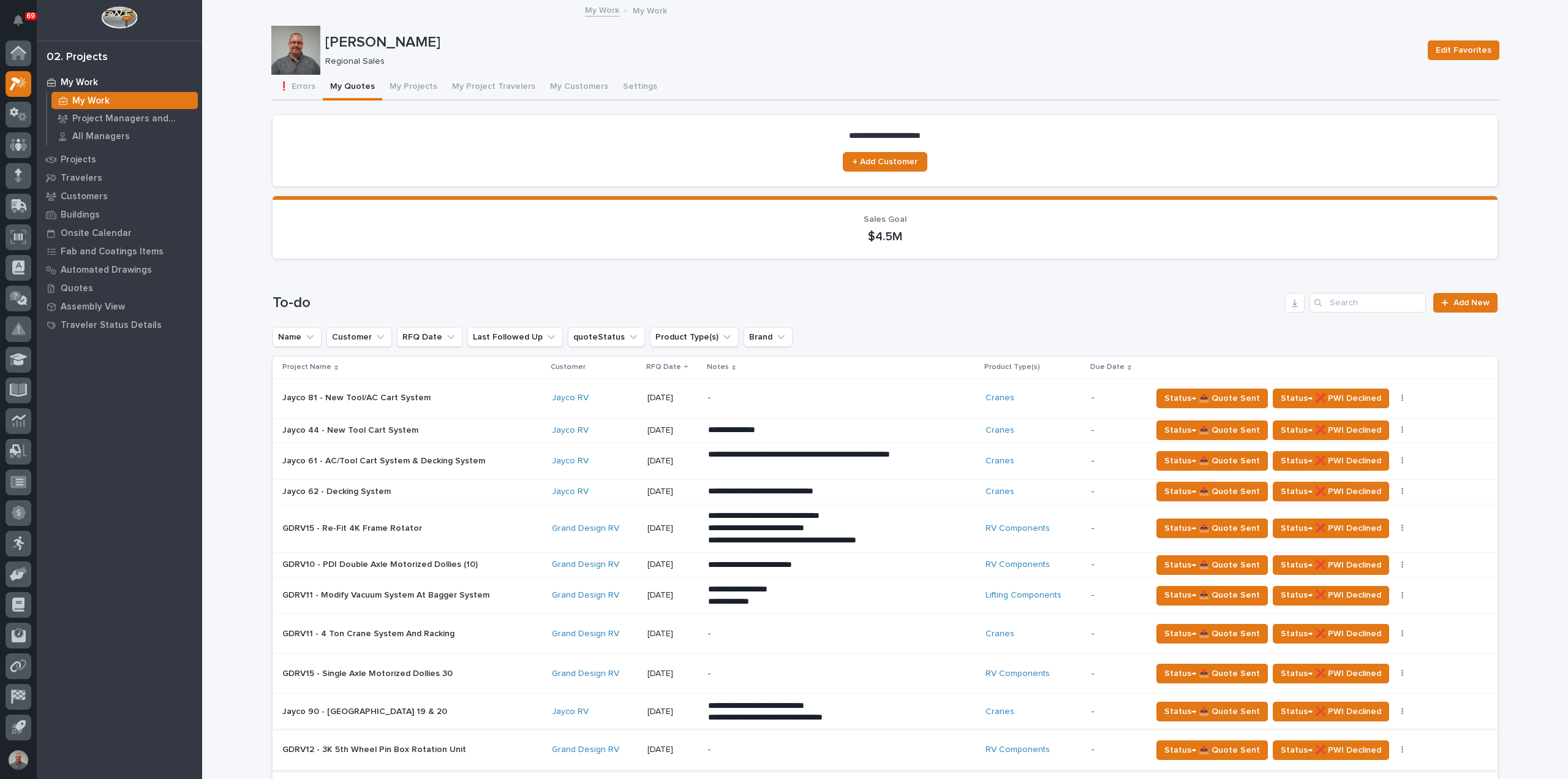
scroll to position [184, 0]
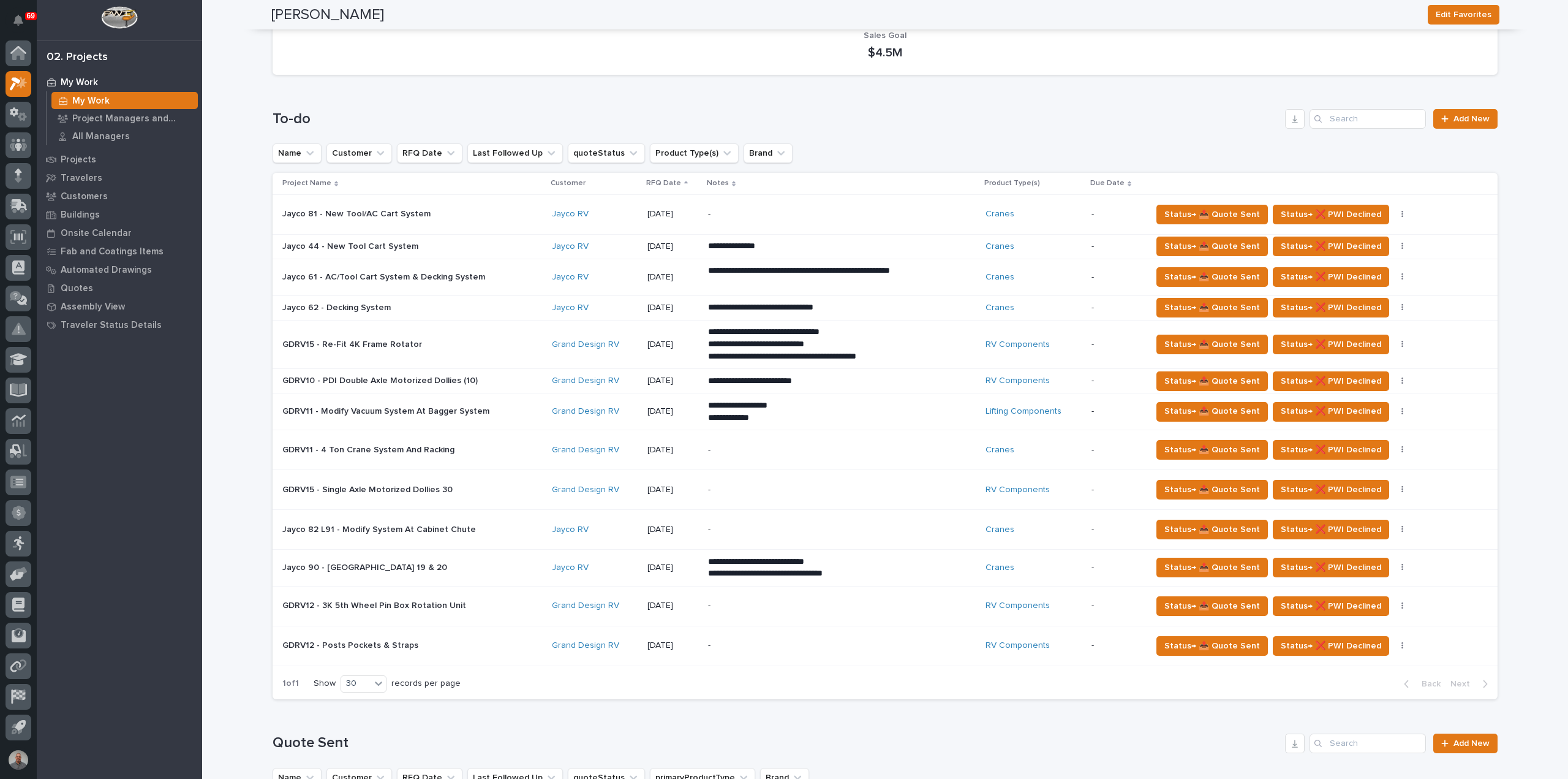
click at [474, 606] on p at bounding box center [389, 605] width 214 height 11
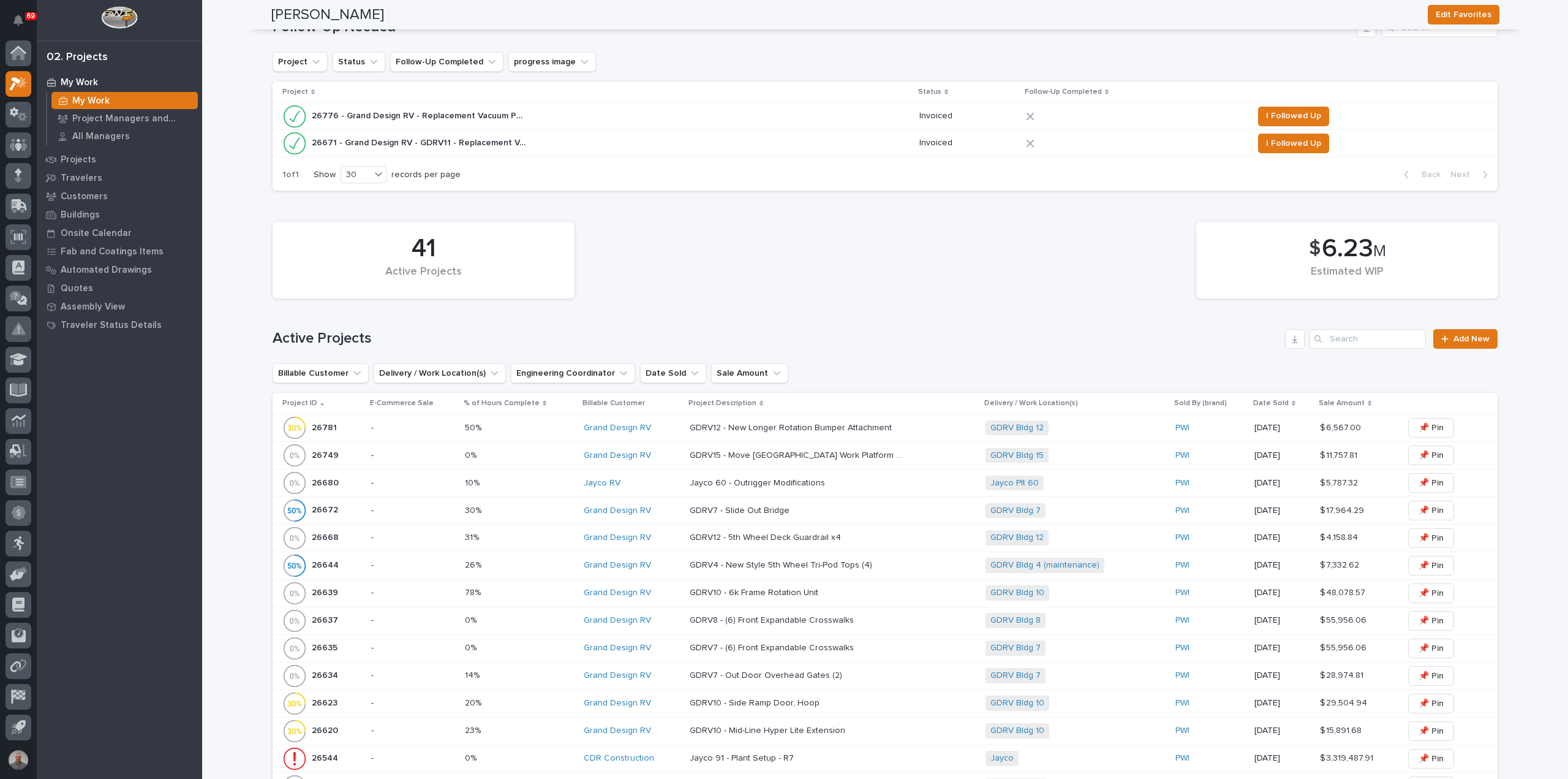
scroll to position [123, 0]
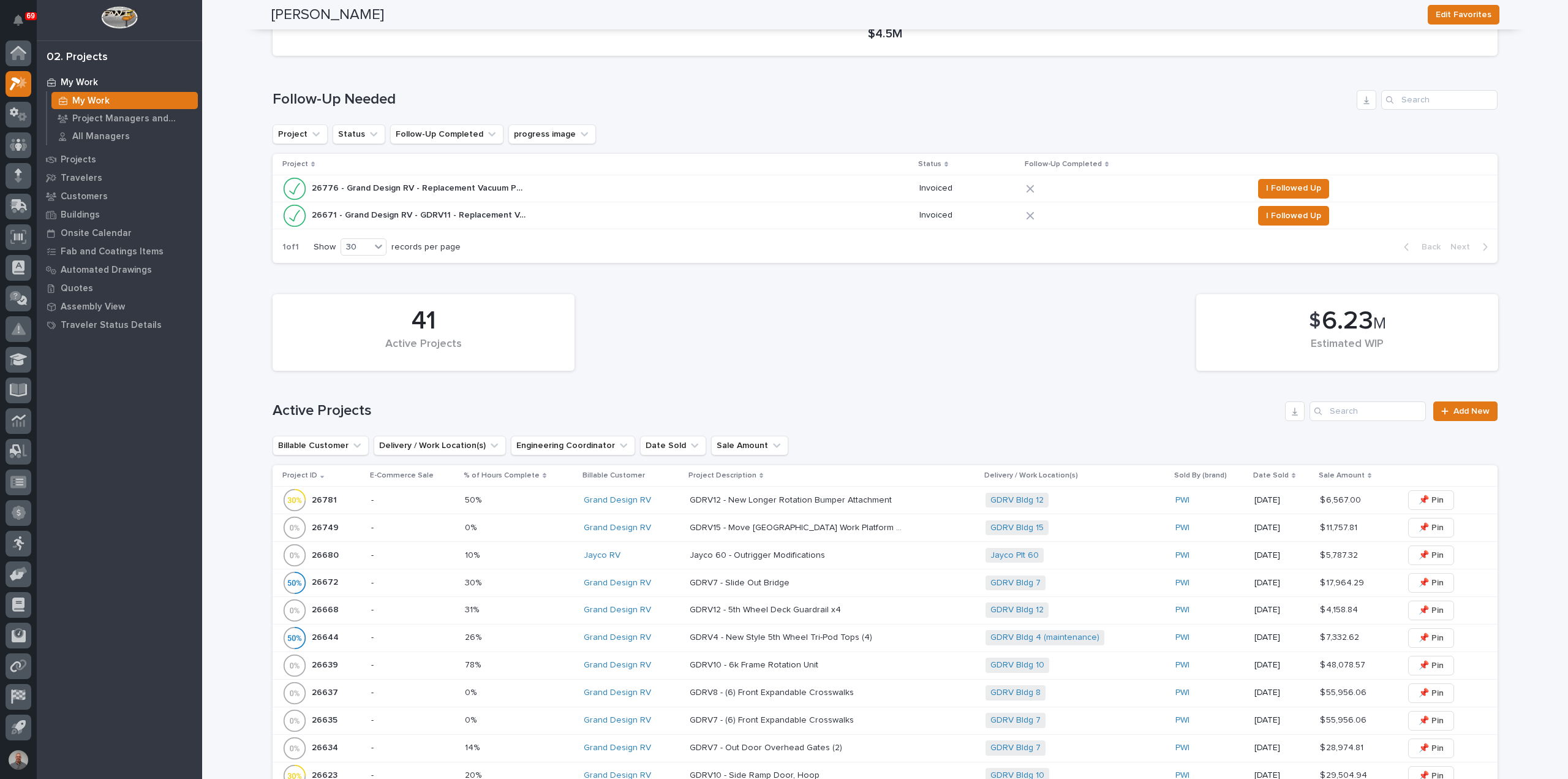
click at [99, 97] on p "My Work" at bounding box center [91, 101] width 37 height 11
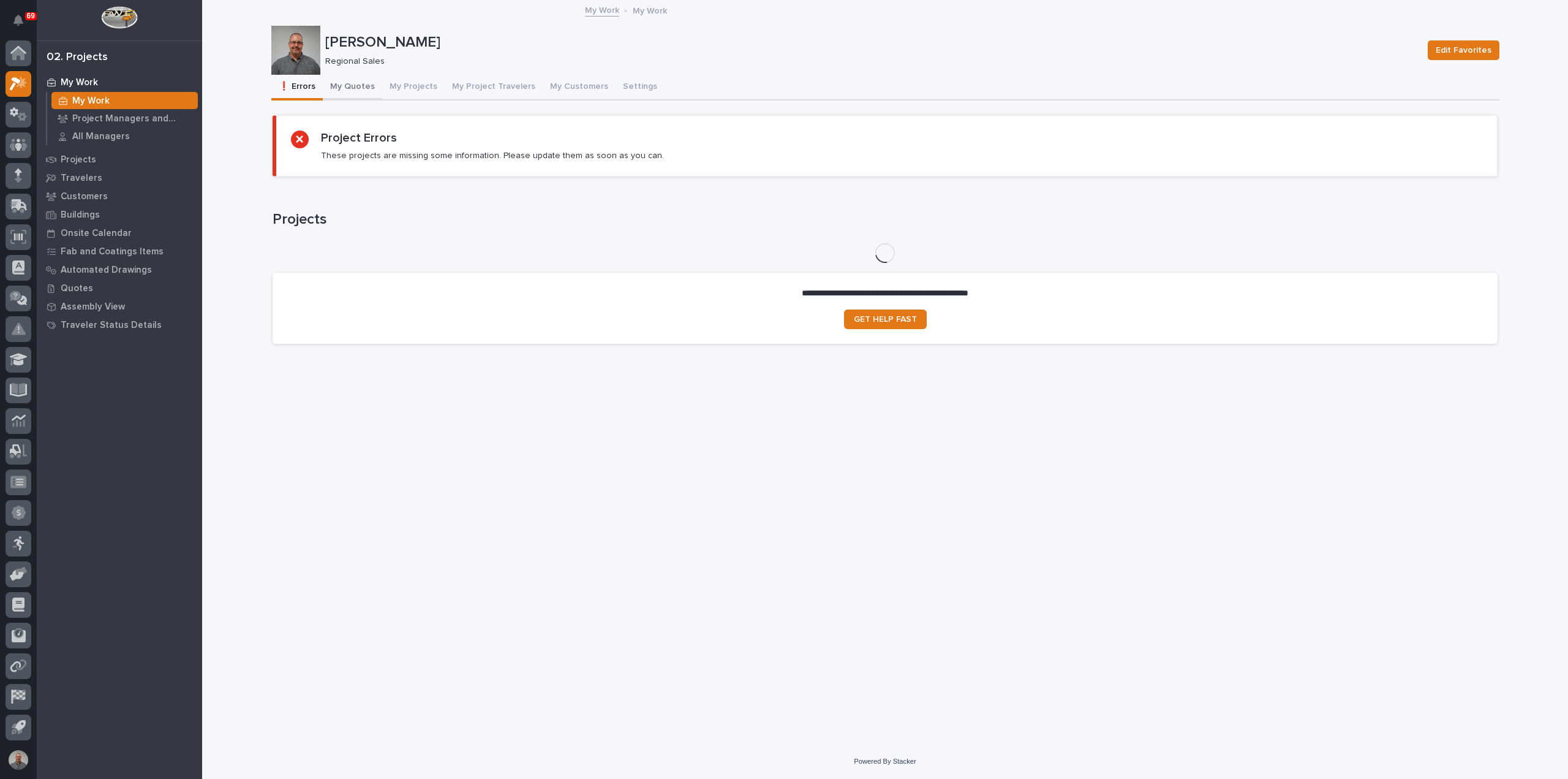
click at [351, 87] on button "My Quotes" at bounding box center [352, 87] width 59 height 26
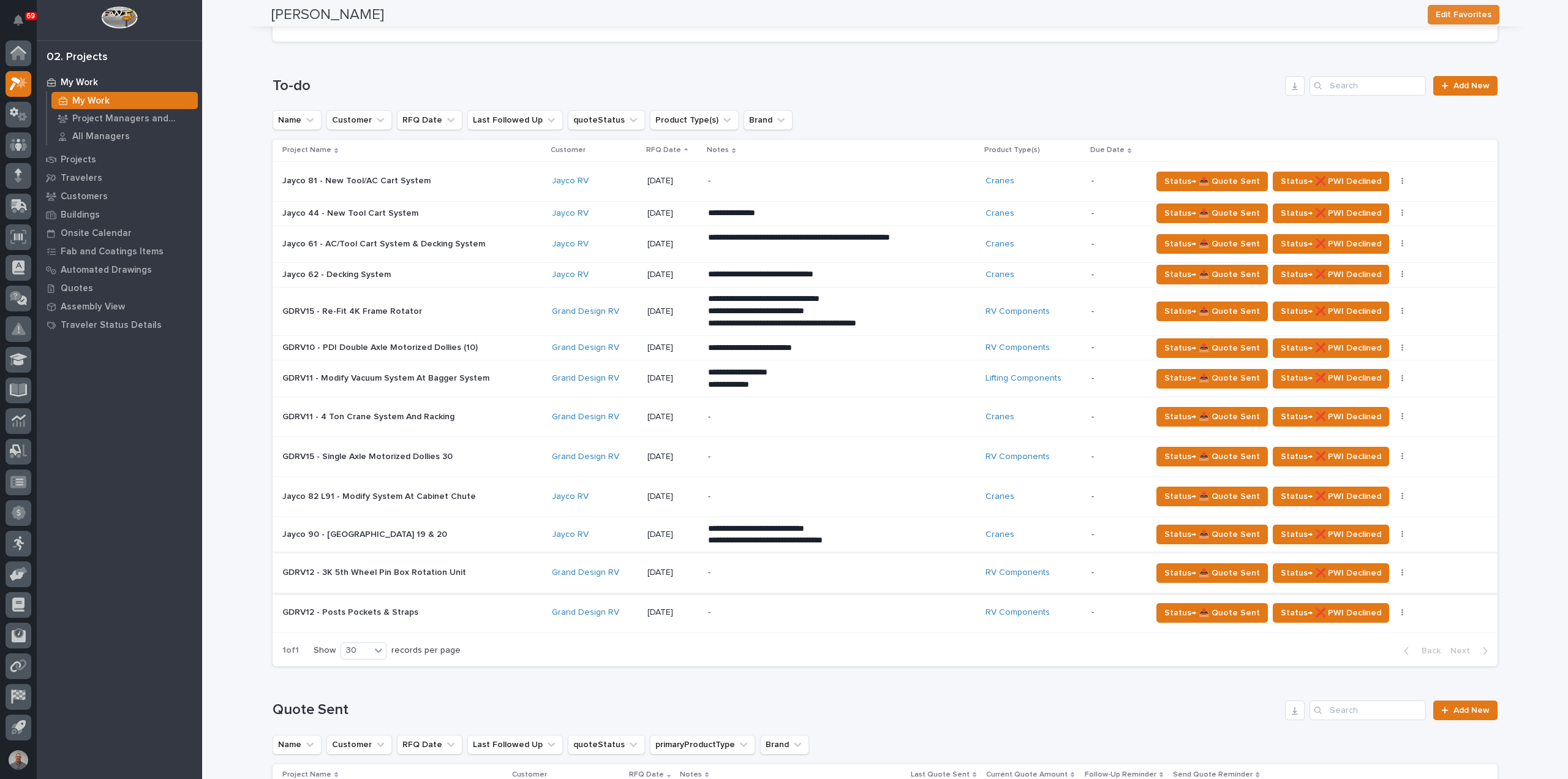
scroll to position [429, 0]
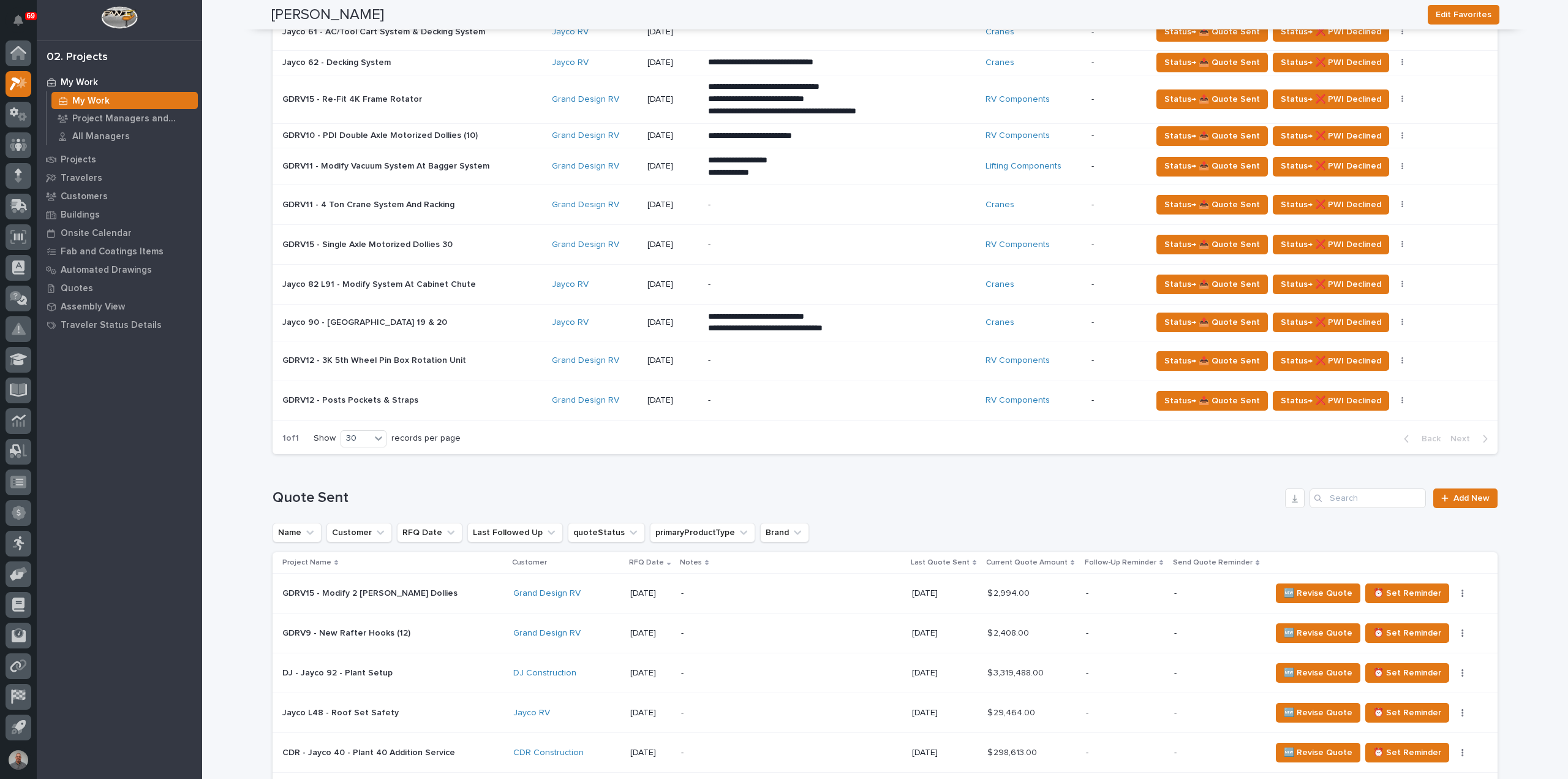
click at [488, 363] on p at bounding box center [389, 360] width 214 height 11
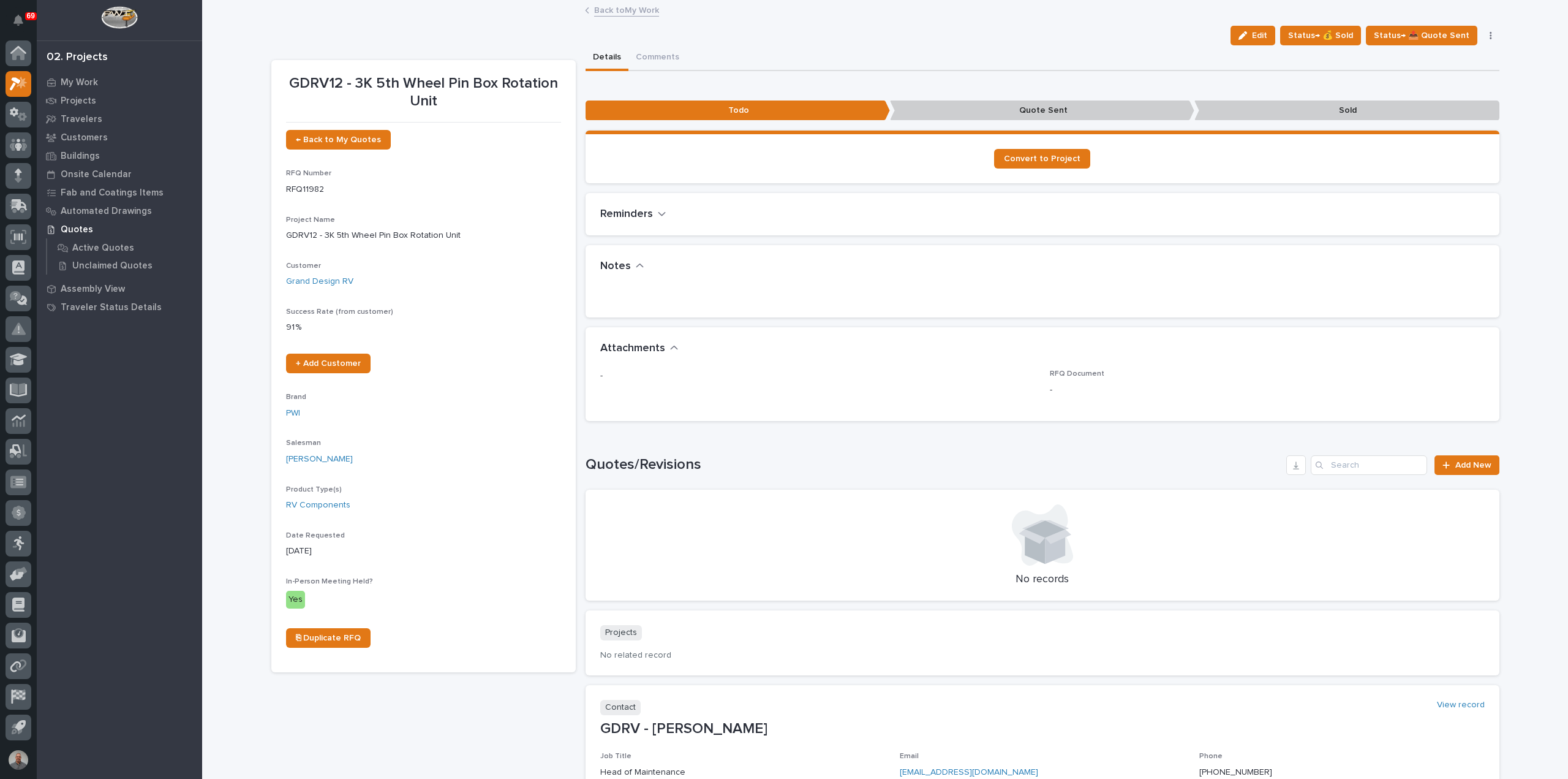
click at [635, 264] on icon "button" at bounding box center [640, 266] width 9 height 11
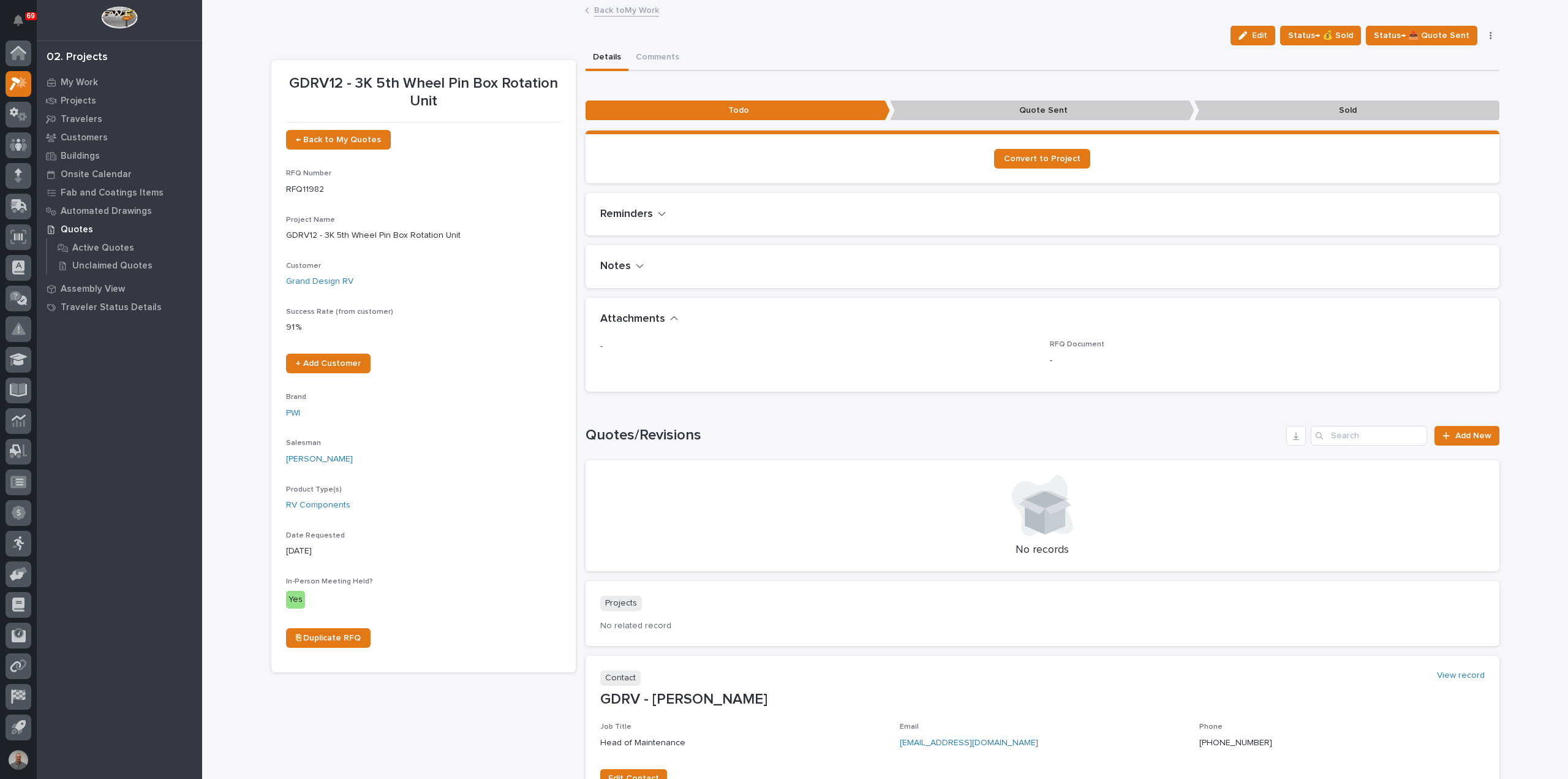
click at [635, 265] on icon "button" at bounding box center [640, 266] width 9 height 11
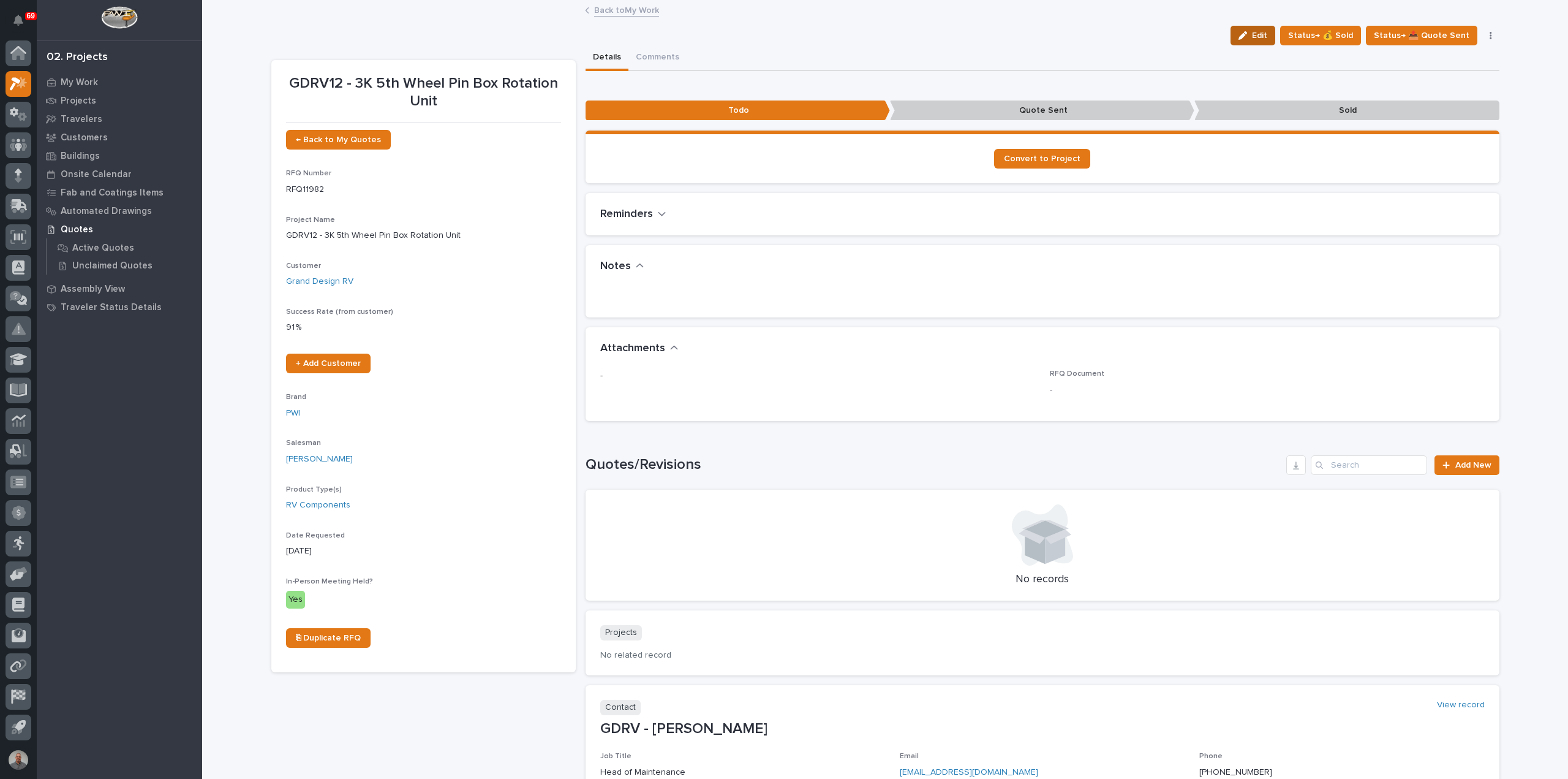
click at [1264, 37] on span "Edit" at bounding box center [1259, 36] width 16 height 11
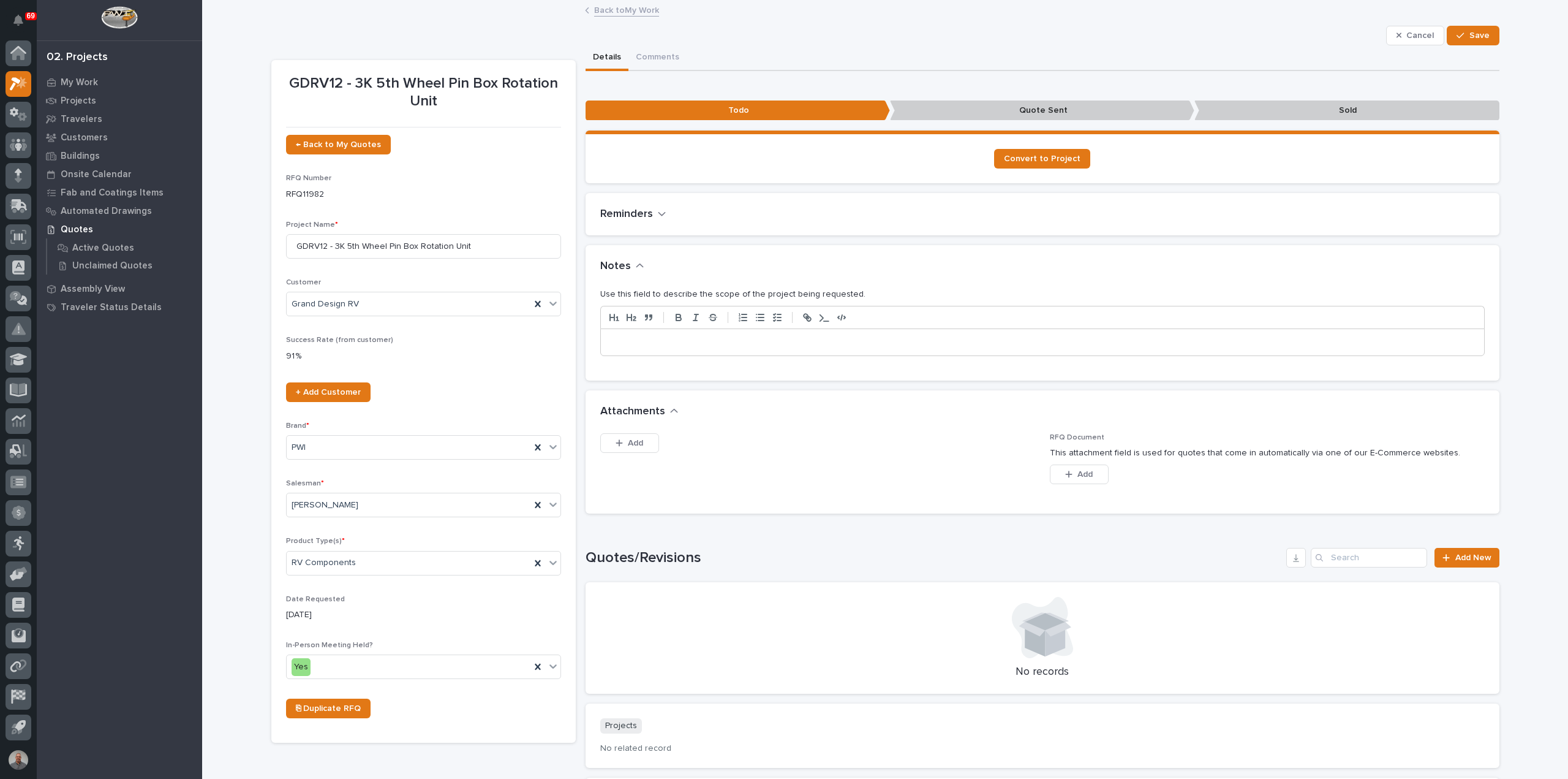
click at [643, 338] on p at bounding box center [1042, 343] width 865 height 12
click at [1461, 33] on div "button" at bounding box center [1463, 36] width 12 height 9
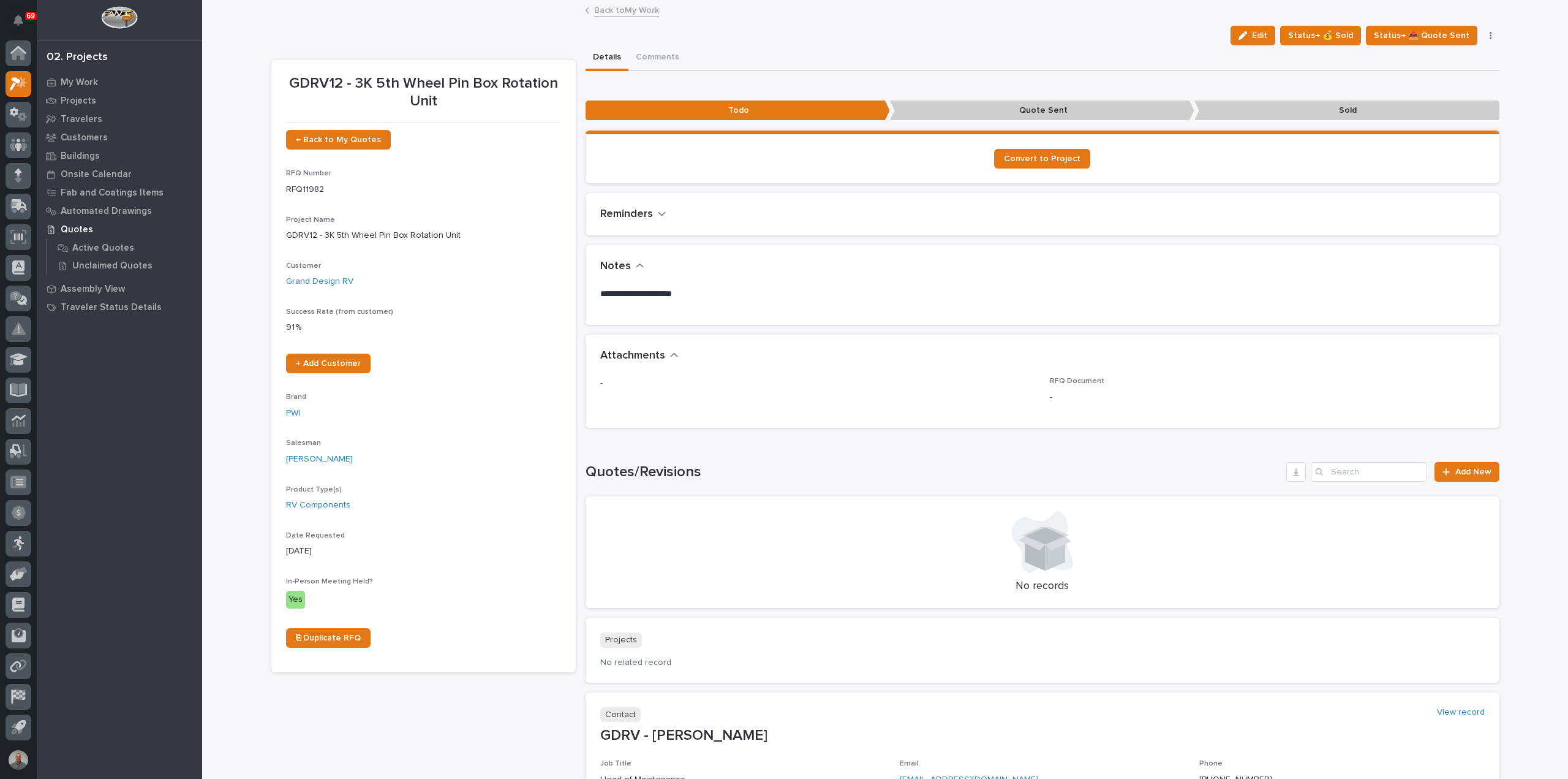
click at [602, 7] on link "Back to My Work" at bounding box center [627, 9] width 65 height 14
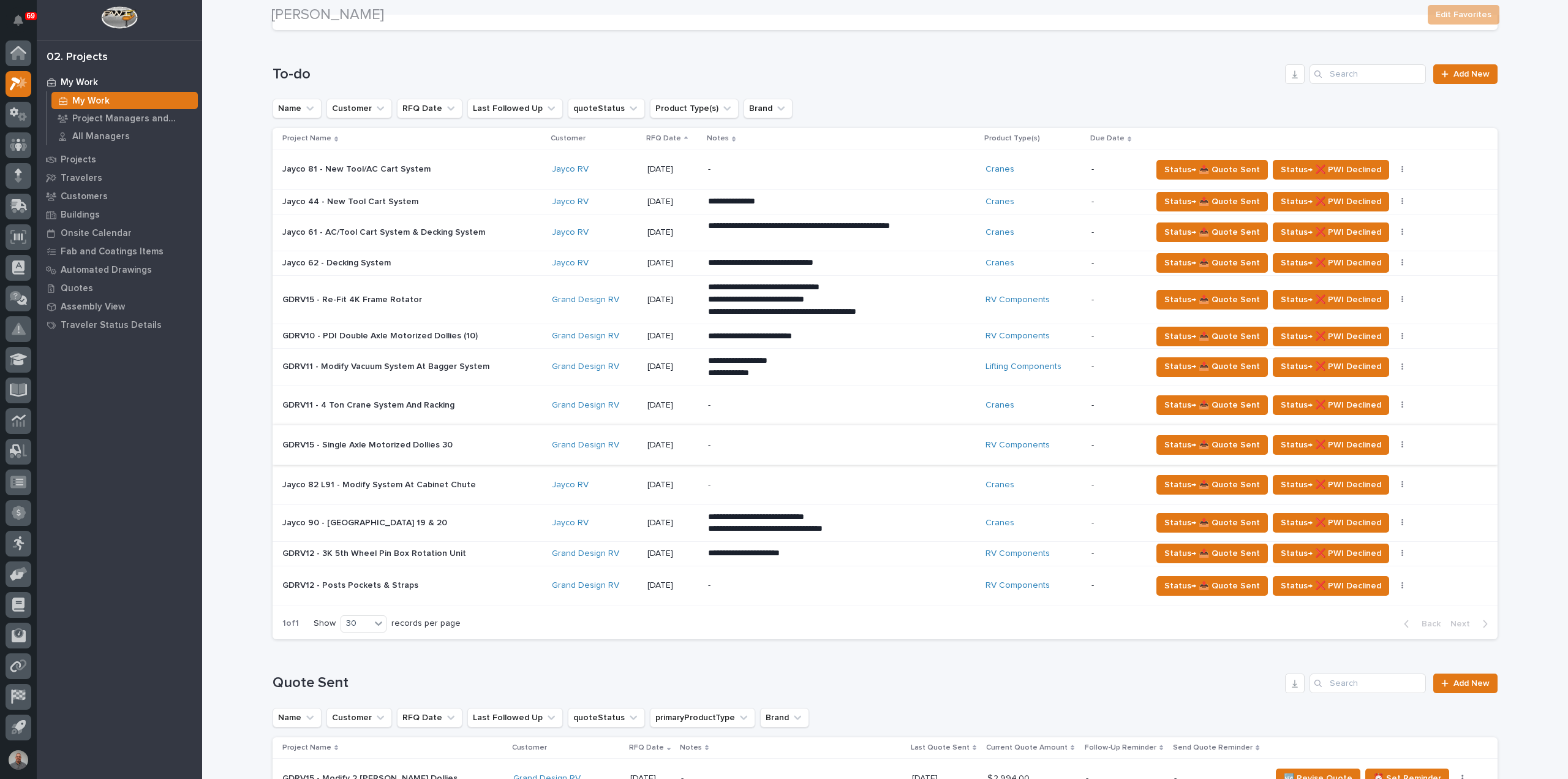
scroll to position [245, 0]
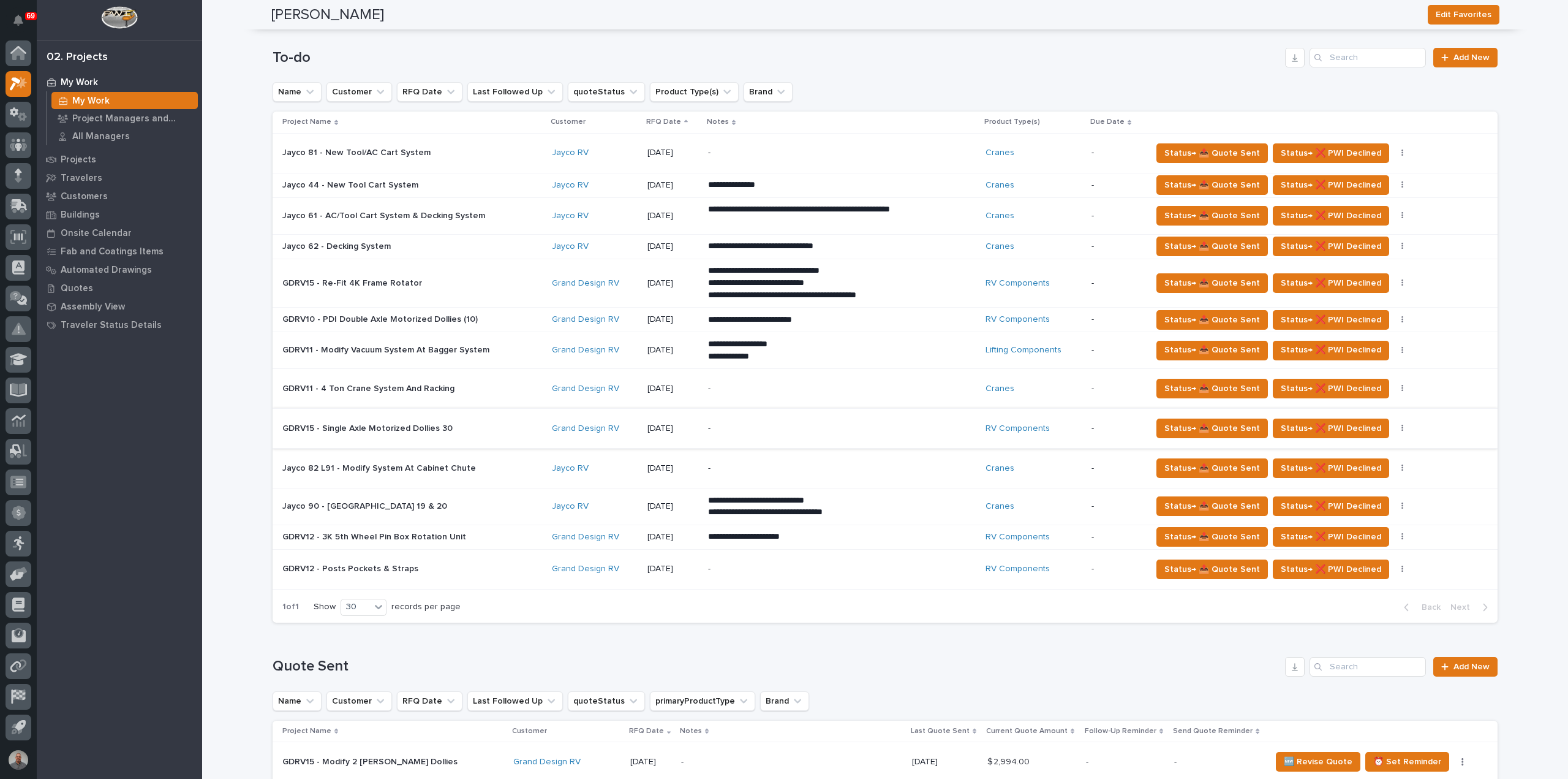
click at [466, 469] on p at bounding box center [389, 468] width 214 height 11
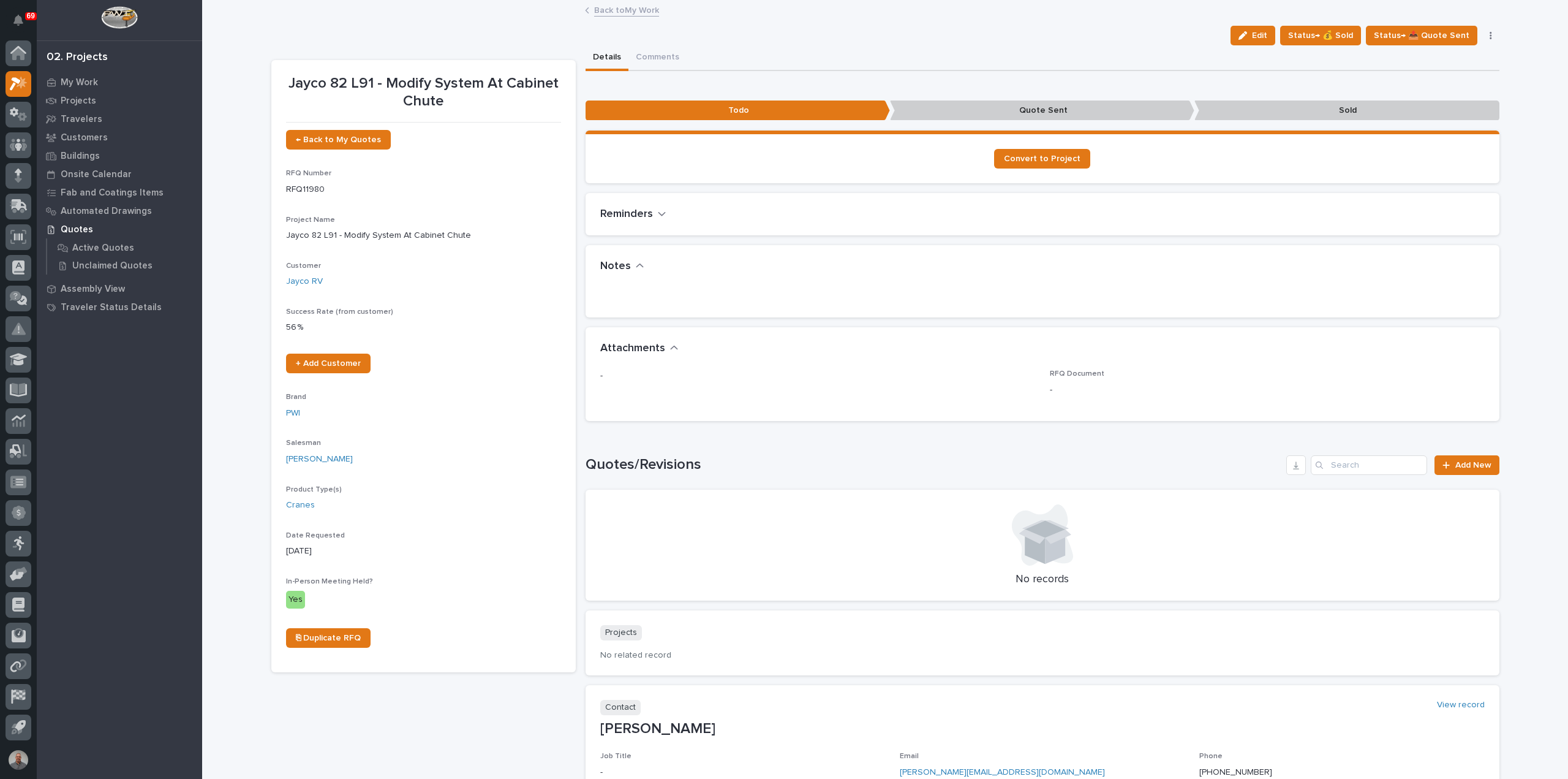
click at [635, 264] on icon "button" at bounding box center [639, 265] width 7 height 4
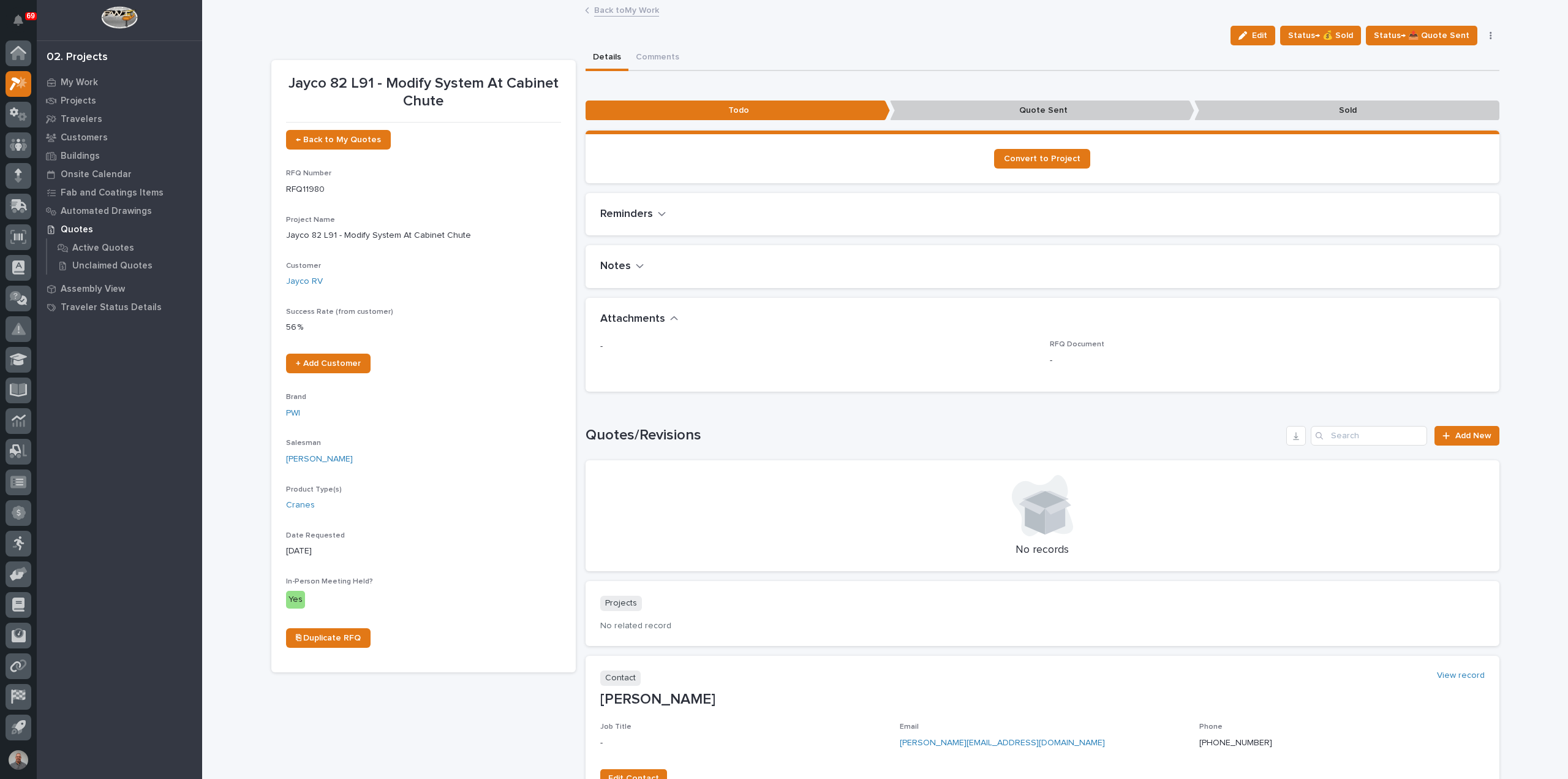
click at [635, 264] on icon "button" at bounding box center [640, 266] width 9 height 11
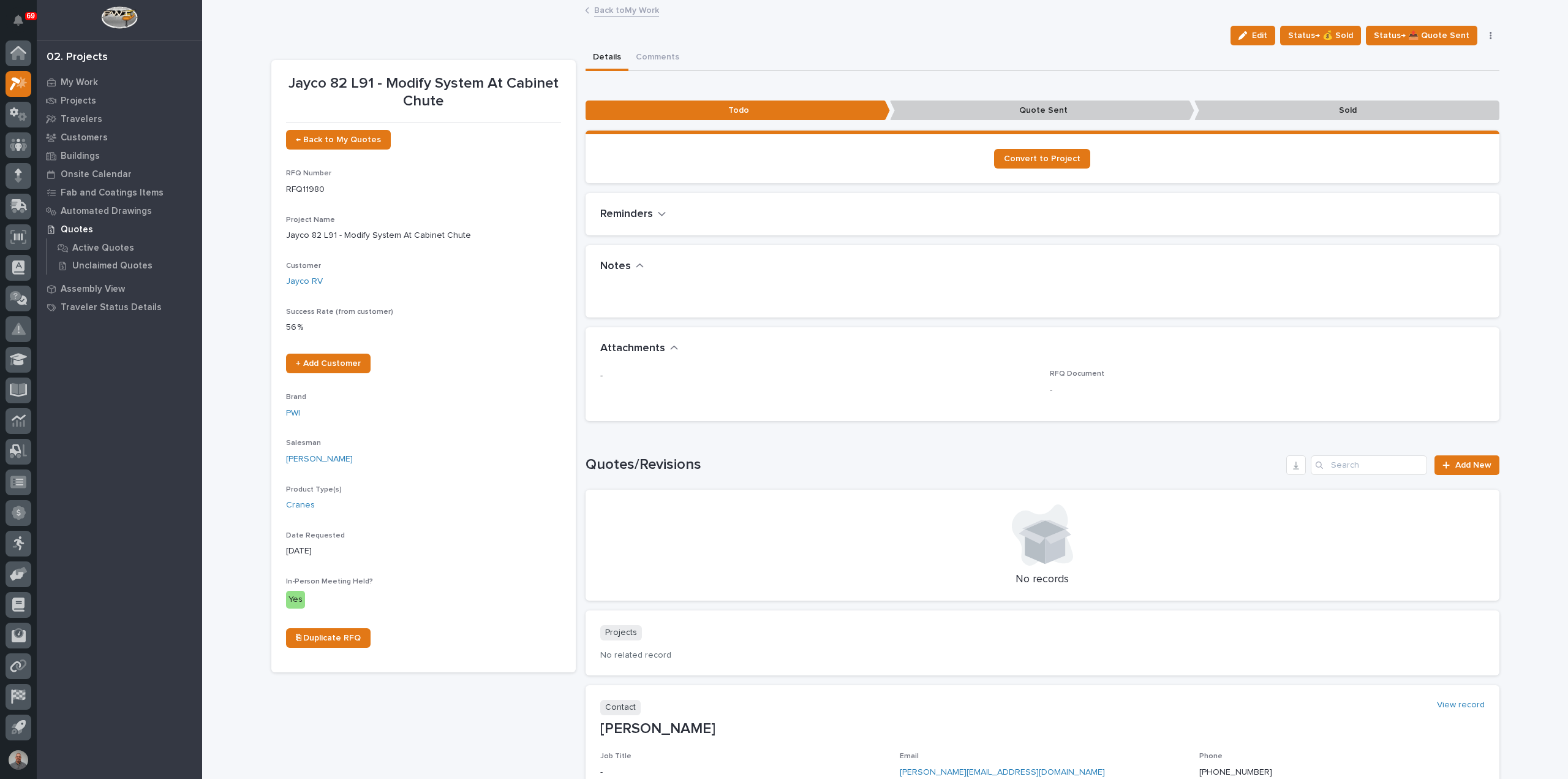
drag, startPoint x: 1253, startPoint y: 35, endPoint x: 1212, endPoint y: 50, distance: 43.7
click at [1252, 35] on div "button" at bounding box center [1245, 36] width 14 height 9
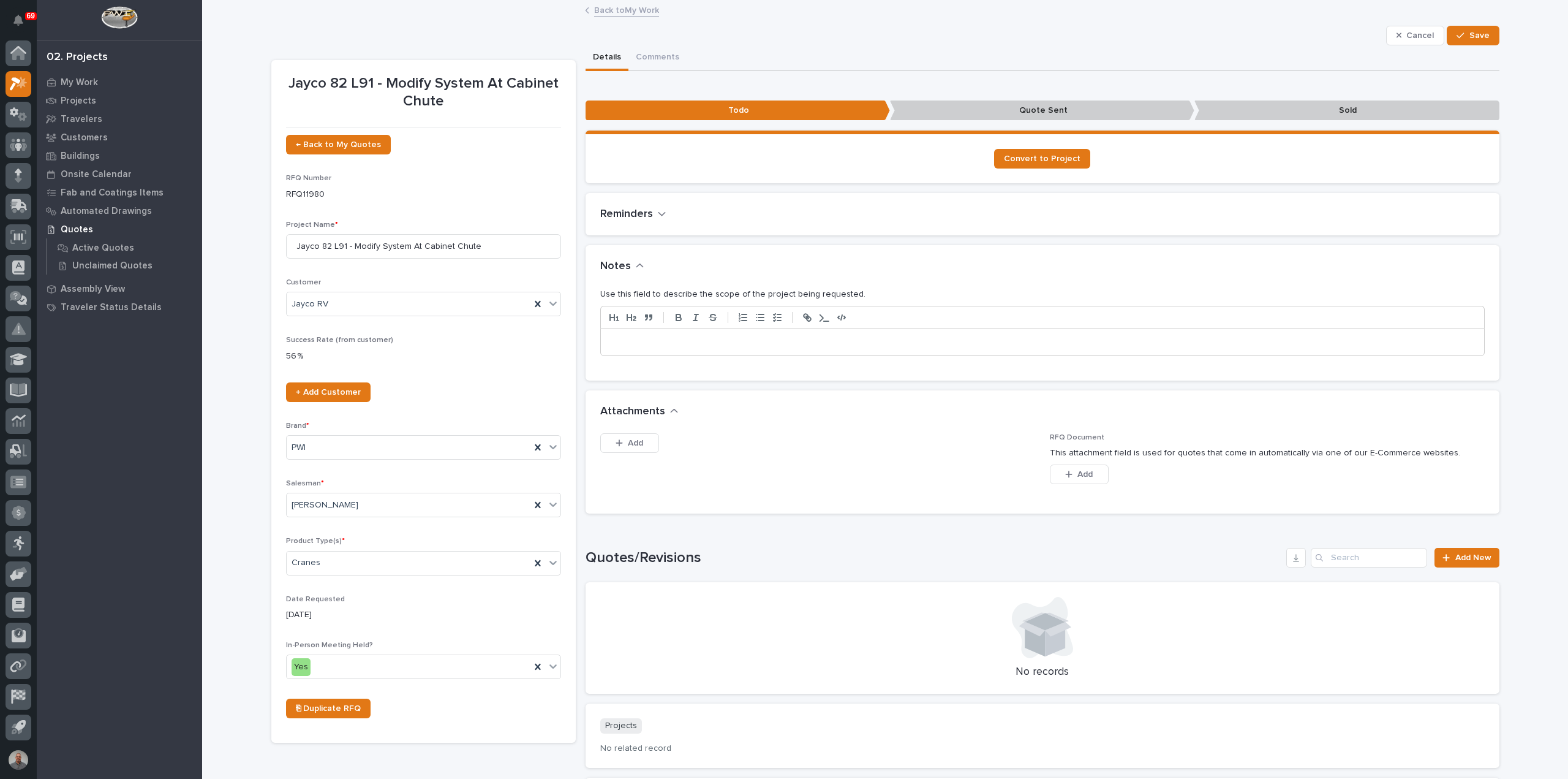
click at [642, 334] on div at bounding box center [1042, 342] width 883 height 27
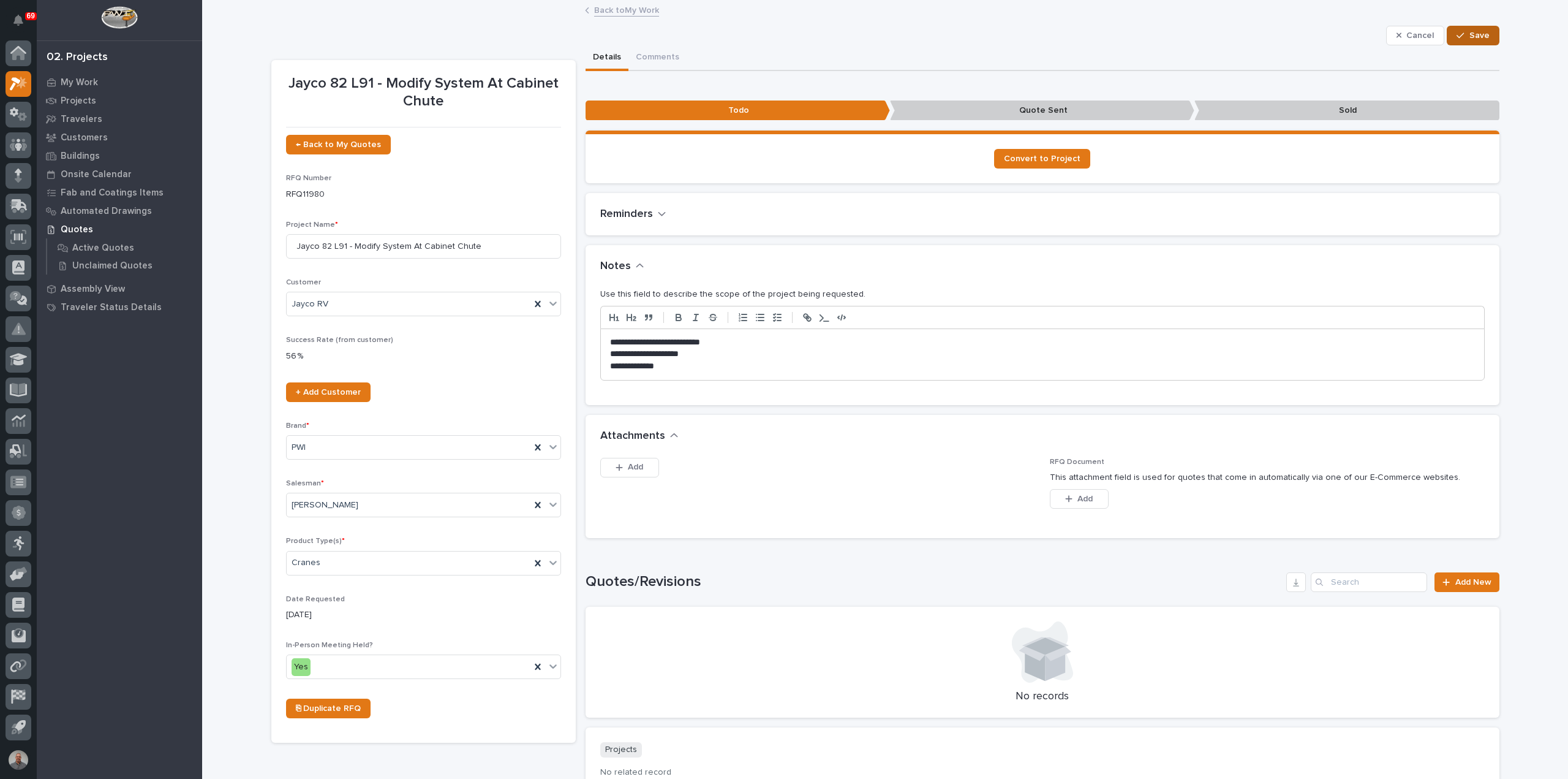
click at [1486, 27] on button "Save" at bounding box center [1473, 35] width 52 height 19
